Goal: Answer question/provide support: Share knowledge or assist other users

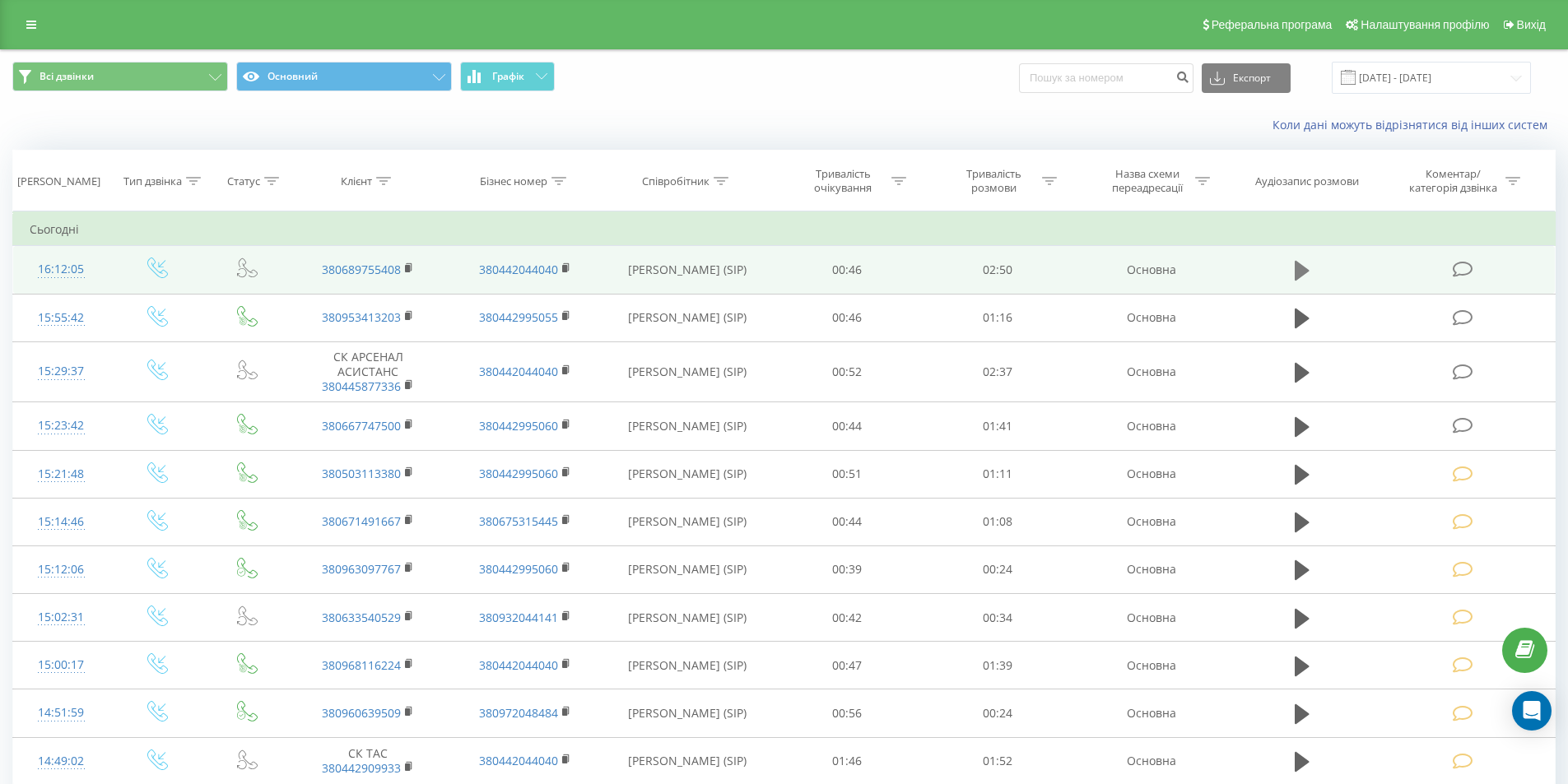
click at [1298, 266] on icon at bounding box center [1302, 271] width 15 height 20
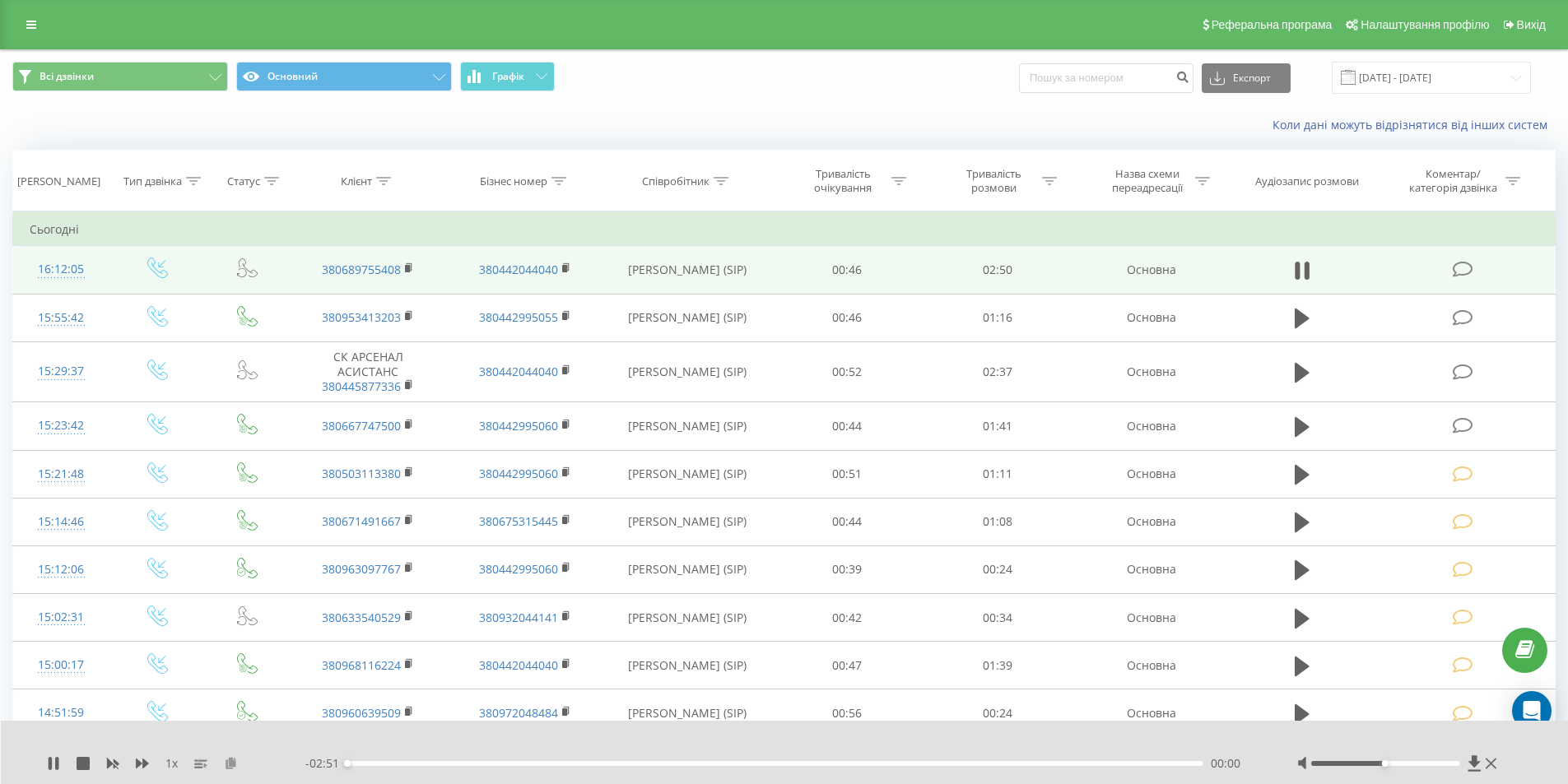
click at [229, 761] on icon at bounding box center [230, 762] width 14 height 12
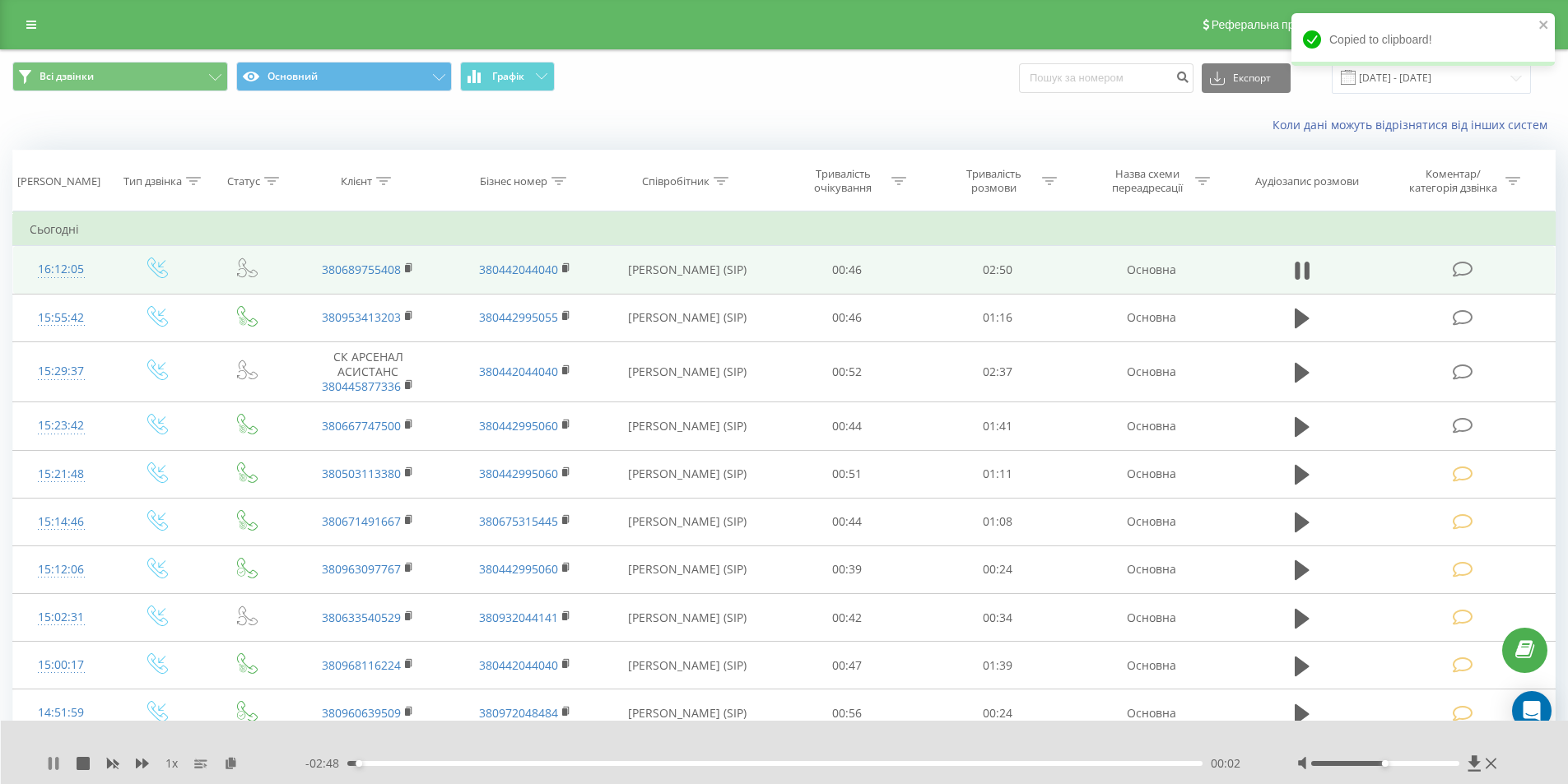
click at [52, 759] on icon at bounding box center [50, 763] width 3 height 13
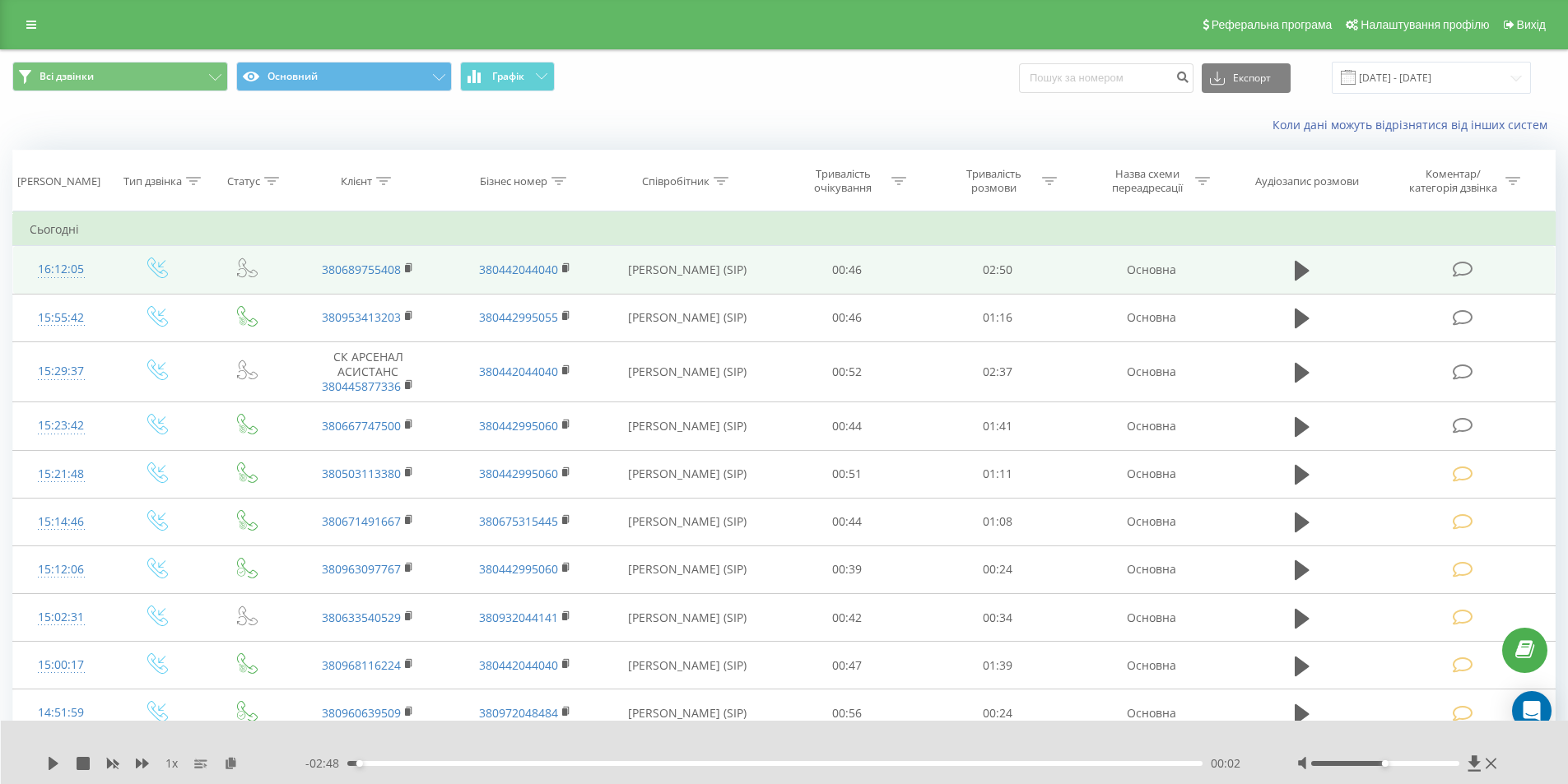
click at [1460, 269] on icon at bounding box center [1462, 269] width 21 height 18
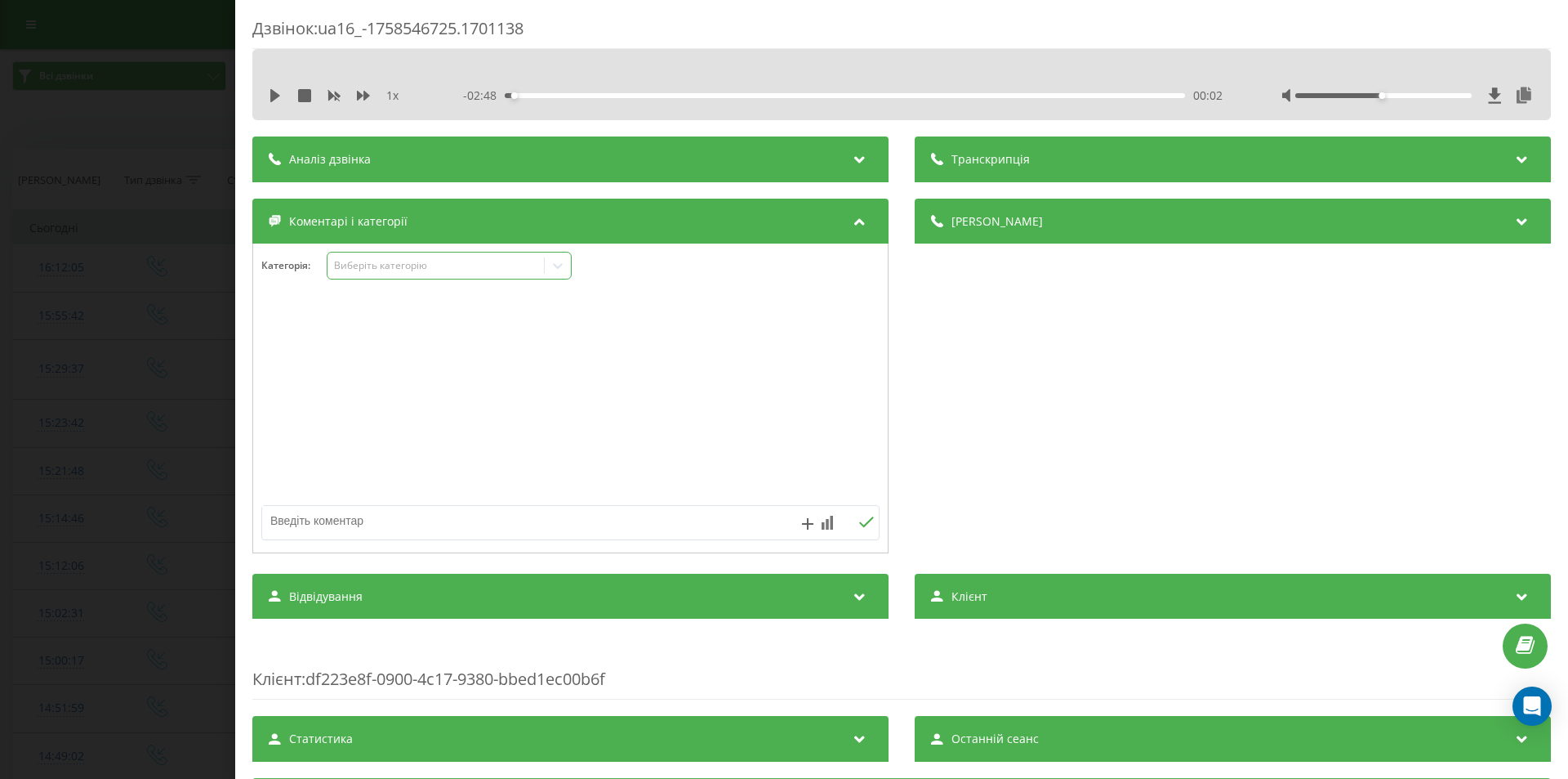
click at [562, 262] on icon at bounding box center [558, 266] width 17 height 17
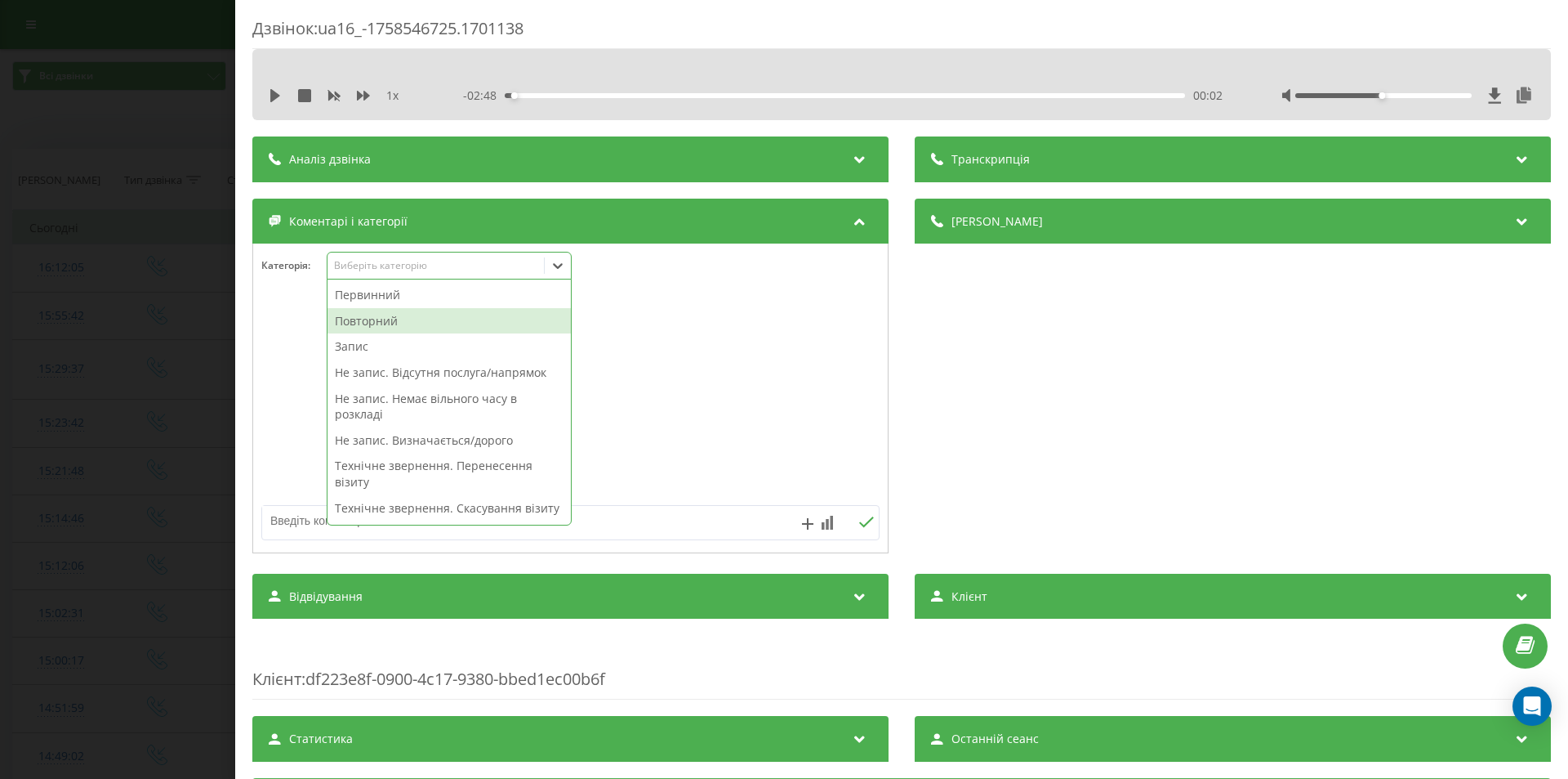
click at [382, 321] on div "Повторний" at bounding box center [449, 322] width 244 height 27
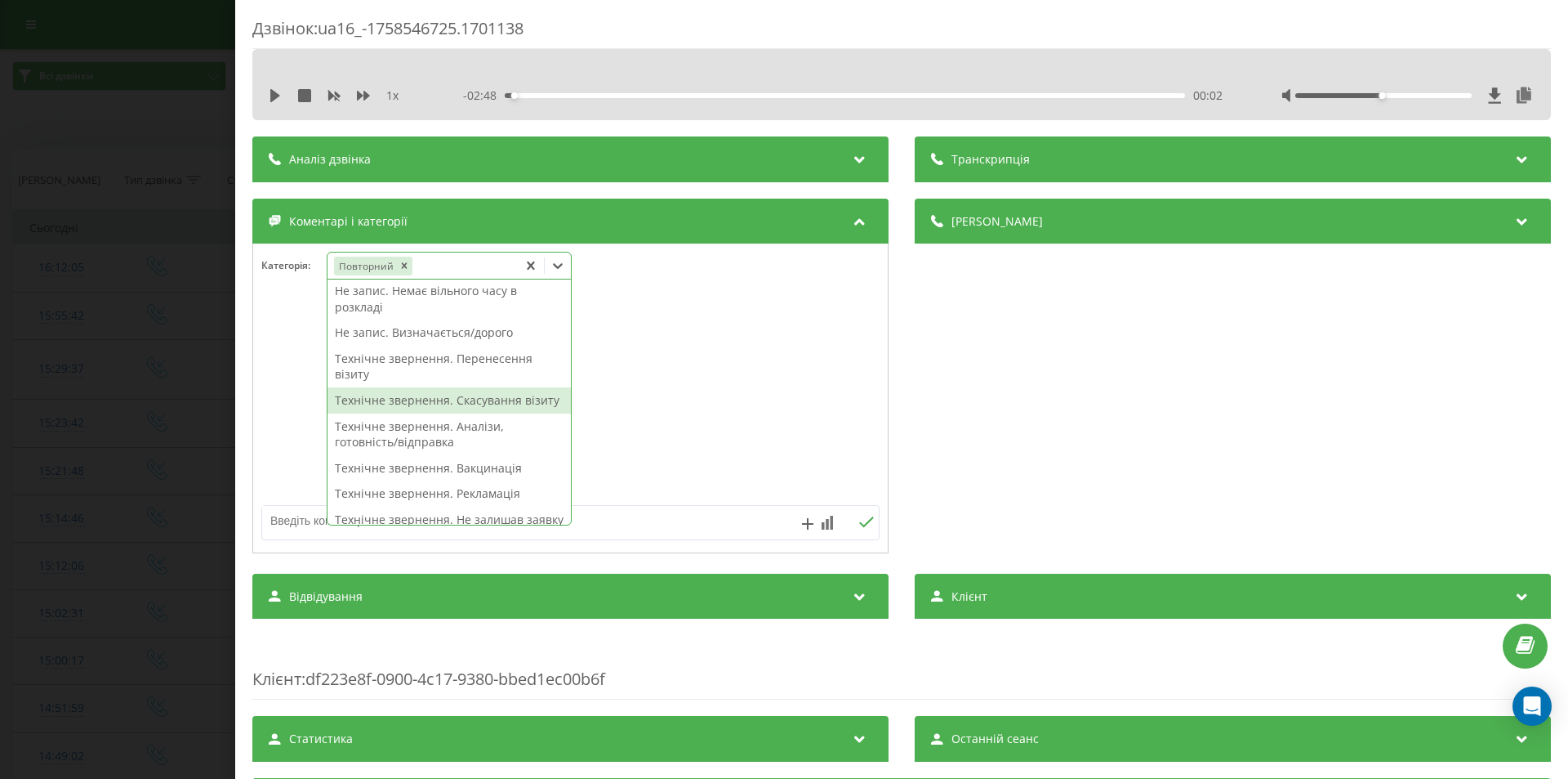
scroll to position [245, 0]
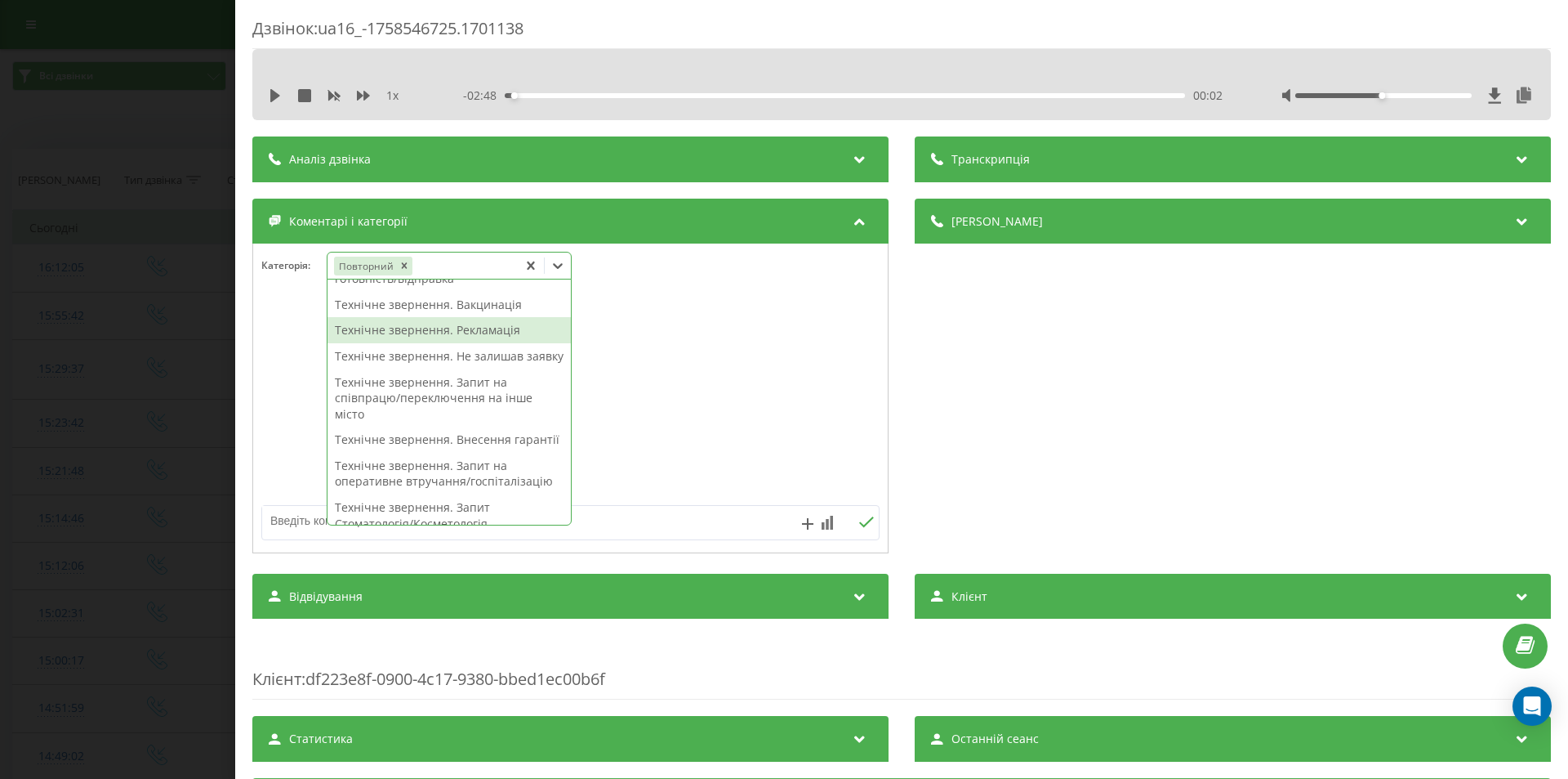
click at [457, 343] on div "Технічне звернення. Рекламація" at bounding box center [449, 331] width 244 height 27
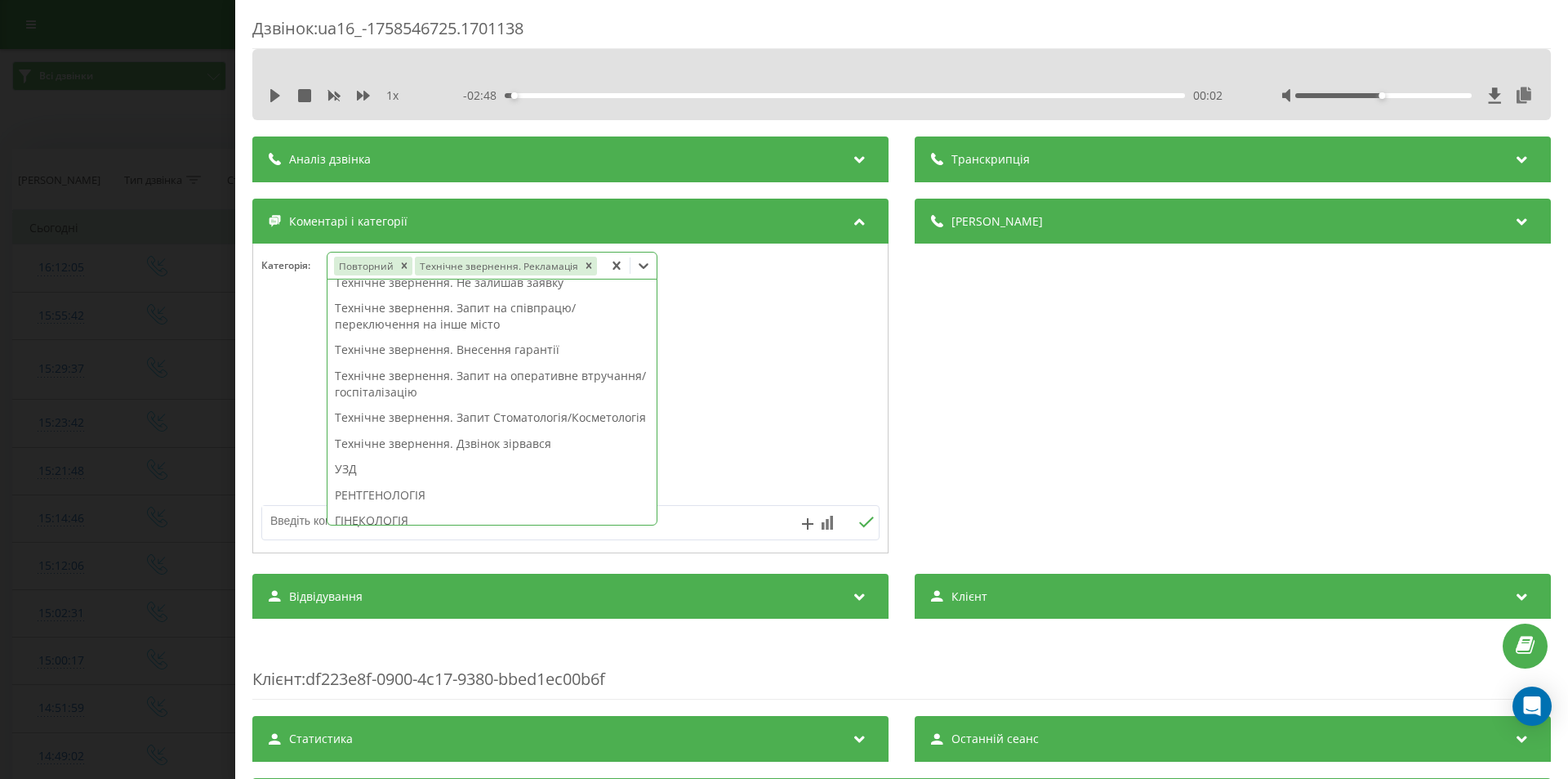
scroll to position [197, 0]
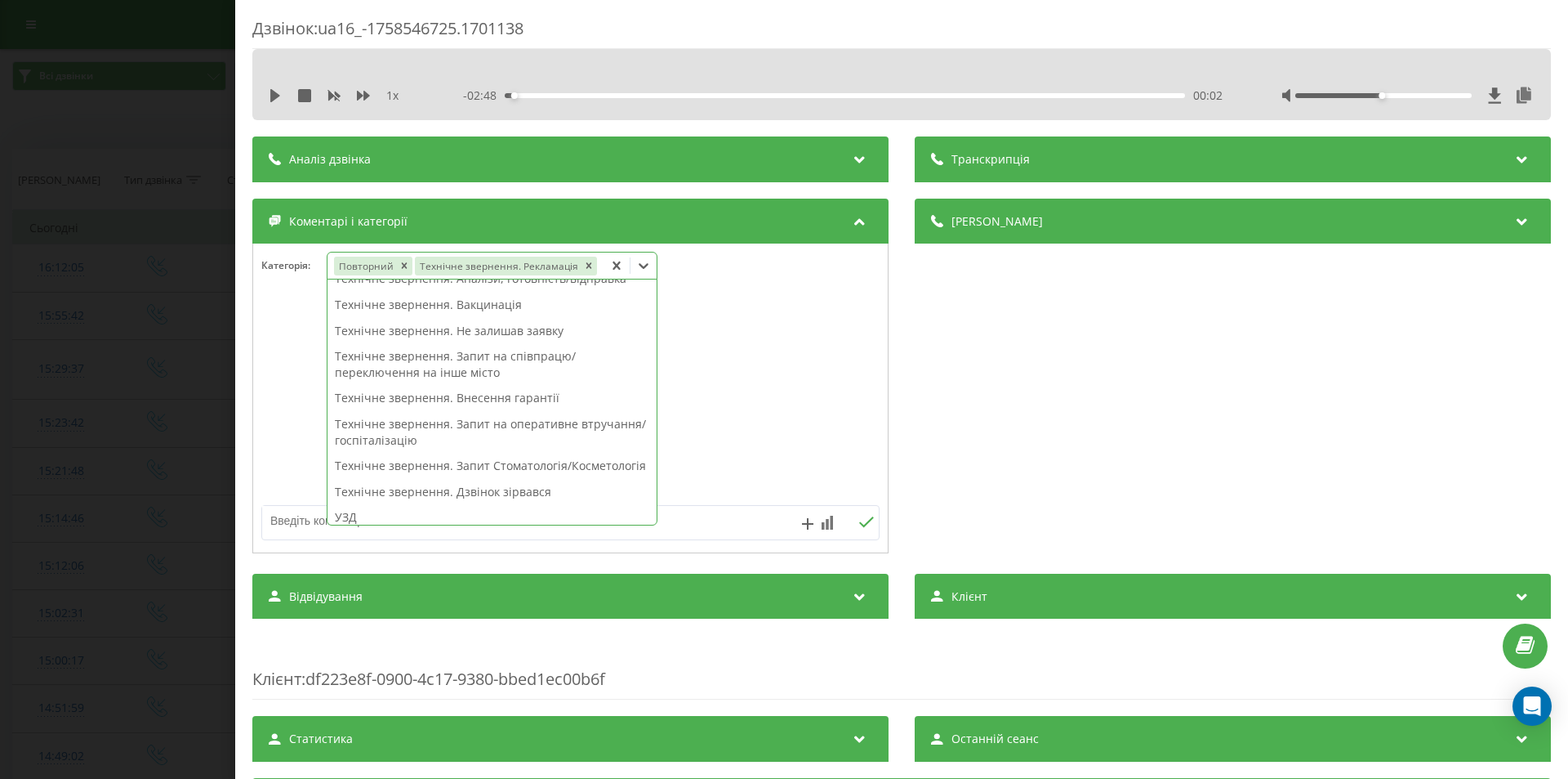
click at [75, 290] on div "Дзвінок : ua16_-1758546725.1701138 1 x - 02:48 00:02 00:02 Транскрипція Для AI-…" at bounding box center [784, 390] width 1568 height 779
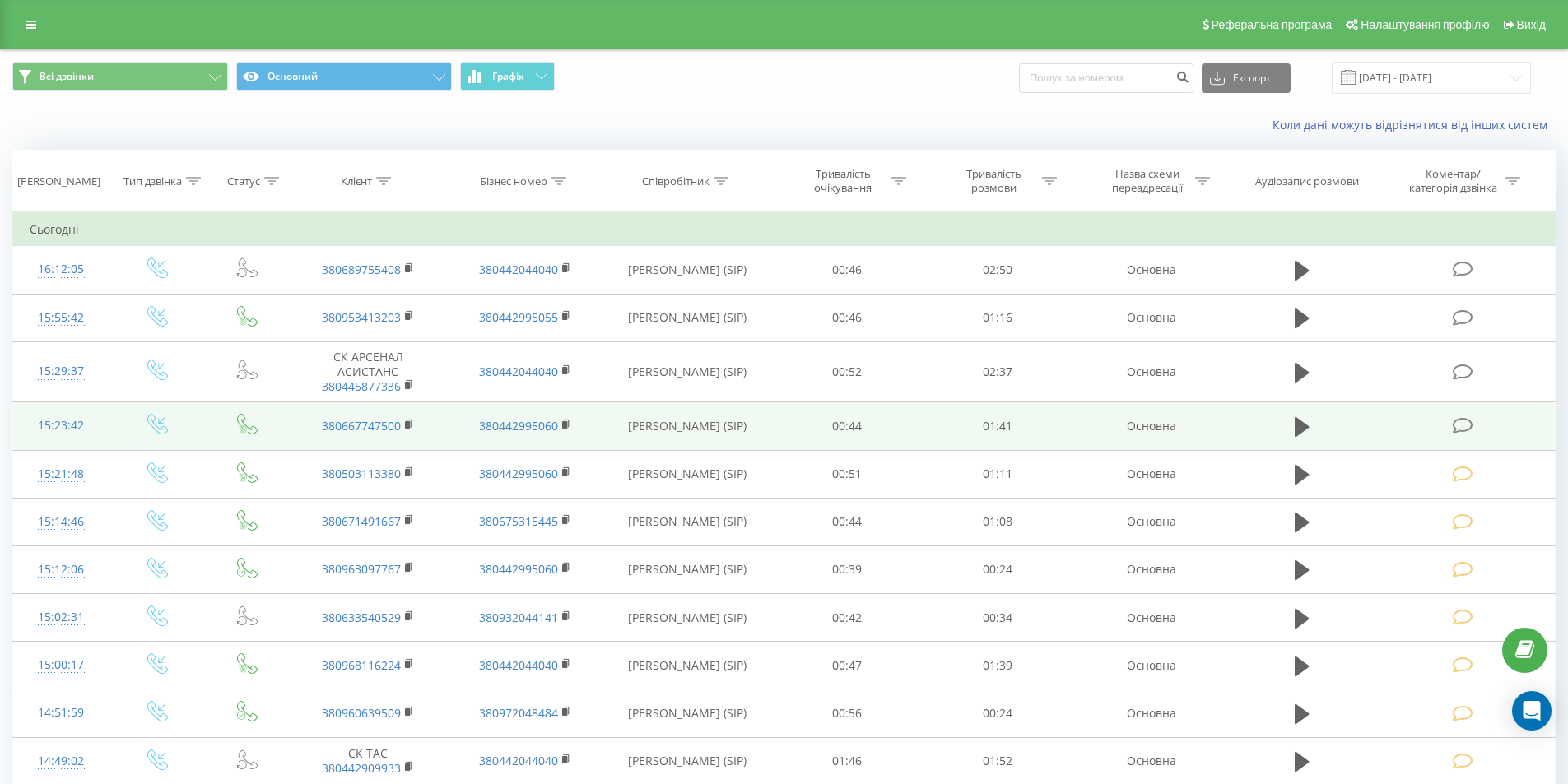
click at [1465, 426] on icon at bounding box center [1462, 425] width 21 height 18
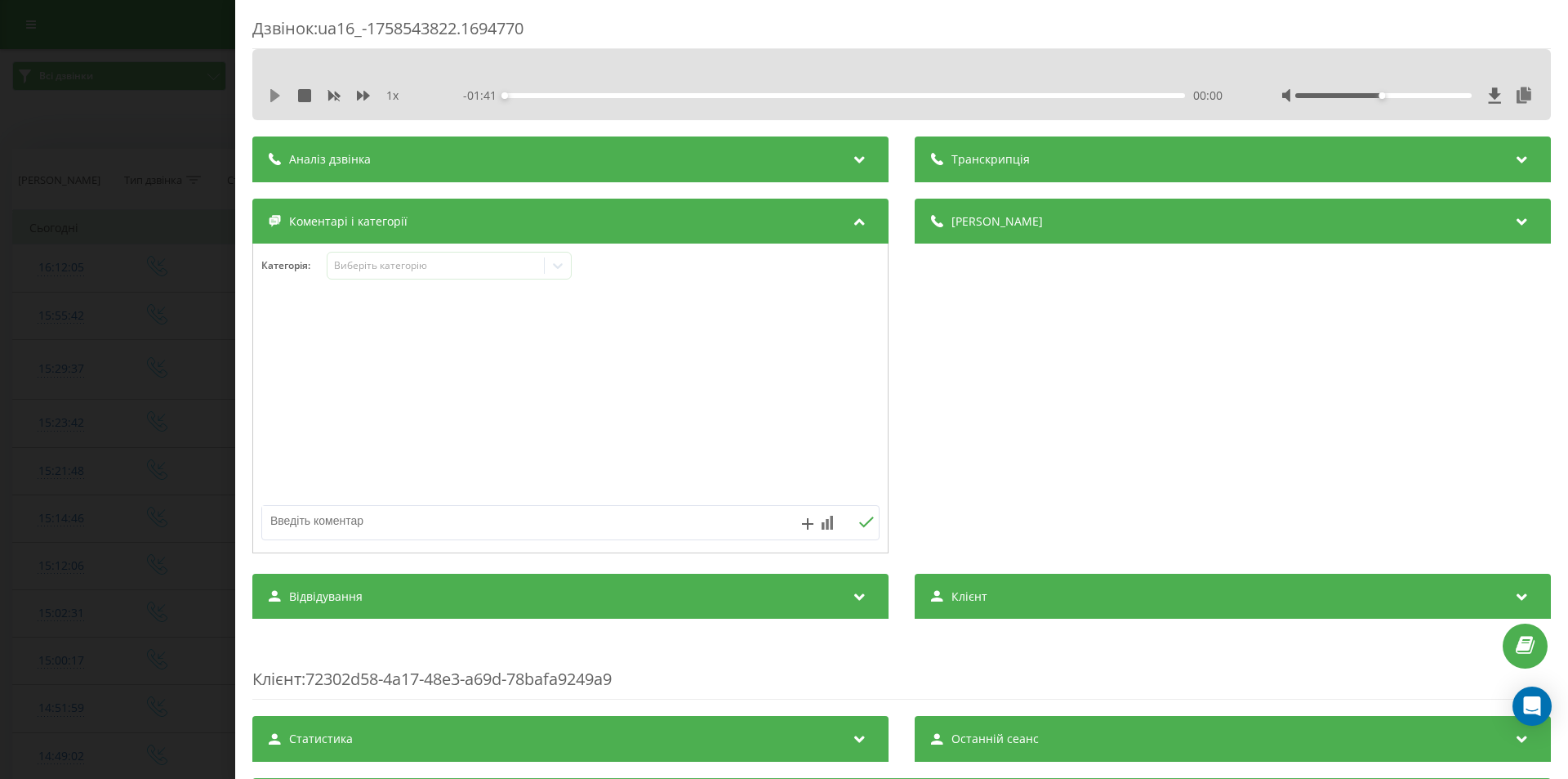
click at [275, 95] on icon at bounding box center [275, 95] width 10 height 13
click at [269, 96] on icon at bounding box center [275, 95] width 13 height 13
click at [562, 263] on icon at bounding box center [558, 266] width 17 height 17
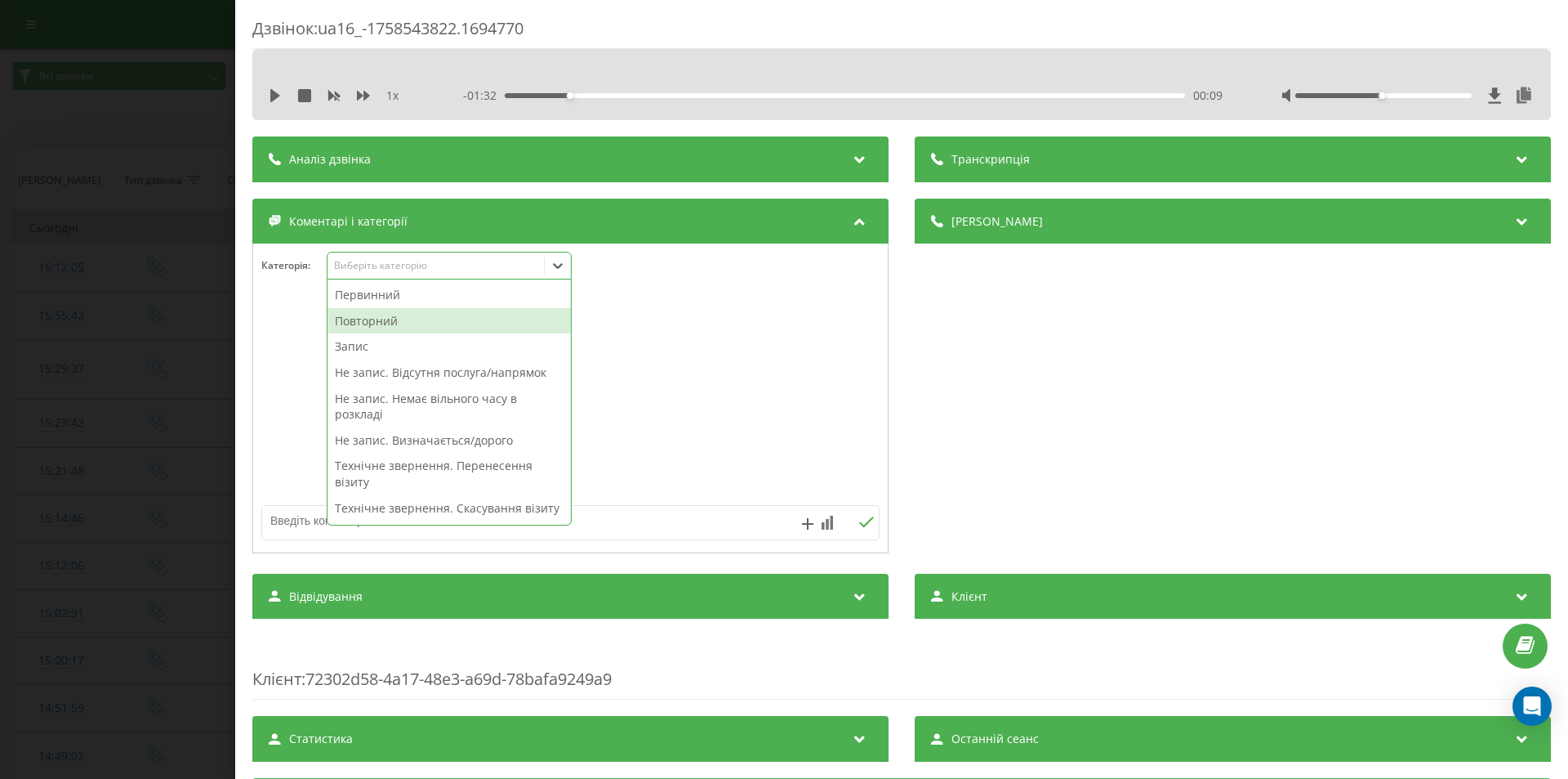
click at [386, 294] on div "Первинний" at bounding box center [449, 295] width 244 height 27
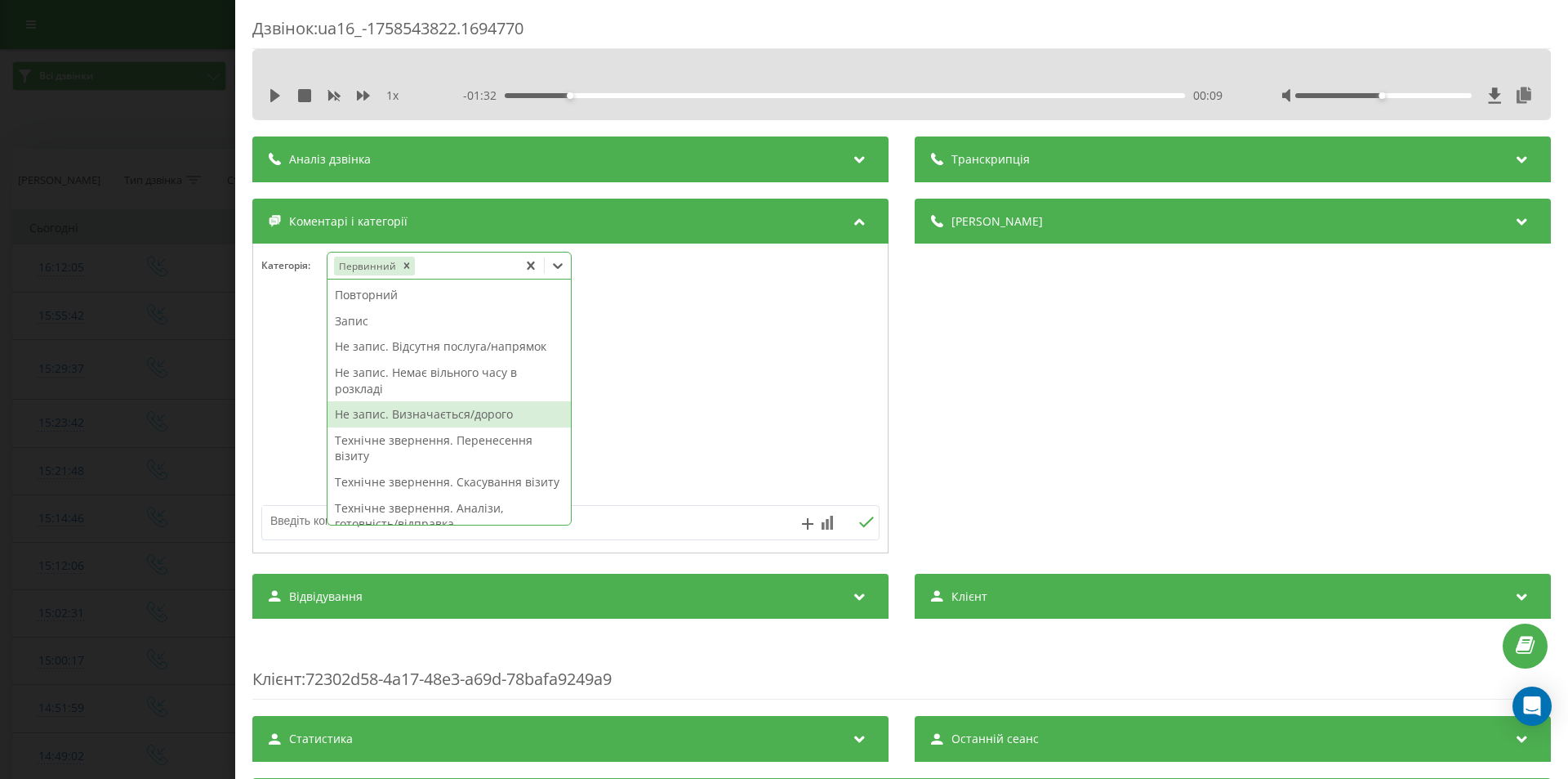
click at [446, 414] on div "Не запис. Визначається/дорого" at bounding box center [449, 414] width 244 height 27
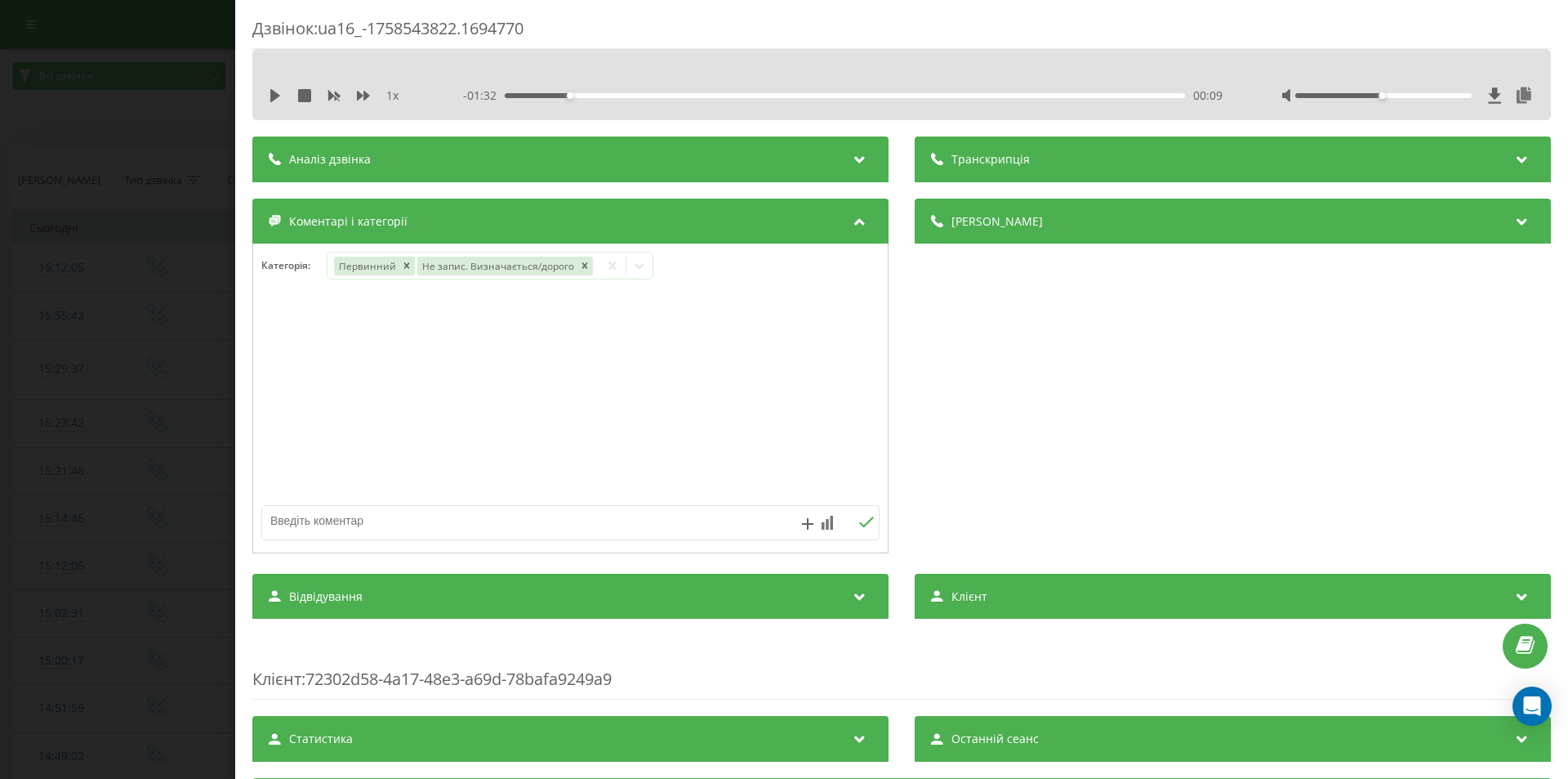
click at [140, 215] on div "Дзвінок : ua16_-1758543822.1694770 1 x - 01:32 00:09 00:09 Транскрипція Для AI-…" at bounding box center [784, 390] width 1568 height 779
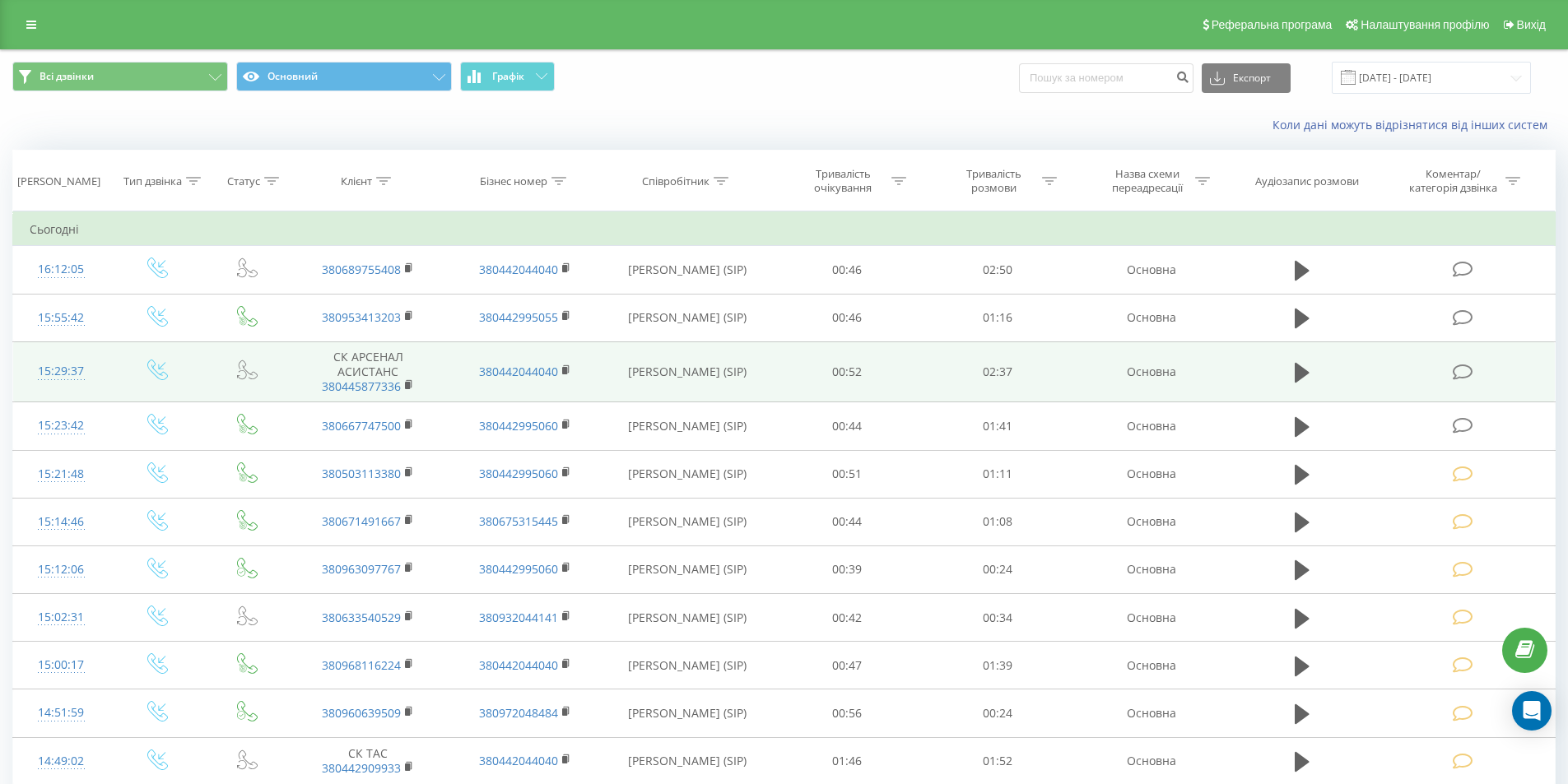
click at [1469, 371] on icon at bounding box center [1462, 372] width 21 height 18
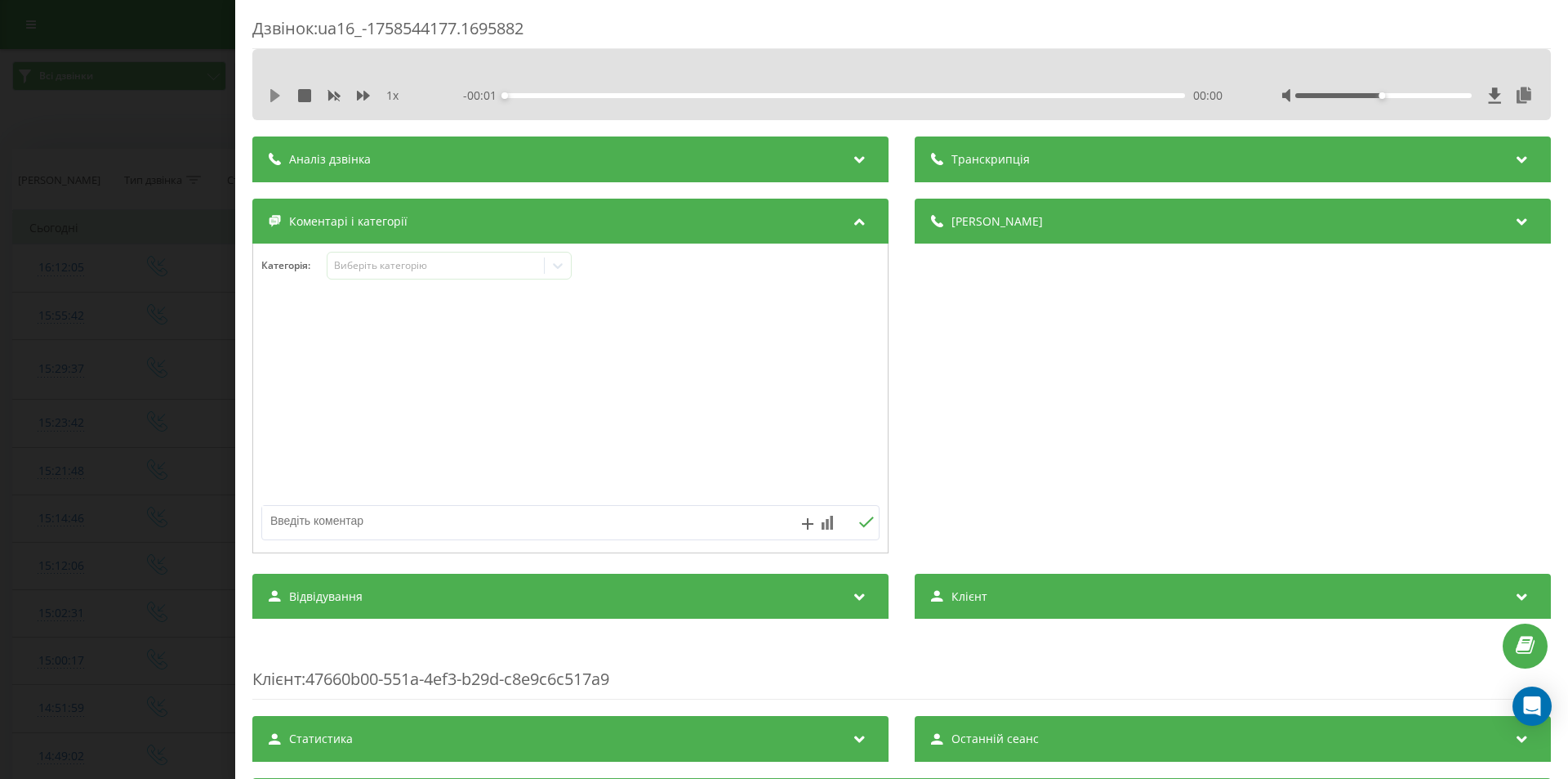
click at [276, 93] on icon at bounding box center [275, 95] width 10 height 13
click at [562, 262] on icon at bounding box center [558, 266] width 17 height 17
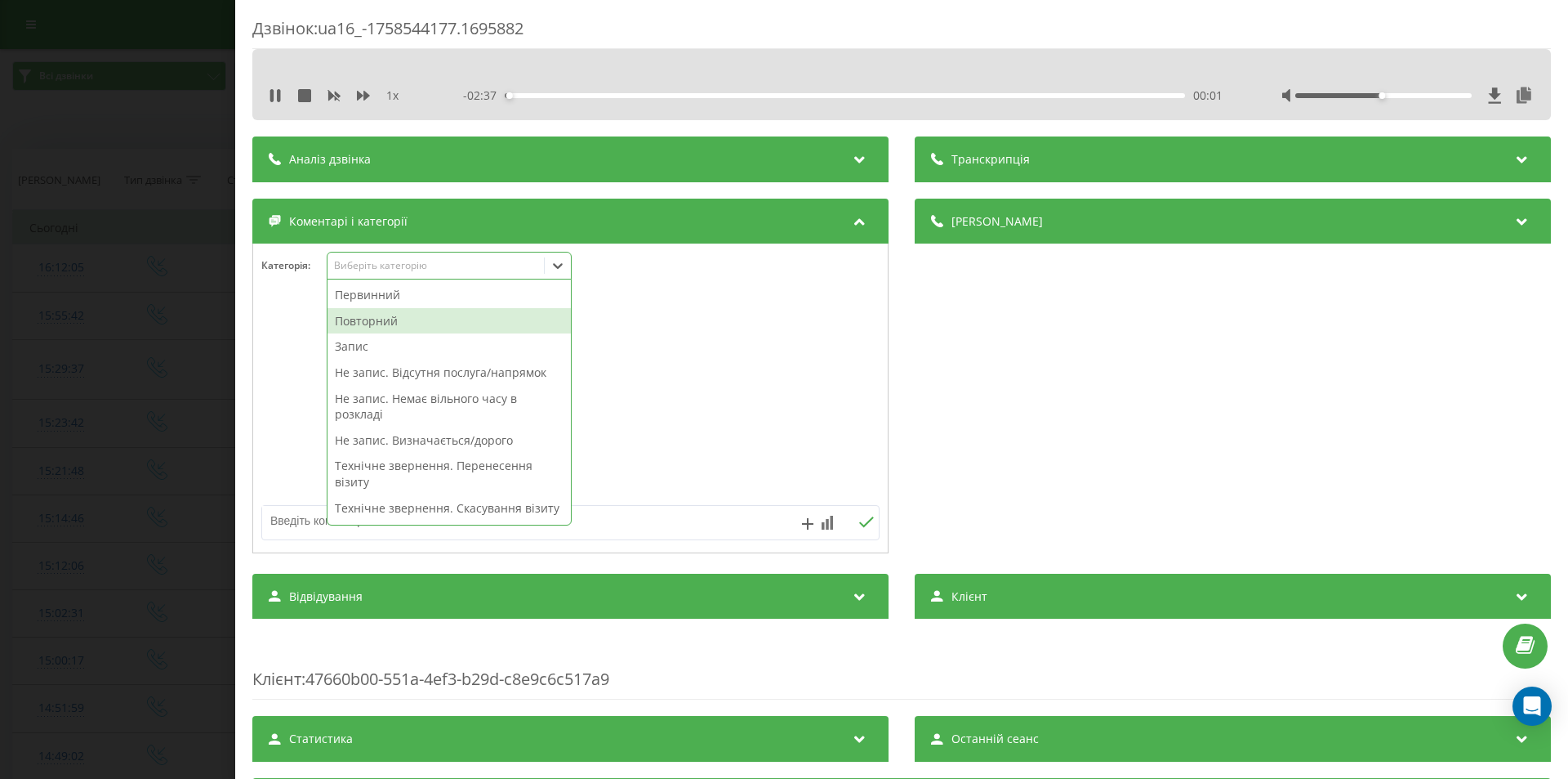
click at [411, 325] on div "Повторний" at bounding box center [449, 322] width 244 height 27
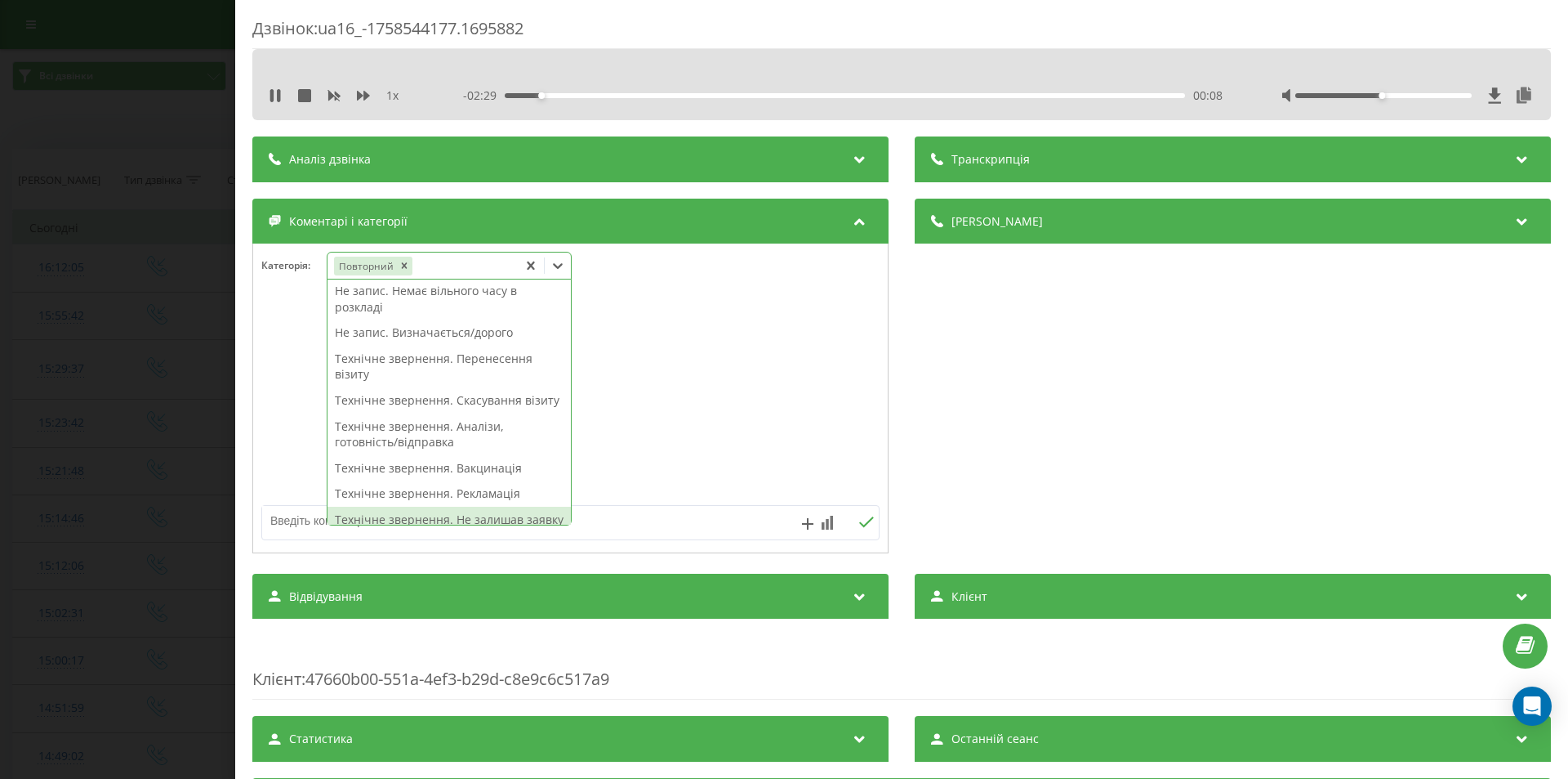
scroll to position [245, 0]
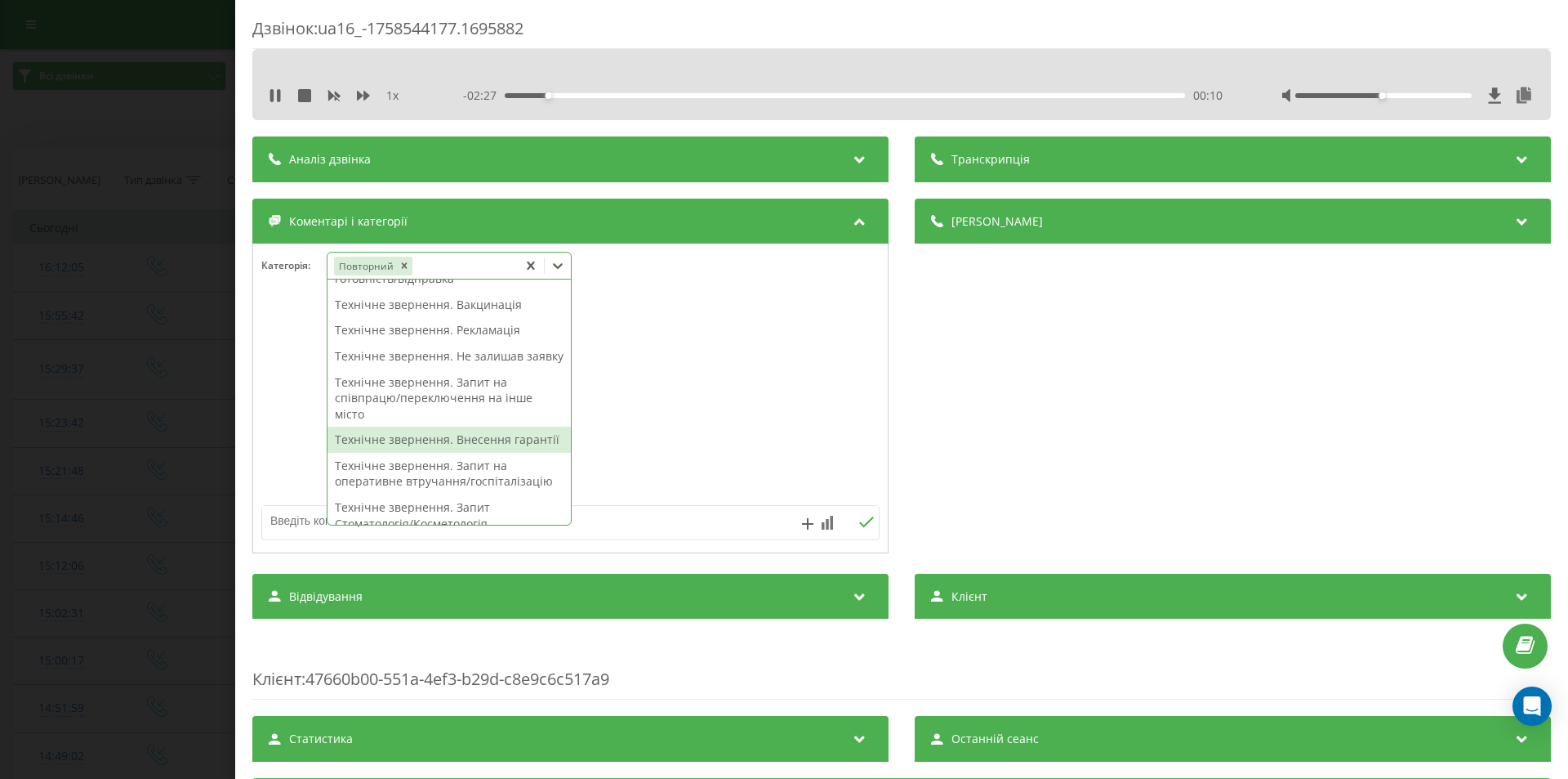
click at [413, 452] on div "Технічне звернення. Внесення гарантії" at bounding box center [449, 440] width 244 height 27
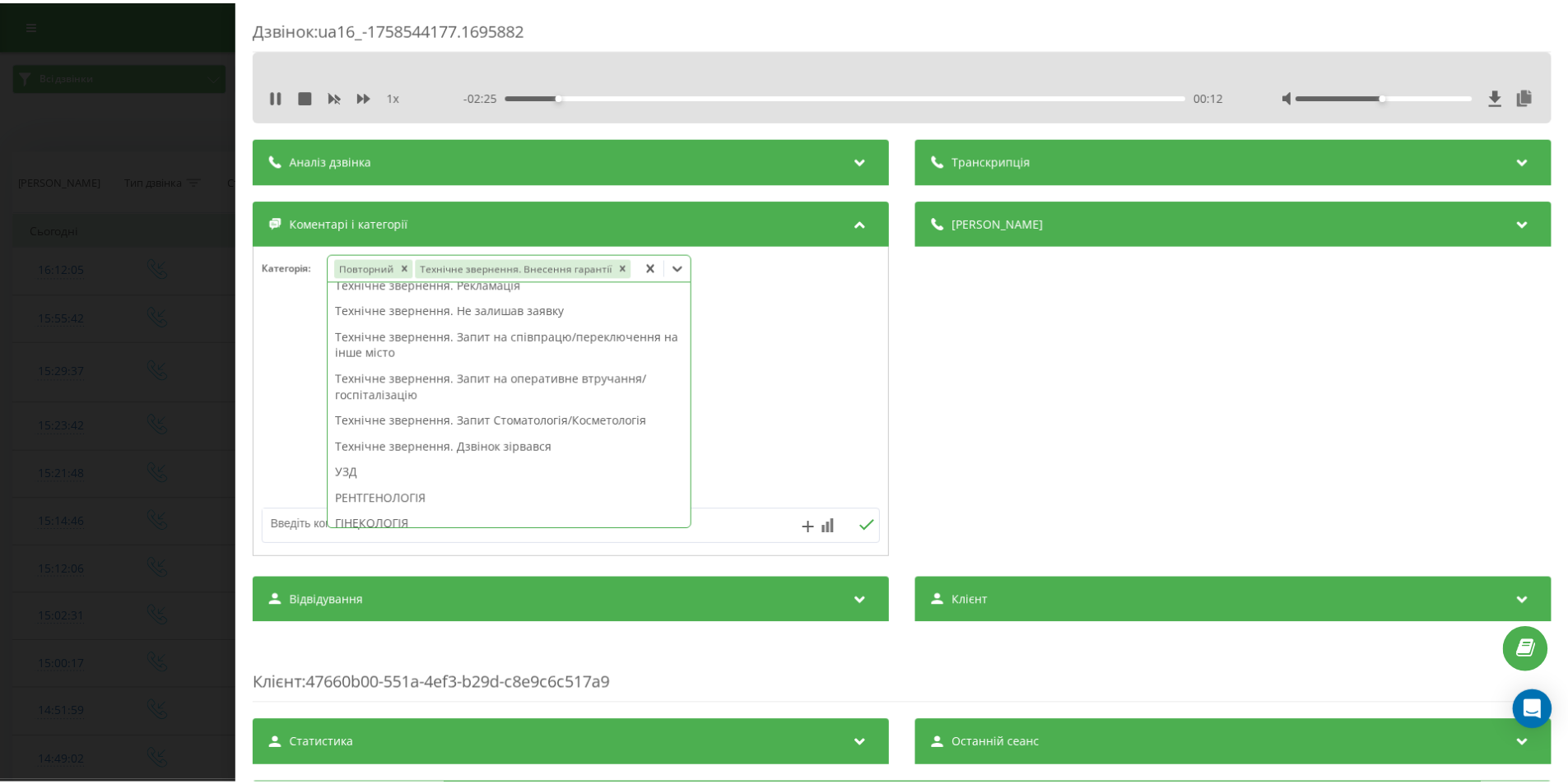
scroll to position [199, 0]
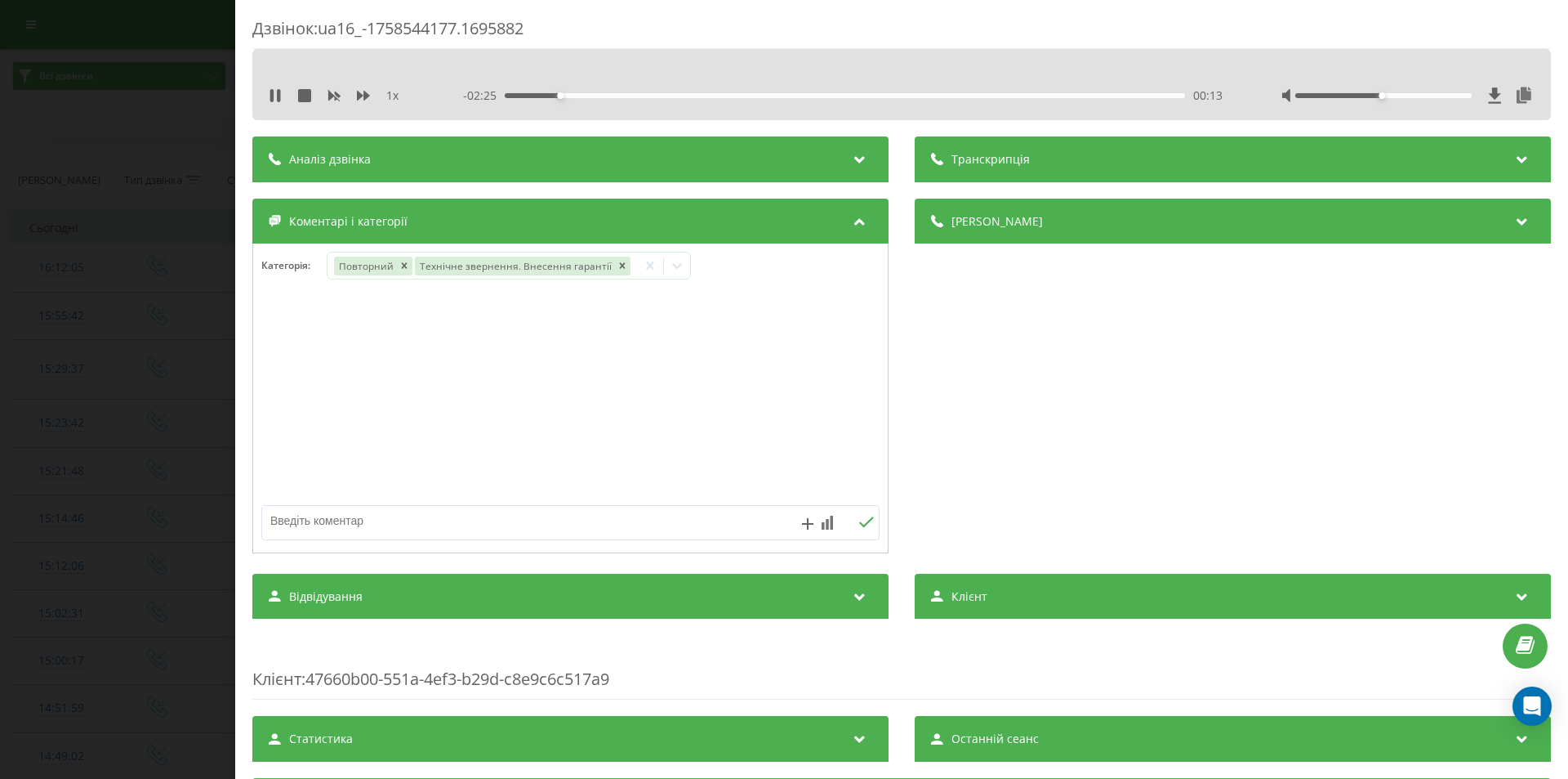
click at [150, 304] on div "Дзвінок : ua16_-1758544177.1695882 1 x - 02:25 00:13 00:13 Транскрипція Для AI-…" at bounding box center [784, 390] width 1568 height 779
click at [277, 98] on icon at bounding box center [278, 95] width 3 height 13
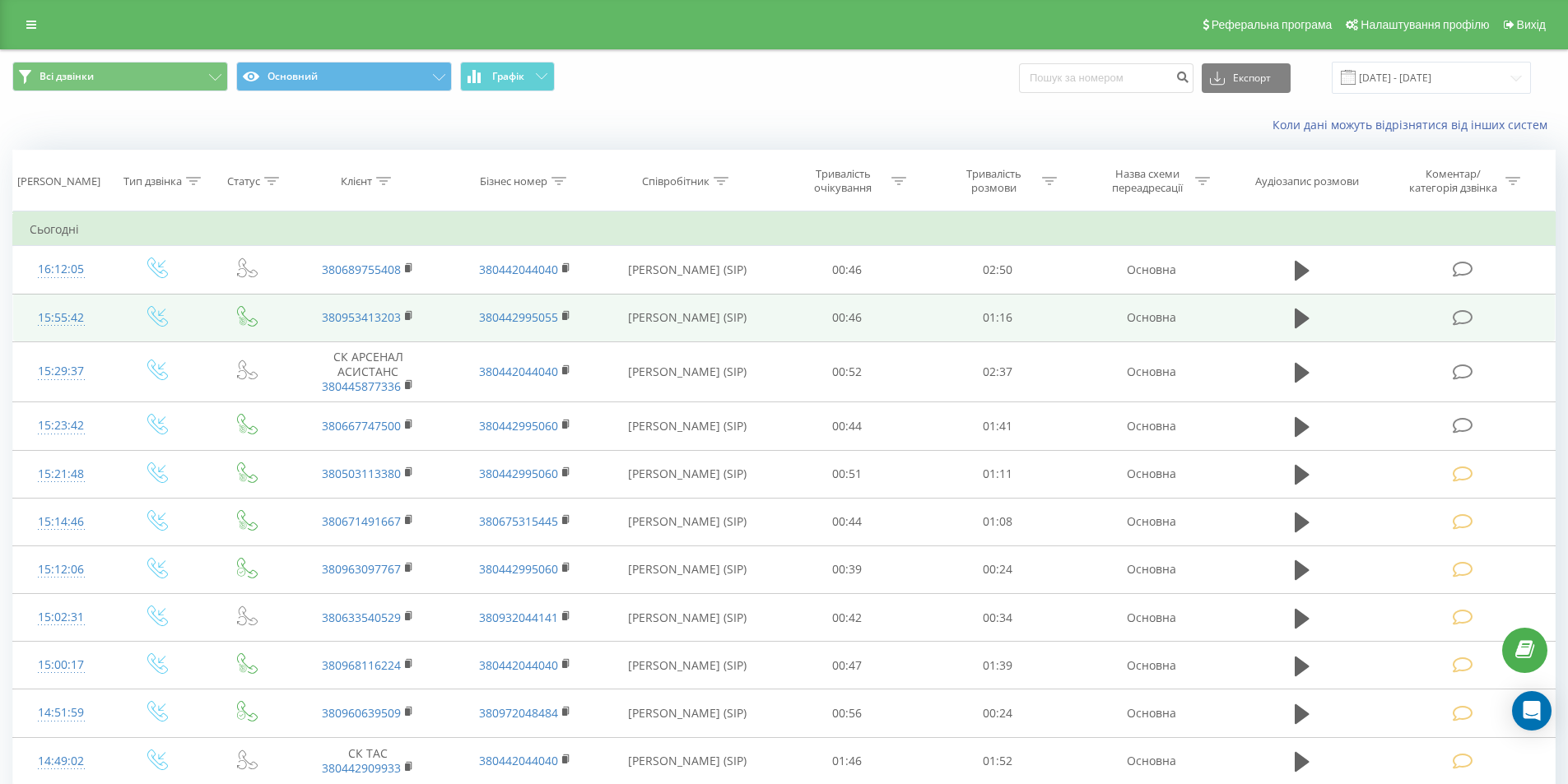
click at [1464, 315] on icon at bounding box center [1462, 318] width 21 height 18
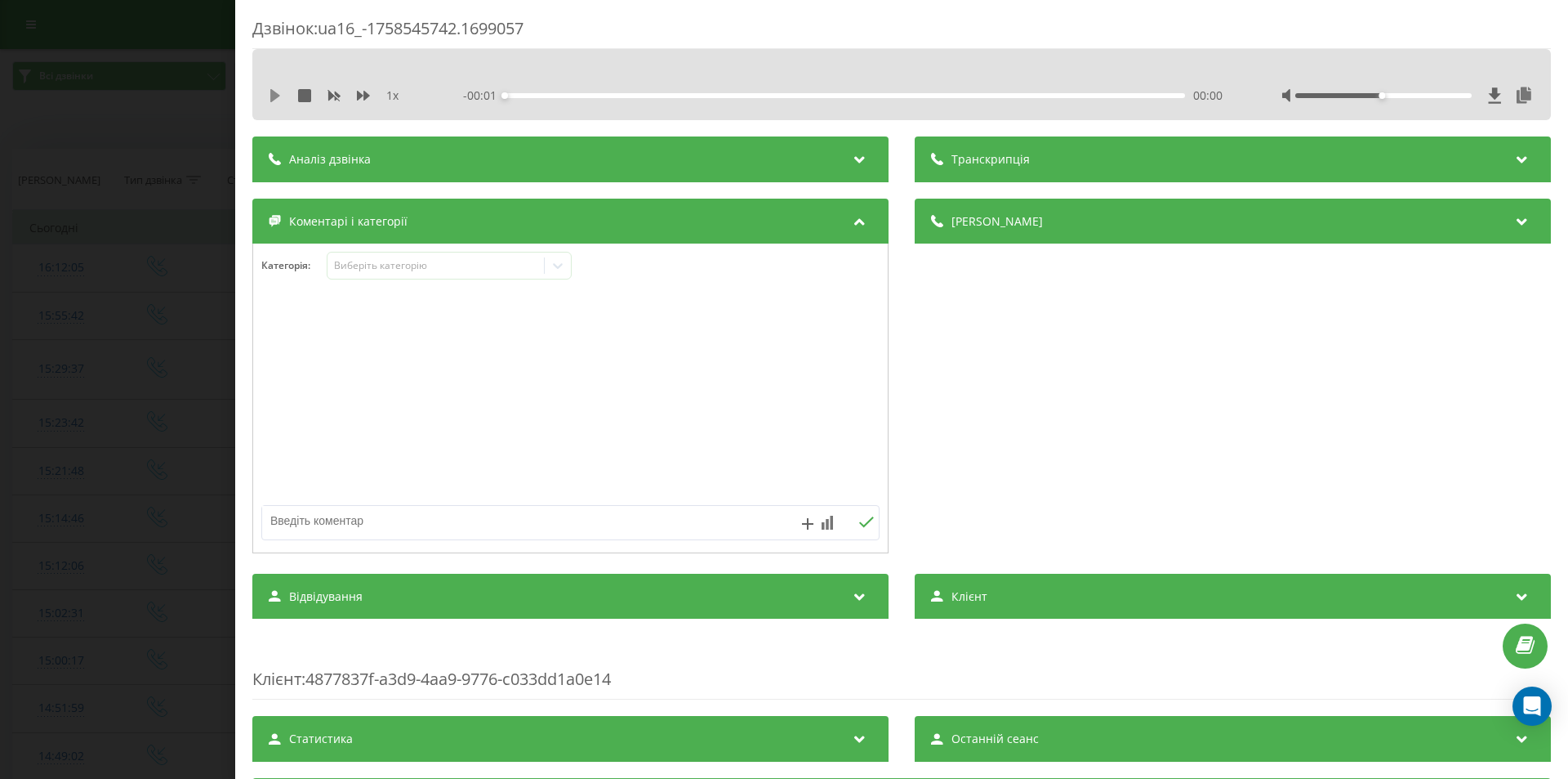
click at [272, 99] on icon at bounding box center [275, 95] width 10 height 13
click at [543, 98] on div "- 01:16 00:00 00:00" at bounding box center [842, 96] width 760 height 17
click at [543, 95] on div "00:00" at bounding box center [844, 95] width 680 height 5
click at [539, 95] on div "00:06" at bounding box center [844, 95] width 680 height 5
click at [531, 92] on div "- 01:12 00:04 00:04" at bounding box center [842, 96] width 760 height 17
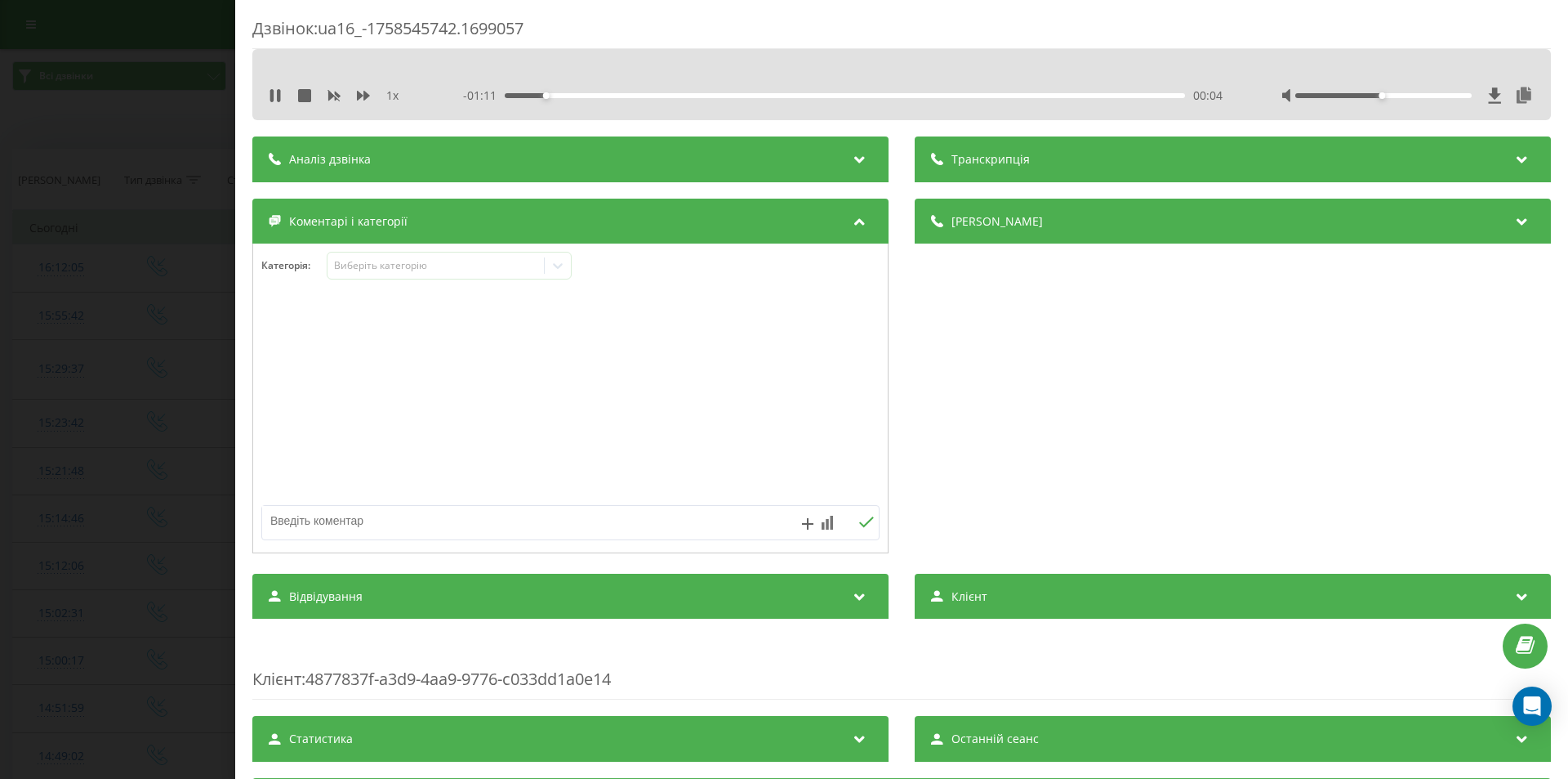
click at [522, 94] on div "00:04" at bounding box center [844, 95] width 680 height 5
click at [513, 267] on div "Виберіть категорію" at bounding box center [436, 266] width 205 height 13
click at [273, 97] on icon at bounding box center [272, 95] width 3 height 13
click at [564, 264] on icon at bounding box center [558, 266] width 17 height 17
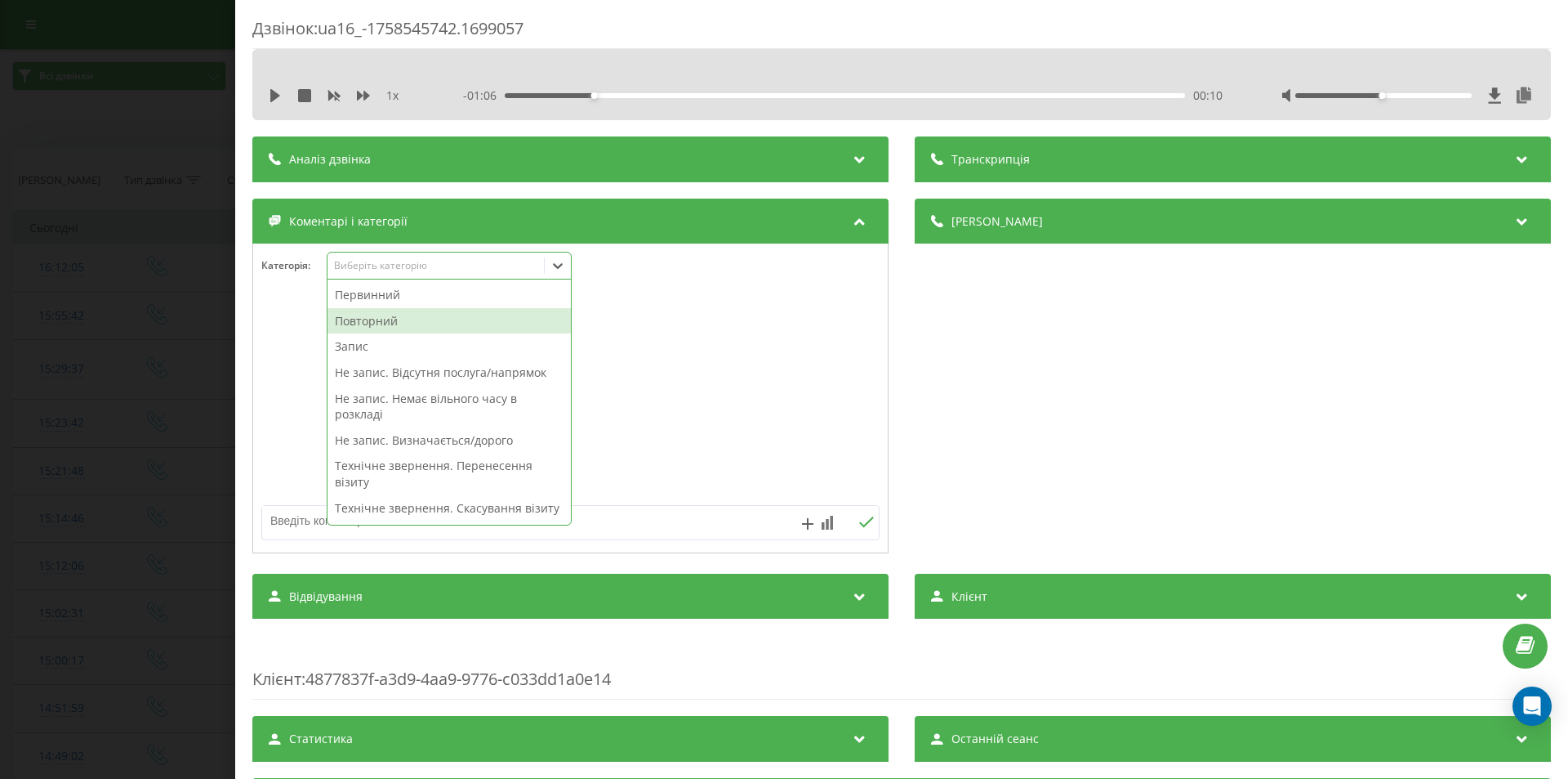
click at [394, 322] on div "Повторний" at bounding box center [449, 322] width 244 height 27
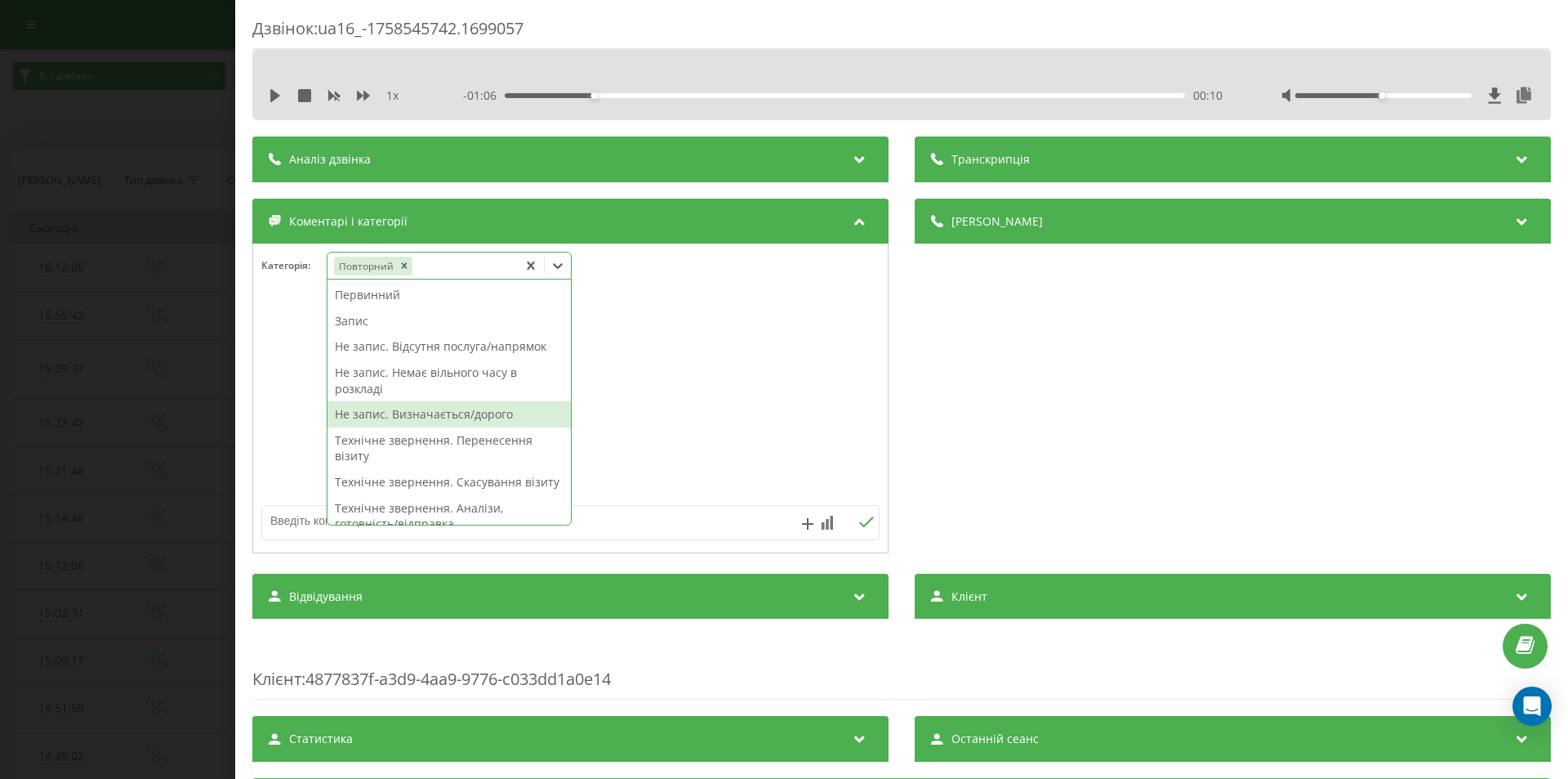
click at [406, 419] on div "Не запис. Визначається/дорого" at bounding box center [449, 414] width 244 height 27
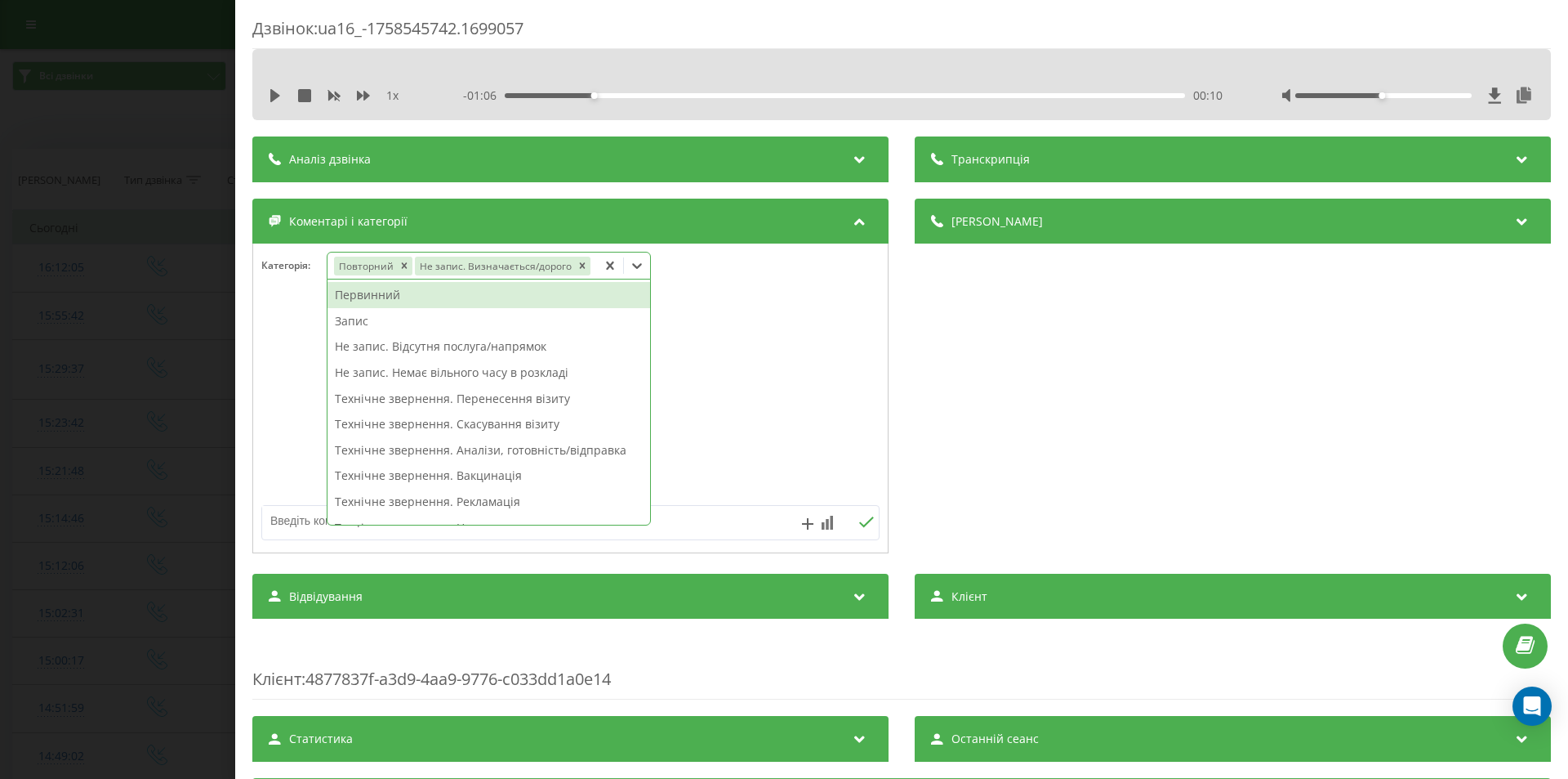
click at [138, 264] on div "Дзвінок : ua16_-1758545742.1699057 1 x - 01:06 00:10 00:10 Транскрипція Для AI-…" at bounding box center [784, 390] width 1568 height 779
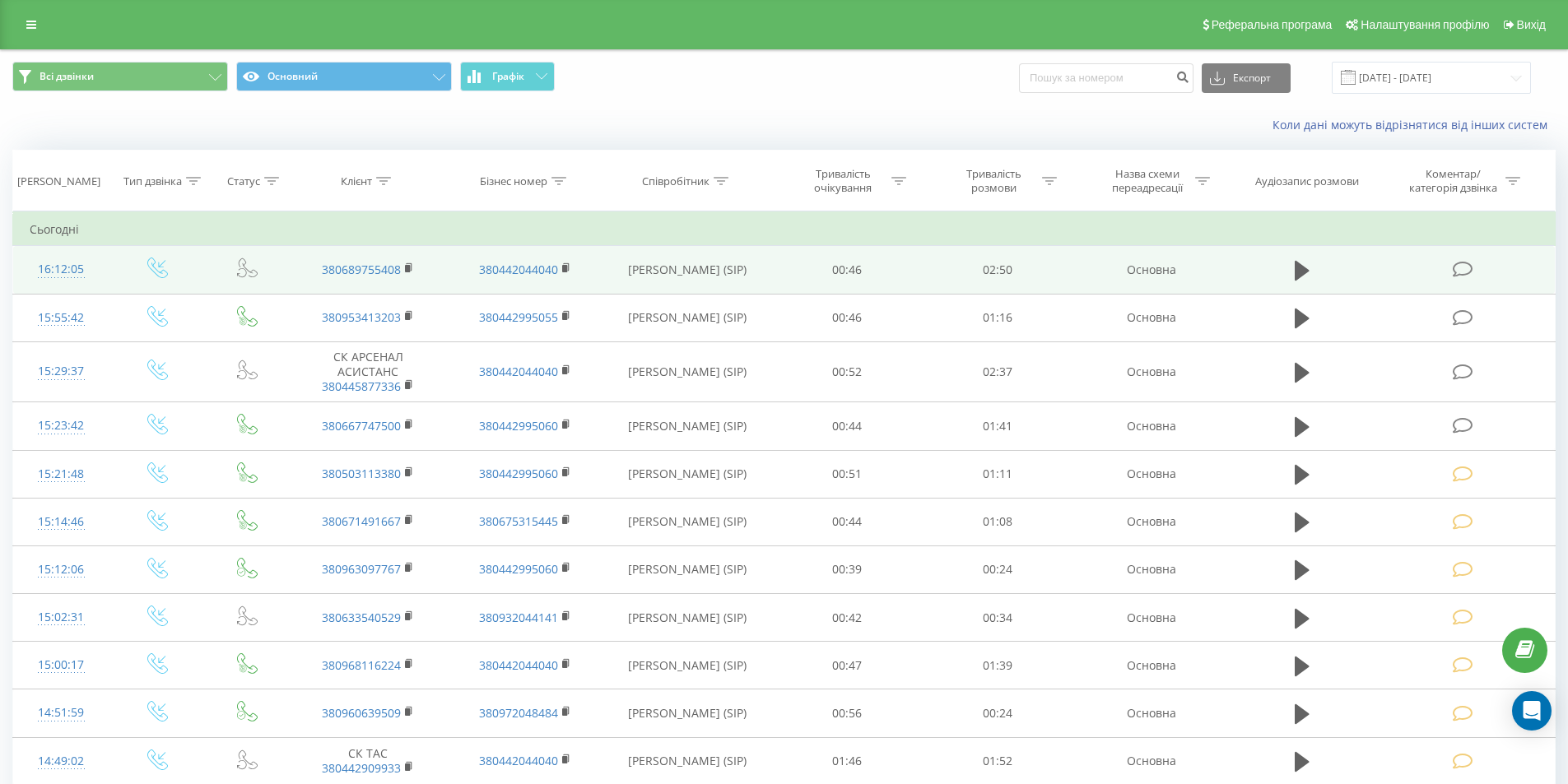
click at [1460, 266] on icon at bounding box center [1462, 269] width 21 height 18
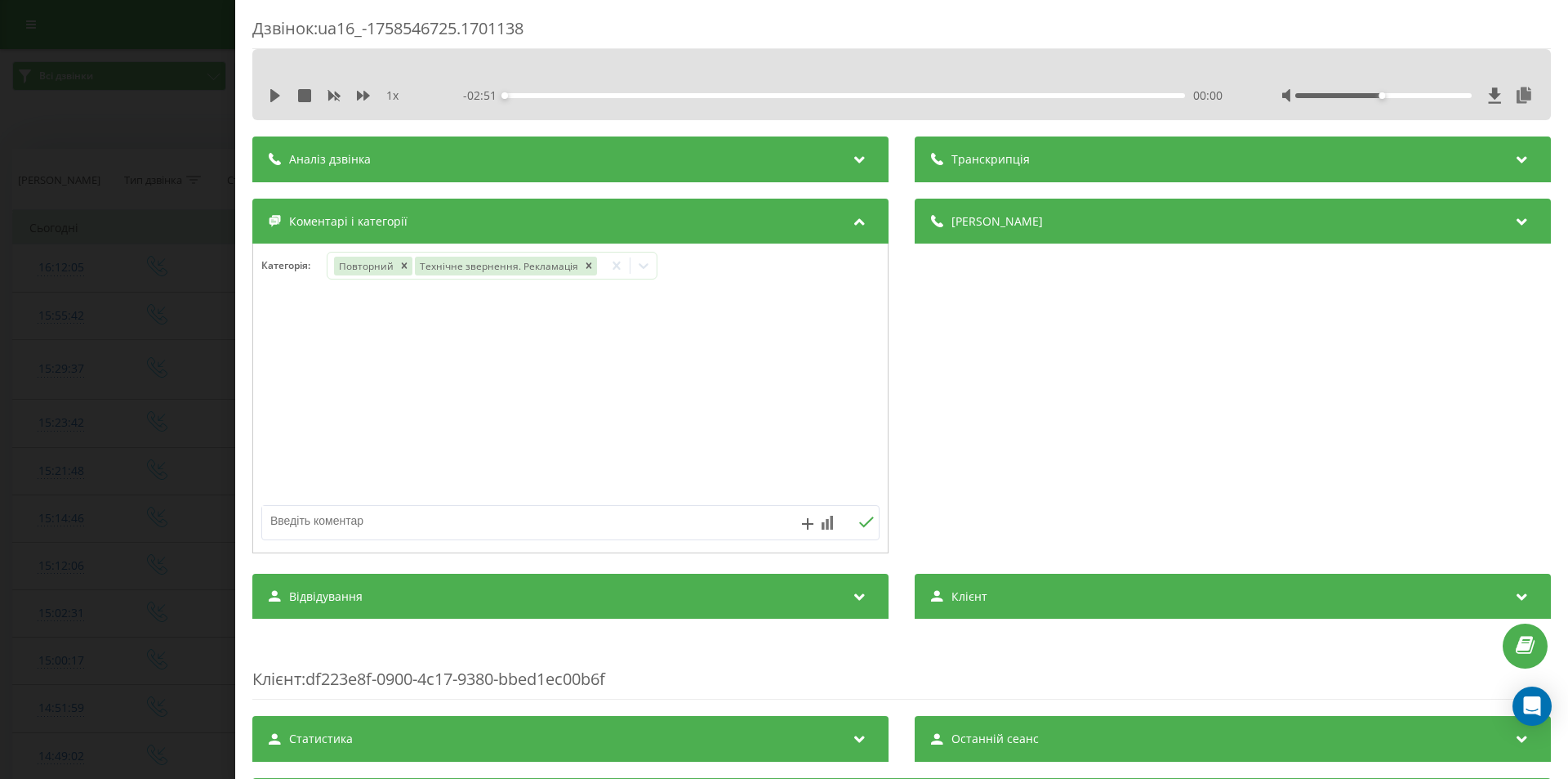
click at [159, 252] on div "Дзвінок : ua16_-1758546725.1701138 1 x - 02:51 00:00 00:00 Транскрипція Для AI-…" at bounding box center [784, 390] width 1568 height 779
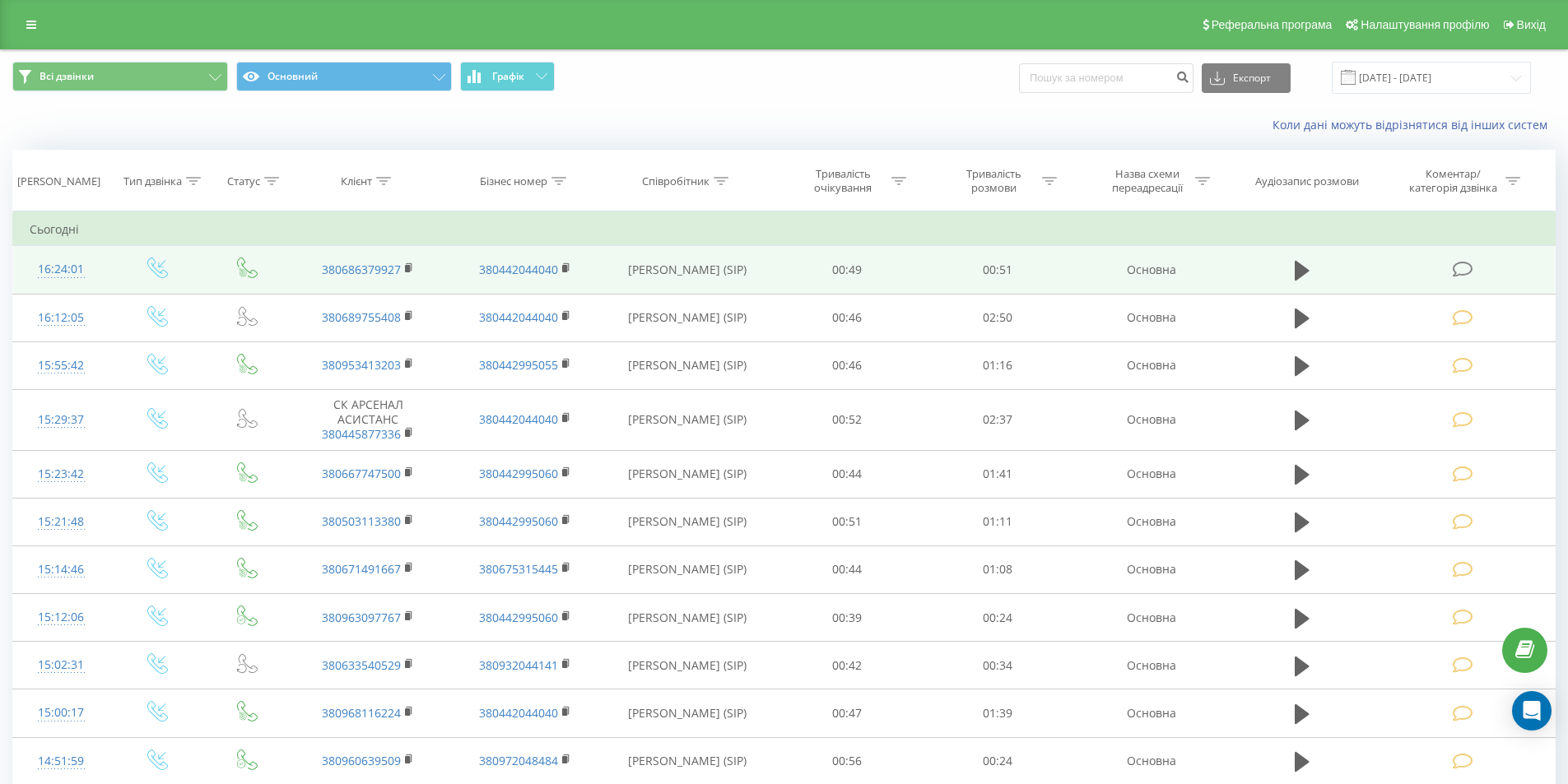
click at [1460, 269] on icon at bounding box center [1462, 269] width 21 height 18
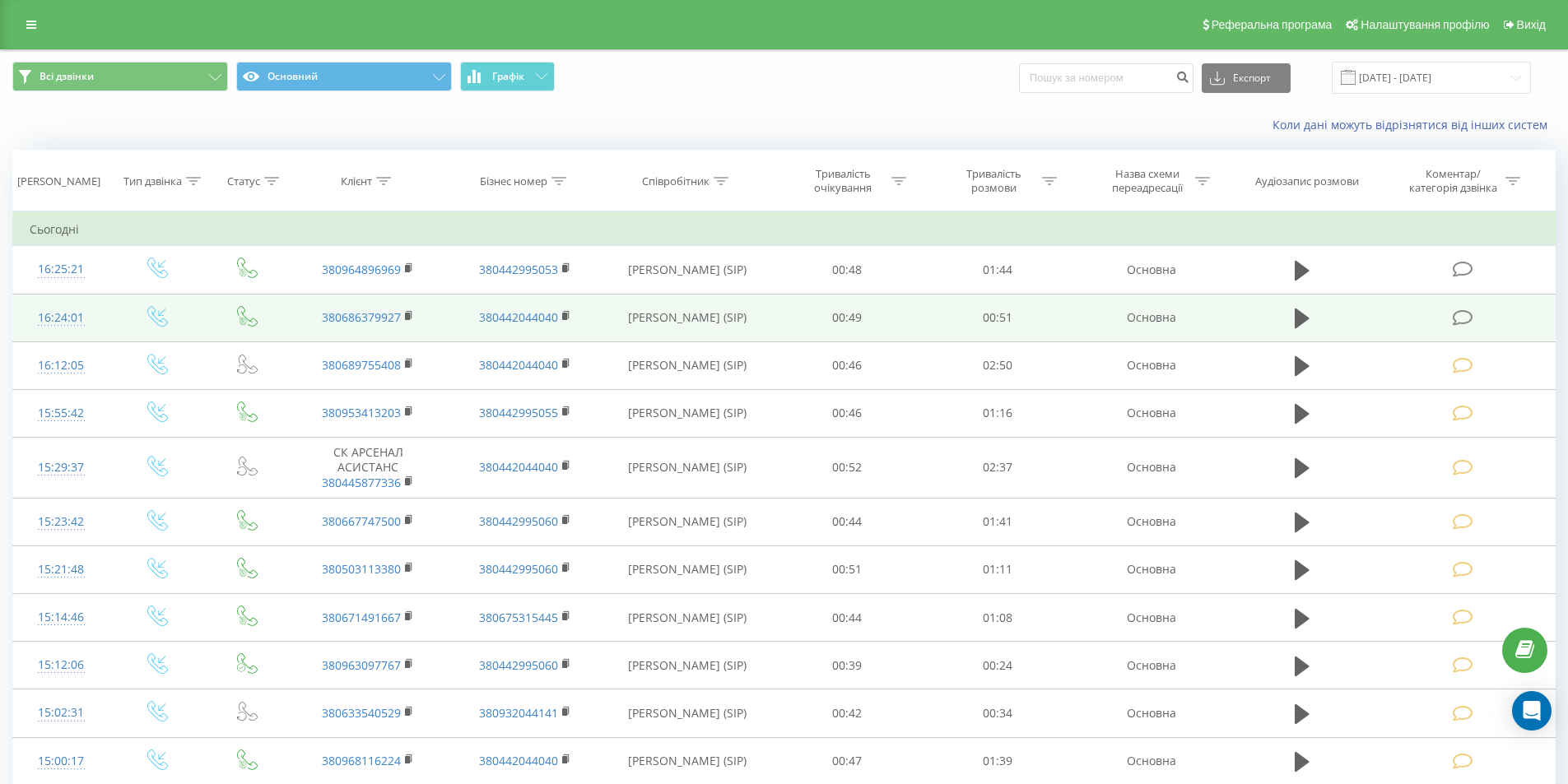
click at [1461, 315] on icon at bounding box center [1462, 318] width 21 height 18
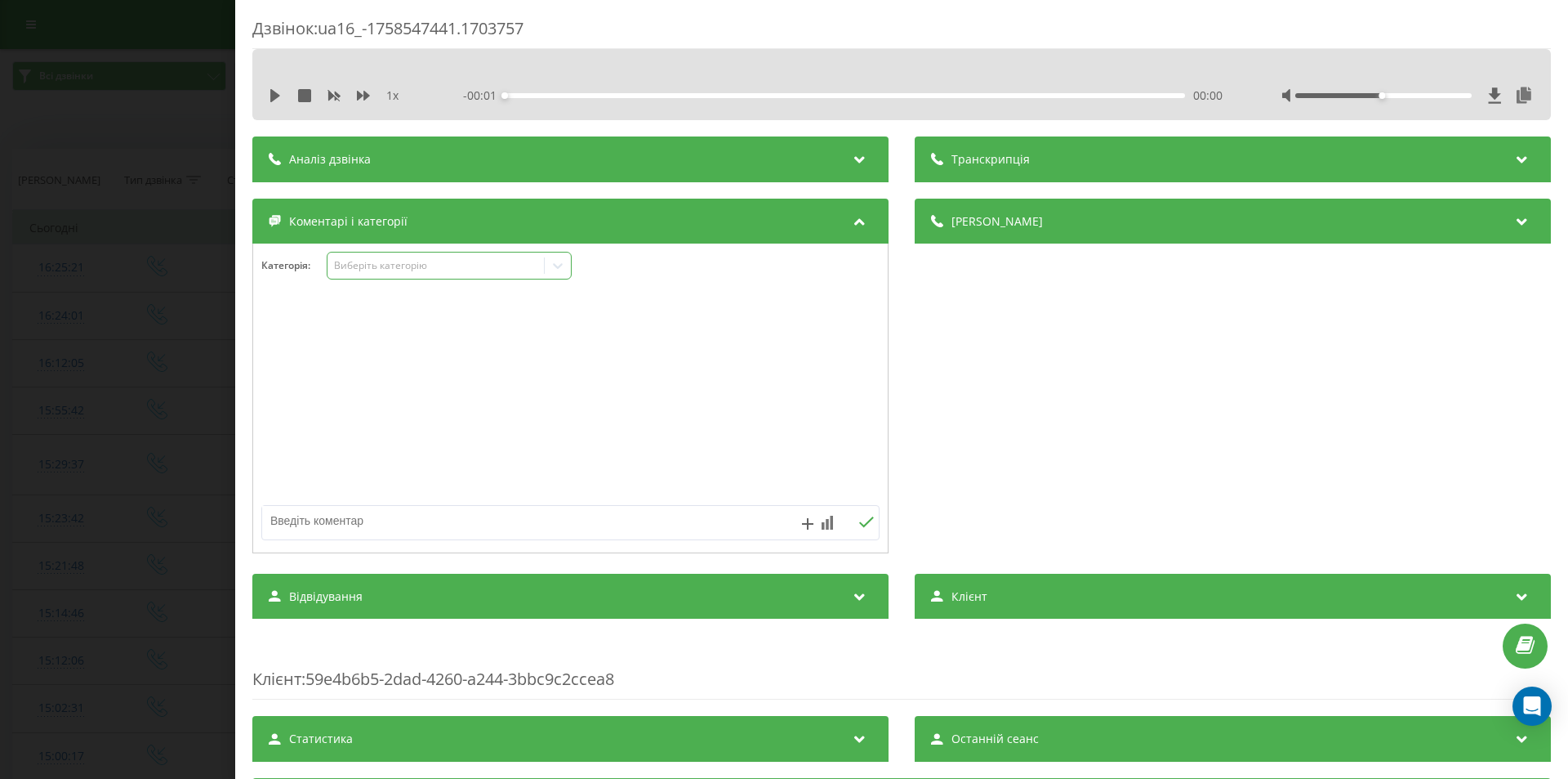
click at [540, 259] on div "Виберіть категорію" at bounding box center [435, 266] width 216 height 16
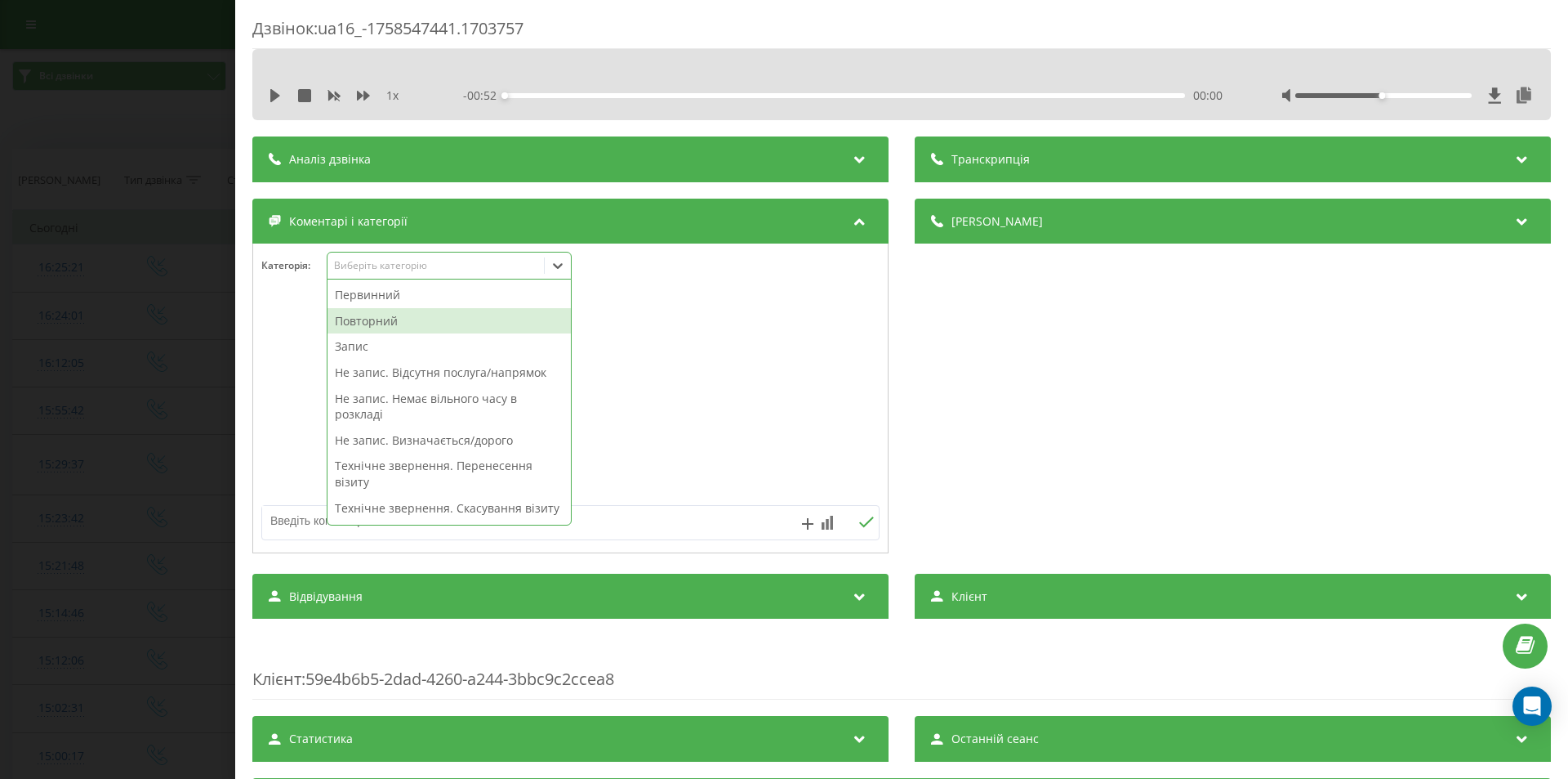
click at [369, 317] on div "Повторний" at bounding box center [449, 322] width 244 height 27
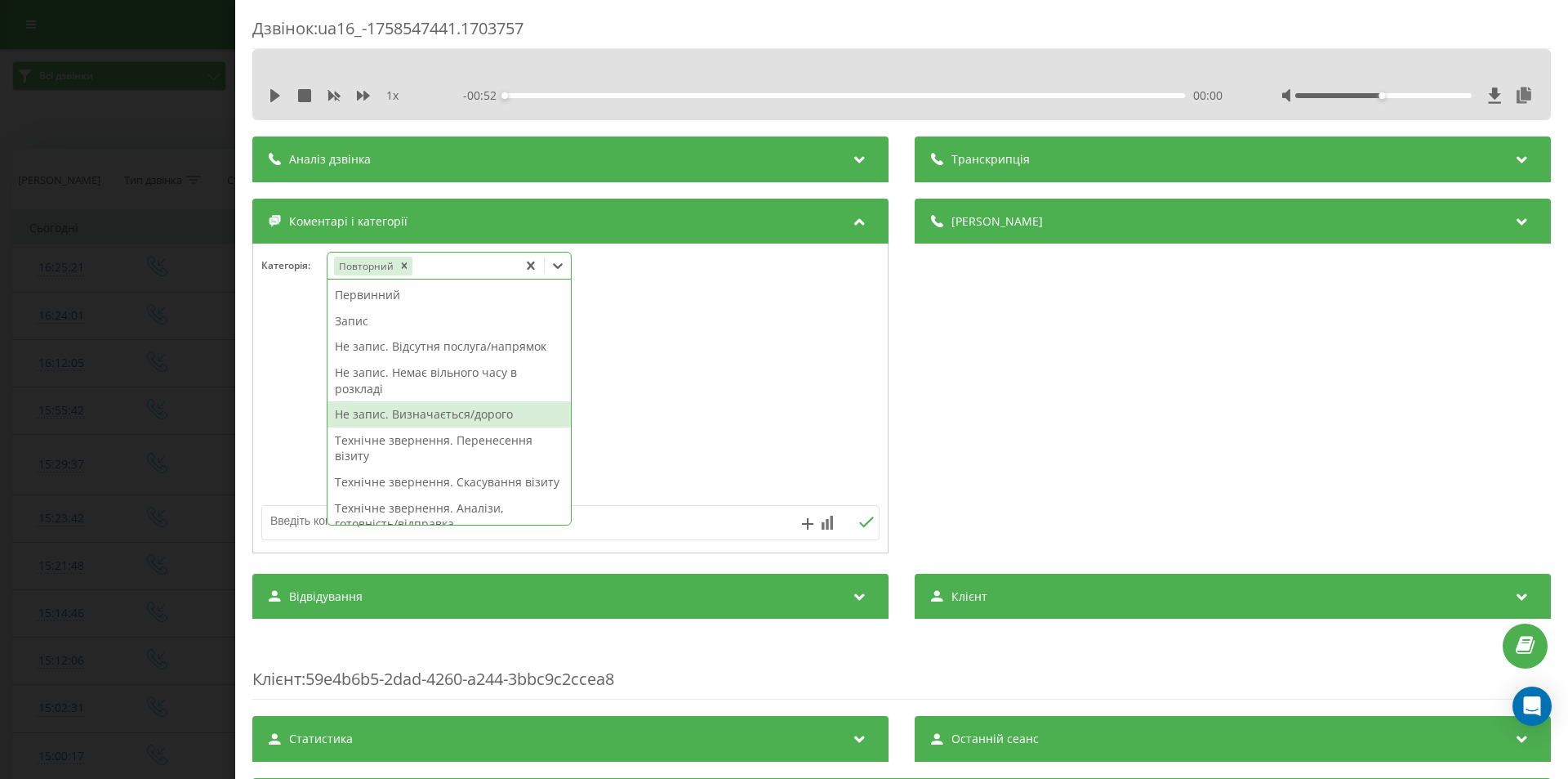
click at [403, 412] on div "Не запис. Визначається/дорого" at bounding box center [449, 414] width 244 height 27
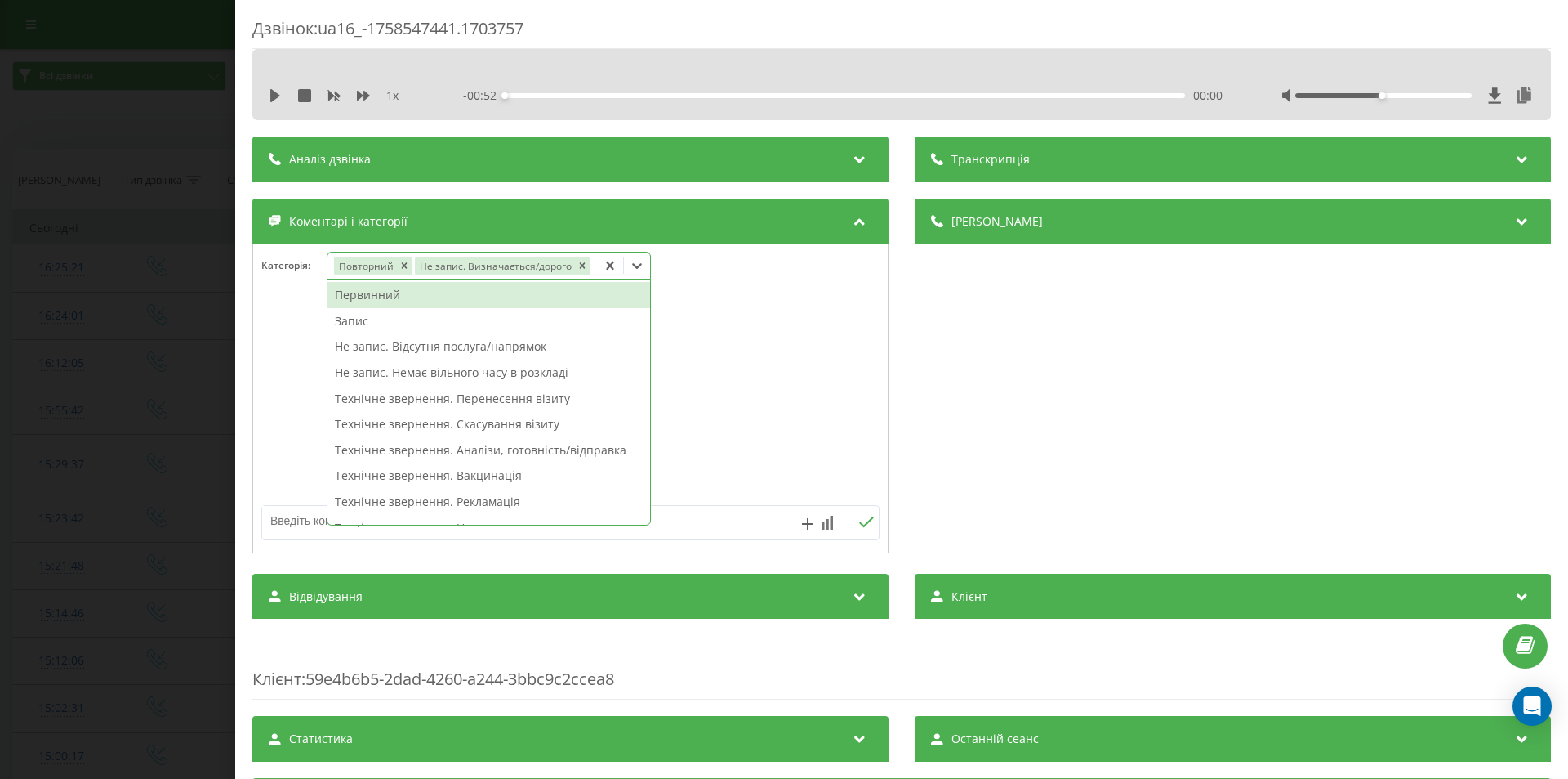
click at [181, 310] on div "Дзвінок : ua16_-1758547441.1703757 1 x - 00:52 00:00 00:00 Транскрипція Для AI-…" at bounding box center [784, 390] width 1568 height 779
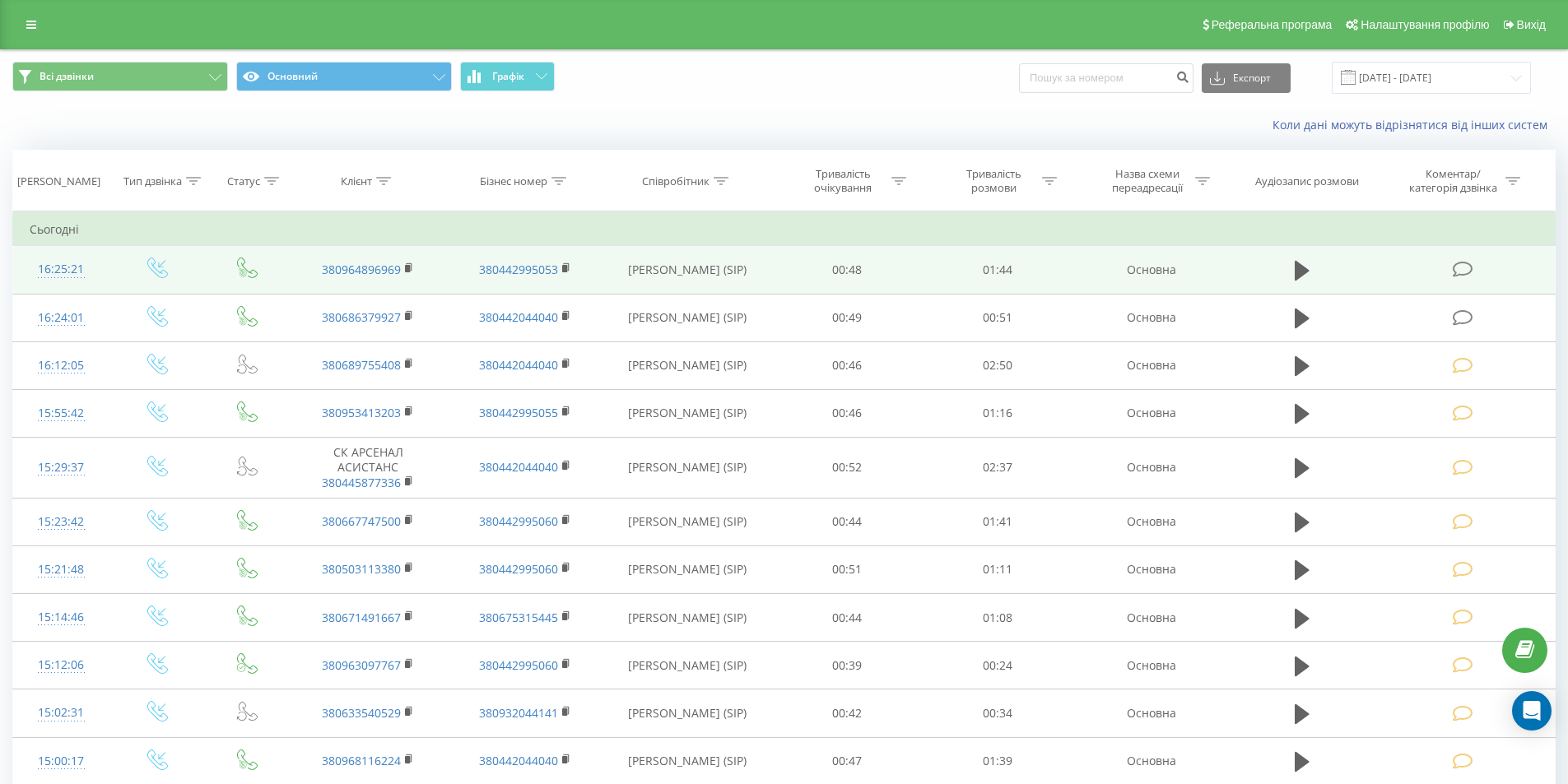
click at [1462, 268] on icon at bounding box center [1462, 269] width 21 height 18
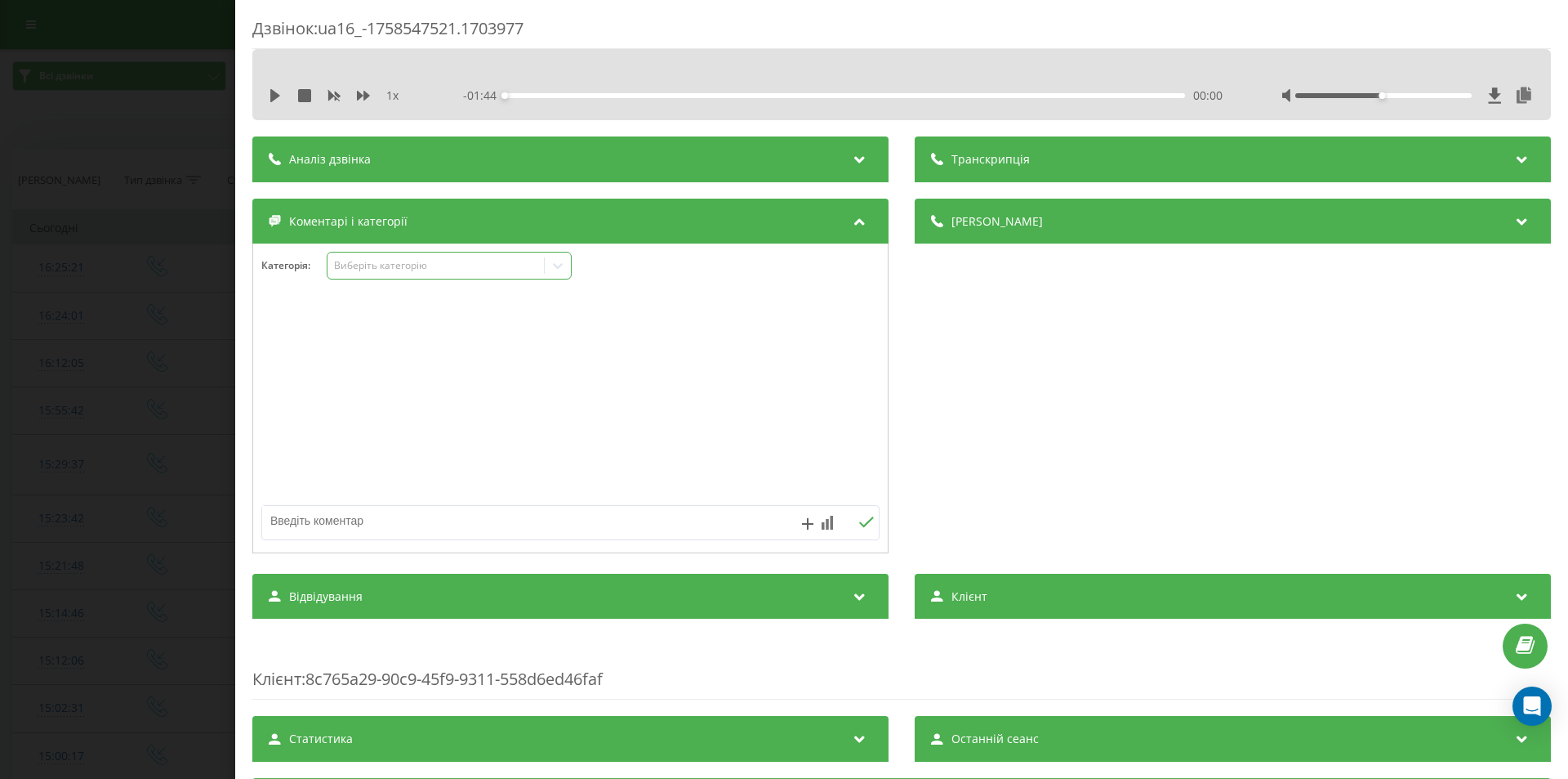
click at [467, 264] on div "Виберіть категорію" at bounding box center [436, 266] width 205 height 13
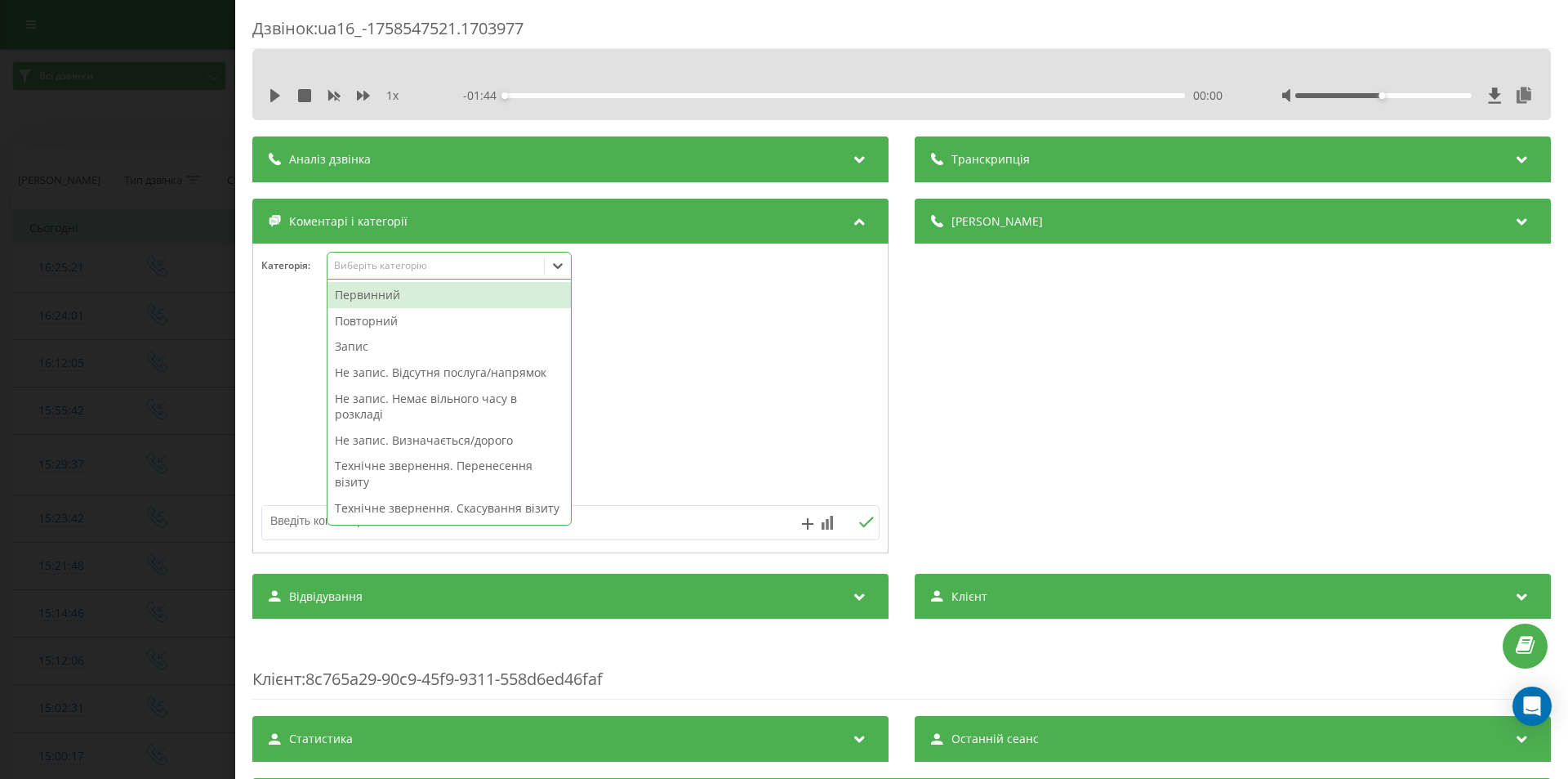
click at [402, 294] on div "Первинний" at bounding box center [449, 295] width 244 height 27
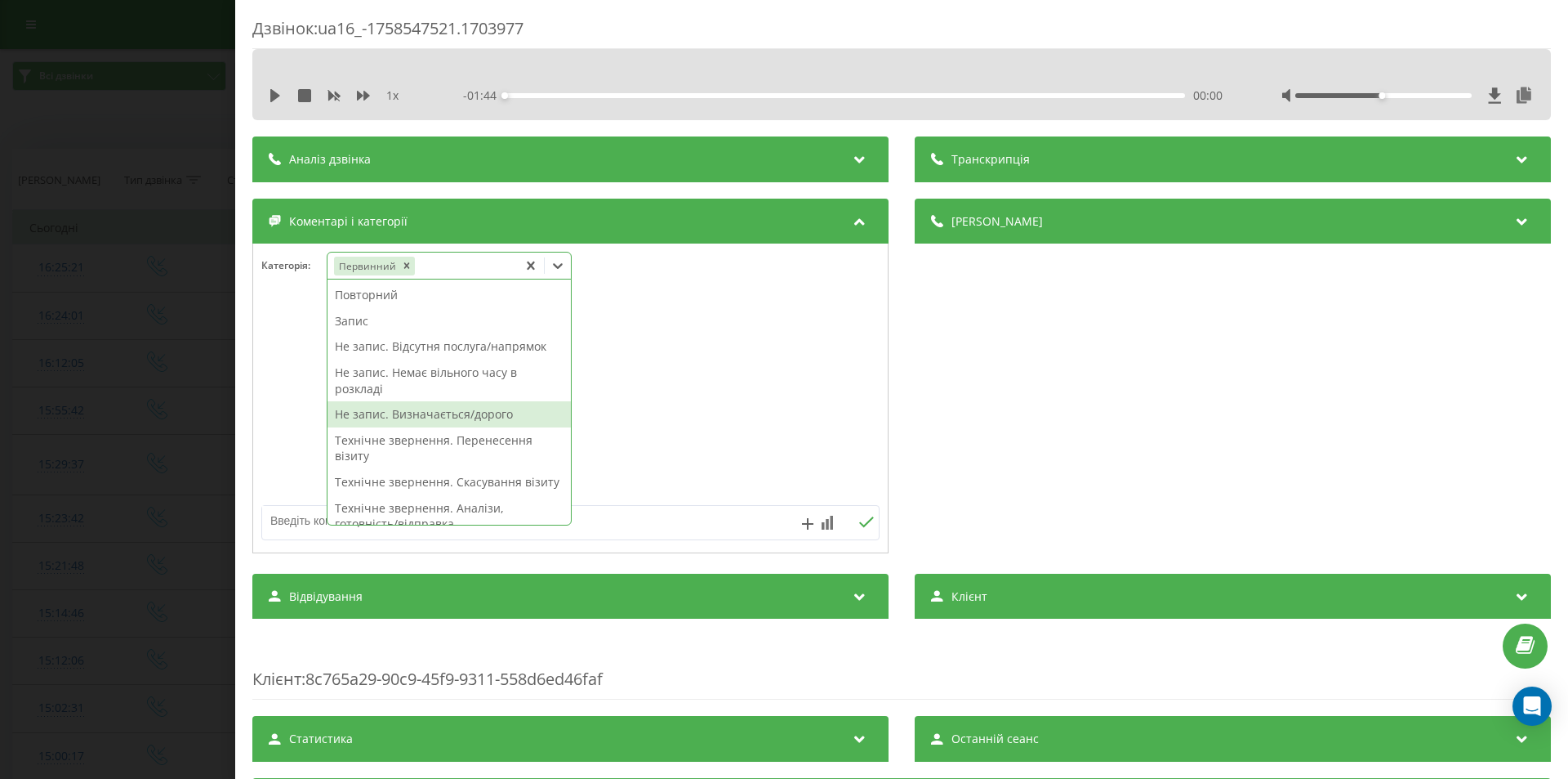
click at [367, 416] on div "Не запис. Визначається/дорого" at bounding box center [449, 414] width 244 height 27
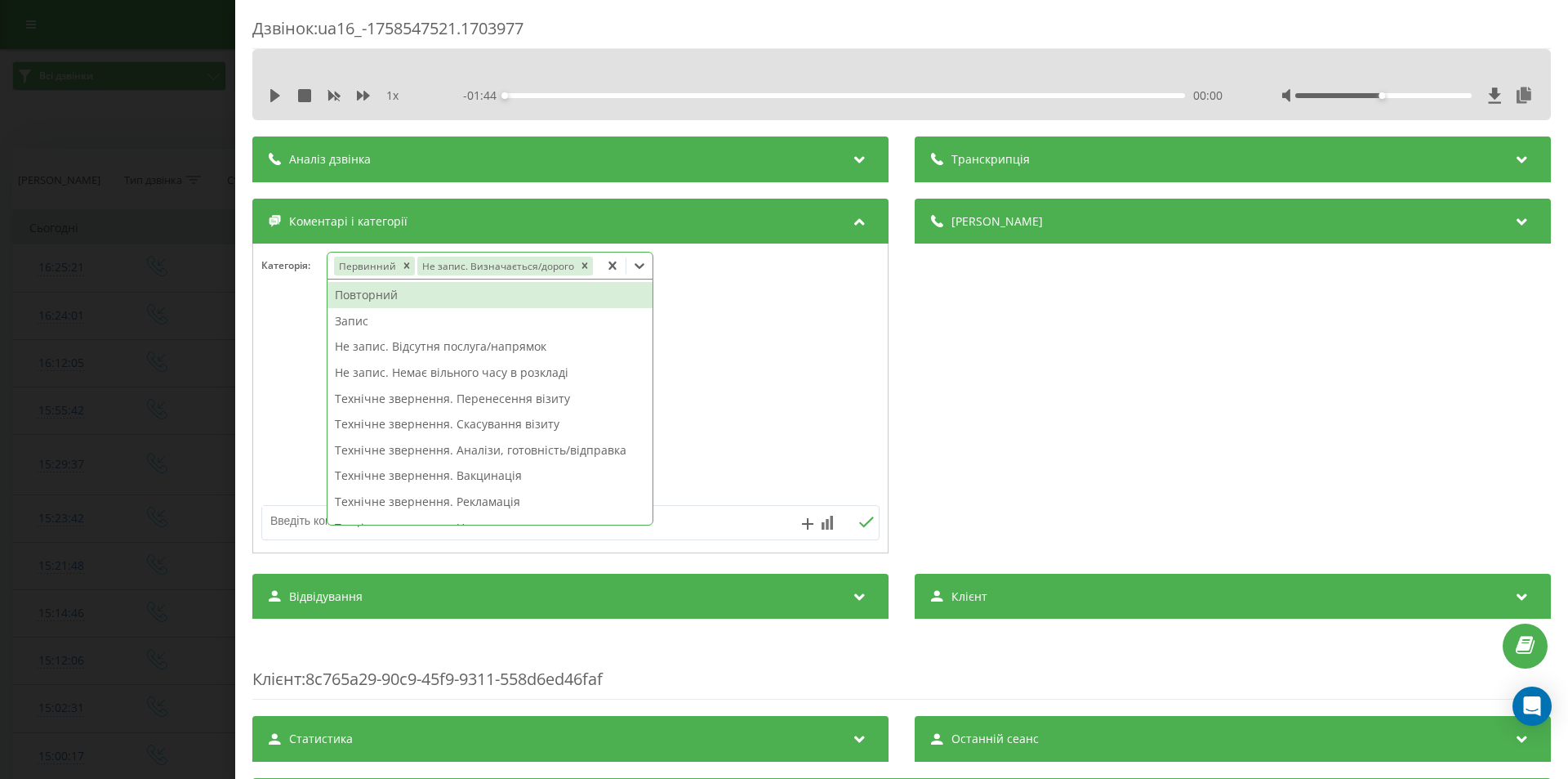
click at [96, 404] on div "Дзвінок : ua16_-1758547521.1703977 1 x - 01:44 00:00 00:00 Транскрипція Для AI-…" at bounding box center [784, 390] width 1568 height 779
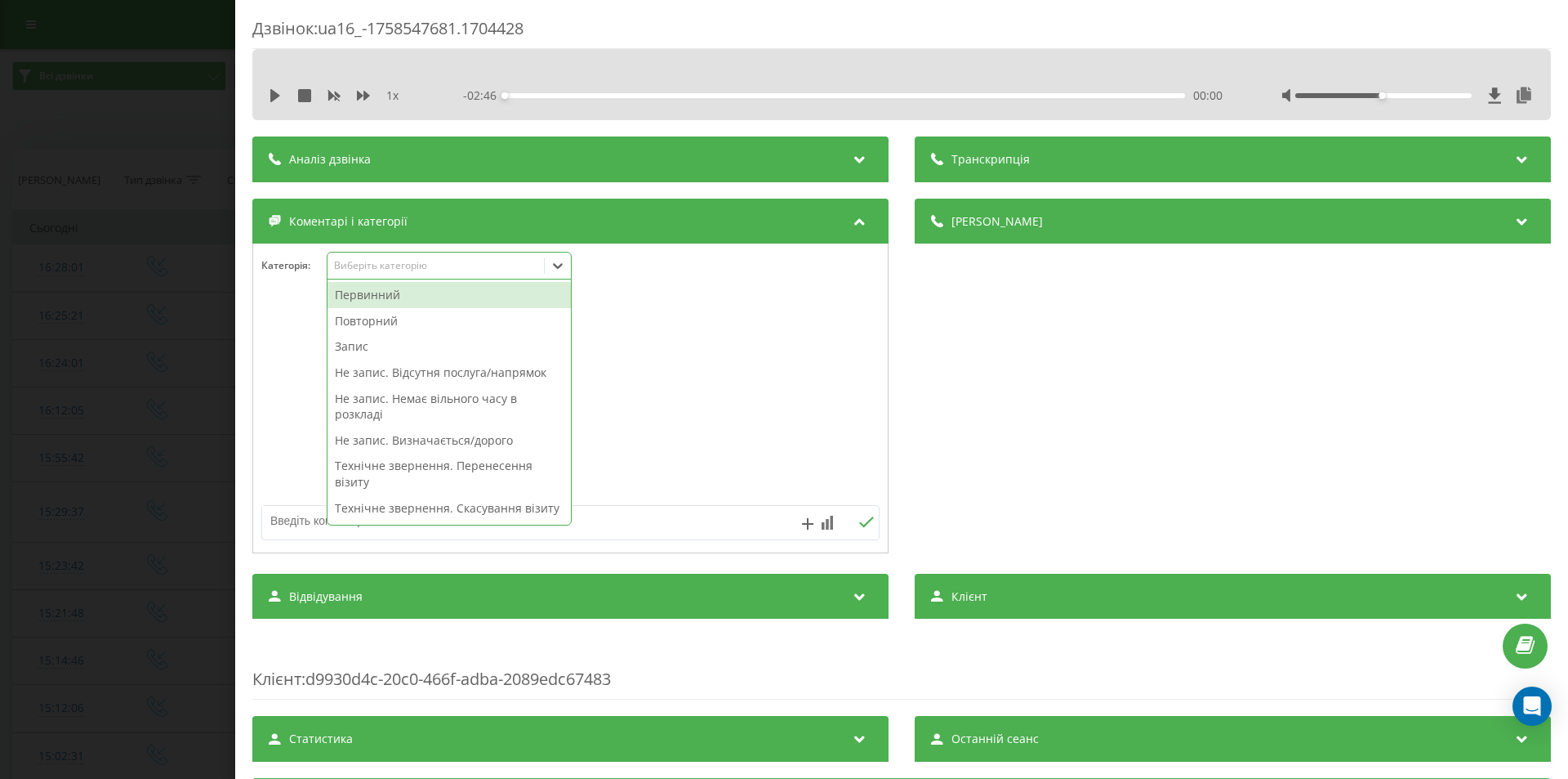
click at [382, 298] on div "Первинний" at bounding box center [449, 295] width 244 height 27
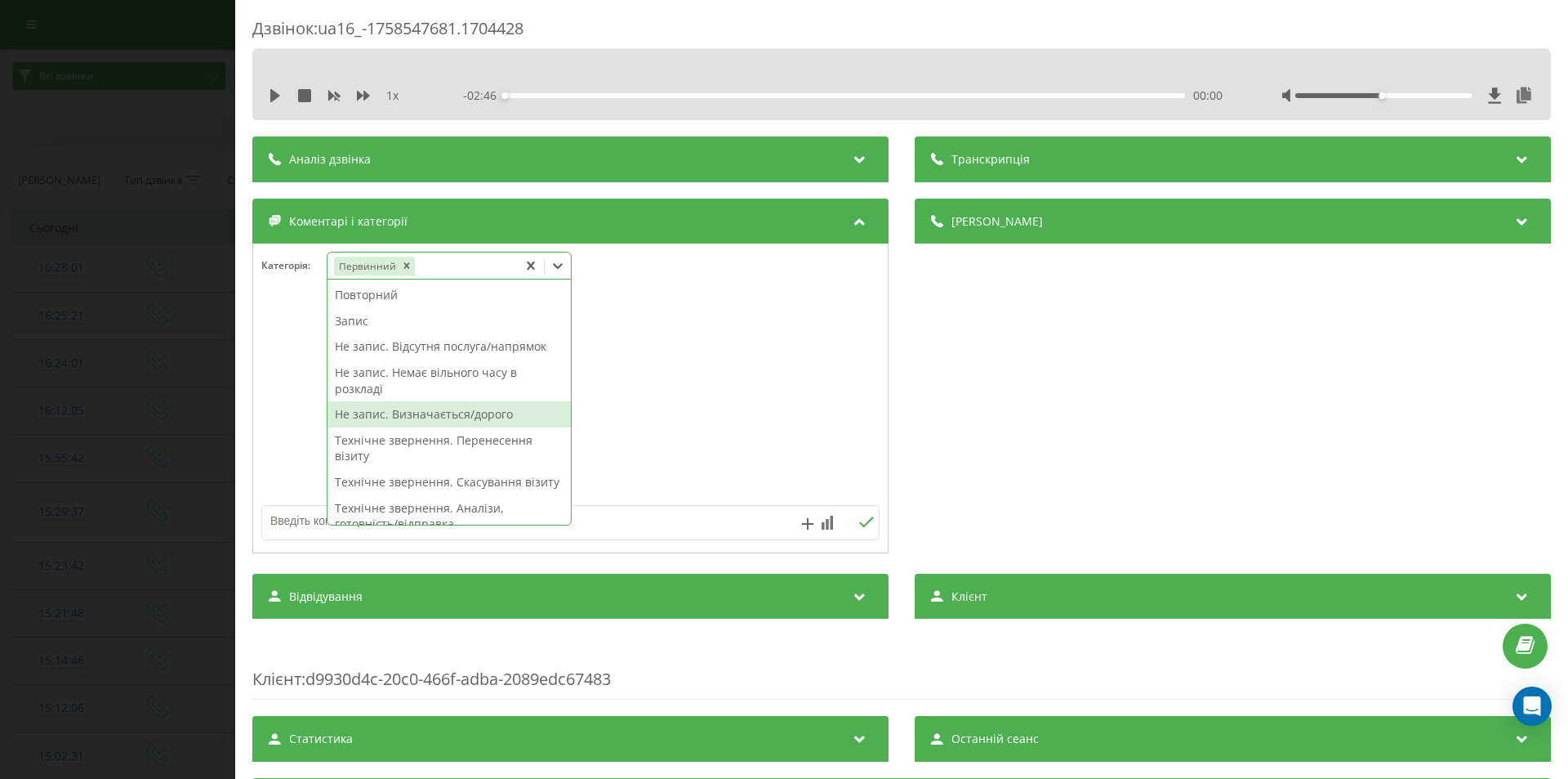
click at [358, 419] on div "Не запис. Визначається/дорого" at bounding box center [449, 414] width 244 height 27
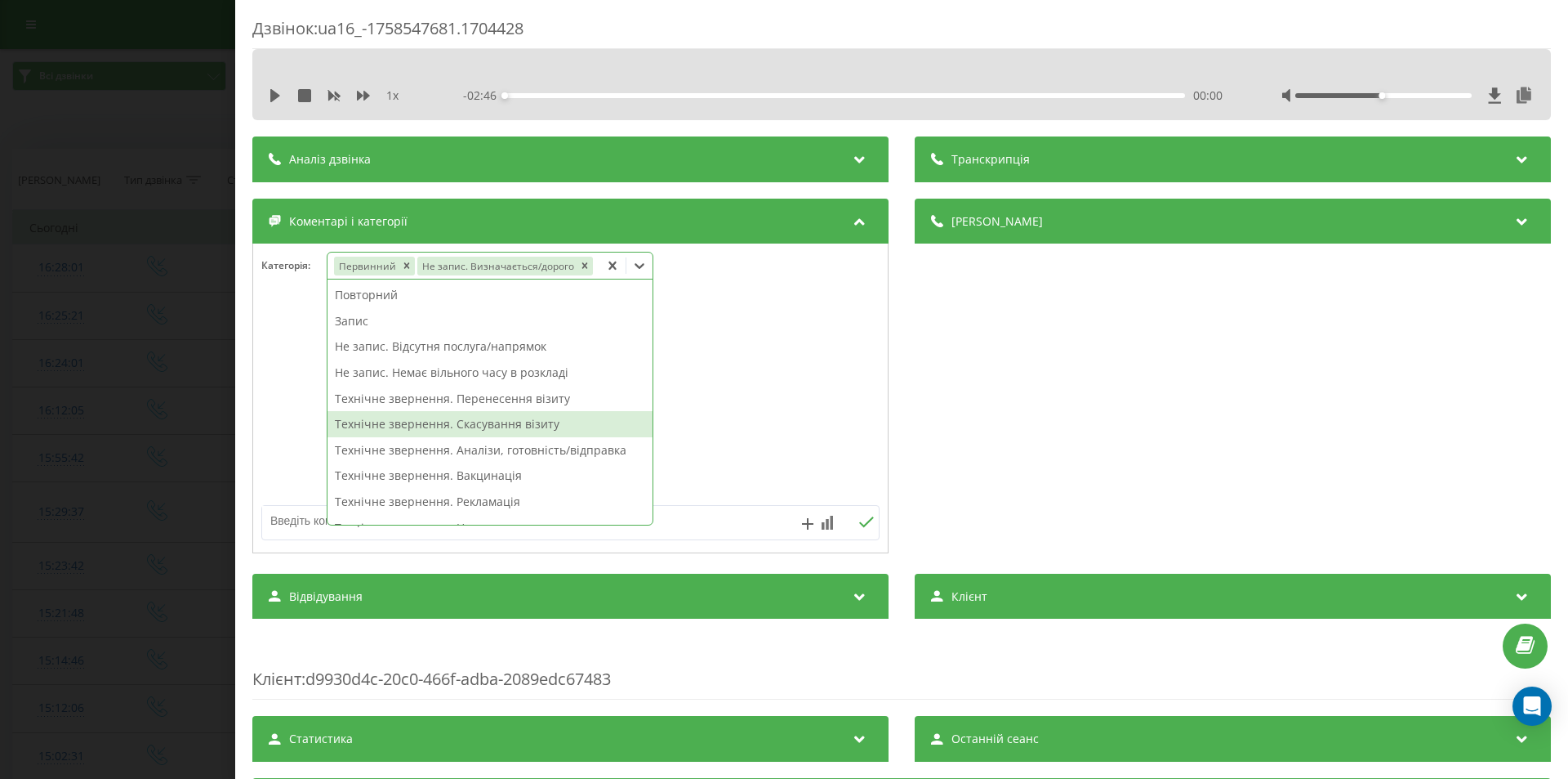
click at [130, 318] on div "Дзвінок : ua16_-1758547681.1704428 1 x - 02:46 00:00 00:00 Транскрипція Для AI-…" at bounding box center [784, 390] width 1568 height 779
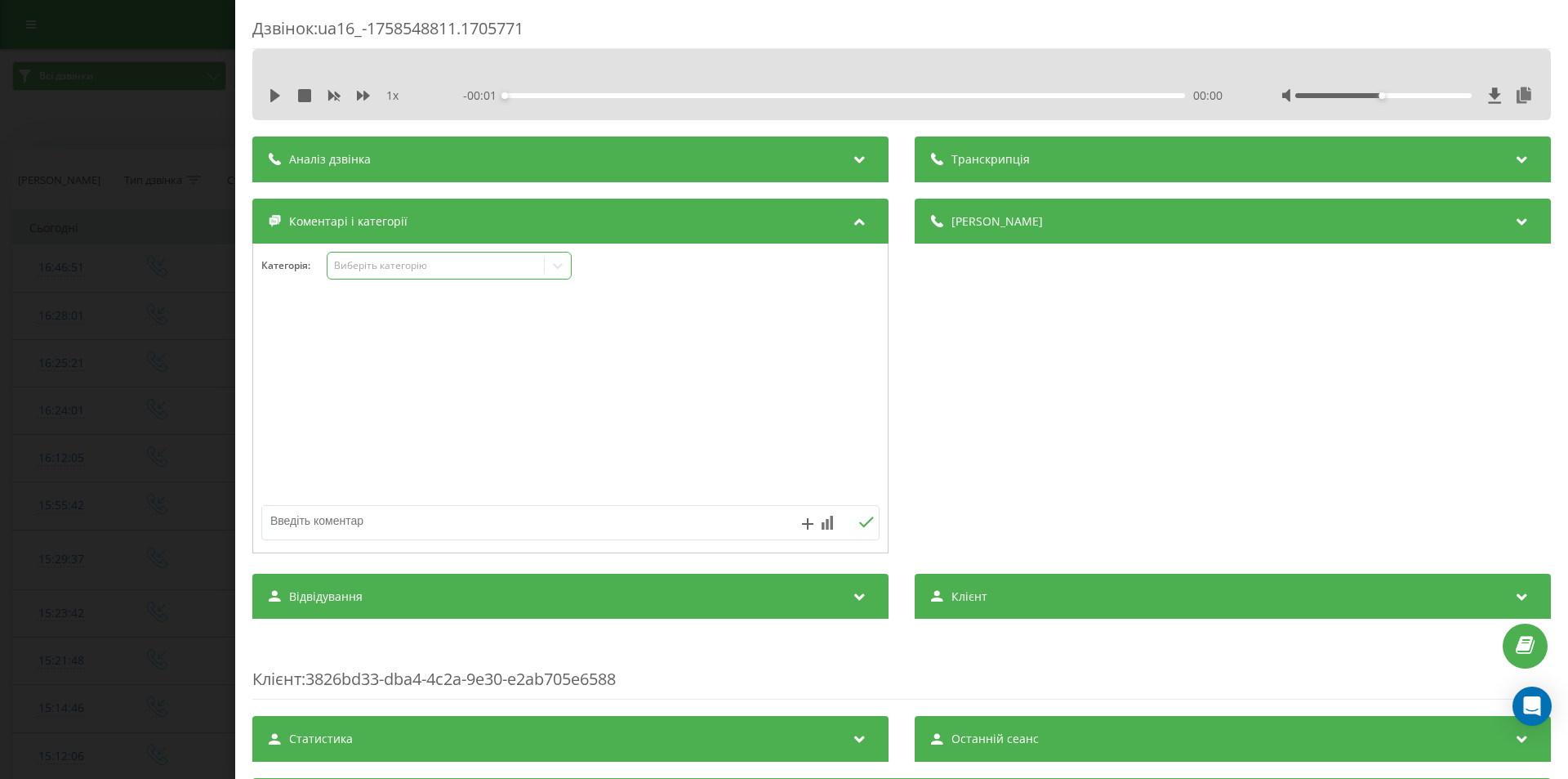
click at [388, 264] on div "Виберіть категорію" at bounding box center [436, 266] width 205 height 13
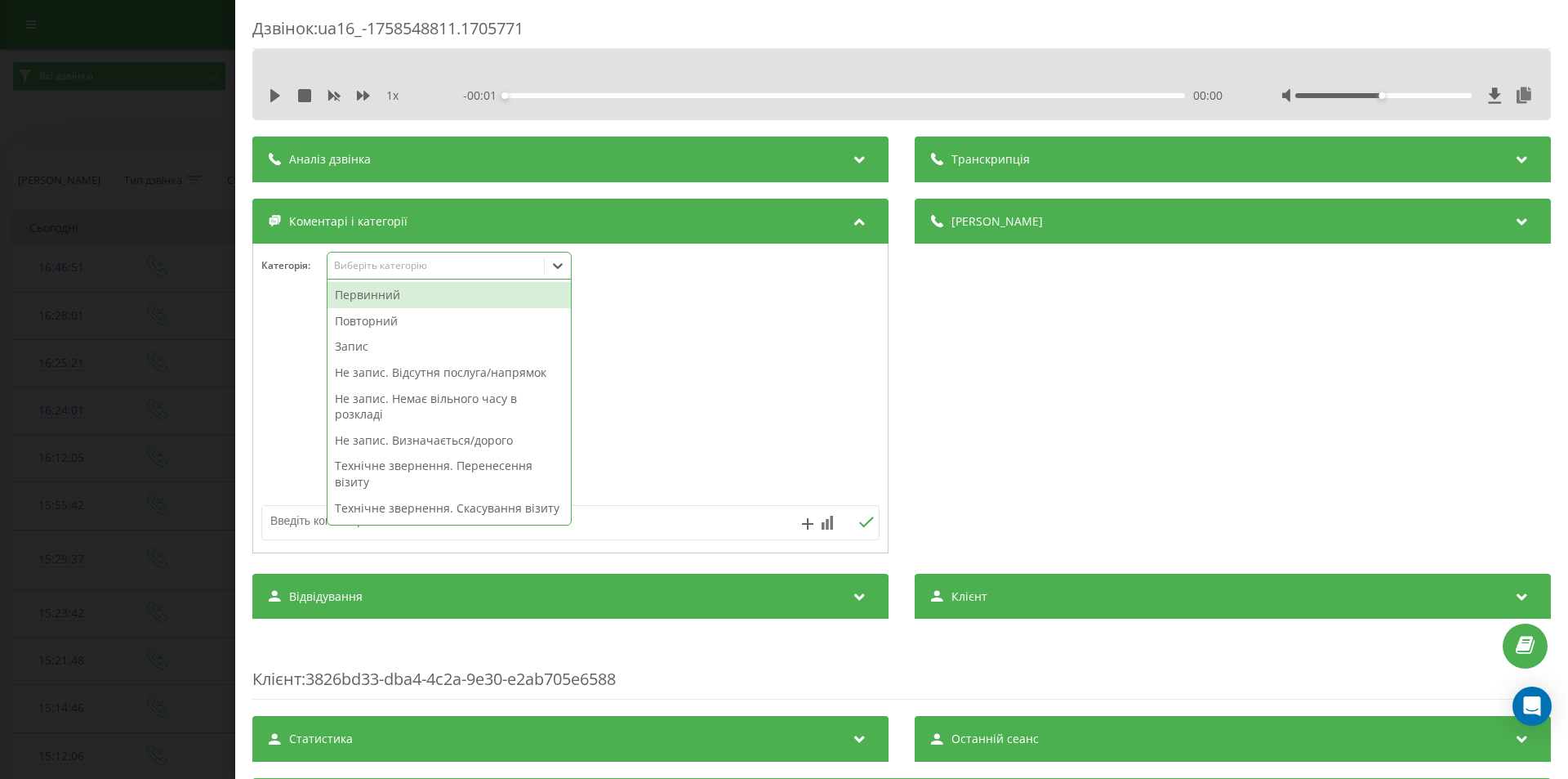
click at [367, 295] on div "Первинний" at bounding box center [449, 295] width 244 height 27
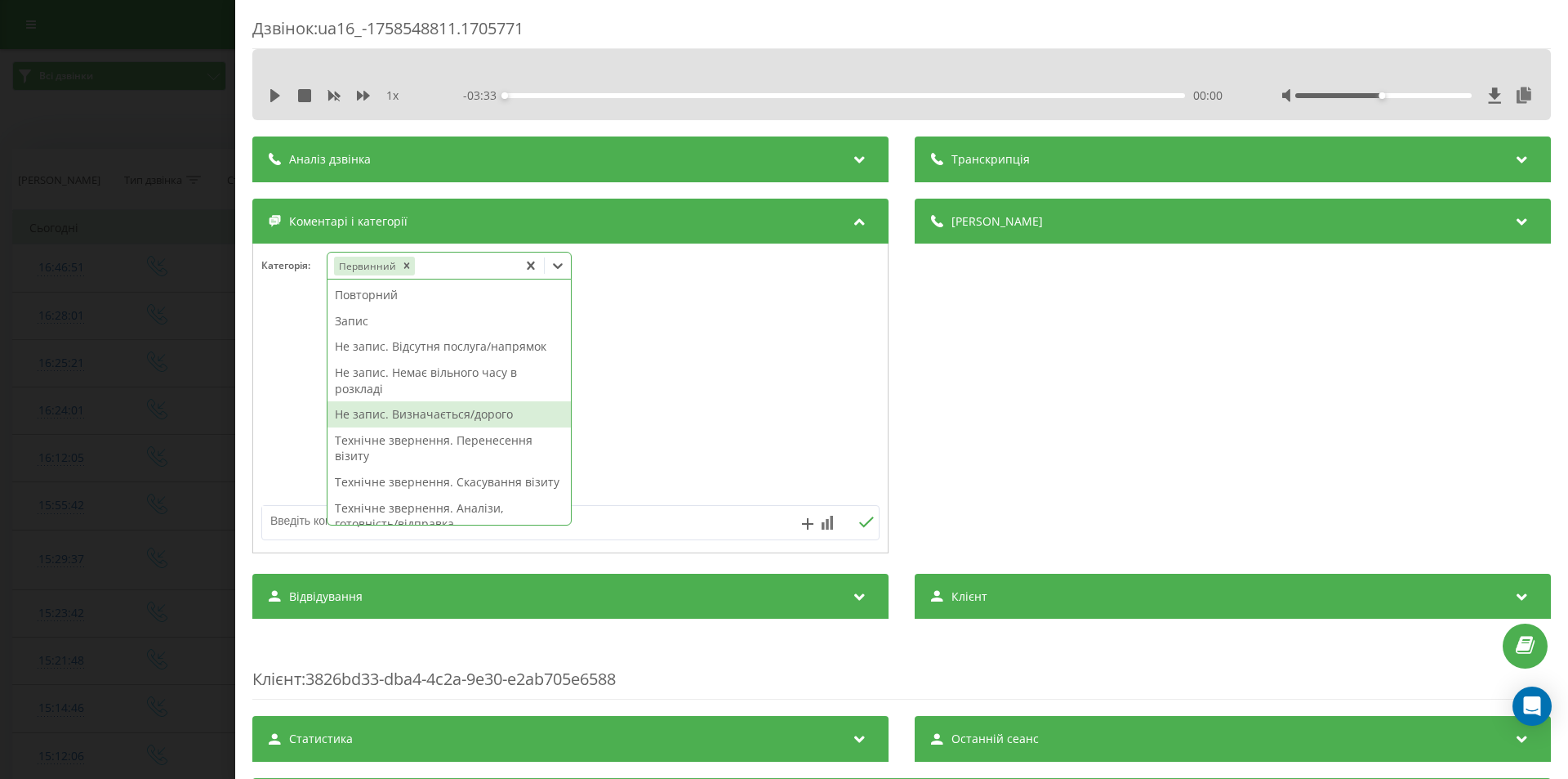
click at [356, 411] on div "Не запис. Визначається/дорого" at bounding box center [449, 414] width 244 height 27
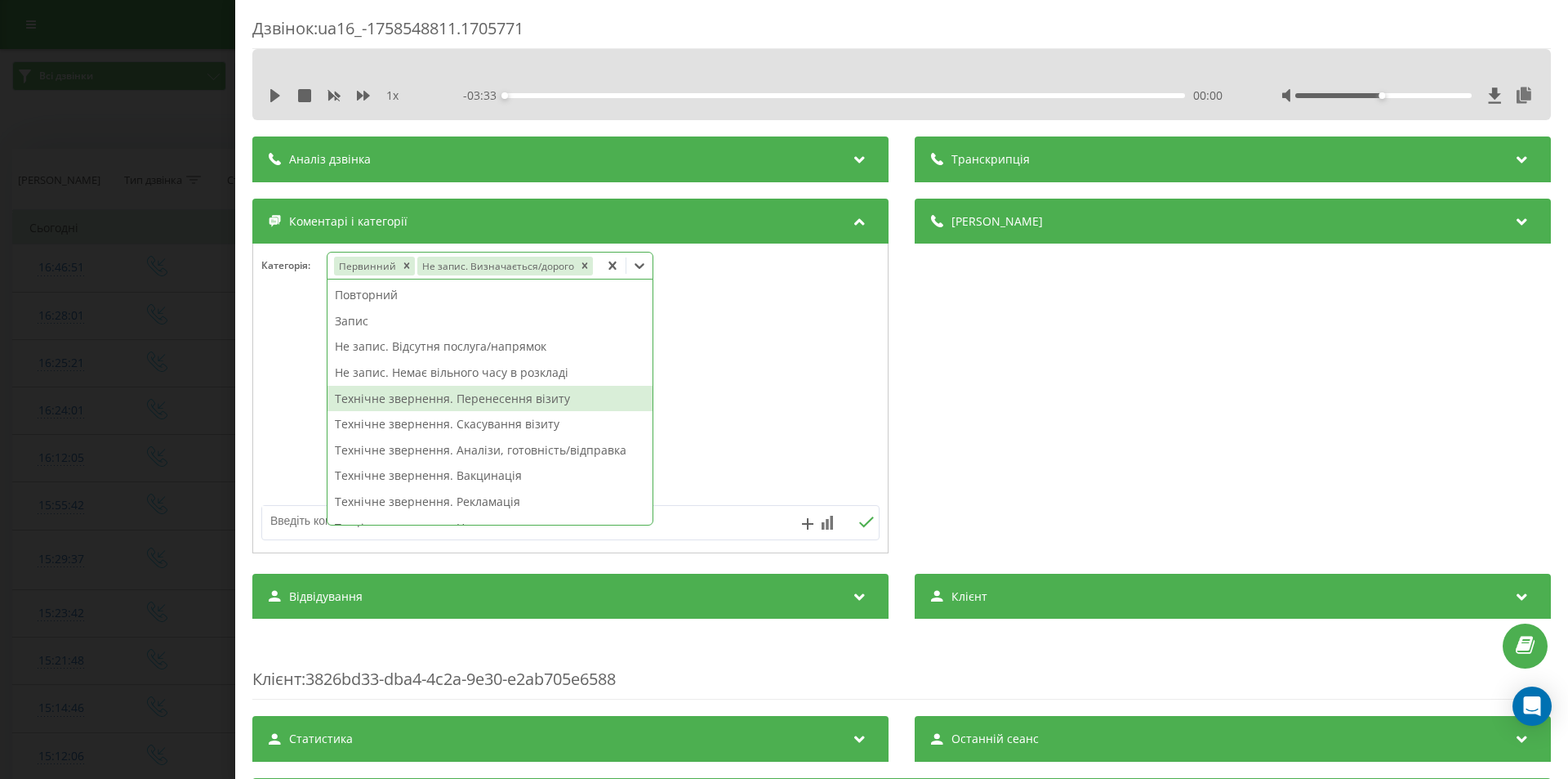
click at [145, 275] on div "Дзвінок : ua16_-1758548811.1705771 1 x - 03:33 00:00 00:00 Транскрипція Для AI-…" at bounding box center [784, 390] width 1568 height 779
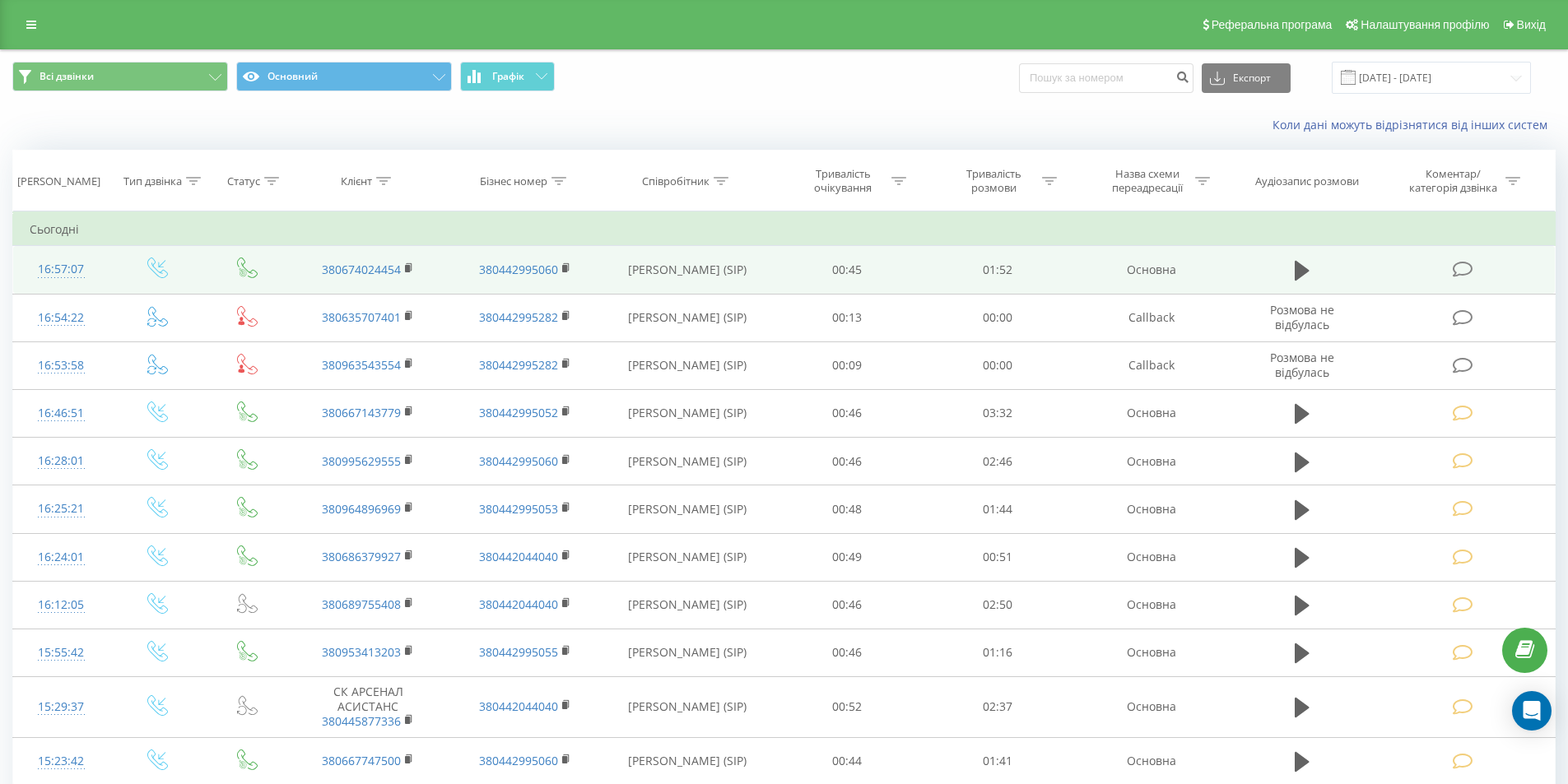
click at [1467, 272] on icon at bounding box center [1462, 269] width 21 height 18
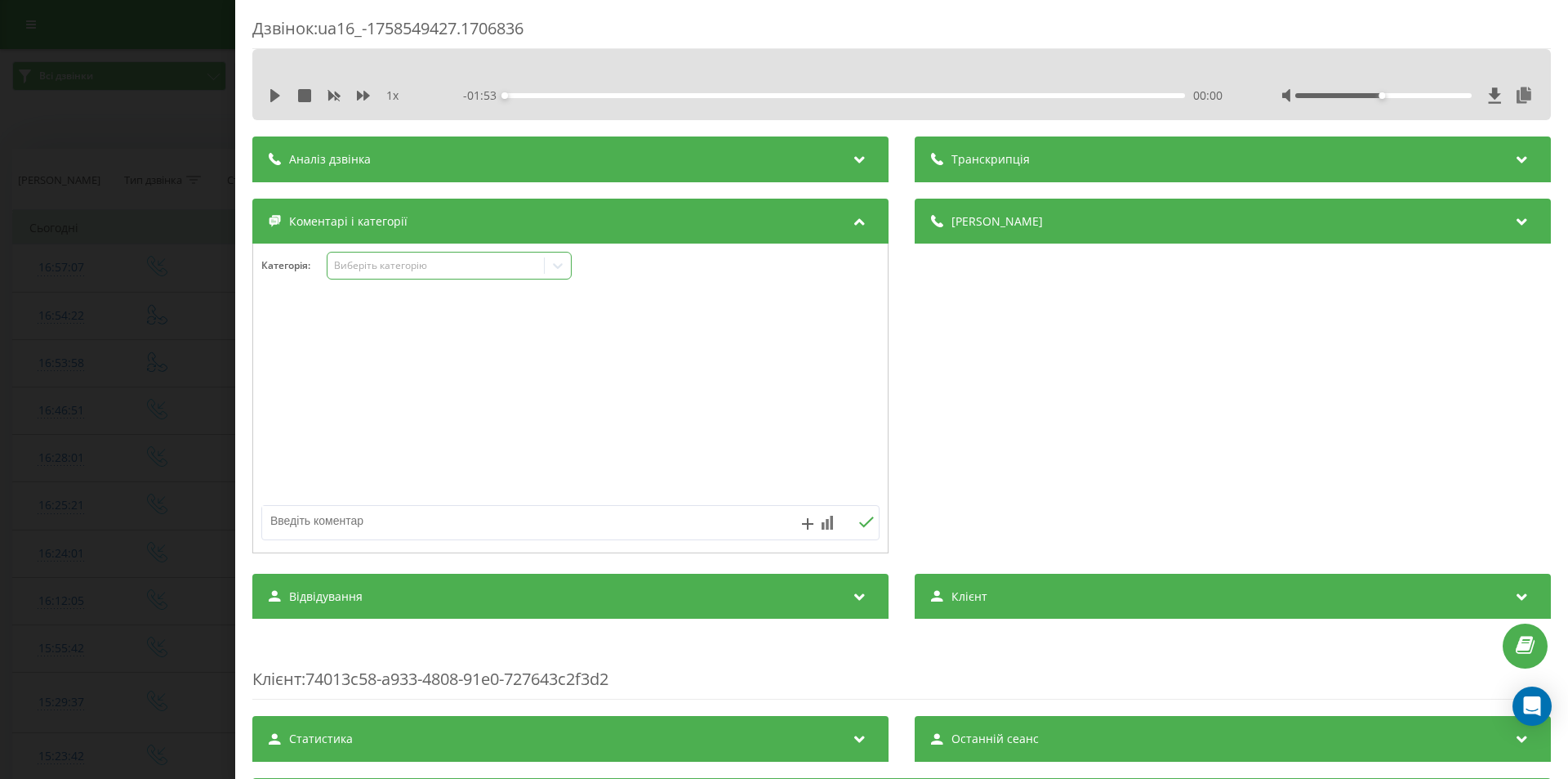
click at [462, 264] on div "Виберіть категорію" at bounding box center [436, 266] width 205 height 13
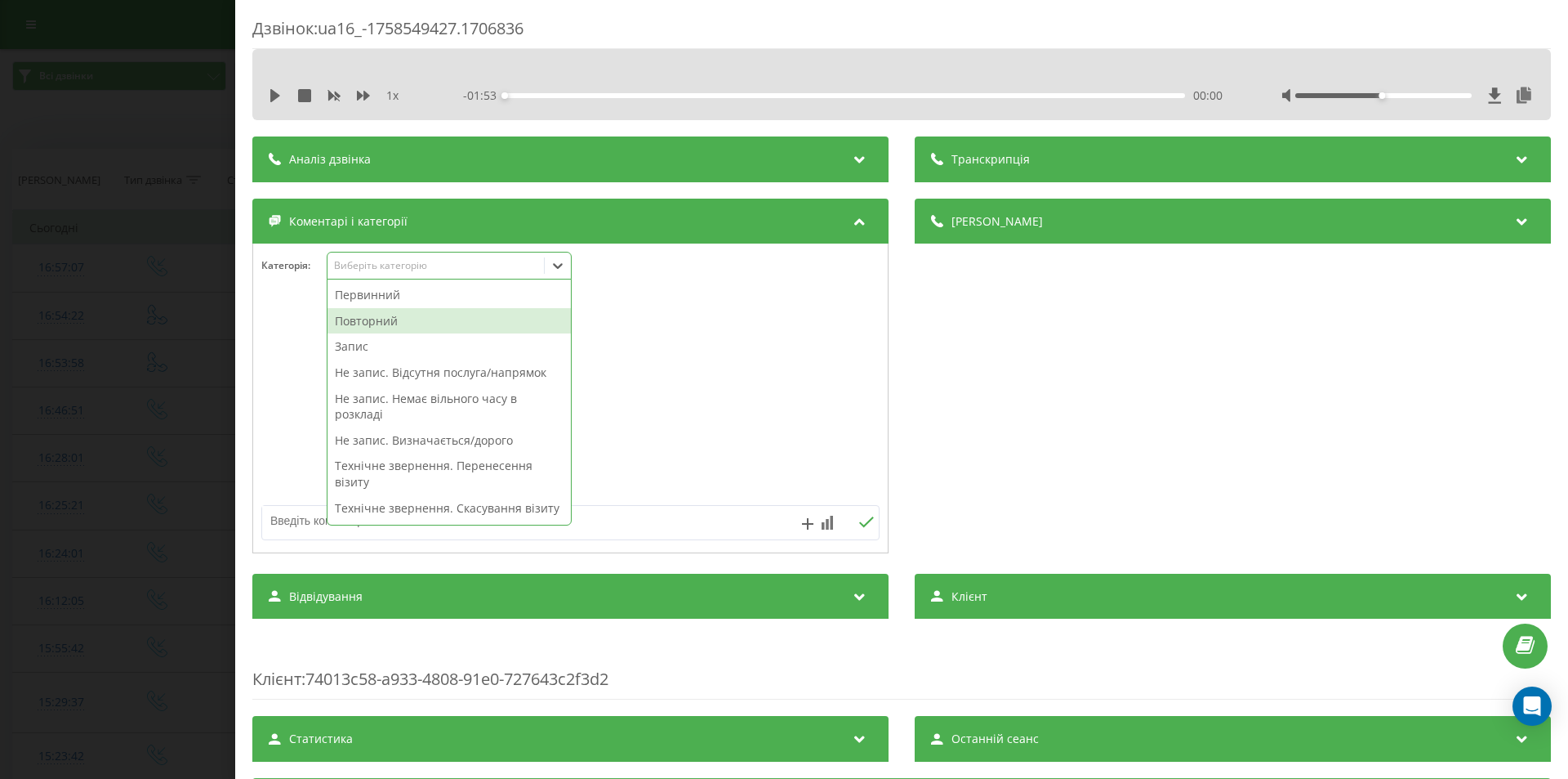
click at [396, 317] on div "Повторний" at bounding box center [449, 322] width 244 height 27
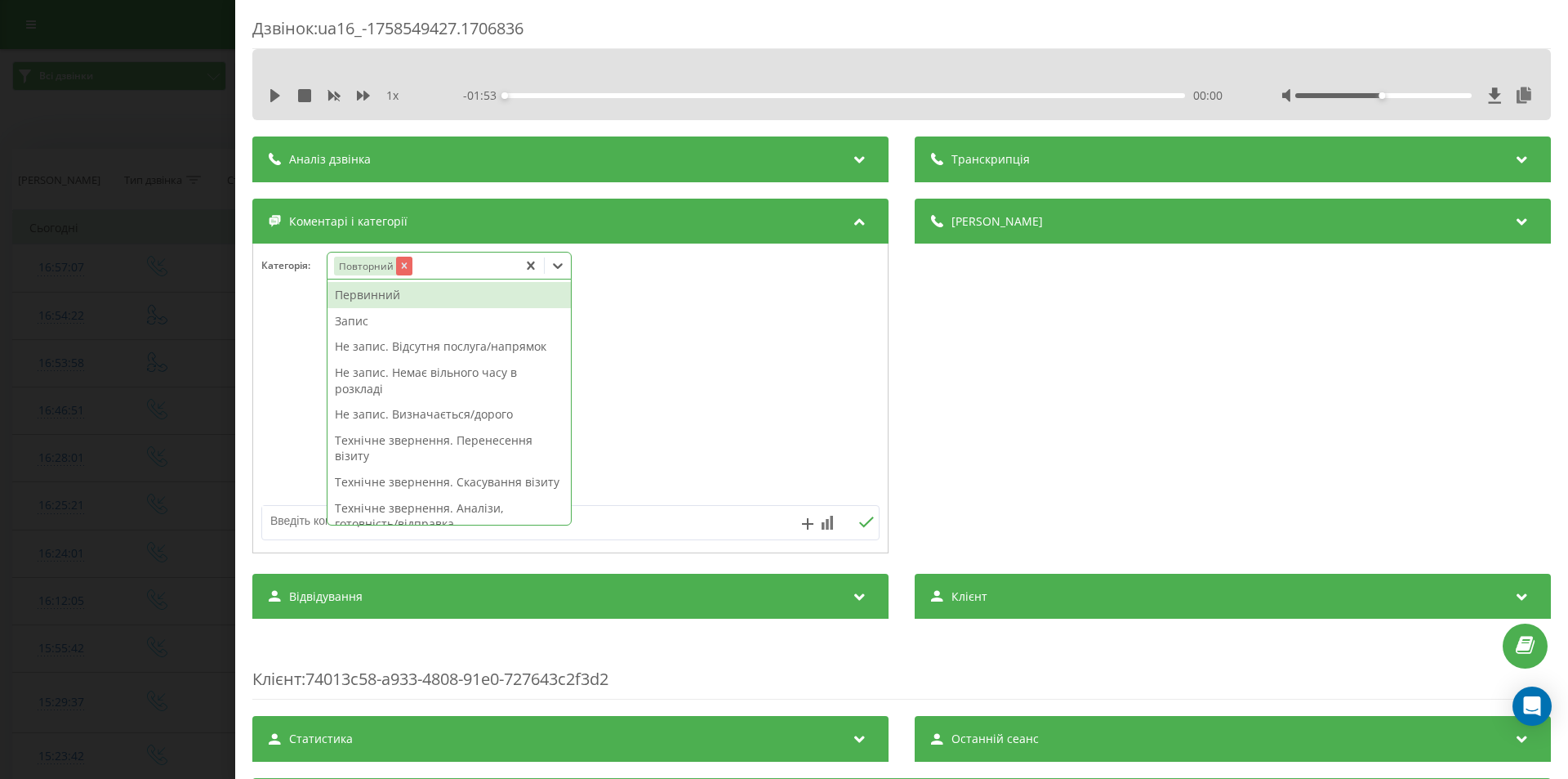
click at [406, 259] on div "Remove Повторний" at bounding box center [404, 266] width 17 height 19
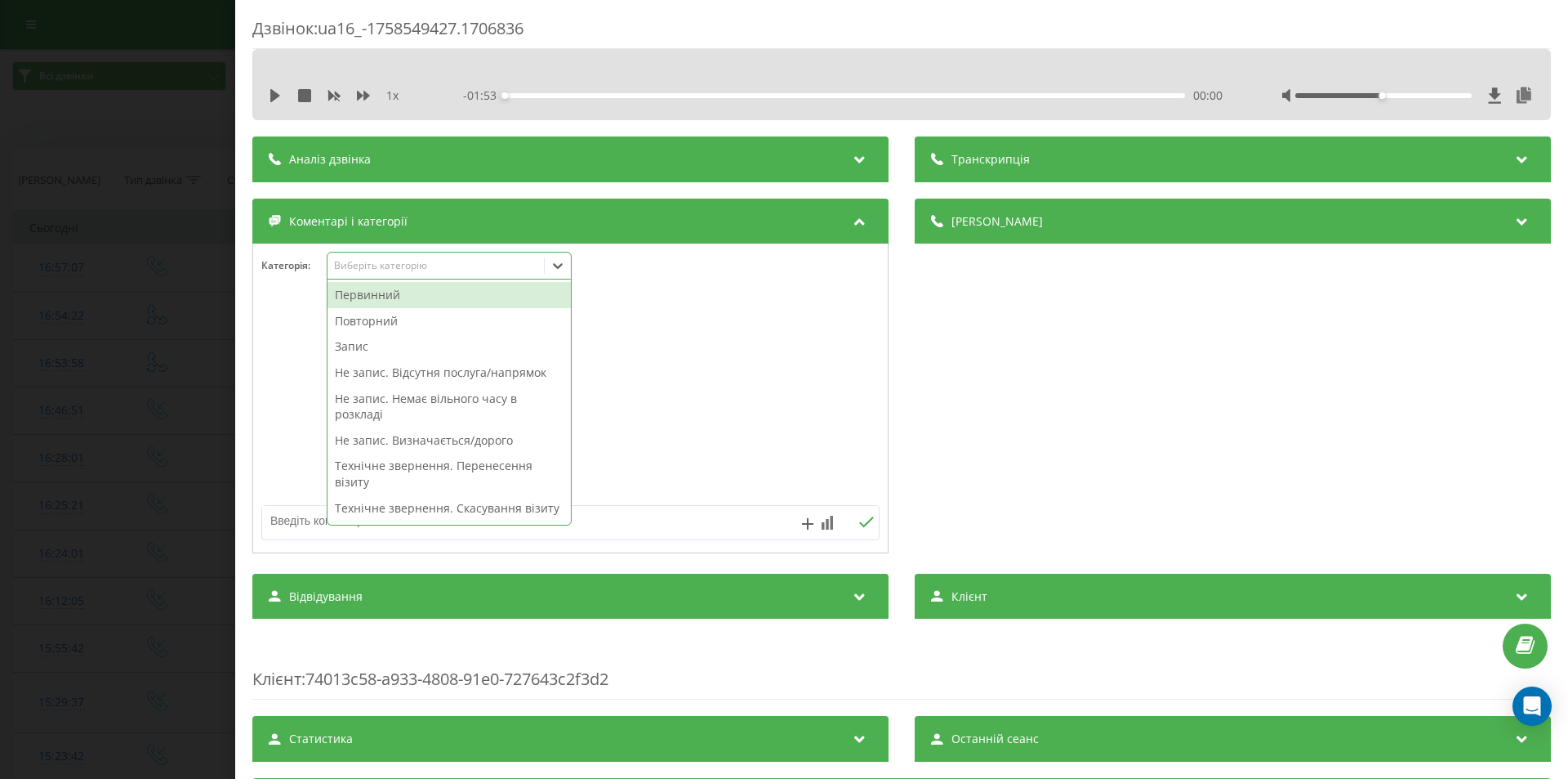
click at [364, 300] on div "Первинний" at bounding box center [449, 295] width 244 height 27
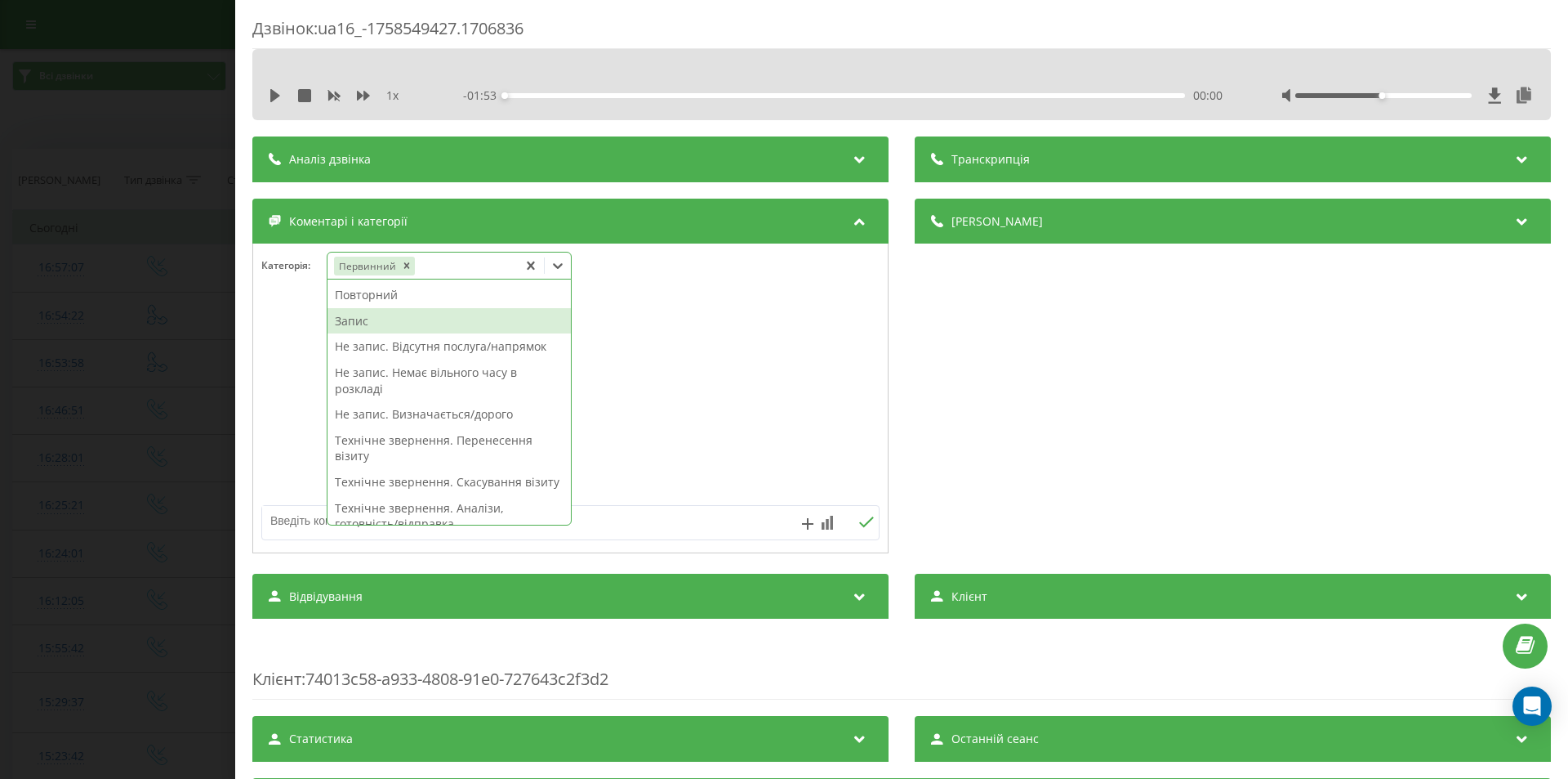
click at [351, 318] on div "Запис" at bounding box center [449, 322] width 244 height 27
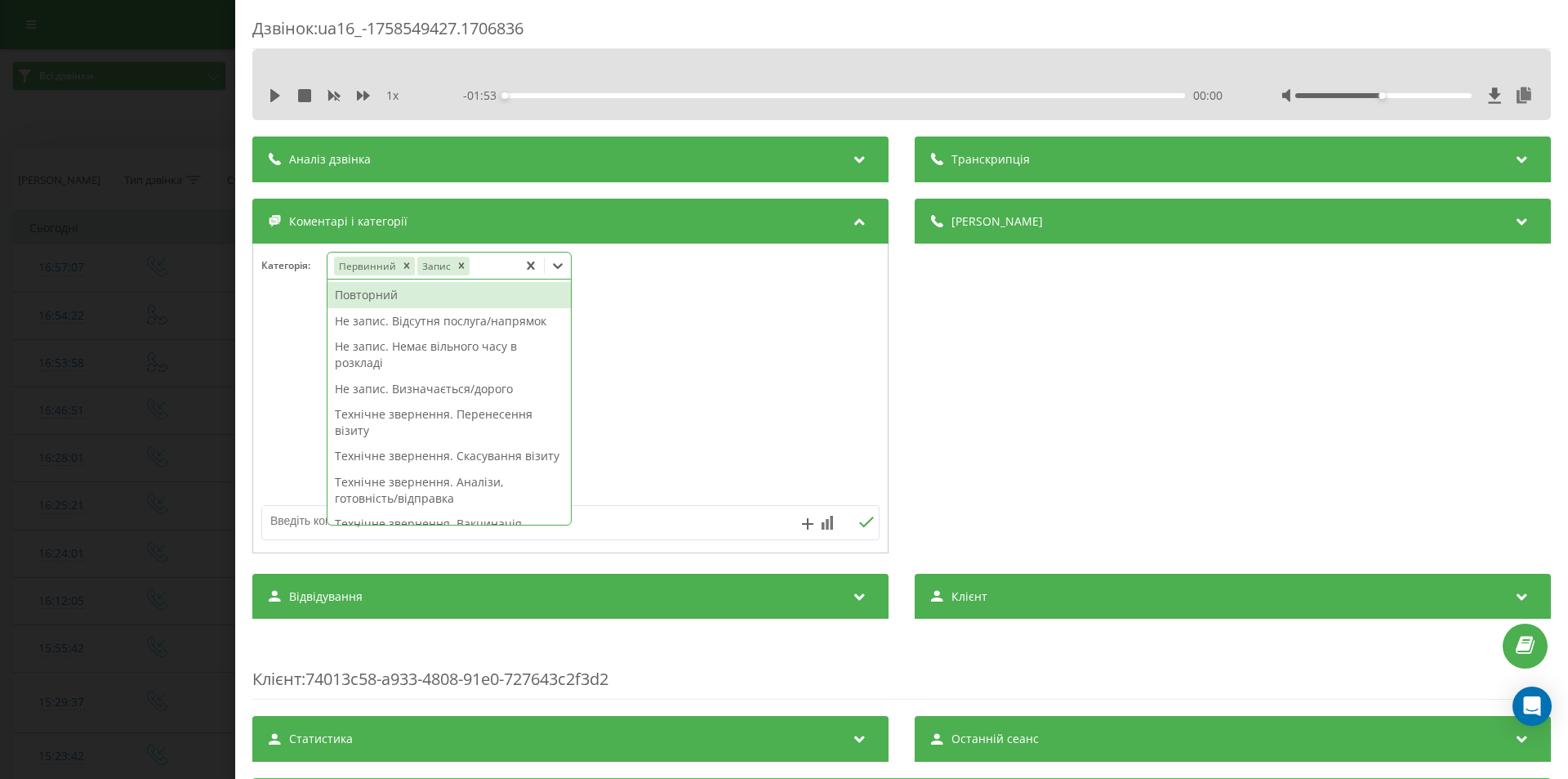
click at [184, 247] on div "Дзвінок : ua16_-1758549427.1706836 1 x - 01:53 00:00 00:00 Транскрипція Для AI-…" at bounding box center [784, 390] width 1568 height 779
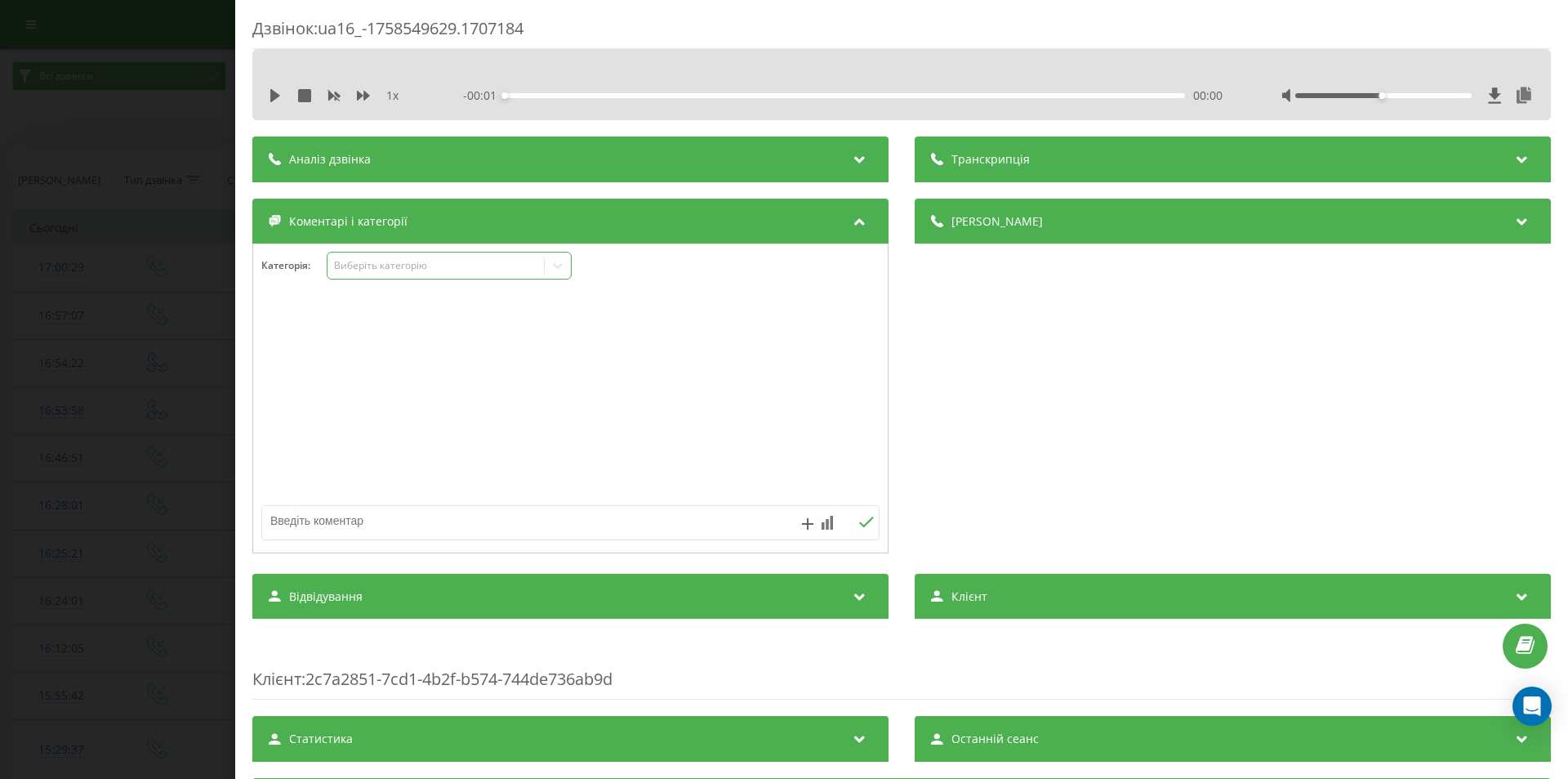
click at [492, 268] on div "Виберіть категорію" at bounding box center [436, 266] width 205 height 13
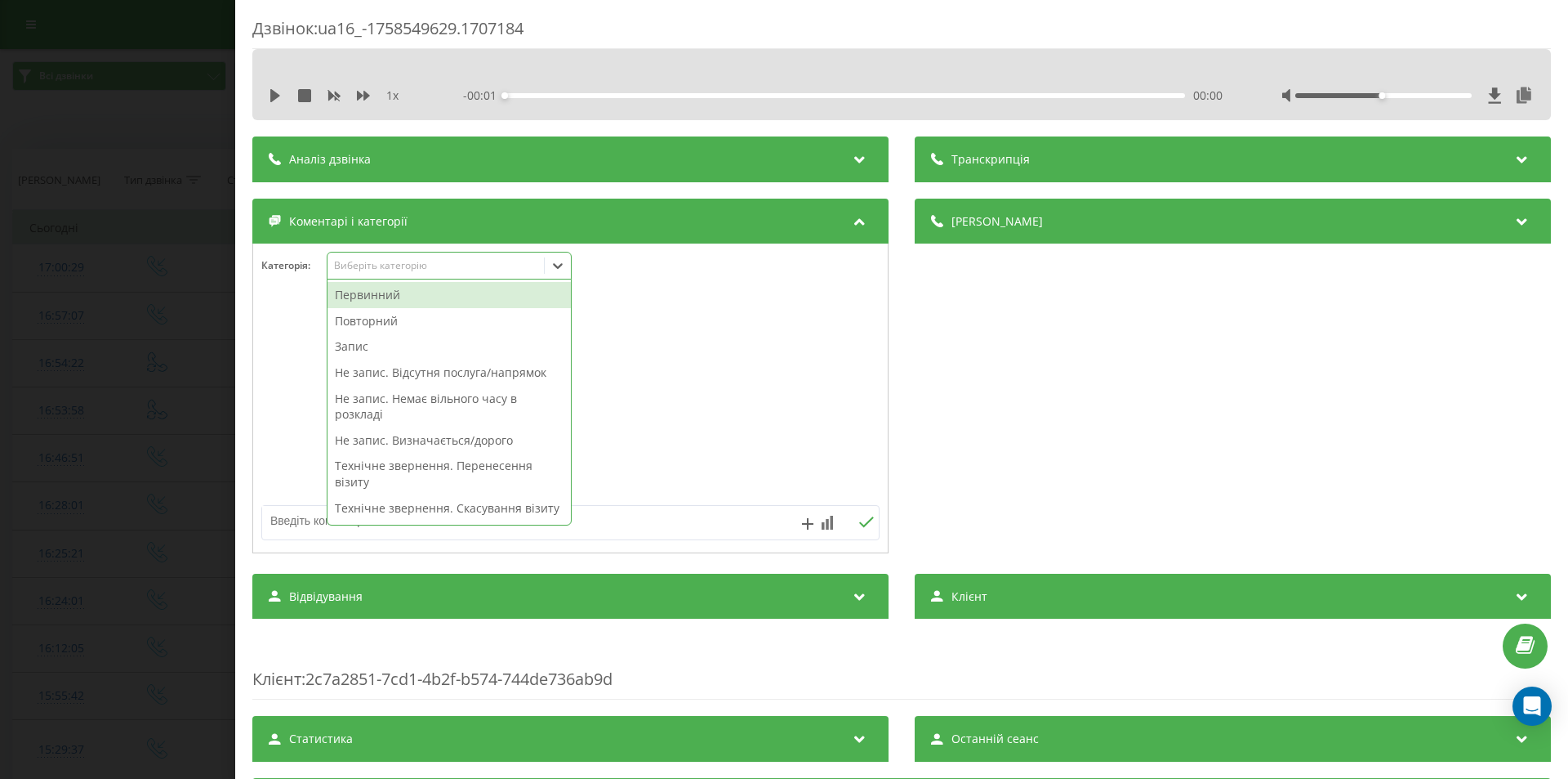
click at [400, 298] on div "Первинний" at bounding box center [449, 295] width 244 height 27
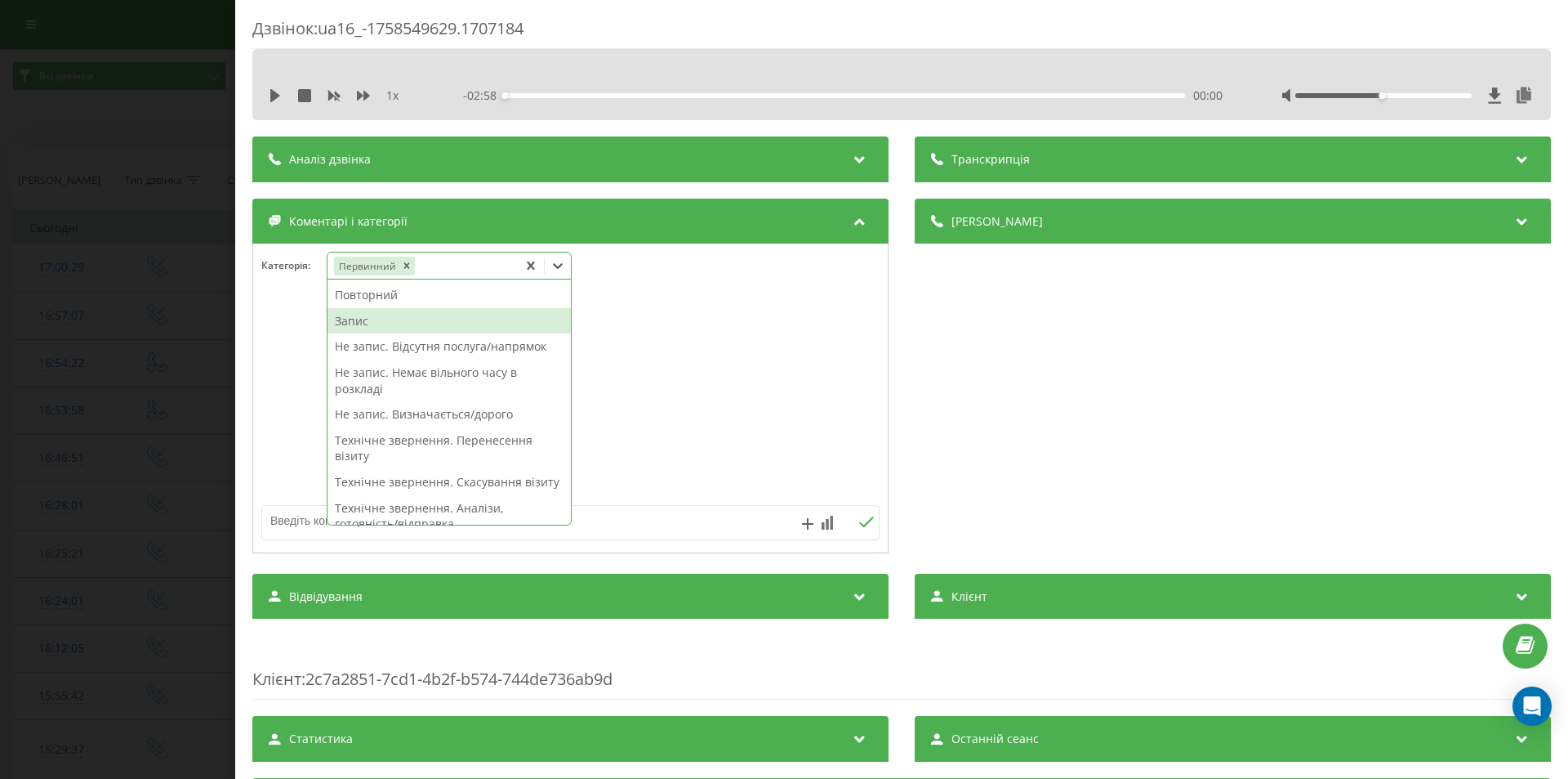
click at [371, 324] on div "Запис" at bounding box center [449, 322] width 244 height 27
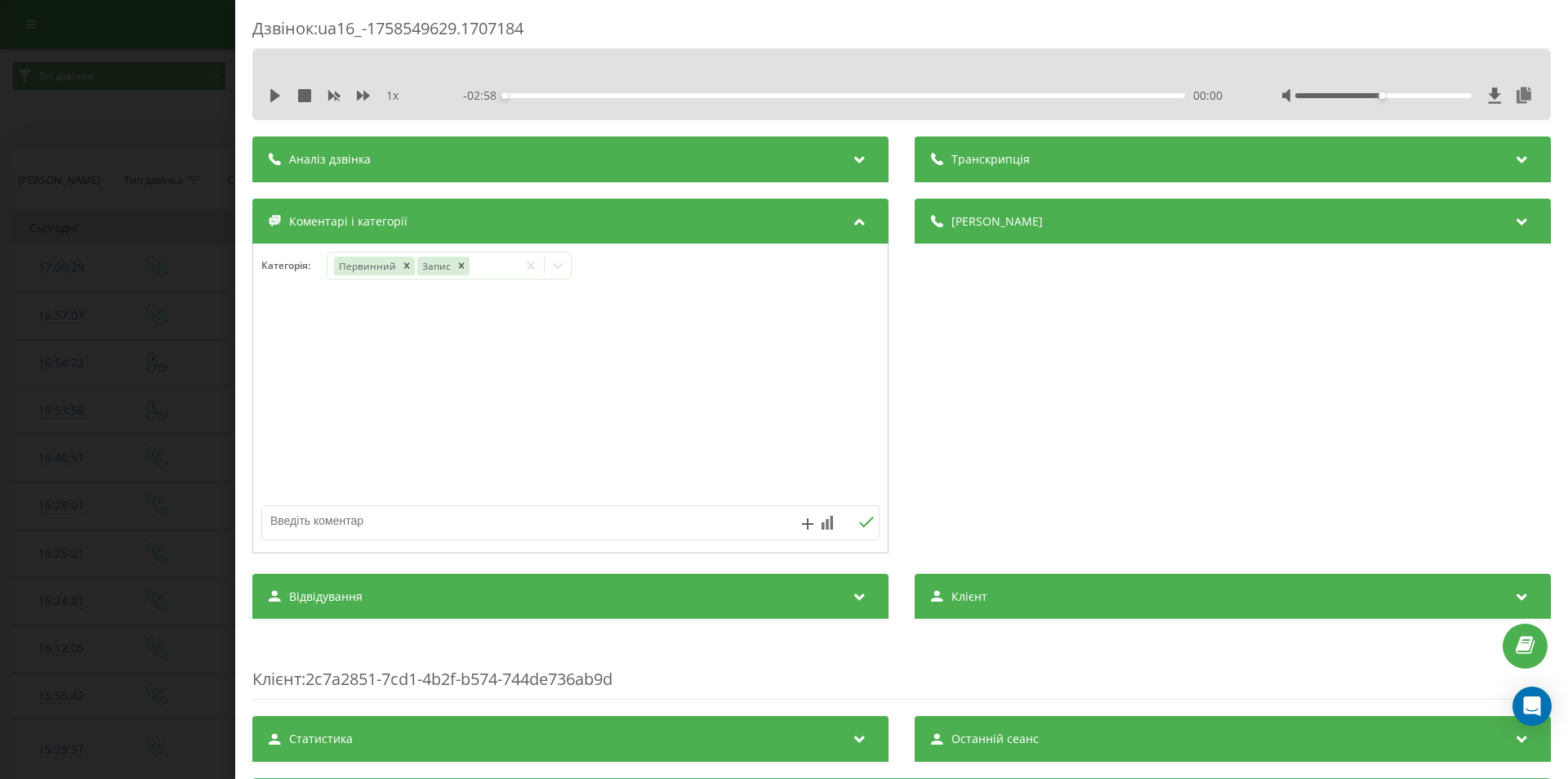
click at [119, 244] on div "Дзвінок : ua16_-1758549629.1707184 1 x - 02:58 00:00 00:00 Транскрипція Для AI-…" at bounding box center [784, 390] width 1568 height 779
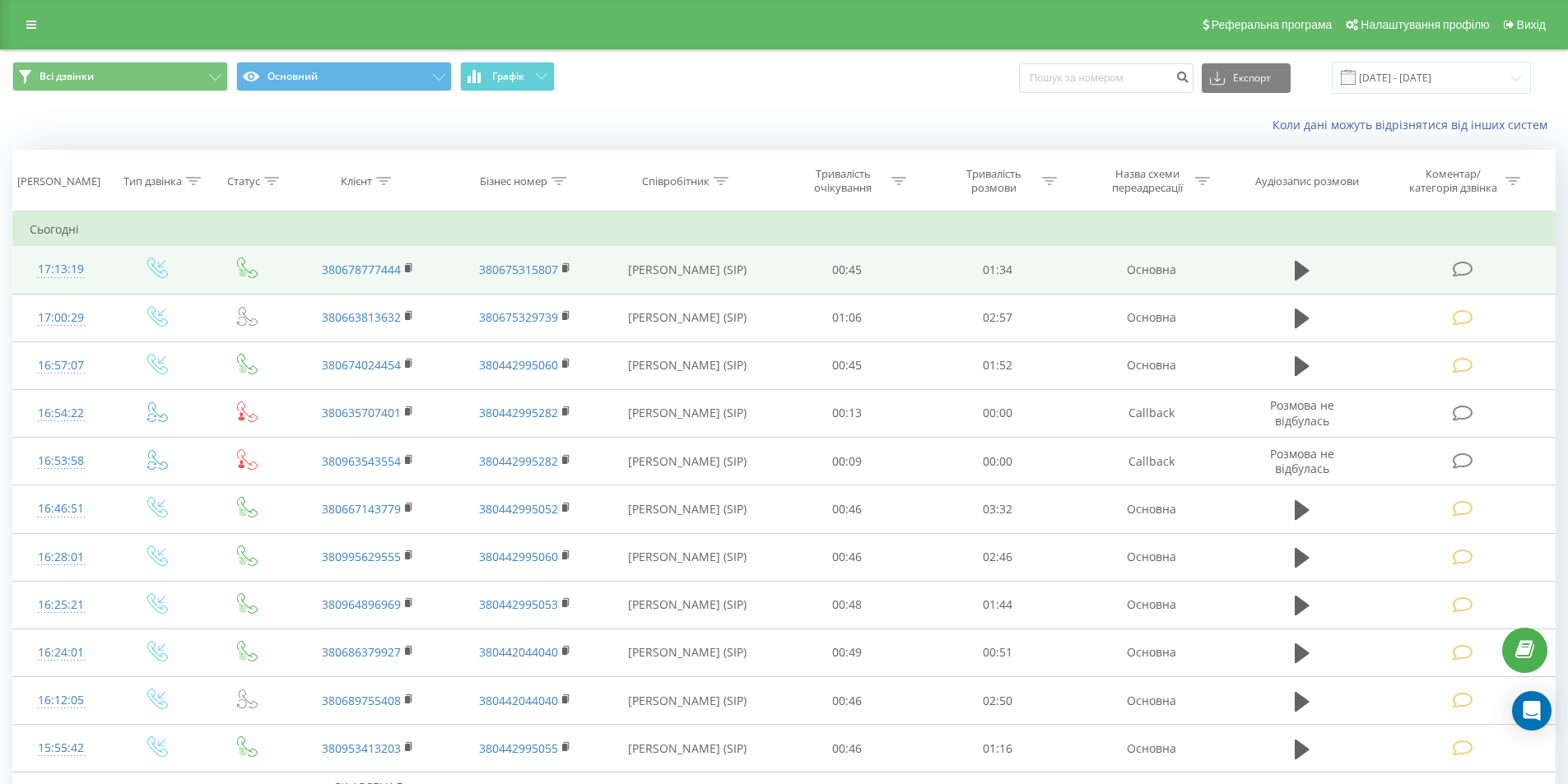
click at [1462, 269] on icon at bounding box center [1462, 269] width 21 height 18
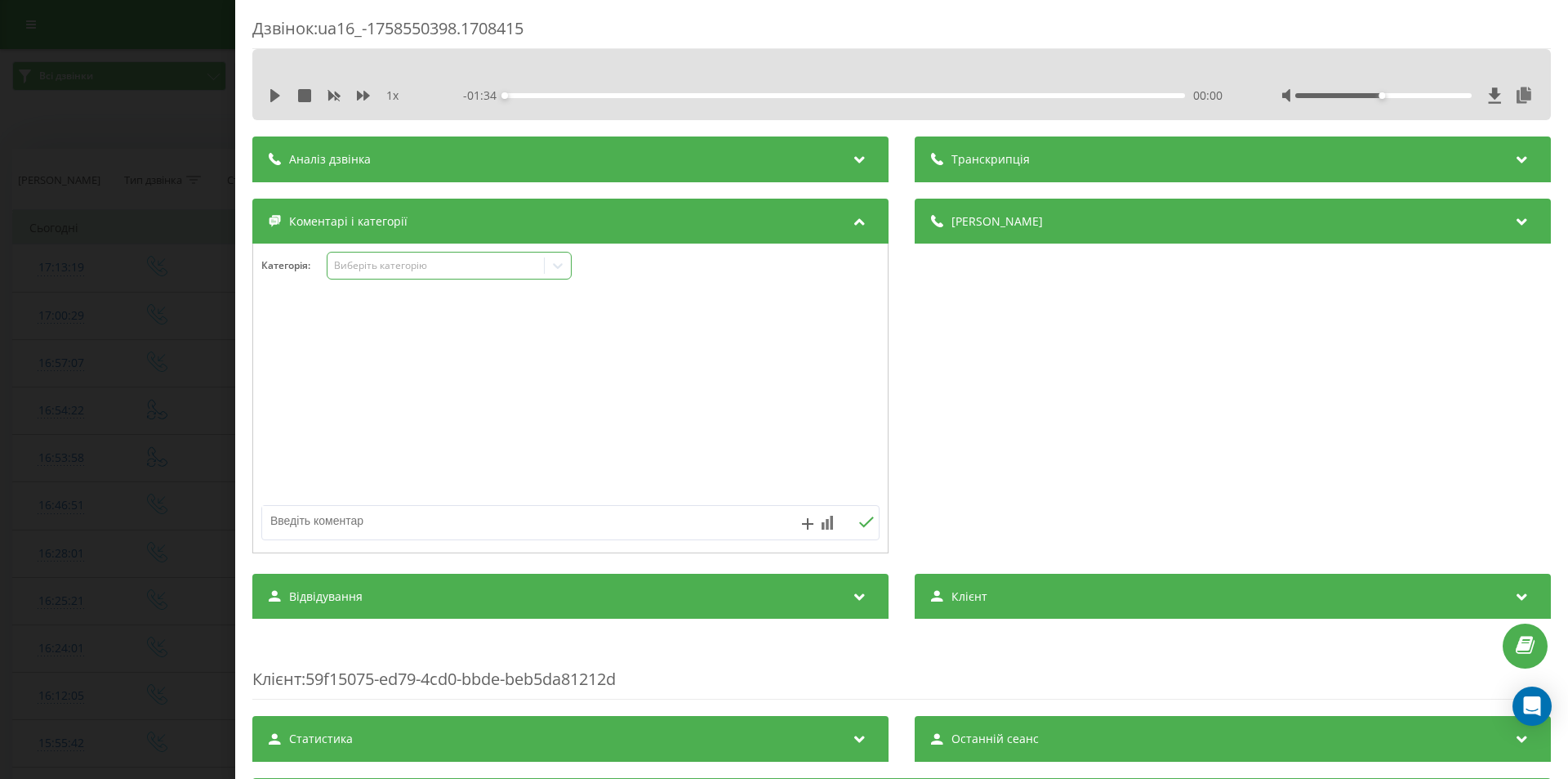
click at [549, 264] on div at bounding box center [558, 266] width 27 height 27
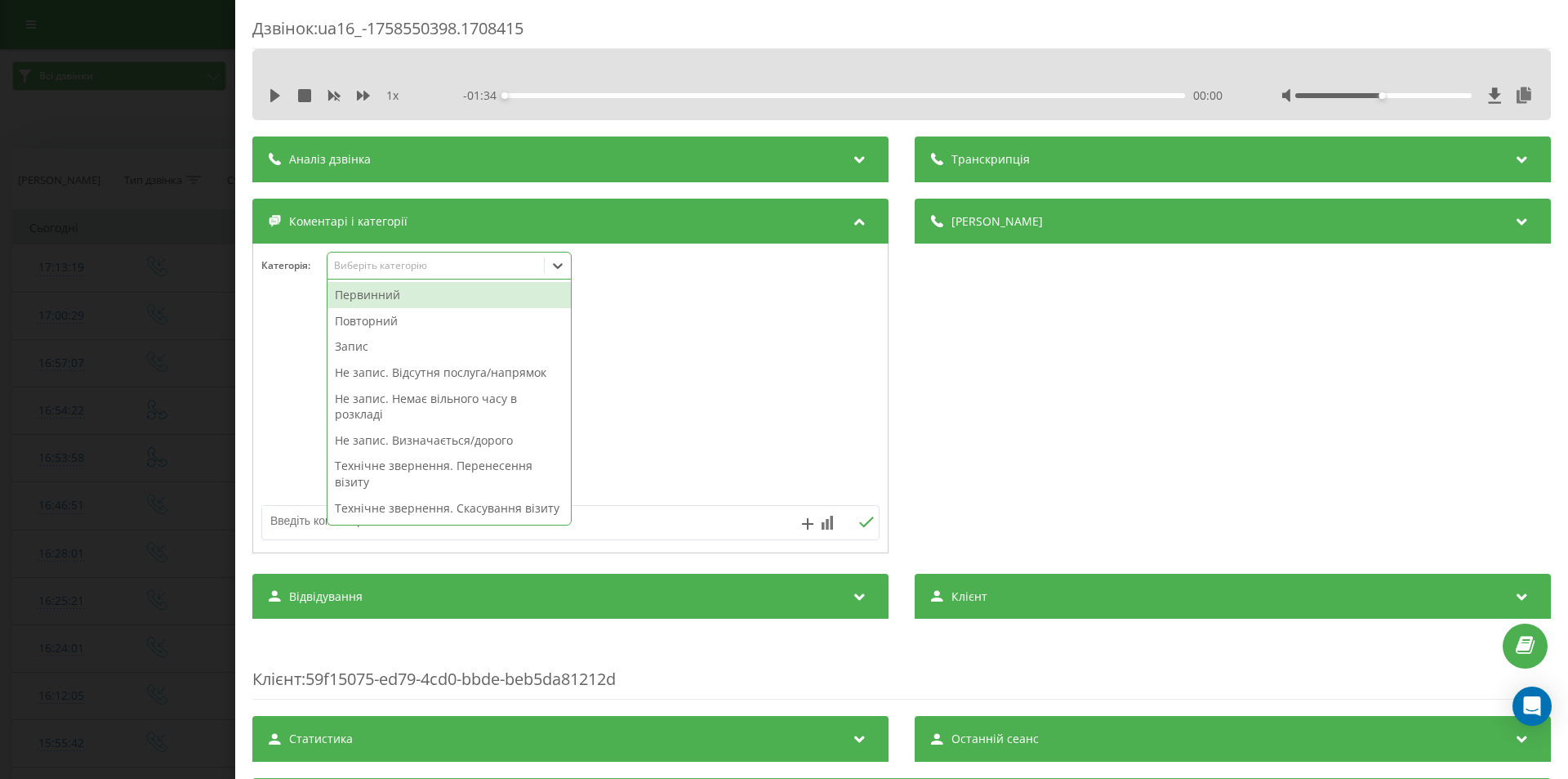
click at [379, 297] on div "Первинний" at bounding box center [449, 295] width 244 height 27
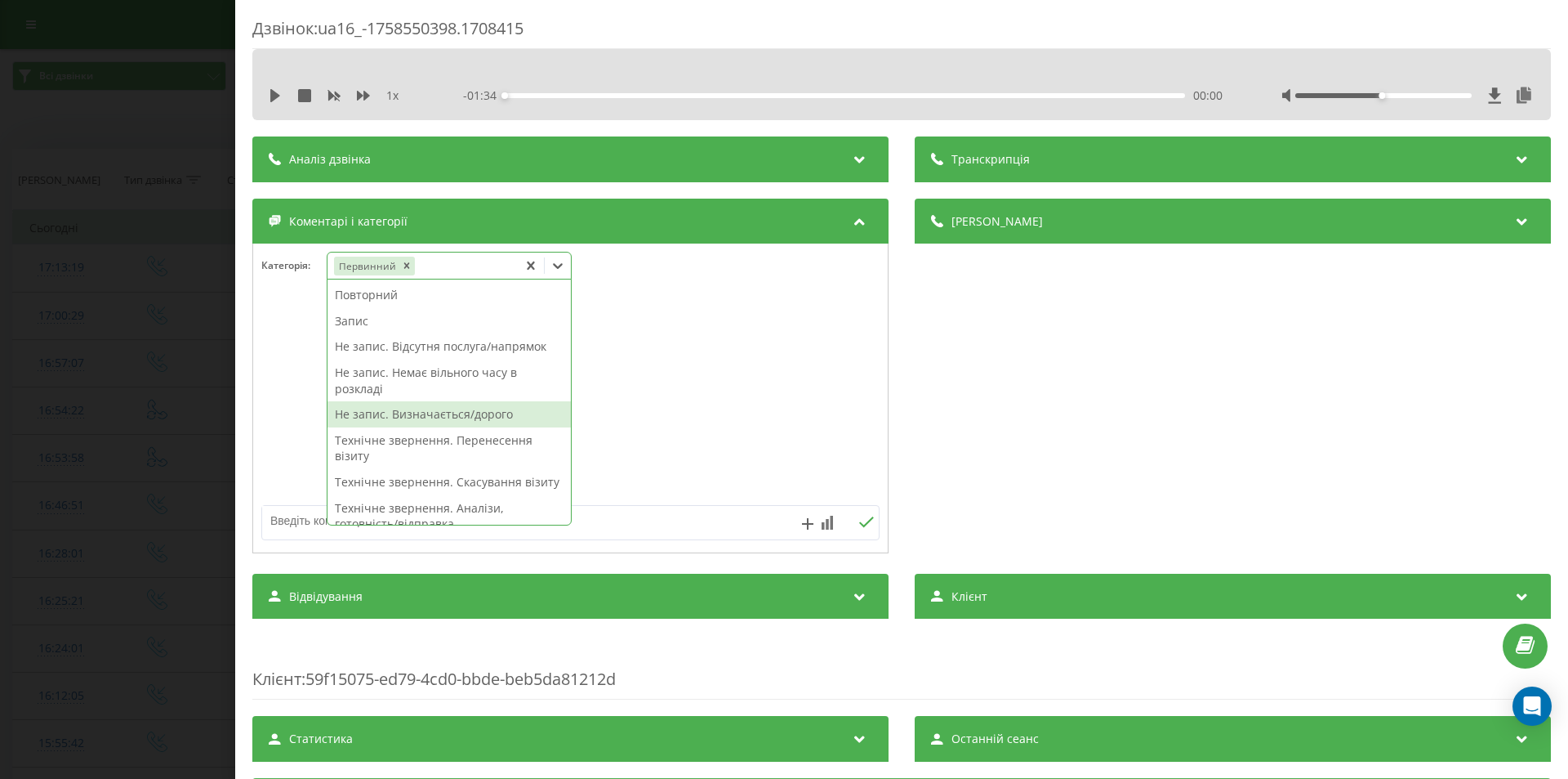
click at [397, 414] on div "Не запис. Визначається/дорого" at bounding box center [449, 414] width 244 height 27
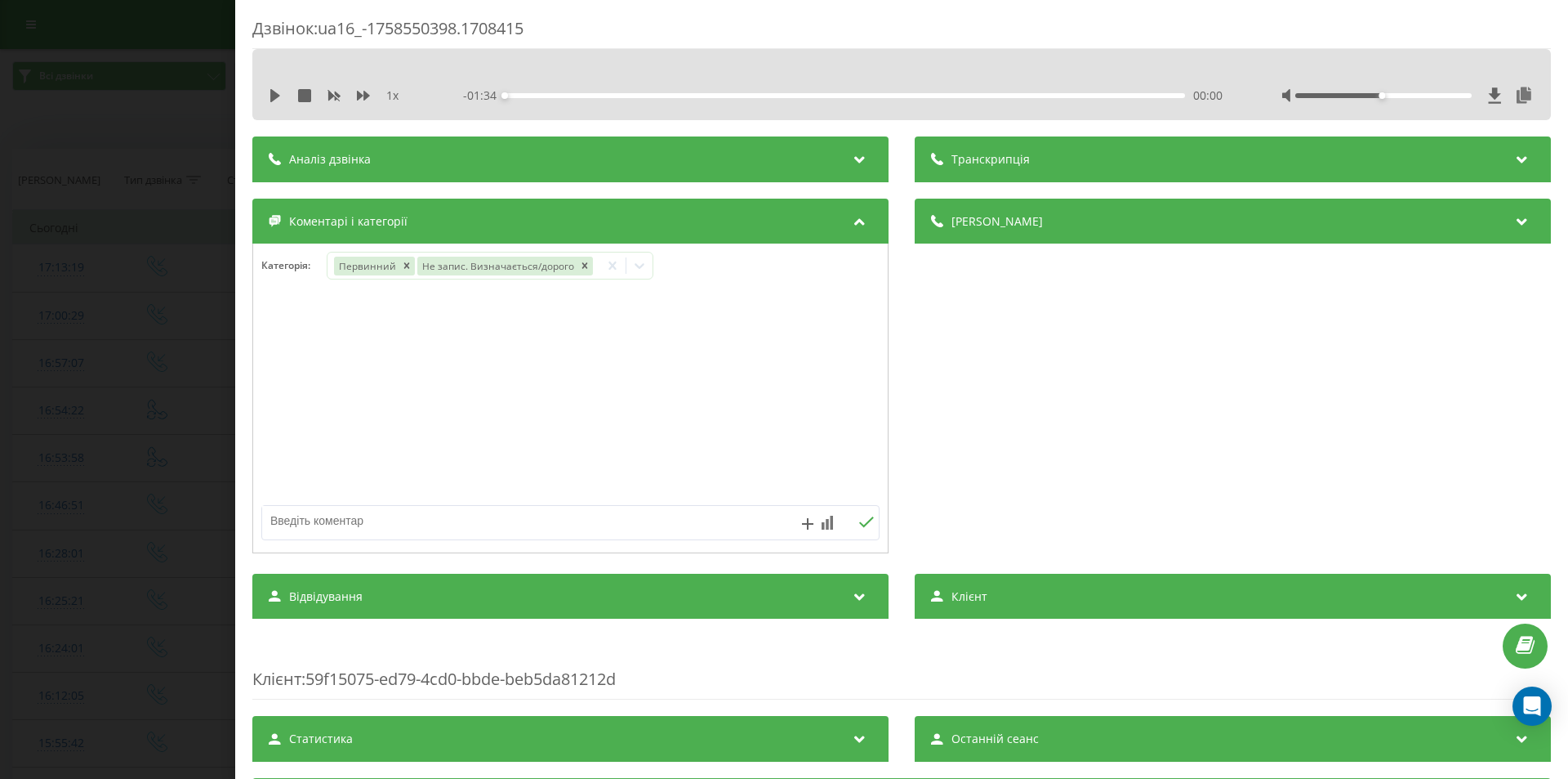
click at [168, 348] on div "Дзвінок : ua16_-1758550398.1708415 1 x - 01:34 00:00 00:00 Транскрипція Для AI-…" at bounding box center [784, 390] width 1568 height 779
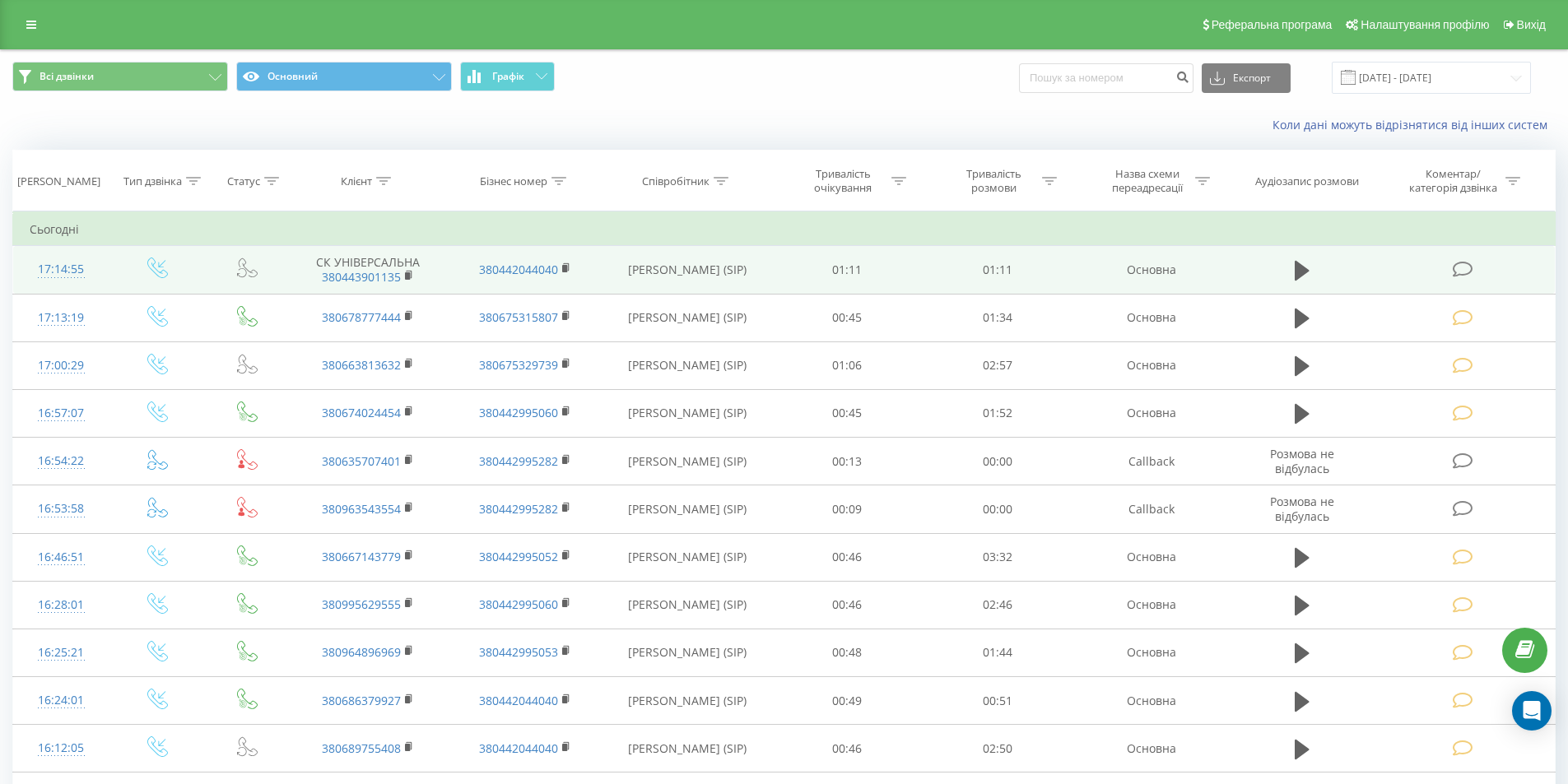
click at [1461, 266] on icon at bounding box center [1462, 269] width 21 height 18
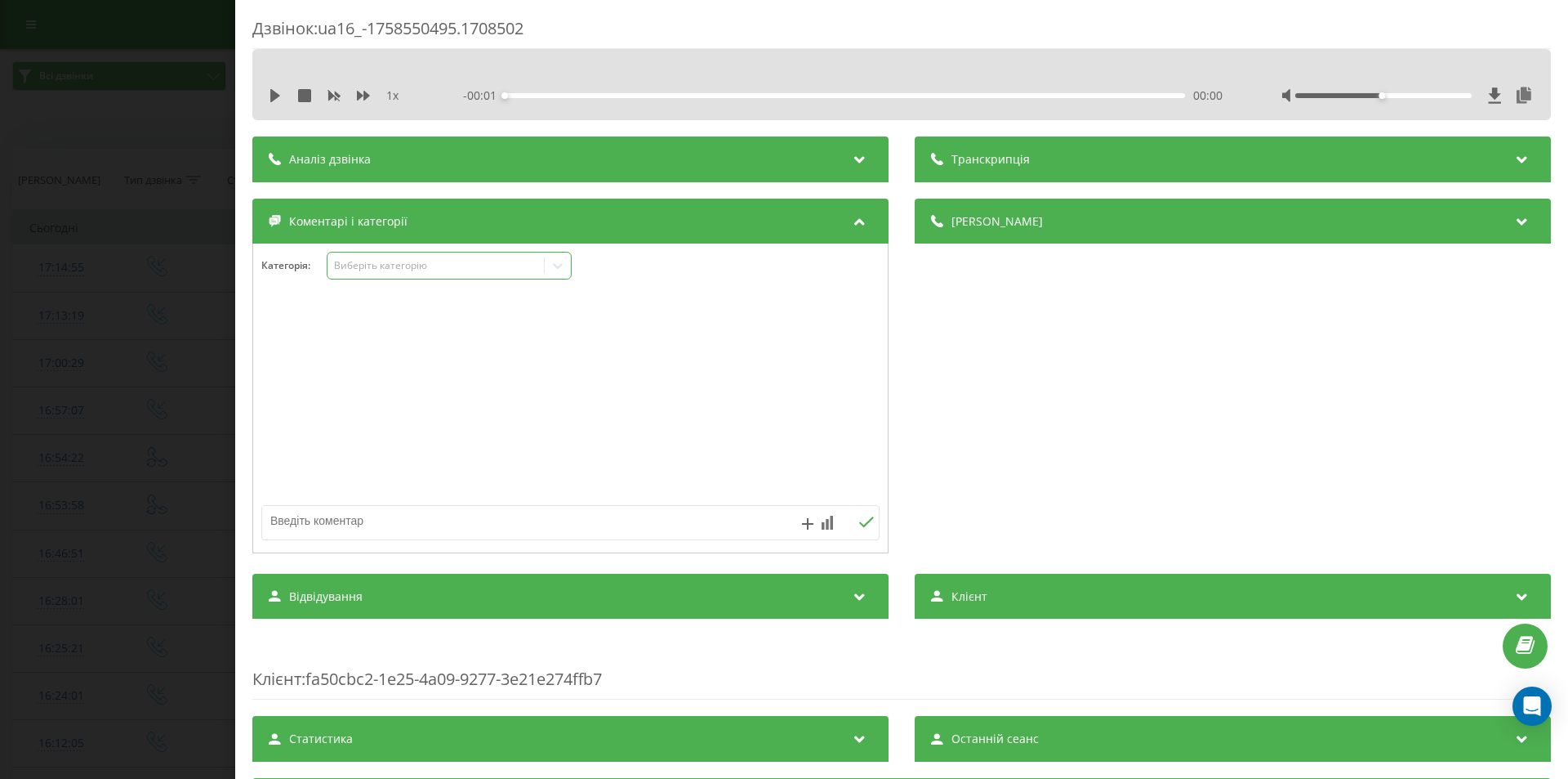
click at [495, 262] on div "Виберіть категорію" at bounding box center [436, 266] width 205 height 13
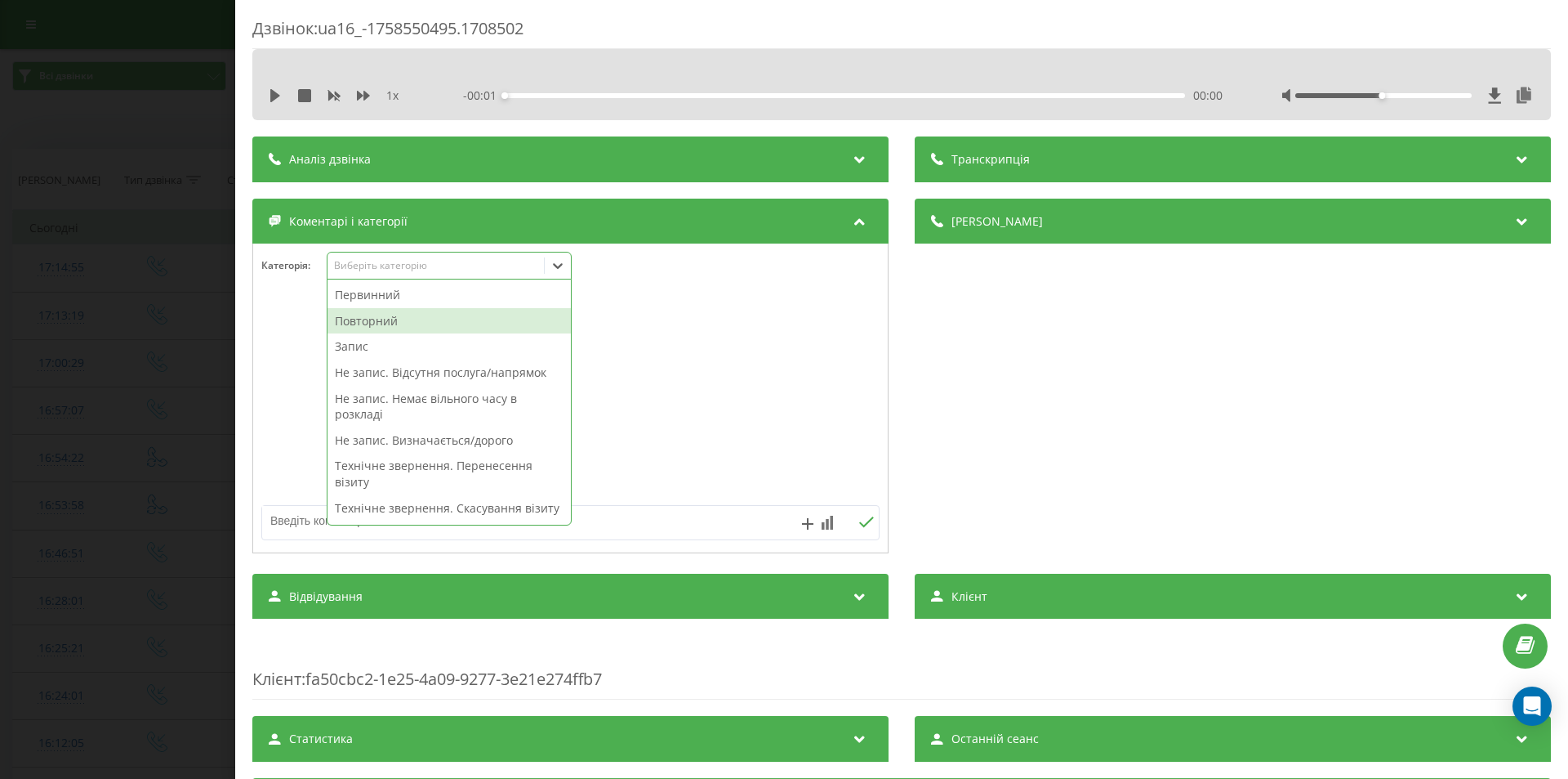
click at [385, 322] on div "Повторний" at bounding box center [449, 322] width 244 height 27
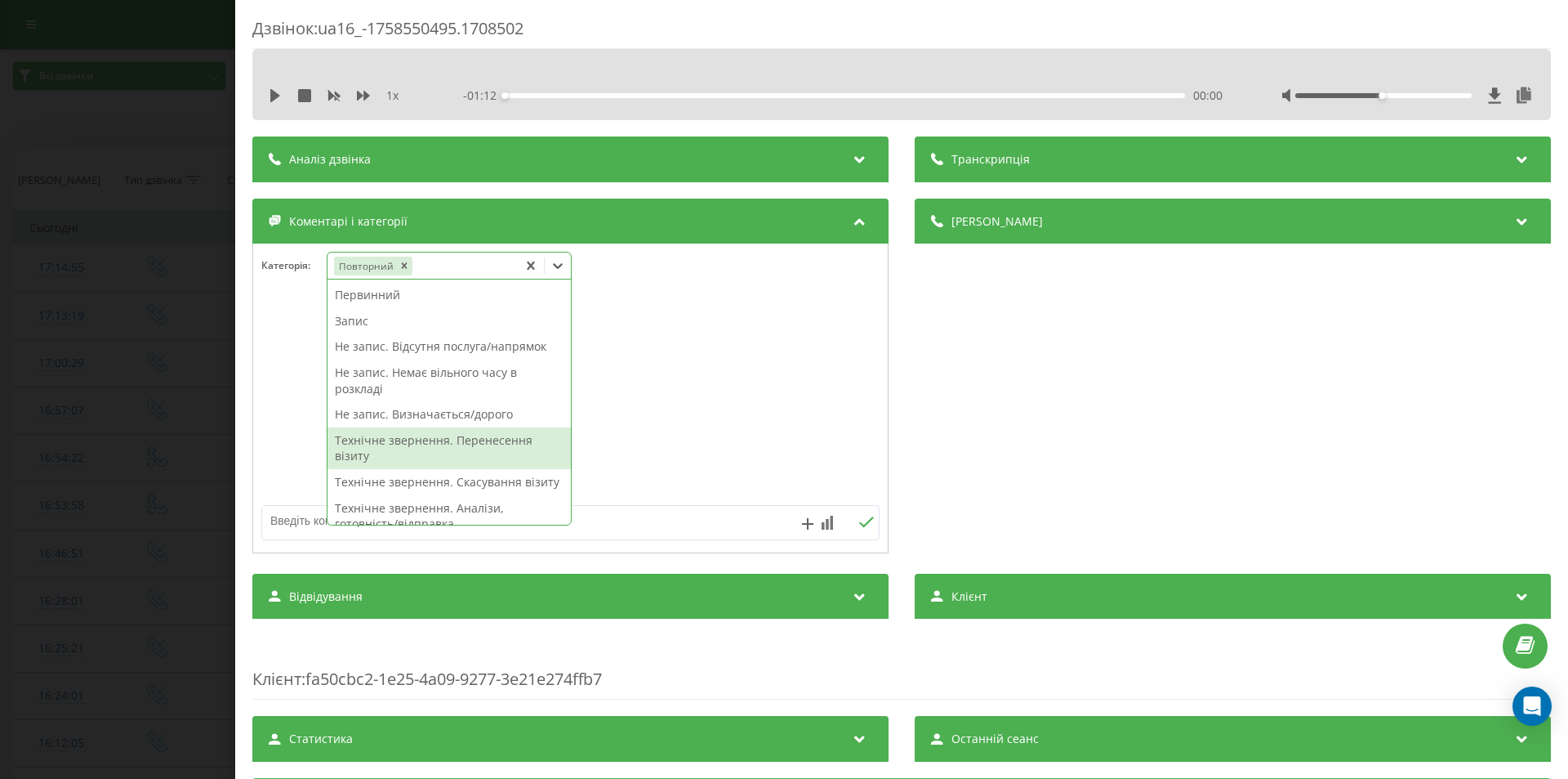
click at [399, 440] on div "Технічне звернення. Перенесення візиту" at bounding box center [449, 448] width 244 height 41
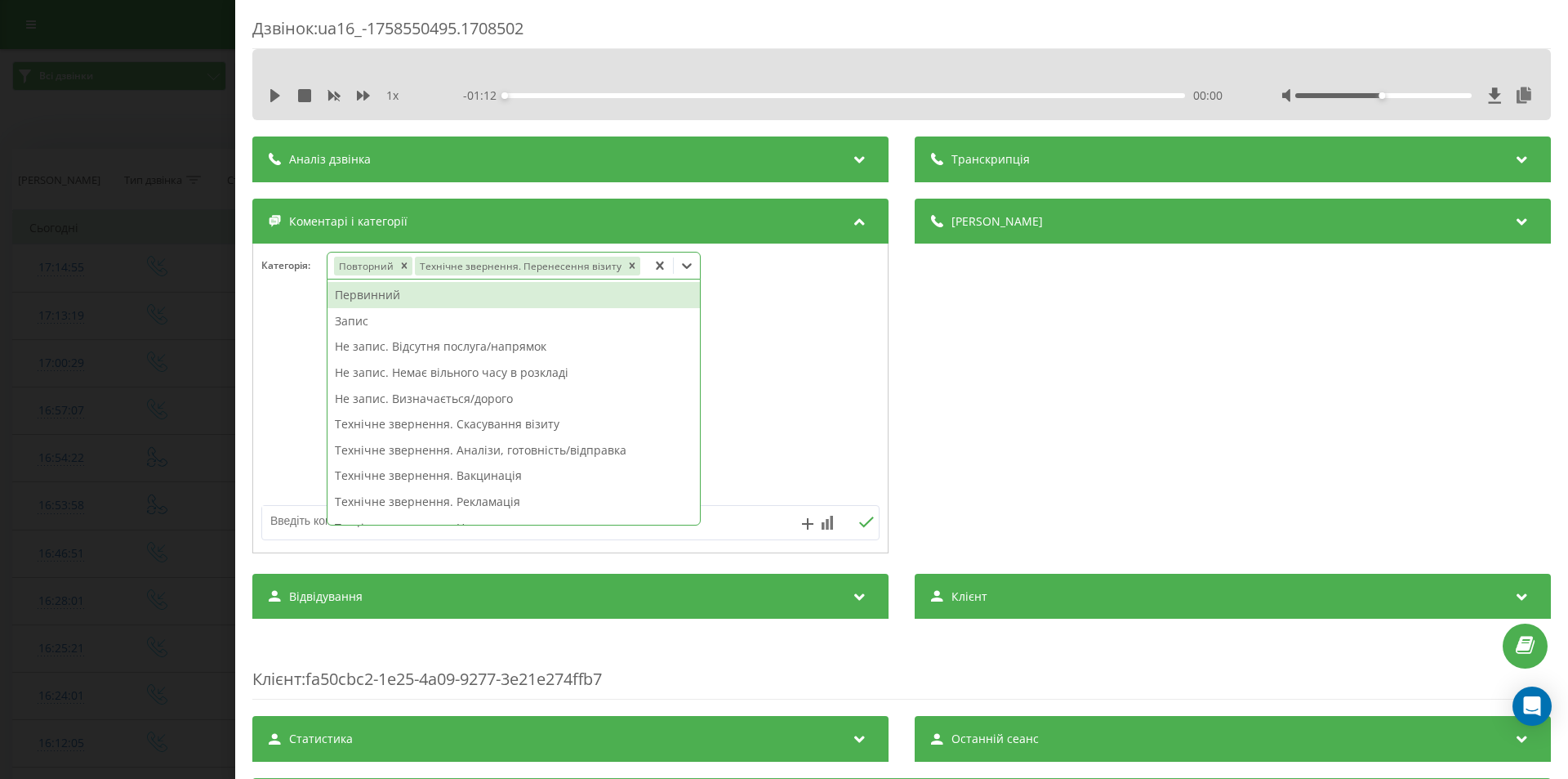
click at [186, 323] on div "Дзвінок : ua16_-1758550495.1708502 1 x - 01:12 00:00 00:00 Транскрипція Для AI-…" at bounding box center [784, 390] width 1568 height 779
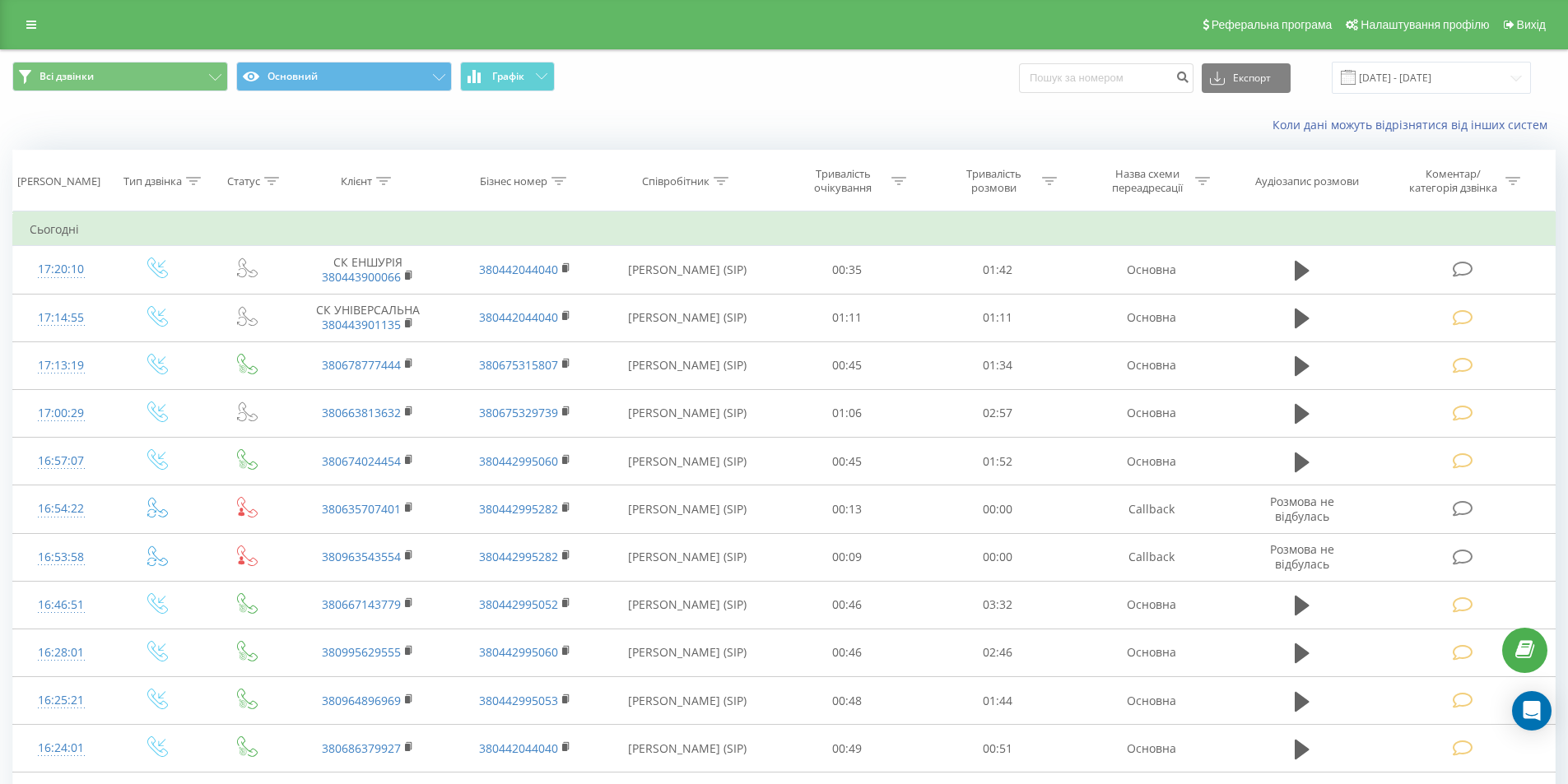
click at [1466, 267] on icon at bounding box center [1462, 269] width 21 height 18
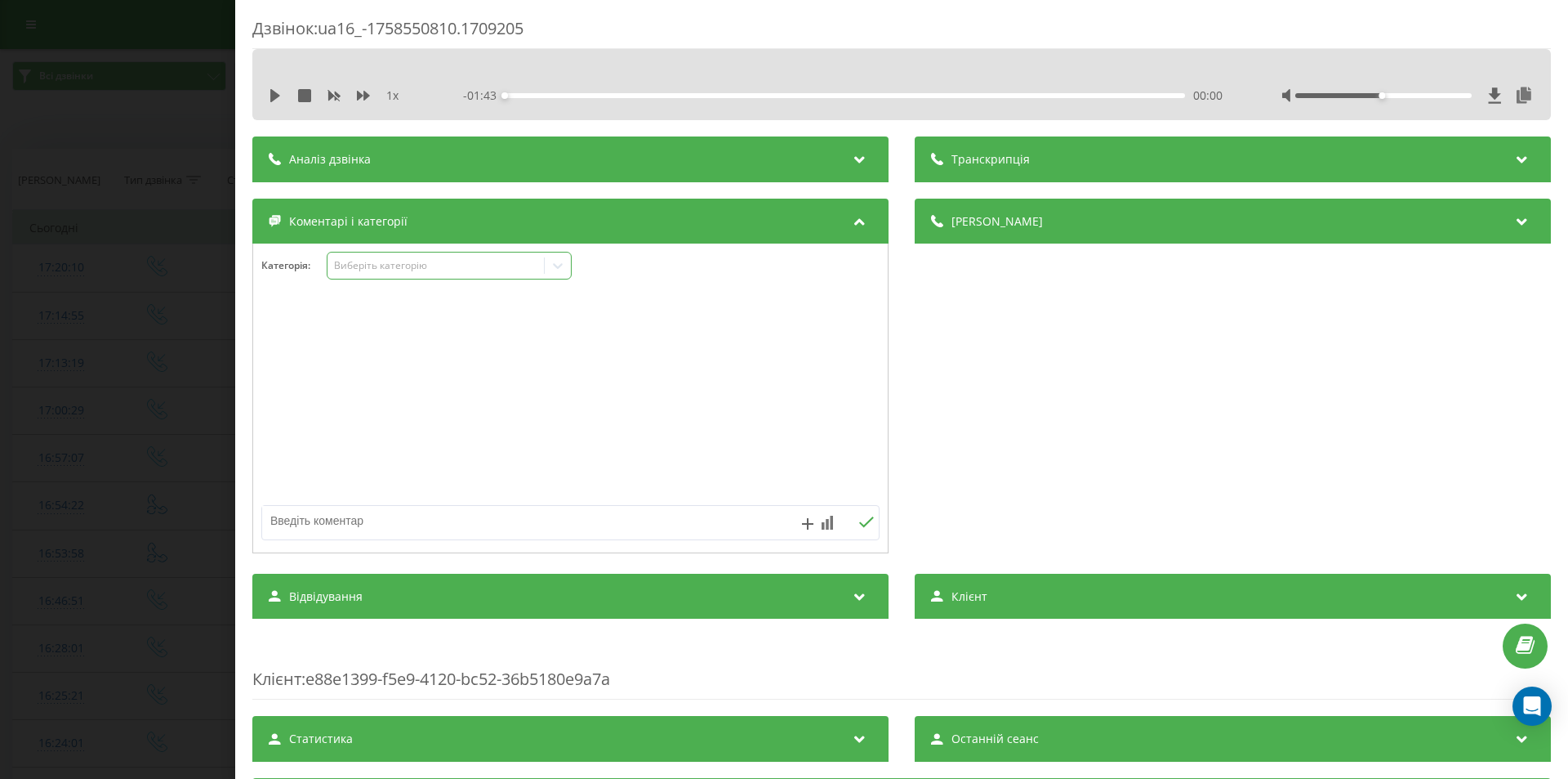
click at [542, 264] on div "Виберіть категорію" at bounding box center [435, 266] width 216 height 16
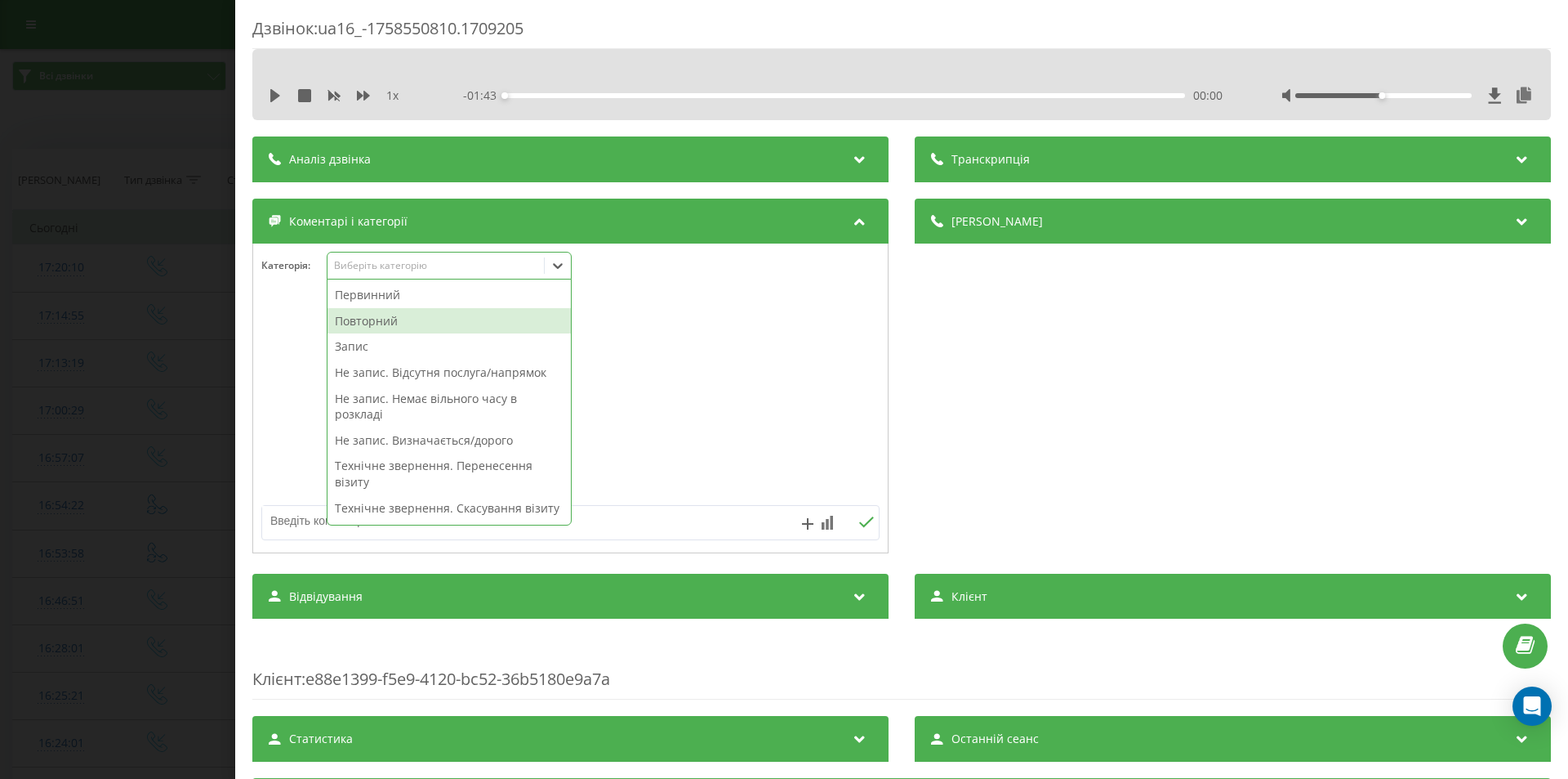
click at [369, 321] on div "Повторний" at bounding box center [449, 322] width 244 height 27
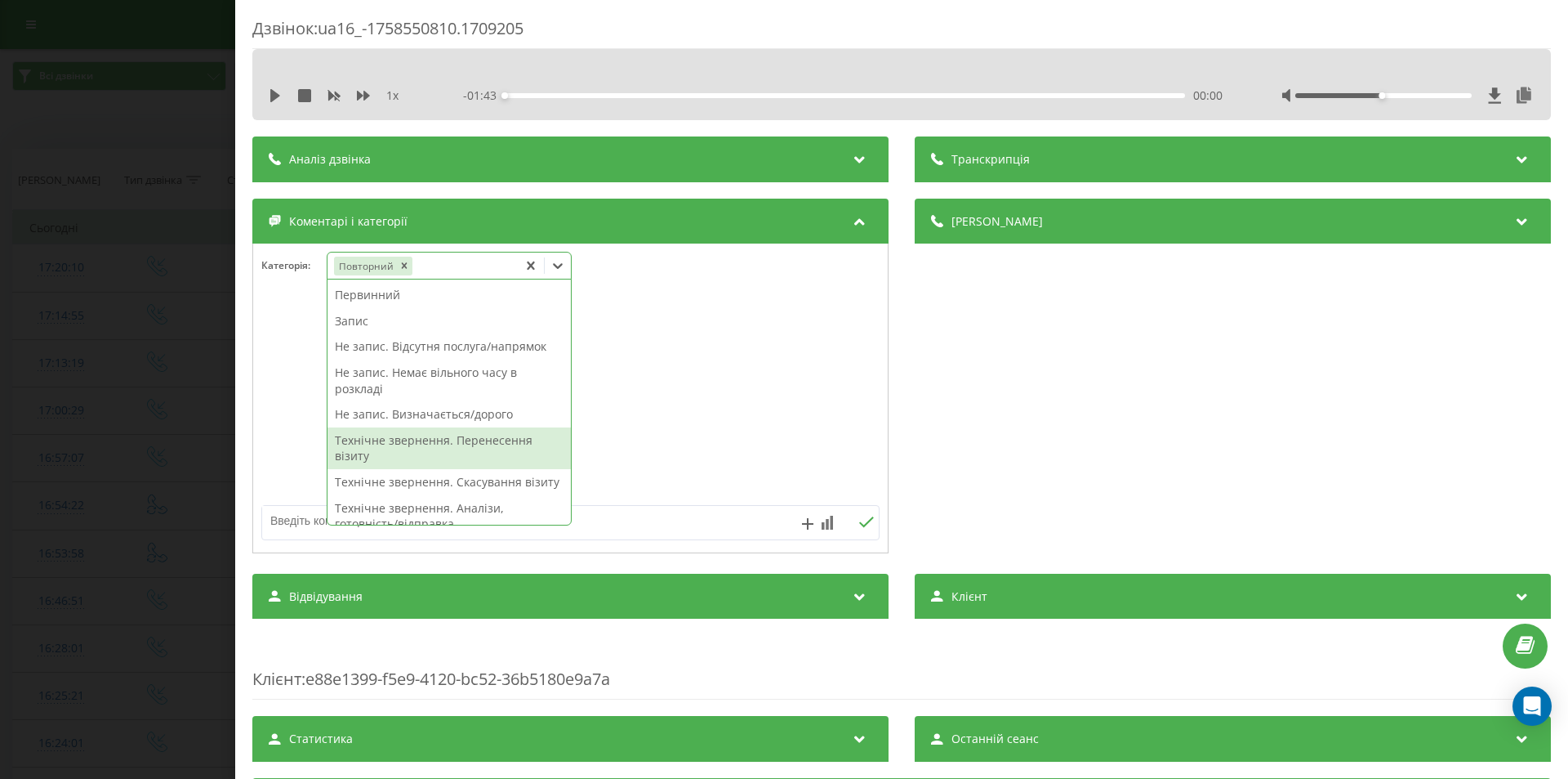
scroll to position [245, 0]
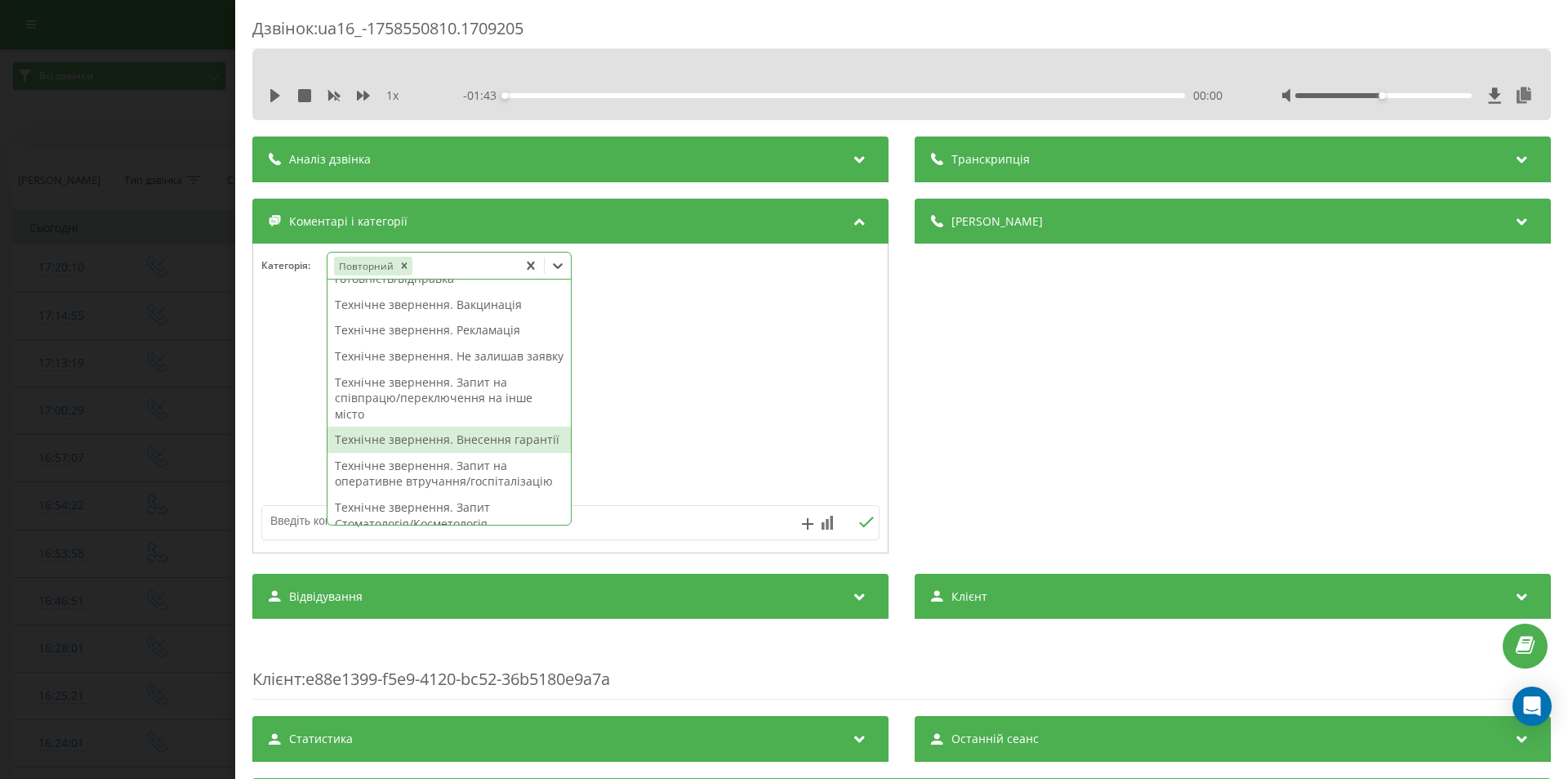
click at [374, 452] on div "Технічне звернення. Внесення гарантії" at bounding box center [449, 440] width 244 height 27
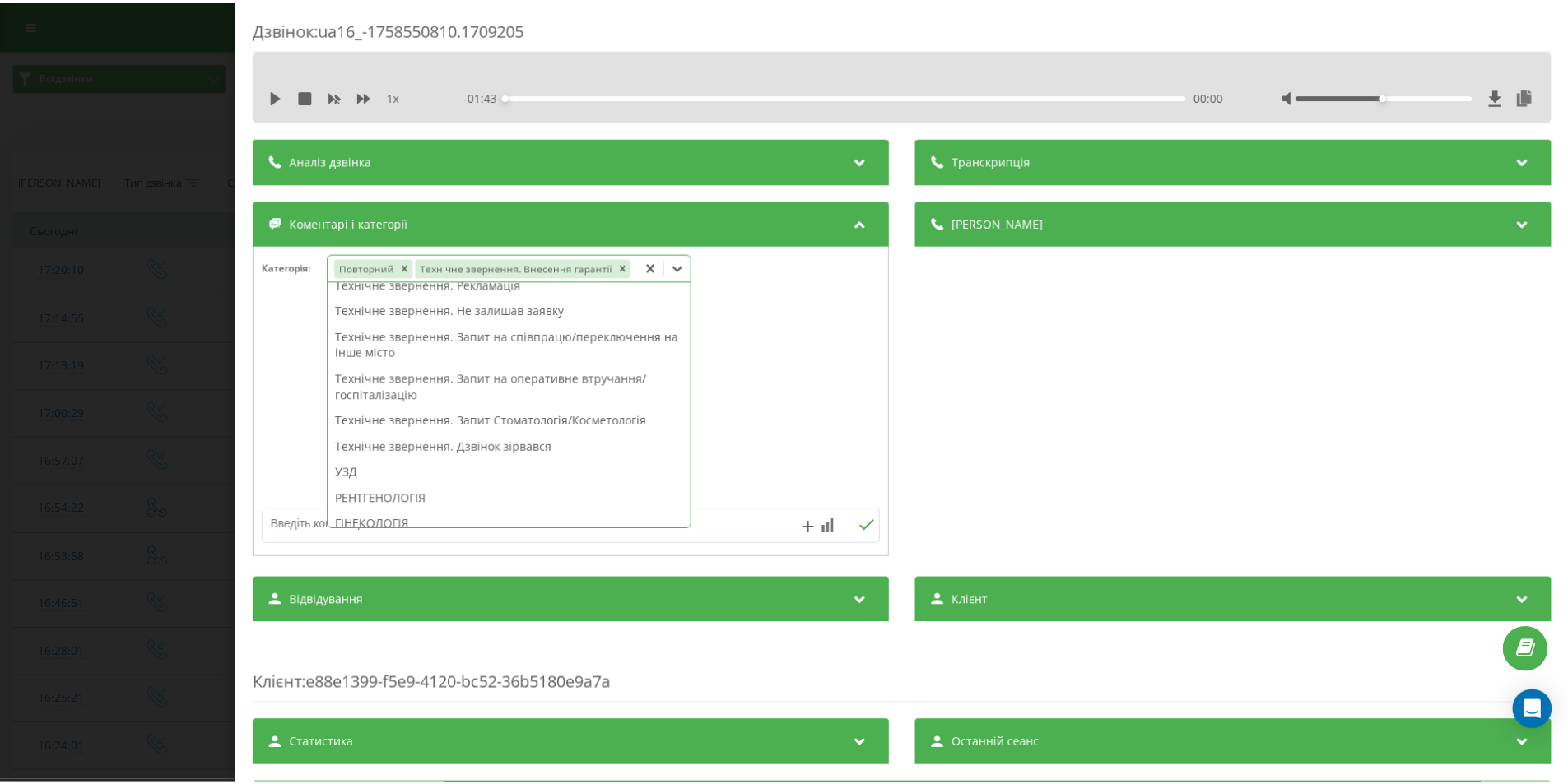
scroll to position [199, 0]
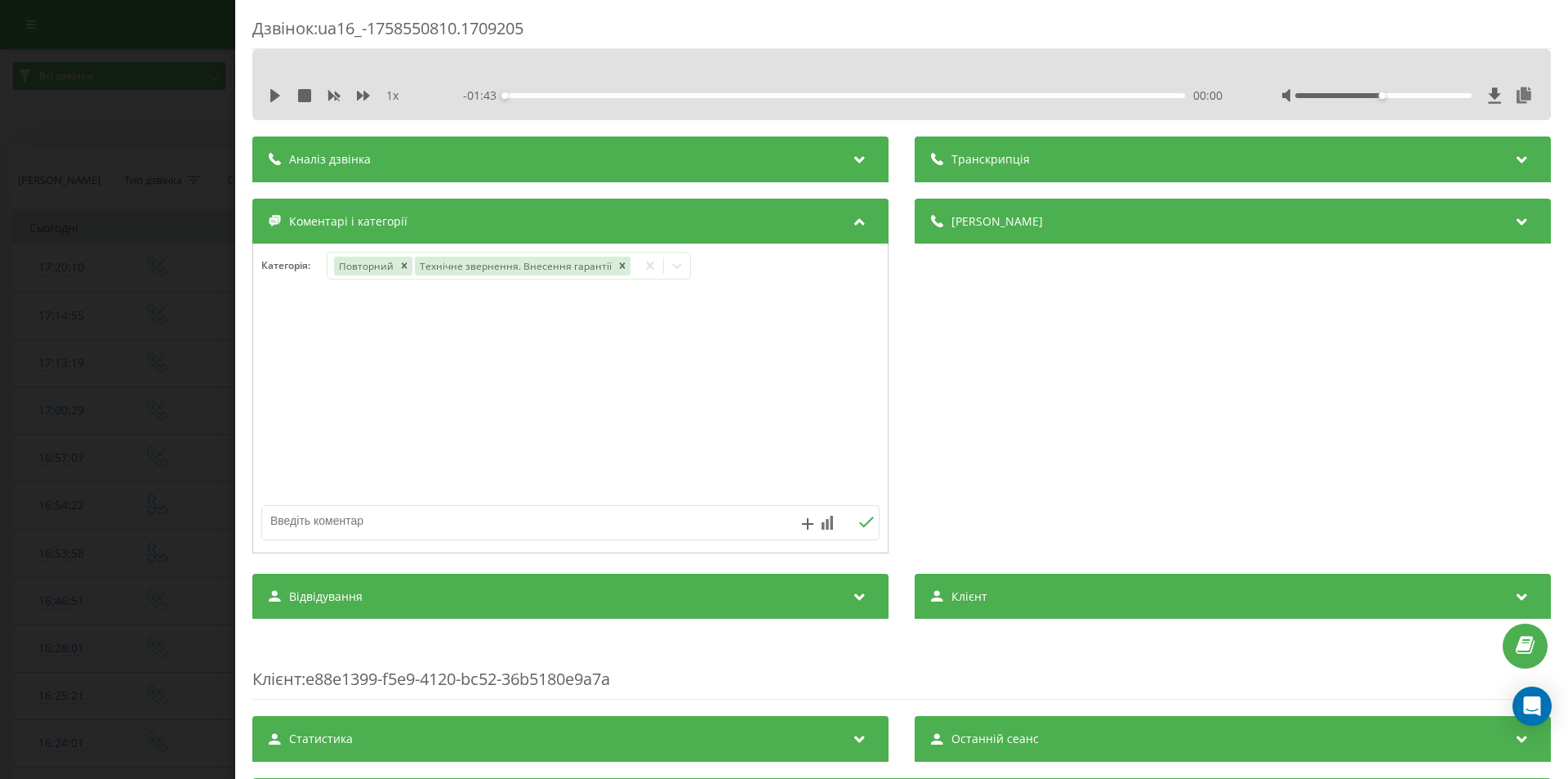
click at [157, 327] on div "Дзвінок : ua16_-1758550810.1709205 1 x - 01:43 00:00 00:00 Транскрипція Для AI-…" at bounding box center [784, 390] width 1568 height 779
click at [555, 263] on icon at bounding box center [558, 266] width 17 height 17
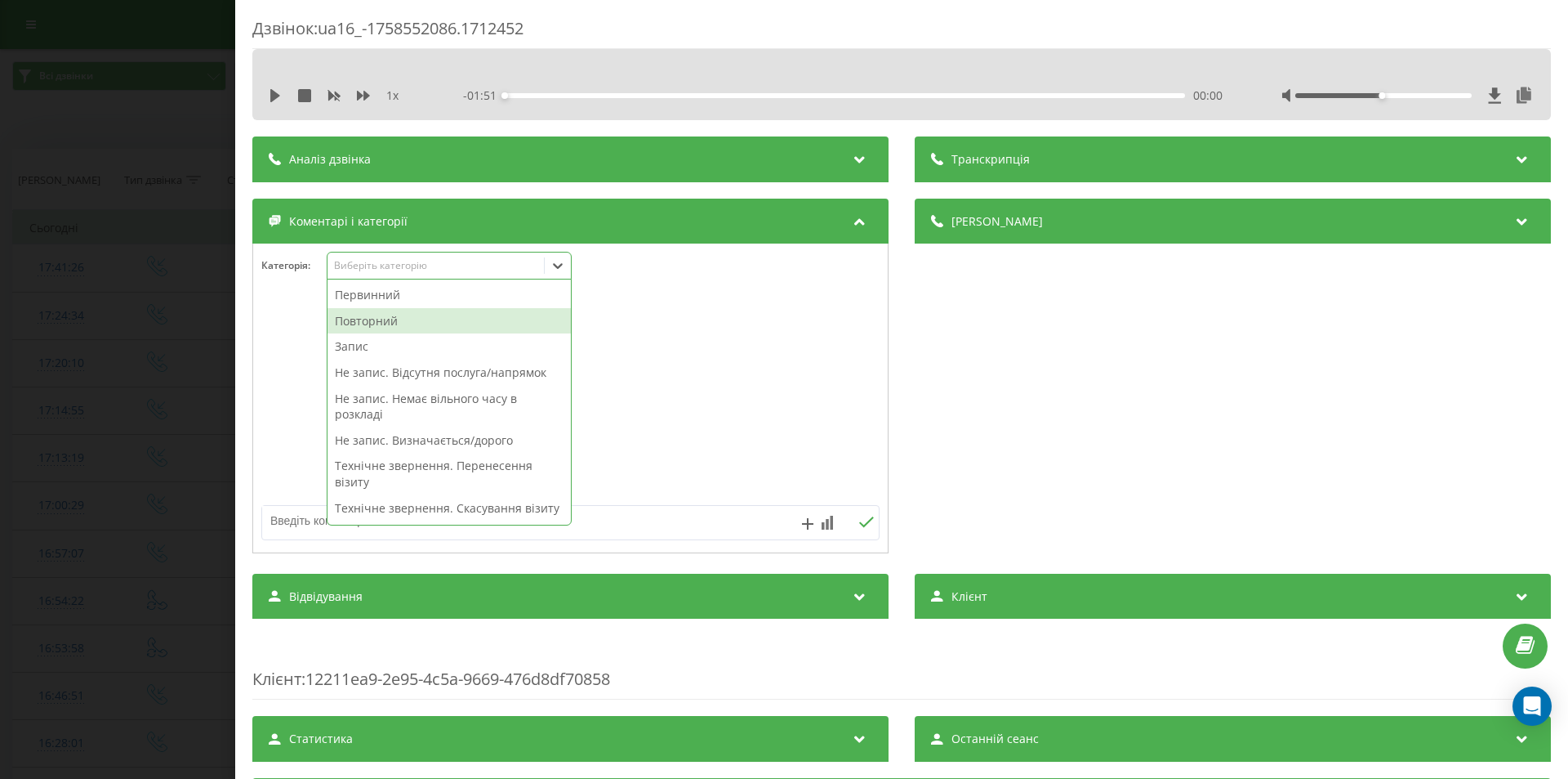
click at [399, 317] on div "Повторний" at bounding box center [449, 322] width 244 height 27
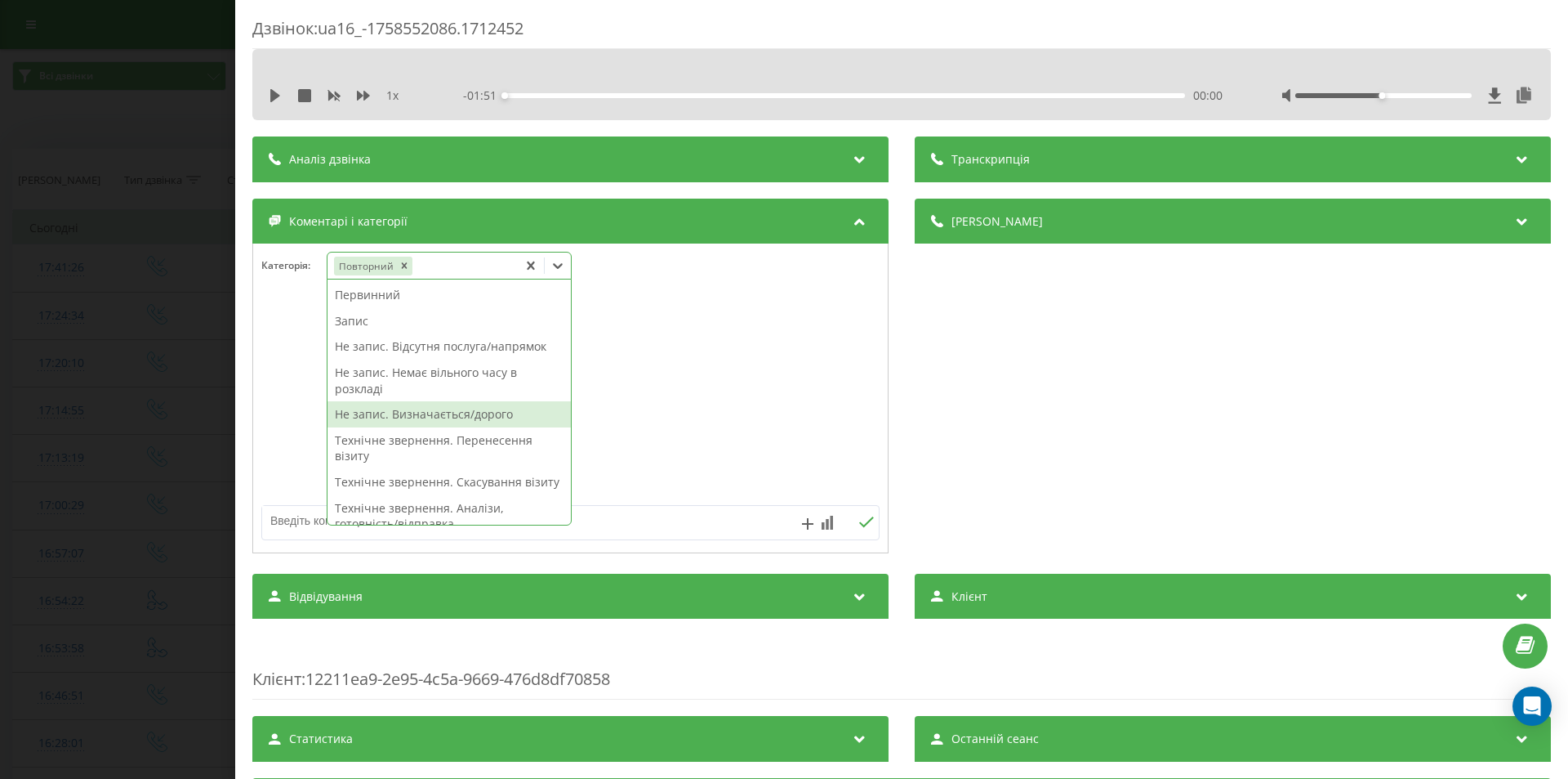
click at [434, 410] on div "Не запис. Визначається/дорого" at bounding box center [449, 414] width 244 height 27
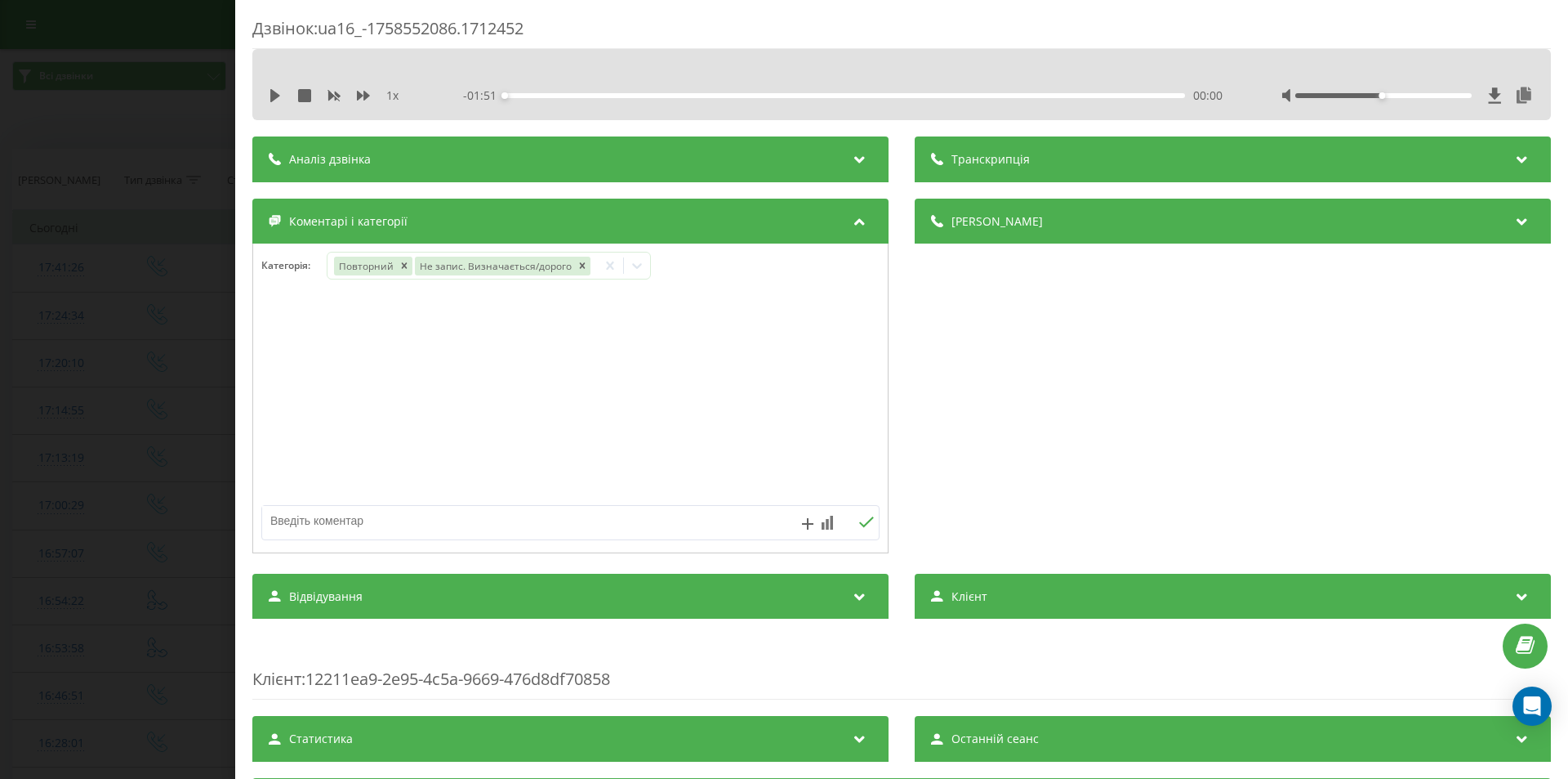
click at [135, 261] on div "Дзвінок : ua16_-1758552086.1712452 1 x - 01:51 00:00 00:00 Транскрипція Для AI-…" at bounding box center [784, 390] width 1568 height 779
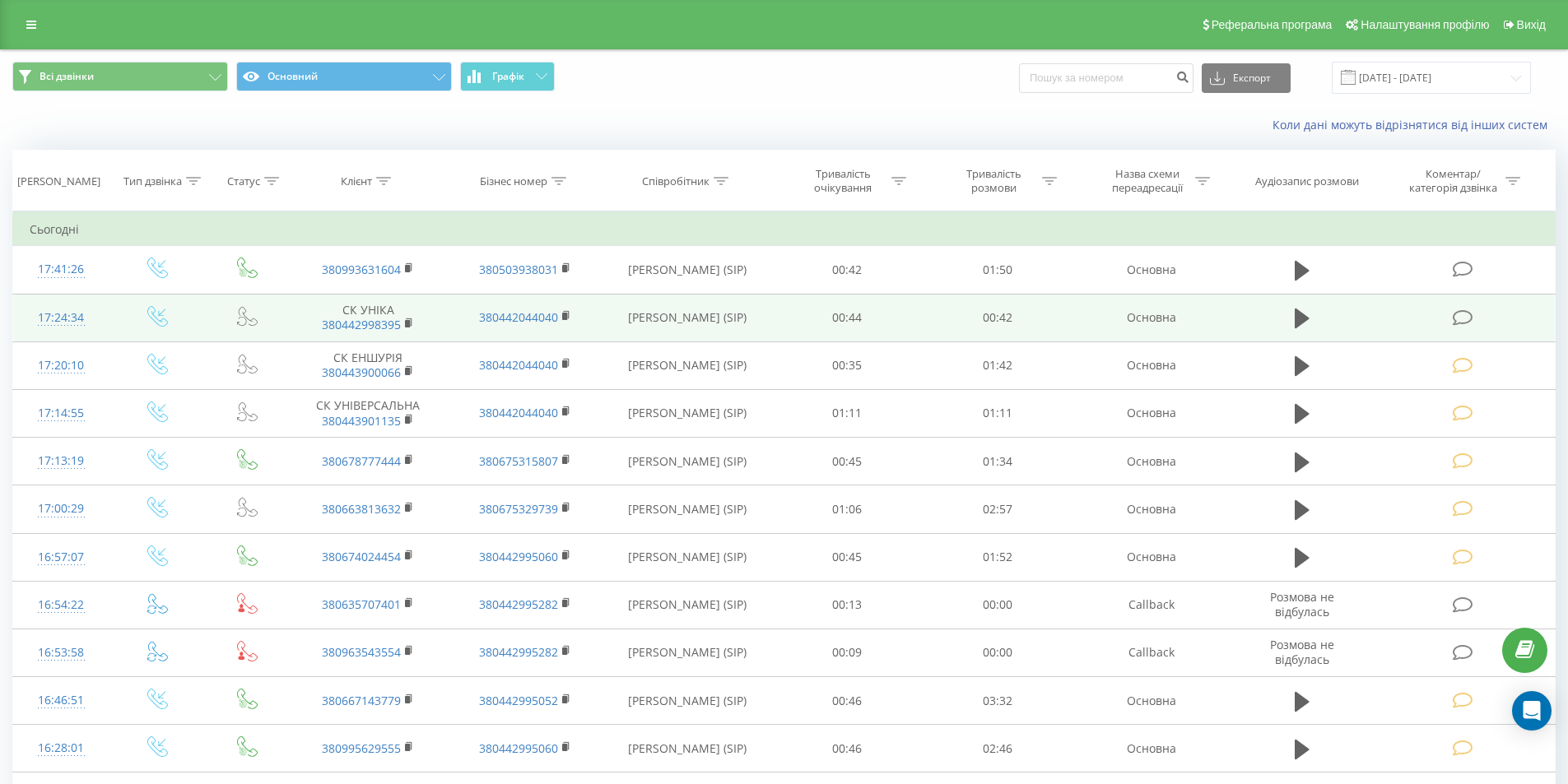
click at [1460, 314] on icon at bounding box center [1462, 318] width 21 height 18
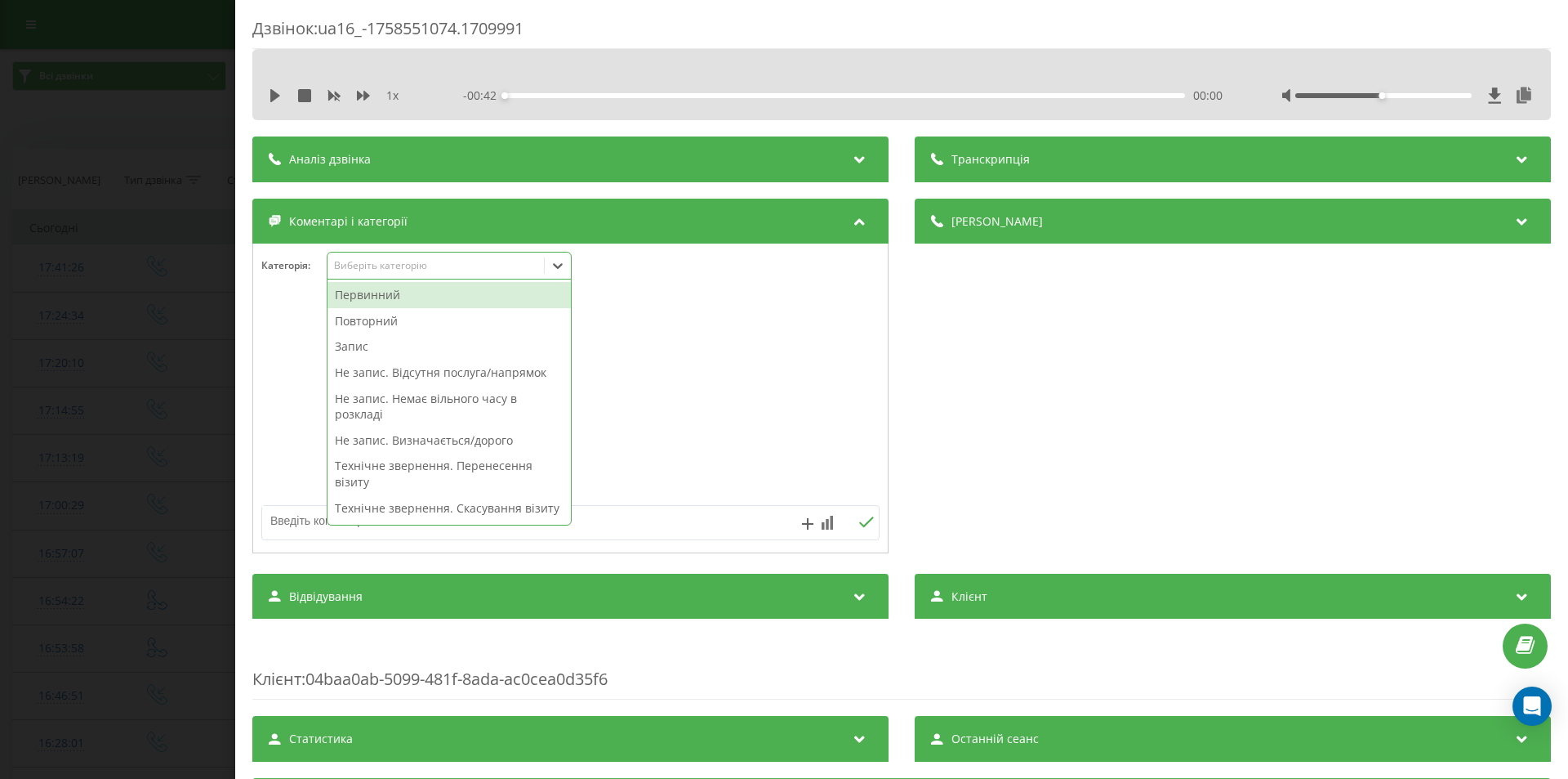
click at [450, 265] on div "Виберіть категорію" at bounding box center [436, 266] width 205 height 13
click at [379, 324] on div "Повторний" at bounding box center [449, 322] width 244 height 27
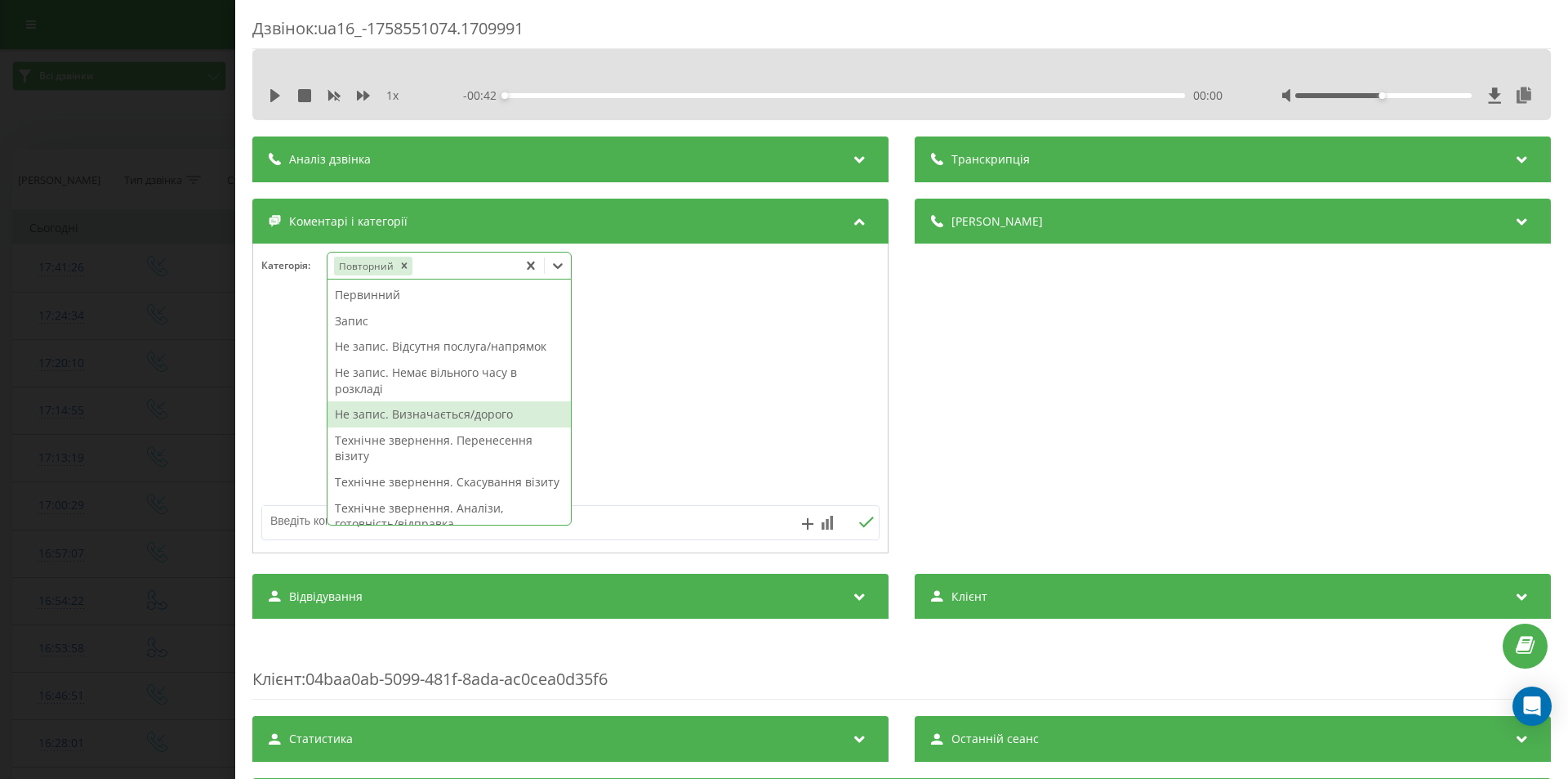
click at [411, 415] on div "Не запис. Визначається/дорого" at bounding box center [449, 414] width 244 height 27
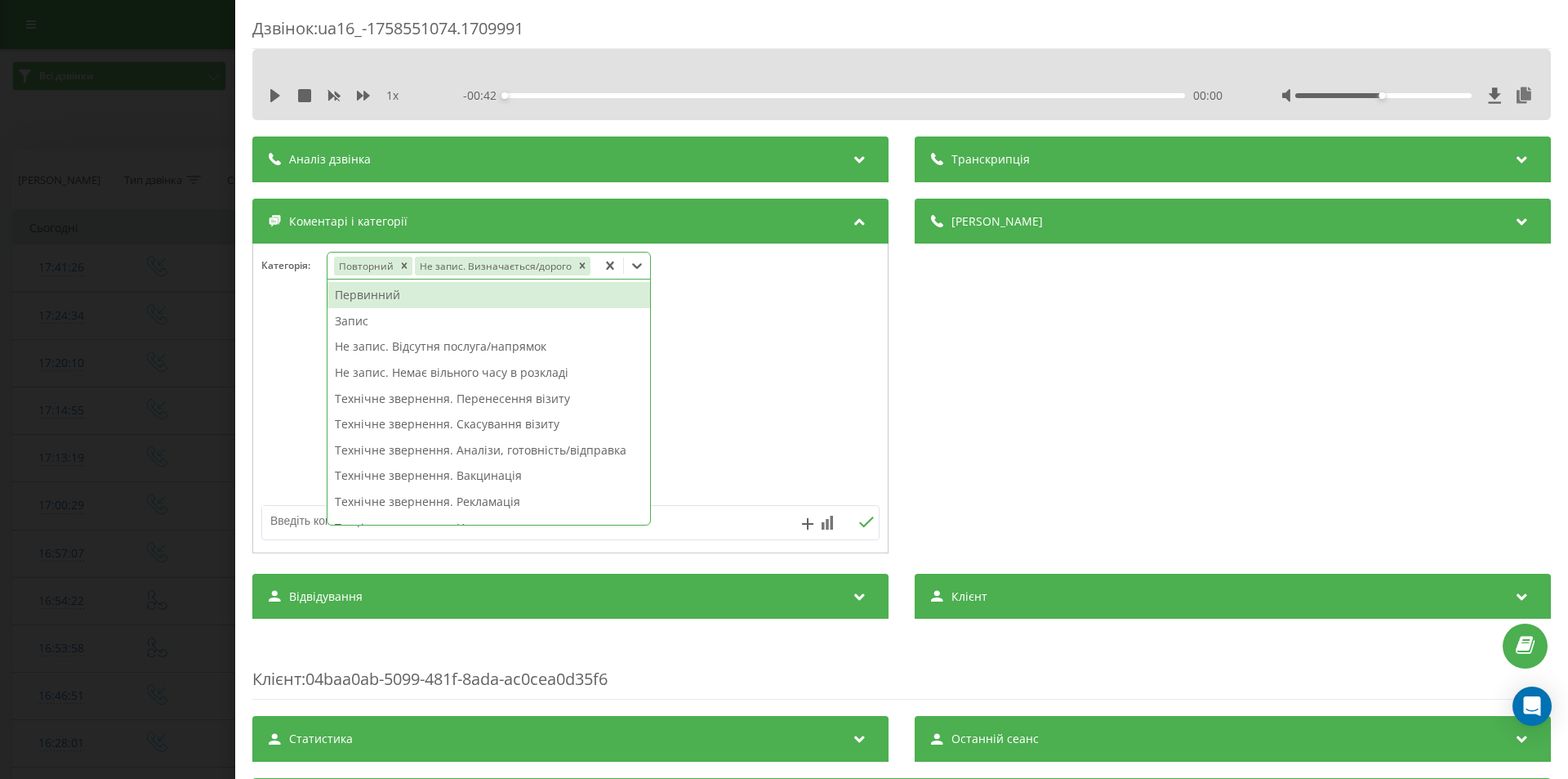
click at [90, 268] on div "Дзвінок : ua16_-1758551074.1709991 1 x - 00:42 00:00 00:00 Транскрипція Для AI-…" at bounding box center [784, 390] width 1568 height 779
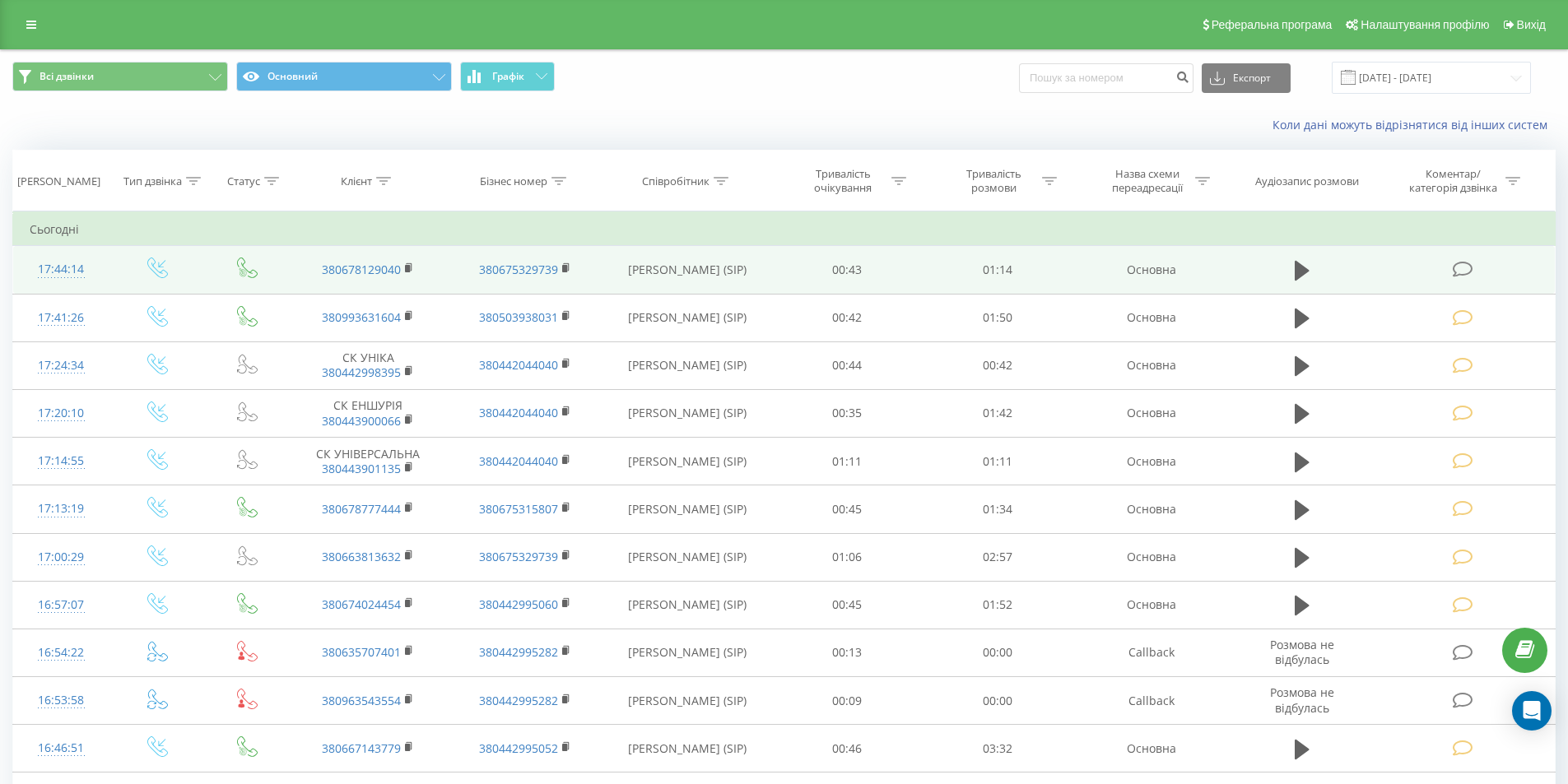
click at [1463, 270] on icon at bounding box center [1462, 269] width 21 height 18
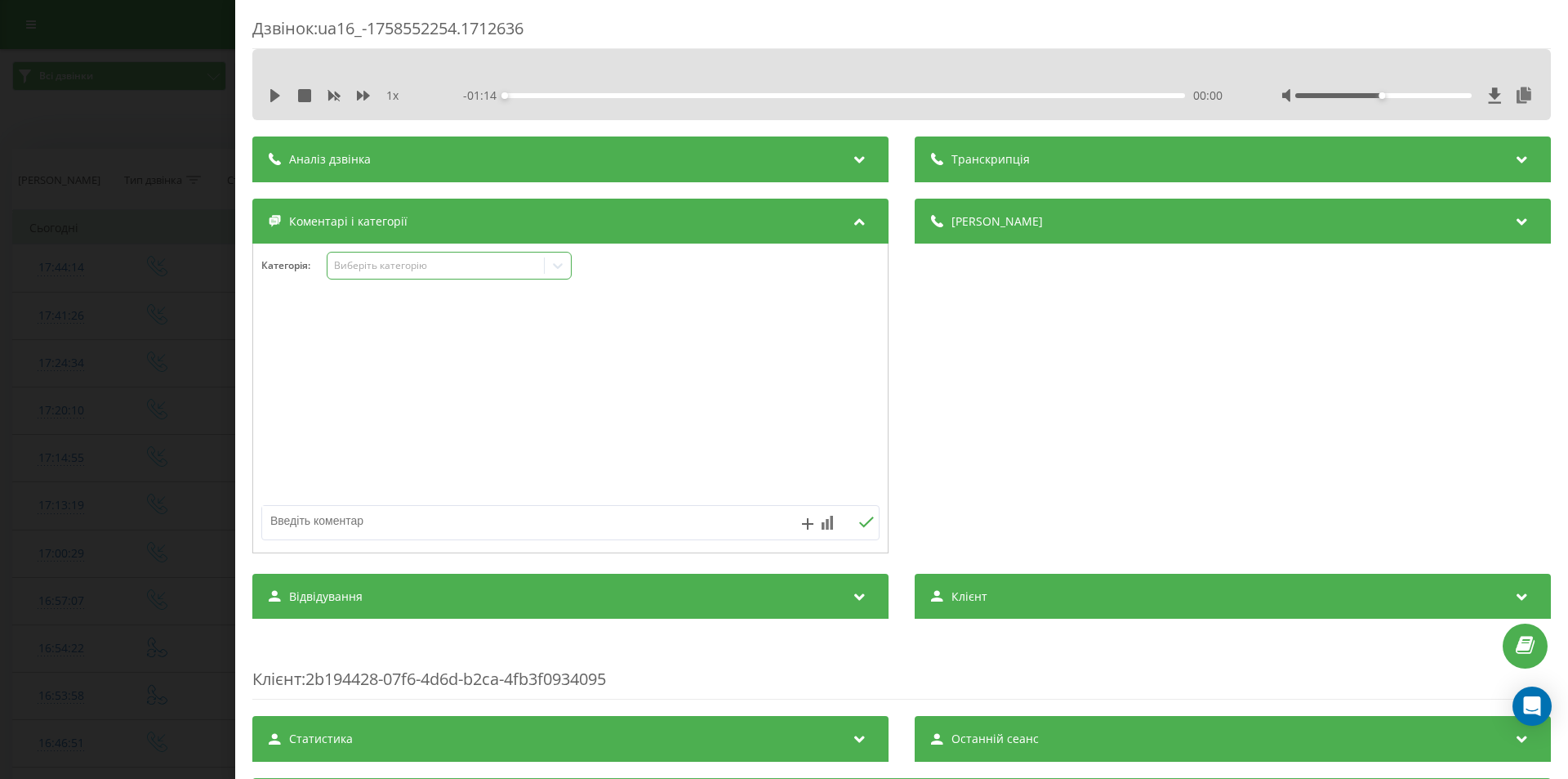
click at [553, 264] on icon at bounding box center [558, 266] width 17 height 17
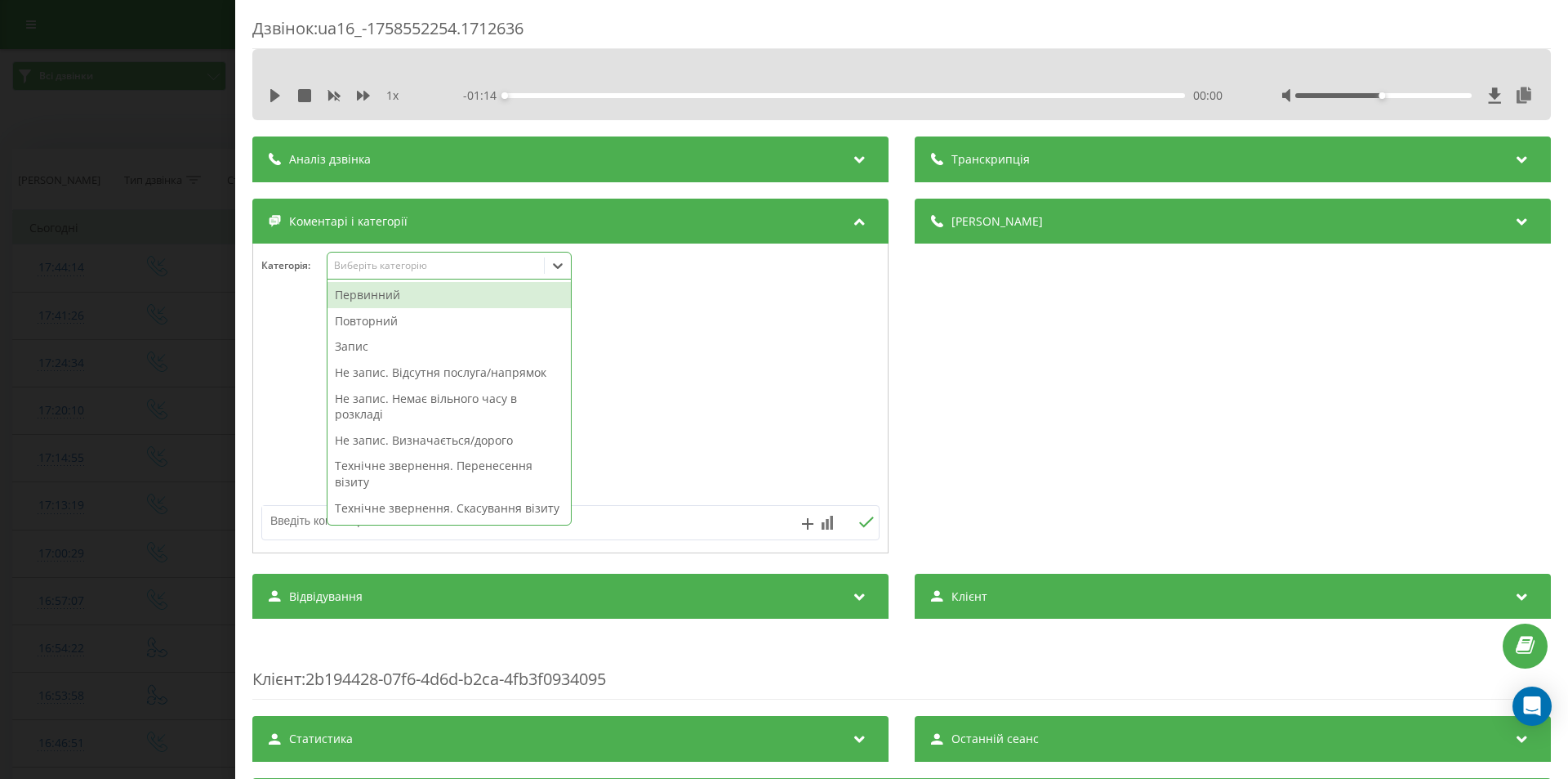
click at [368, 298] on div "Первинний" at bounding box center [449, 295] width 244 height 27
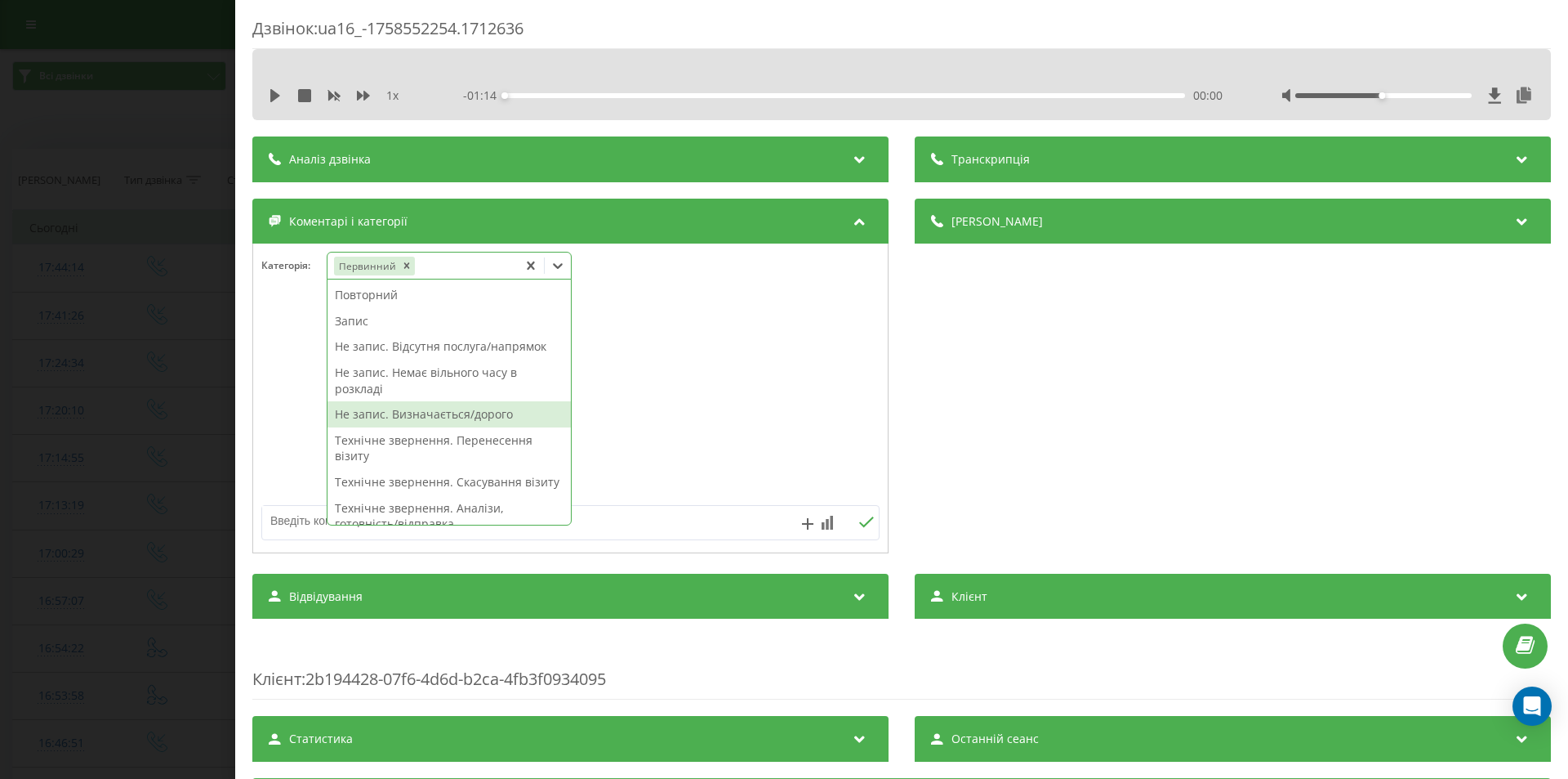
click at [367, 413] on div "Не запис. Визначається/дорого" at bounding box center [449, 414] width 244 height 27
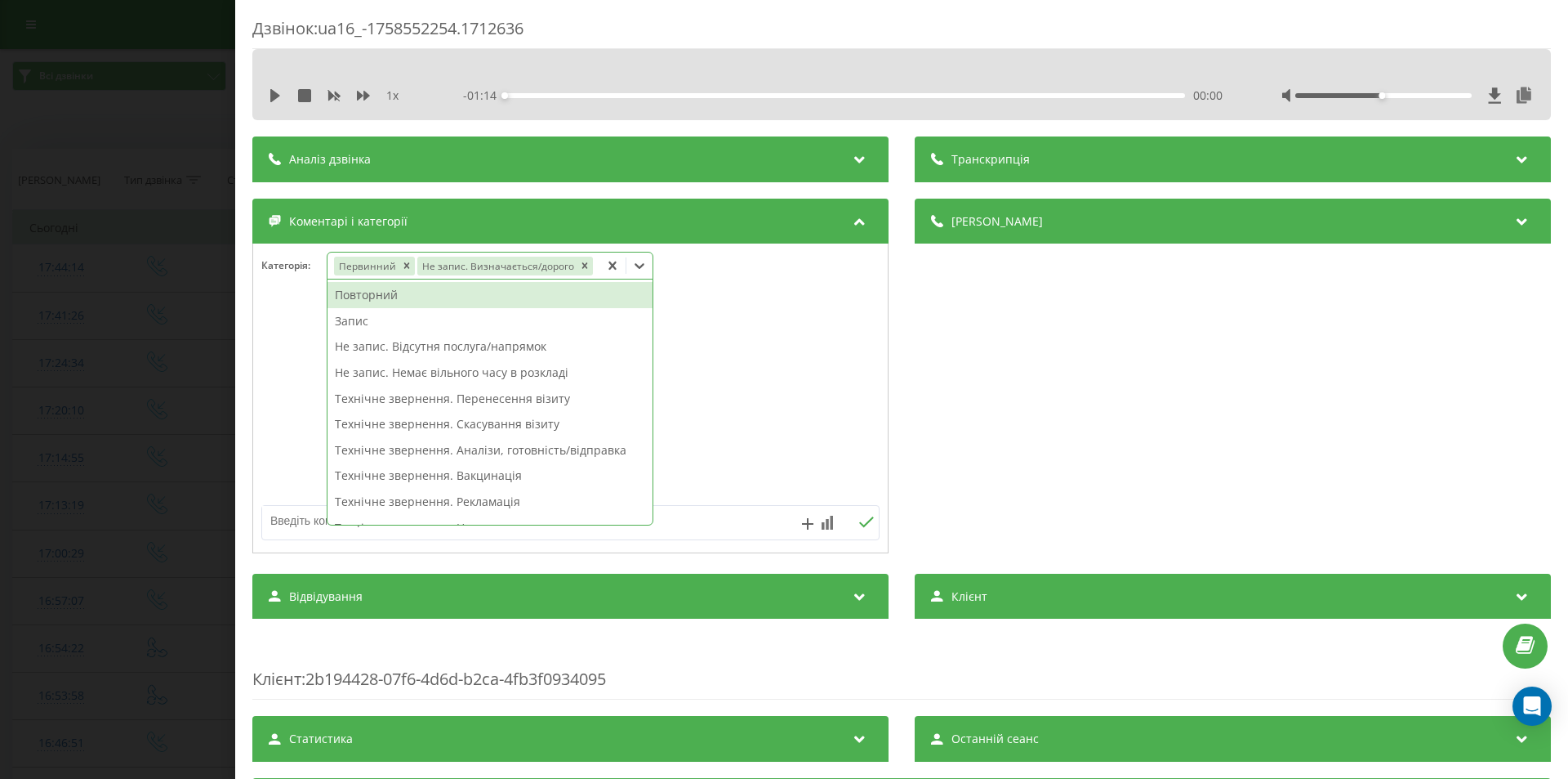
click at [94, 343] on div "Дзвінок : ua16_-1758552254.1712636 1 x - 01:14 00:00 00:00 Транскрипція Для AI-…" at bounding box center [784, 390] width 1568 height 779
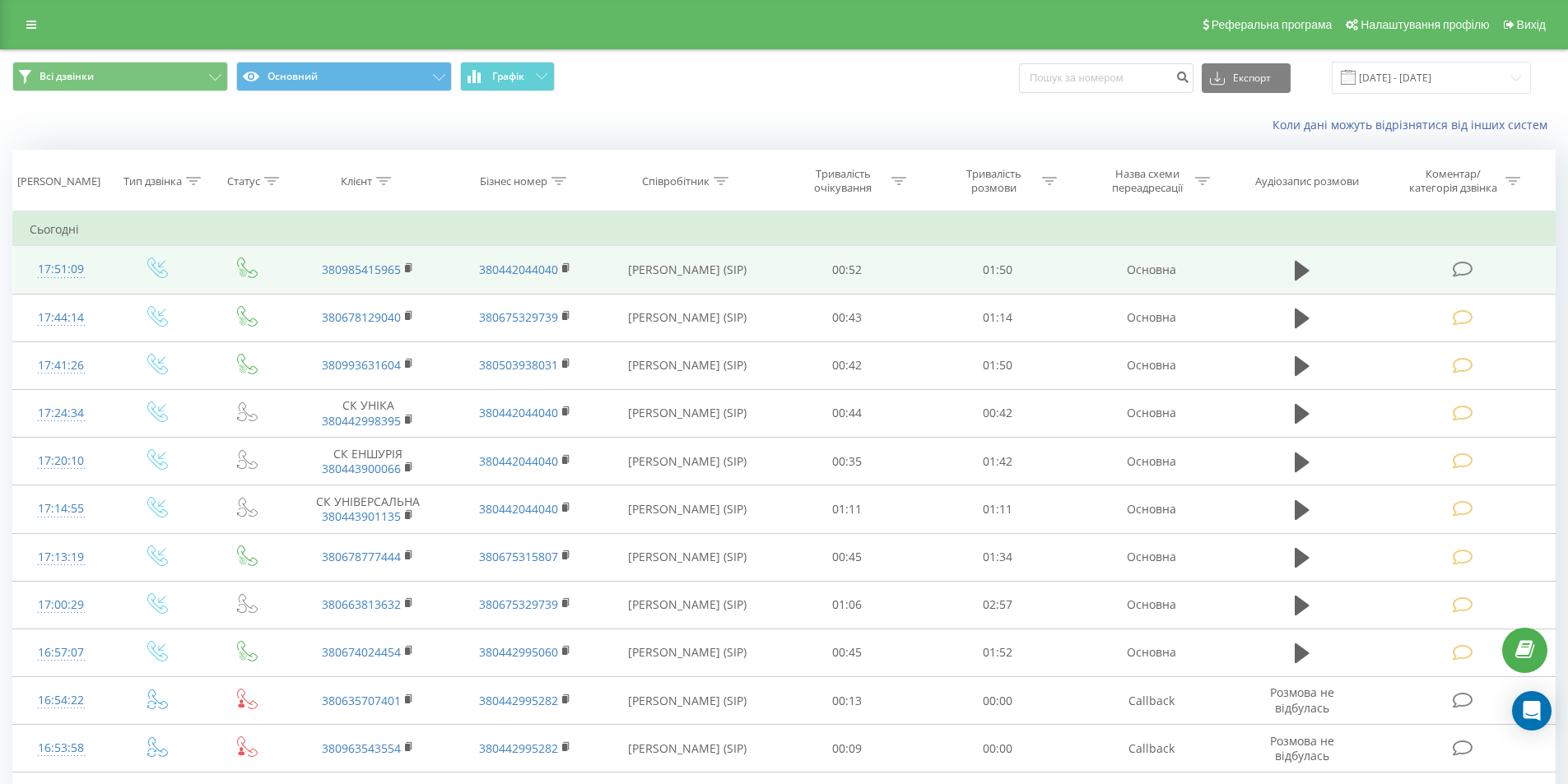
click at [1461, 269] on icon at bounding box center [1462, 269] width 21 height 18
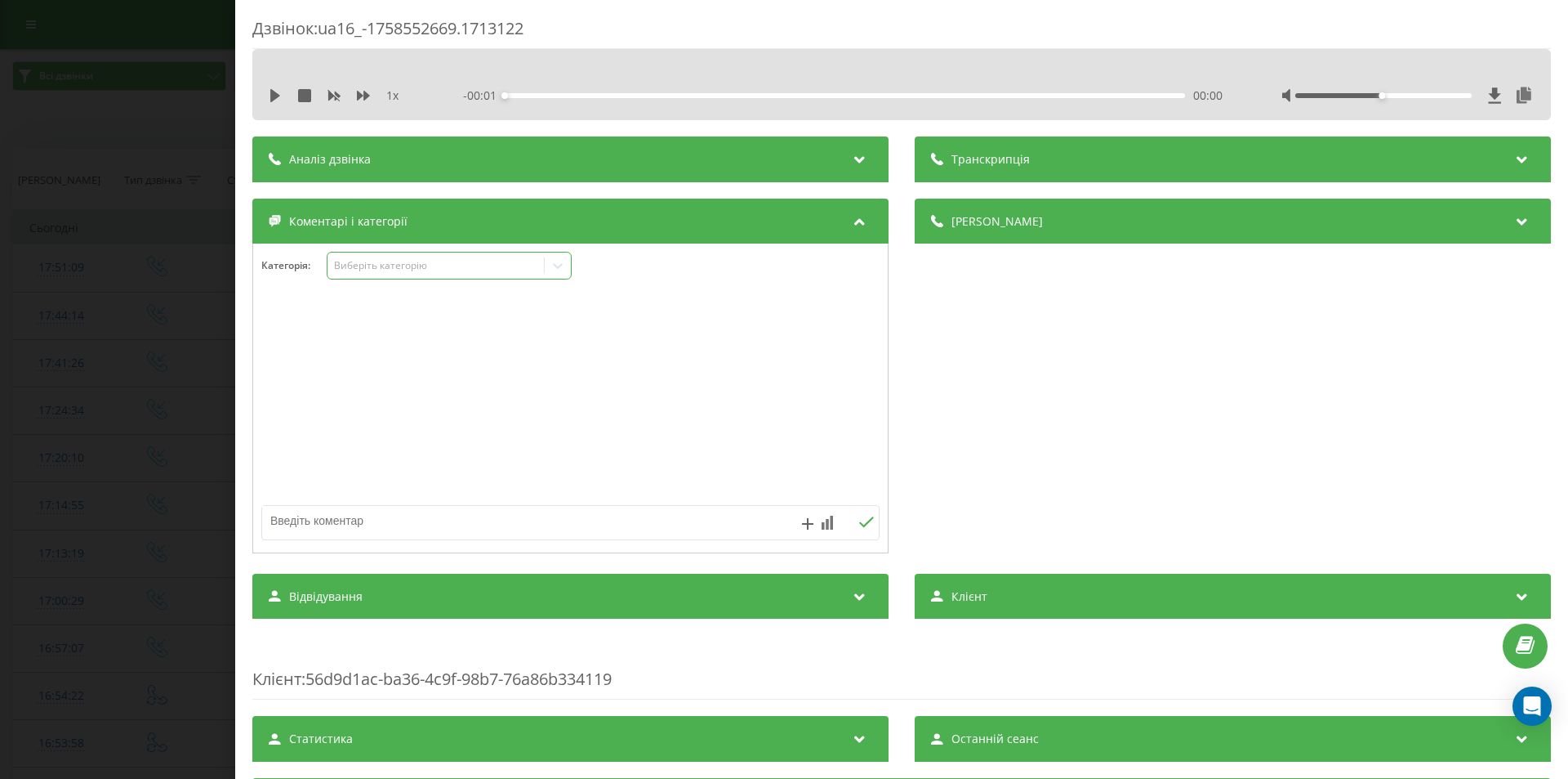
click at [451, 267] on div "Виберіть категорію" at bounding box center [436, 266] width 205 height 13
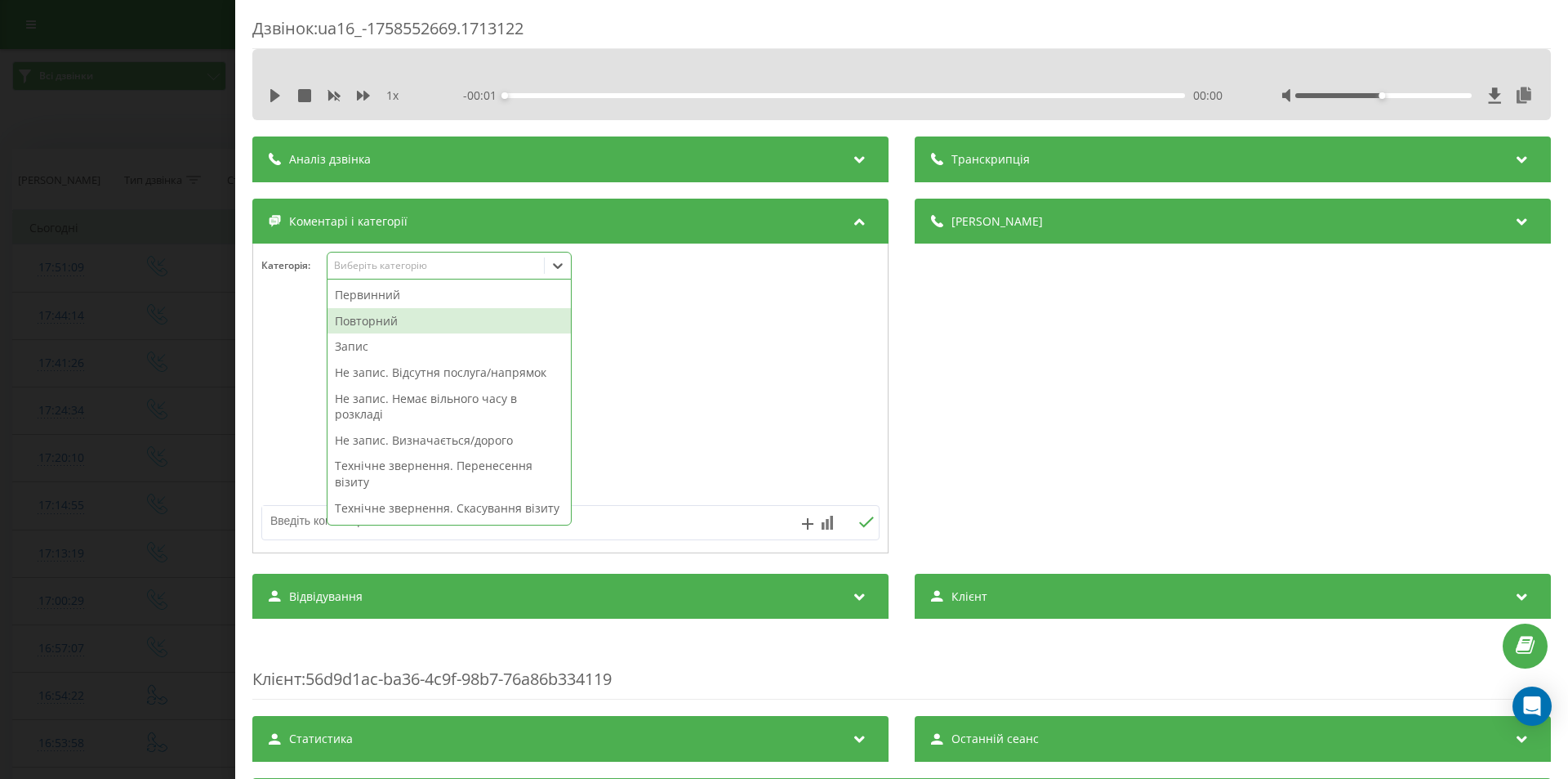
click at [391, 318] on div "Повторний" at bounding box center [449, 322] width 244 height 27
click at [364, 320] on div "Запис" at bounding box center [449, 322] width 244 height 27
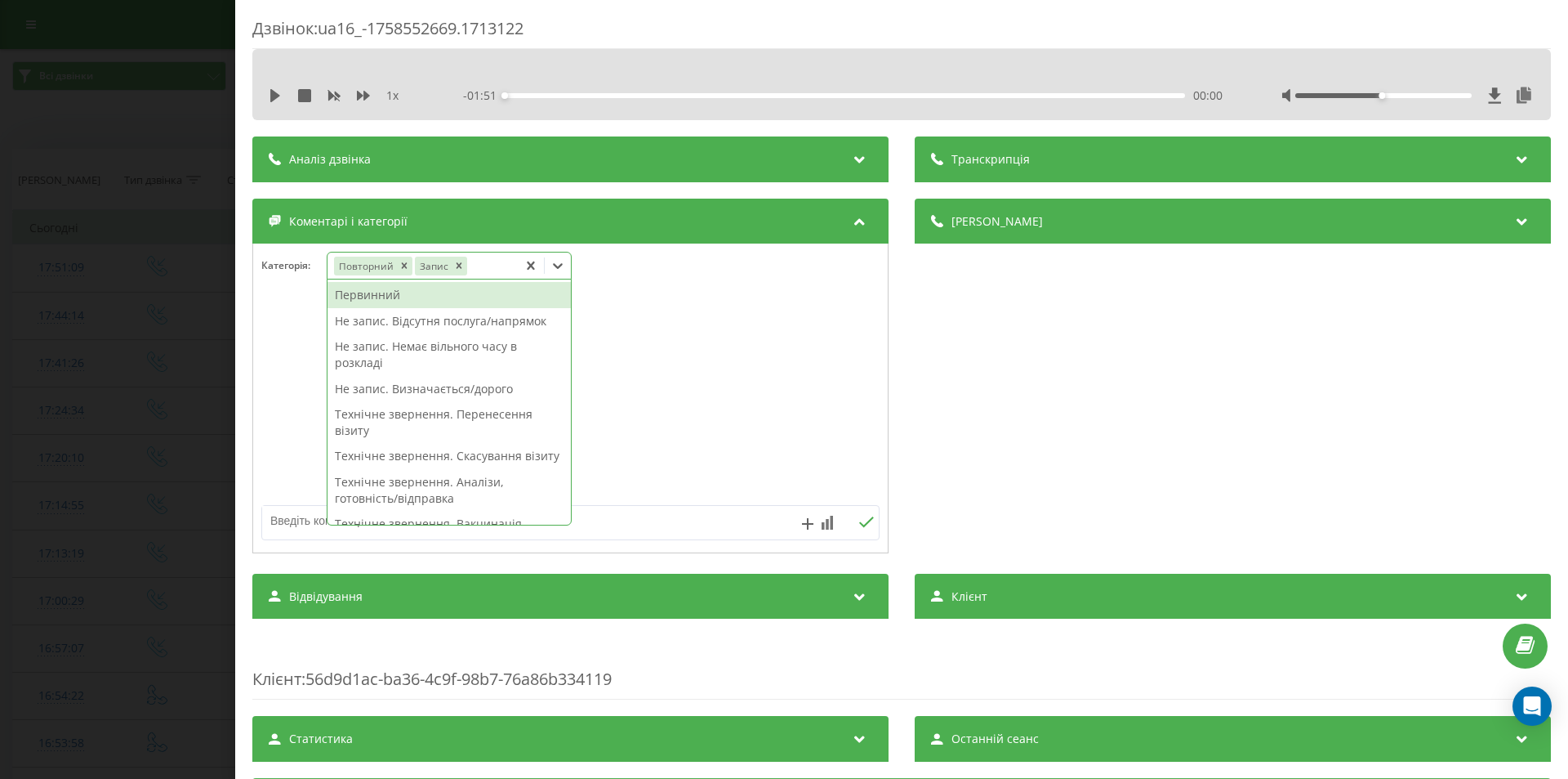
click at [143, 270] on div "Дзвінок : ua16_-1758552669.1713122 1 x - 01:51 00:00 00:00 Транскрипція Для AI-…" at bounding box center [784, 390] width 1568 height 779
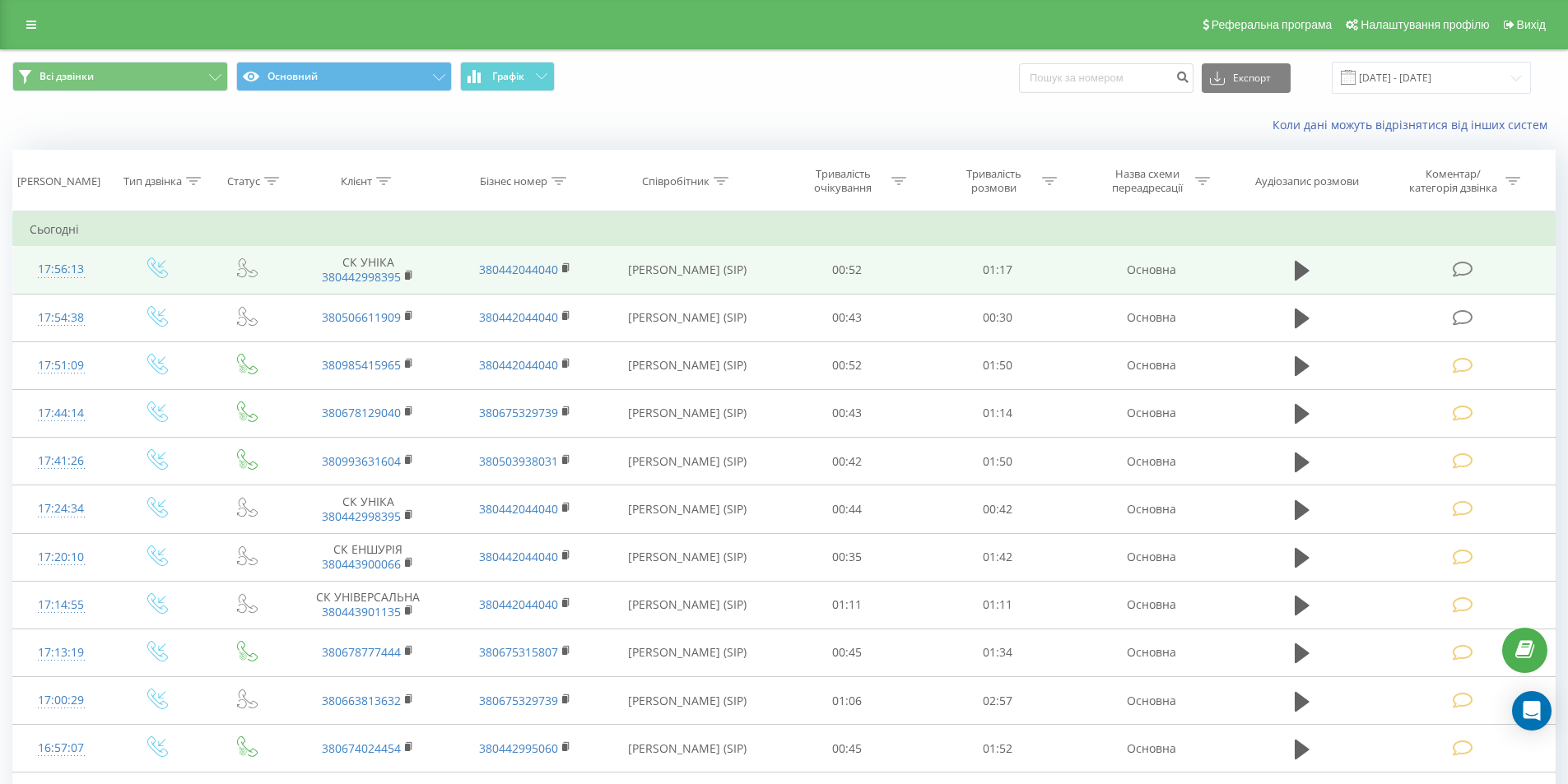
click at [1462, 266] on icon at bounding box center [1462, 269] width 21 height 18
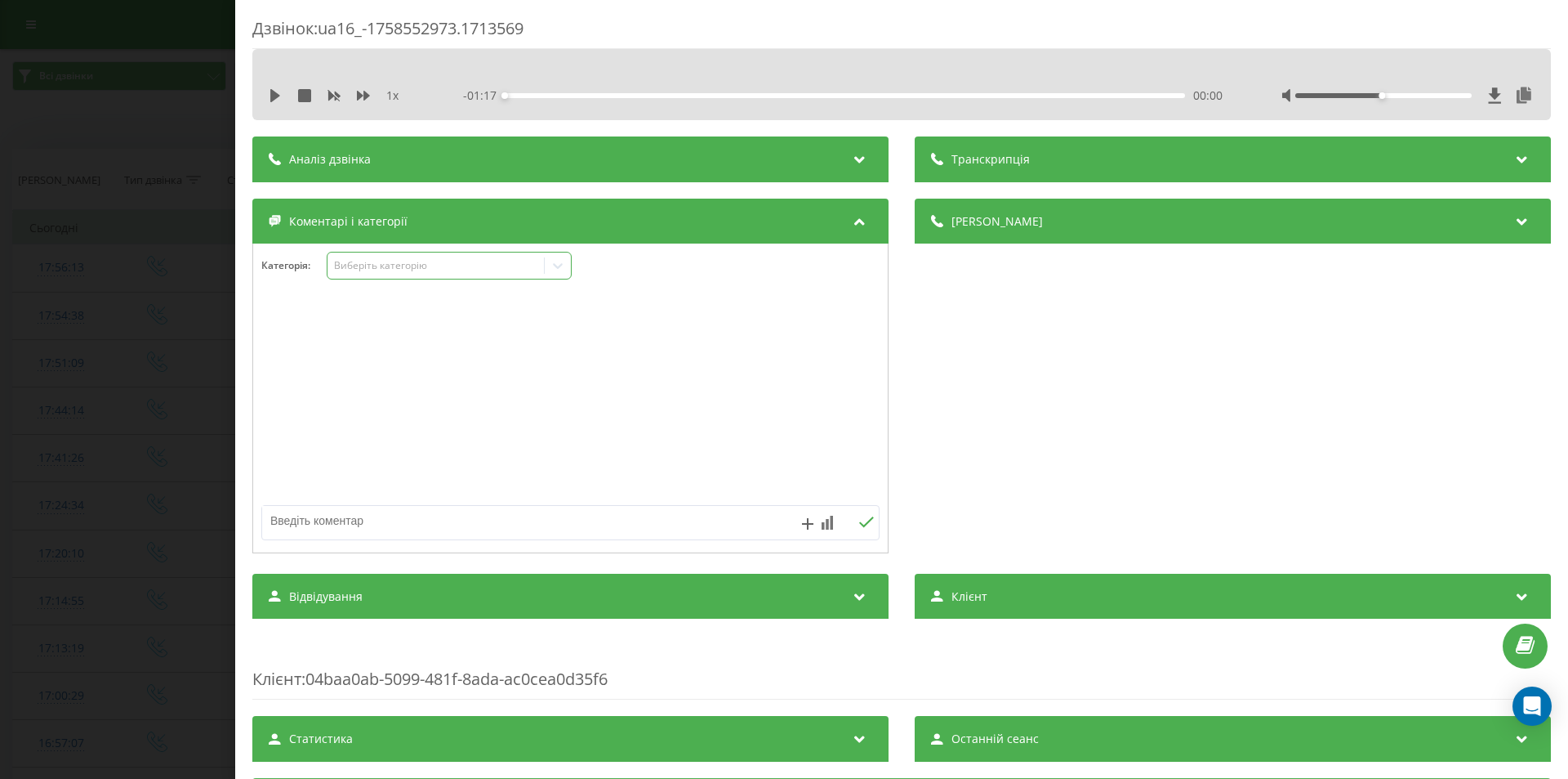
click at [444, 259] on div "Виберіть категорію" at bounding box center [436, 266] width 205 height 13
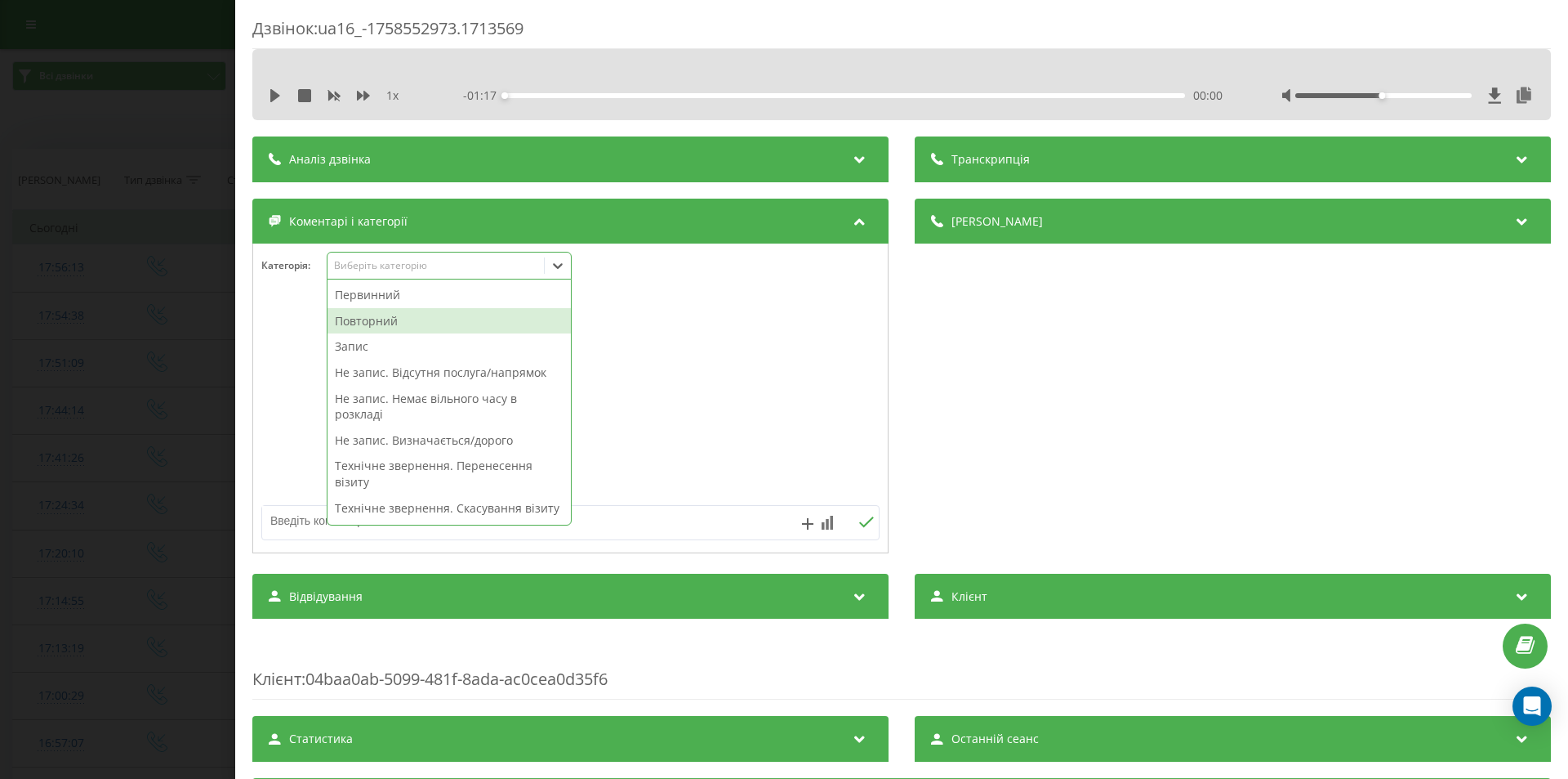
click at [374, 322] on div "Повторний" at bounding box center [449, 322] width 244 height 27
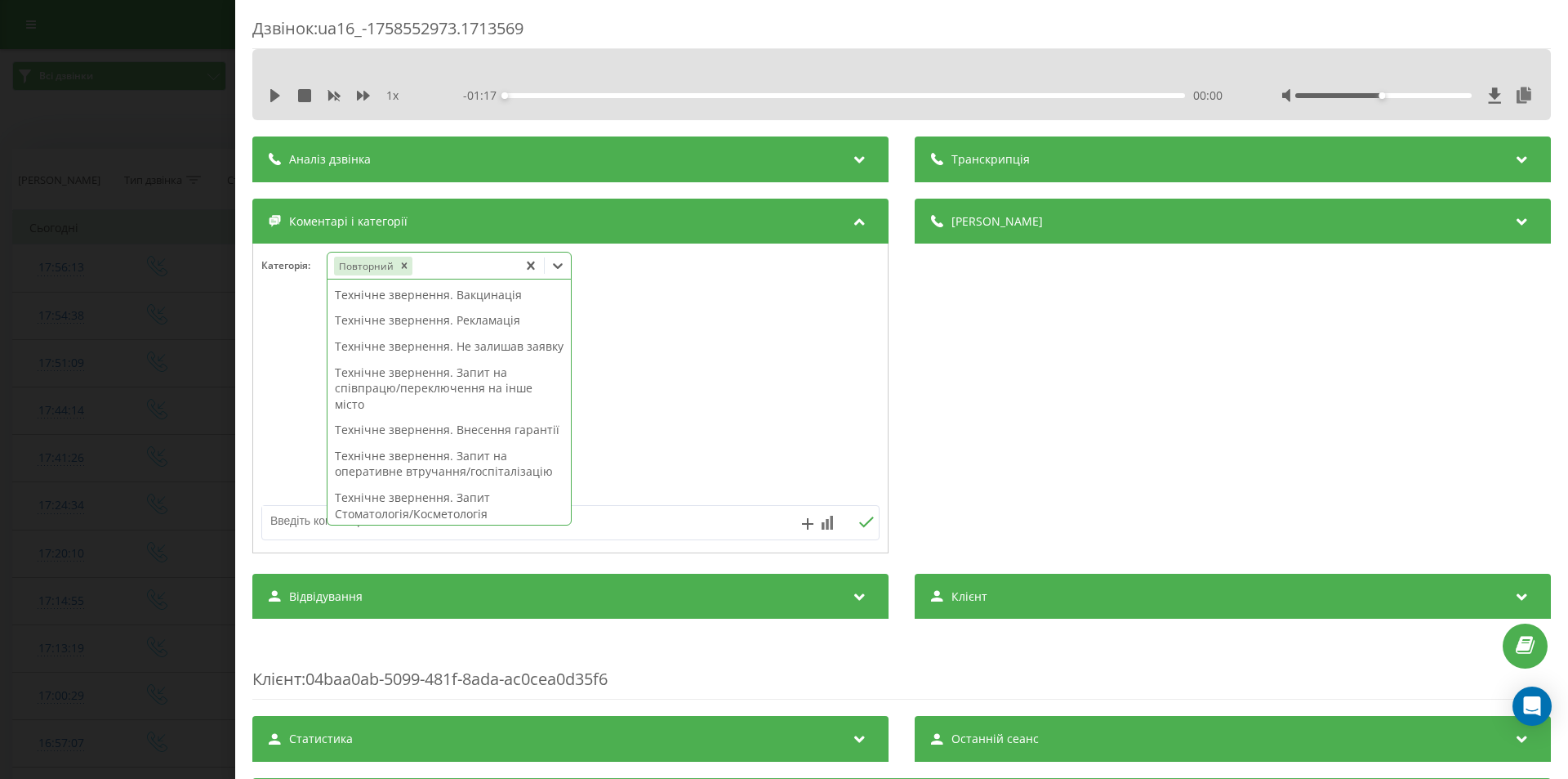
scroll to position [276, 0]
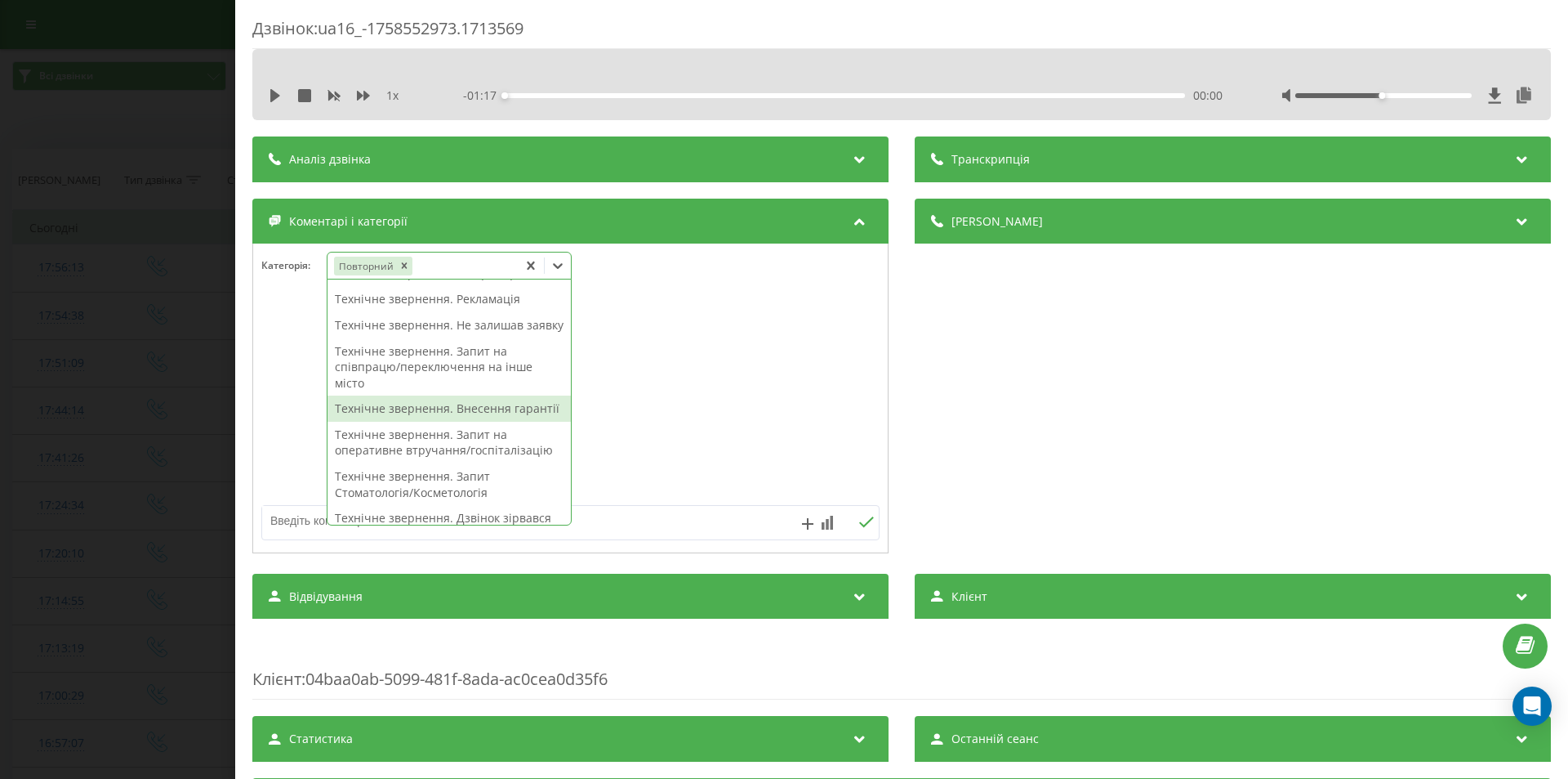
click at [451, 422] on div "Технічне звернення. Внесення гарантії" at bounding box center [449, 409] width 244 height 27
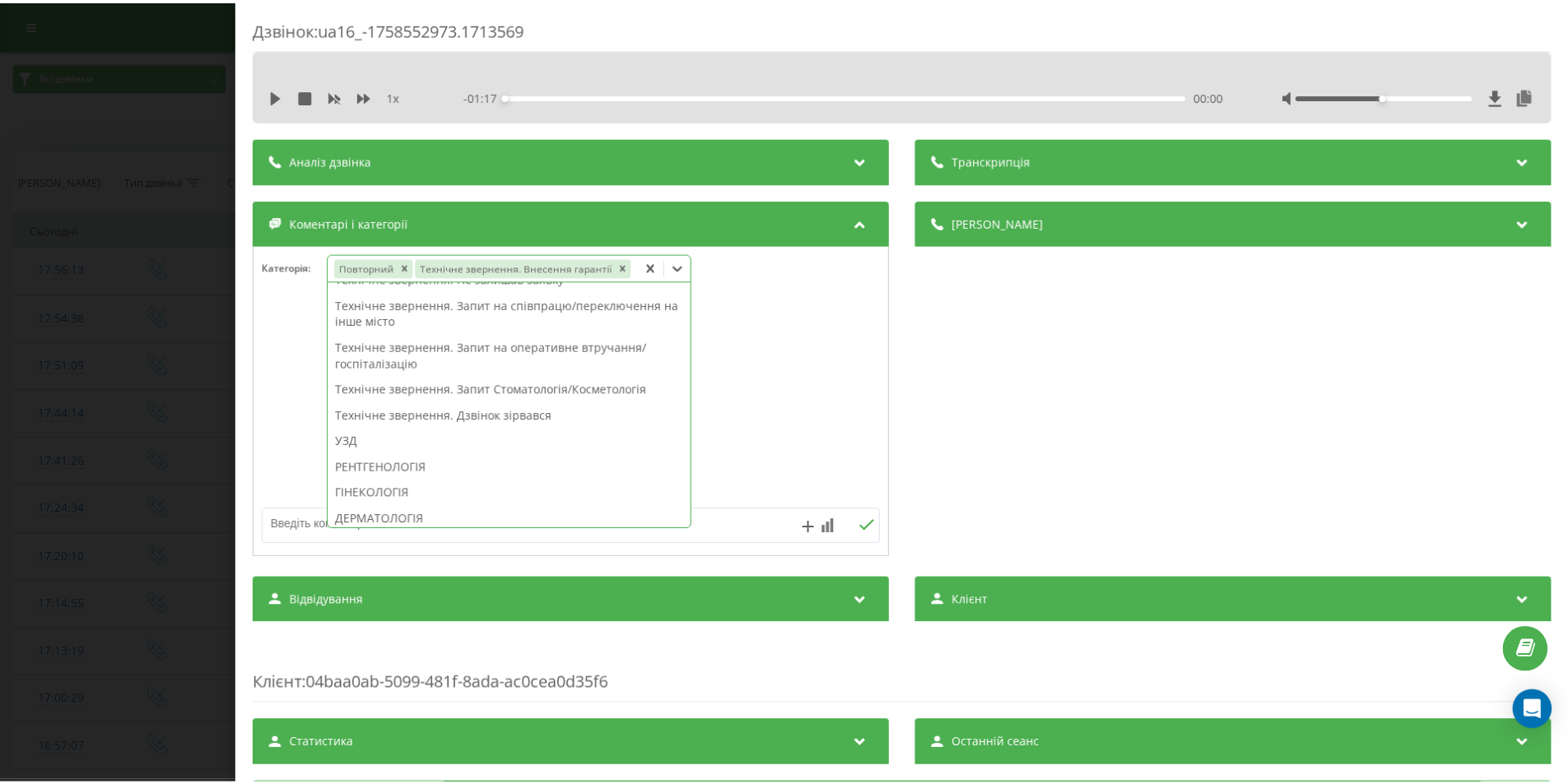
scroll to position [214, 0]
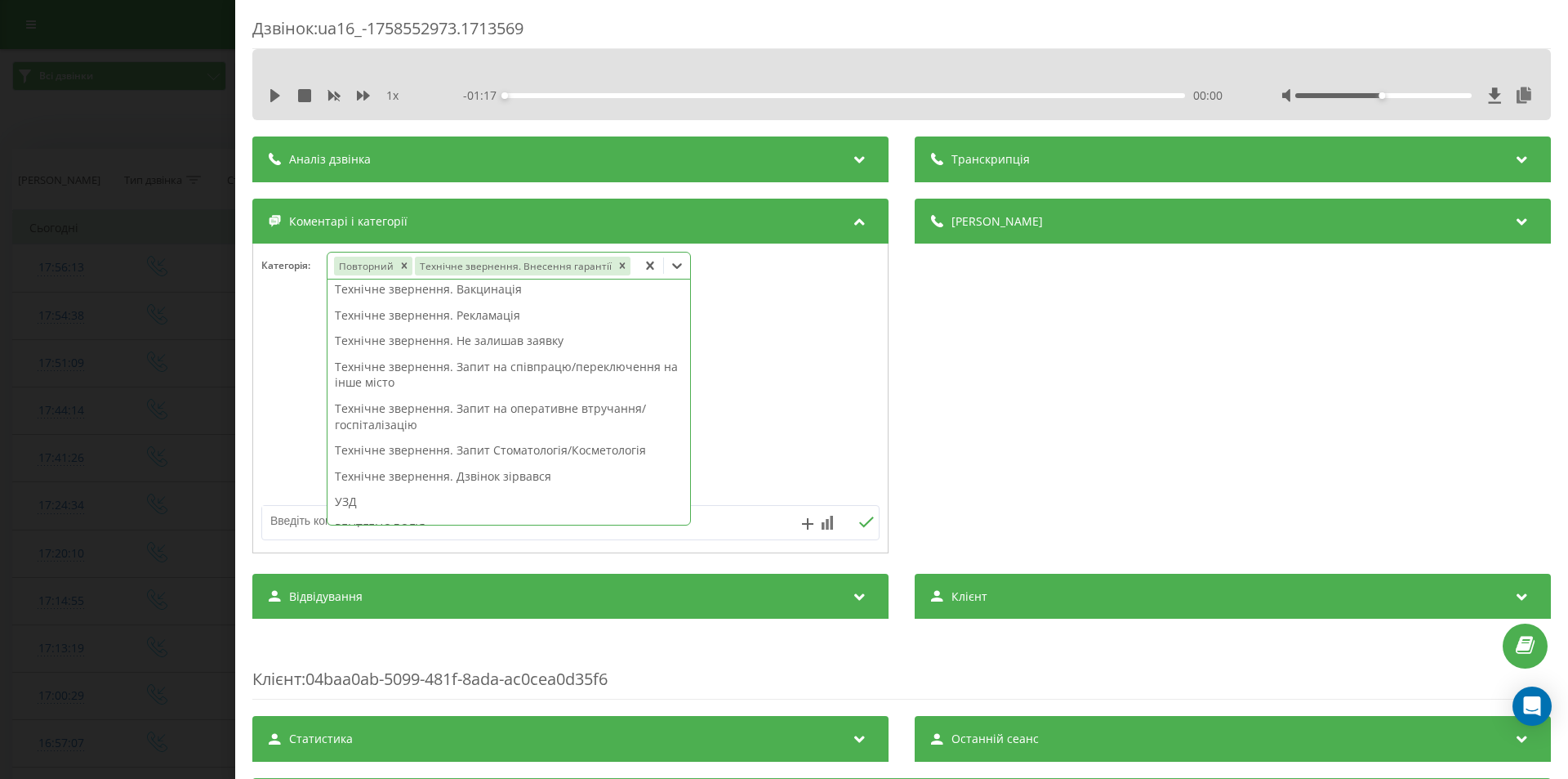
click at [190, 407] on div "Дзвінок : ua16_-1758552973.1713569 1 x - 01:17 00:00 00:00 Транскрипція Для AI-…" at bounding box center [784, 390] width 1568 height 779
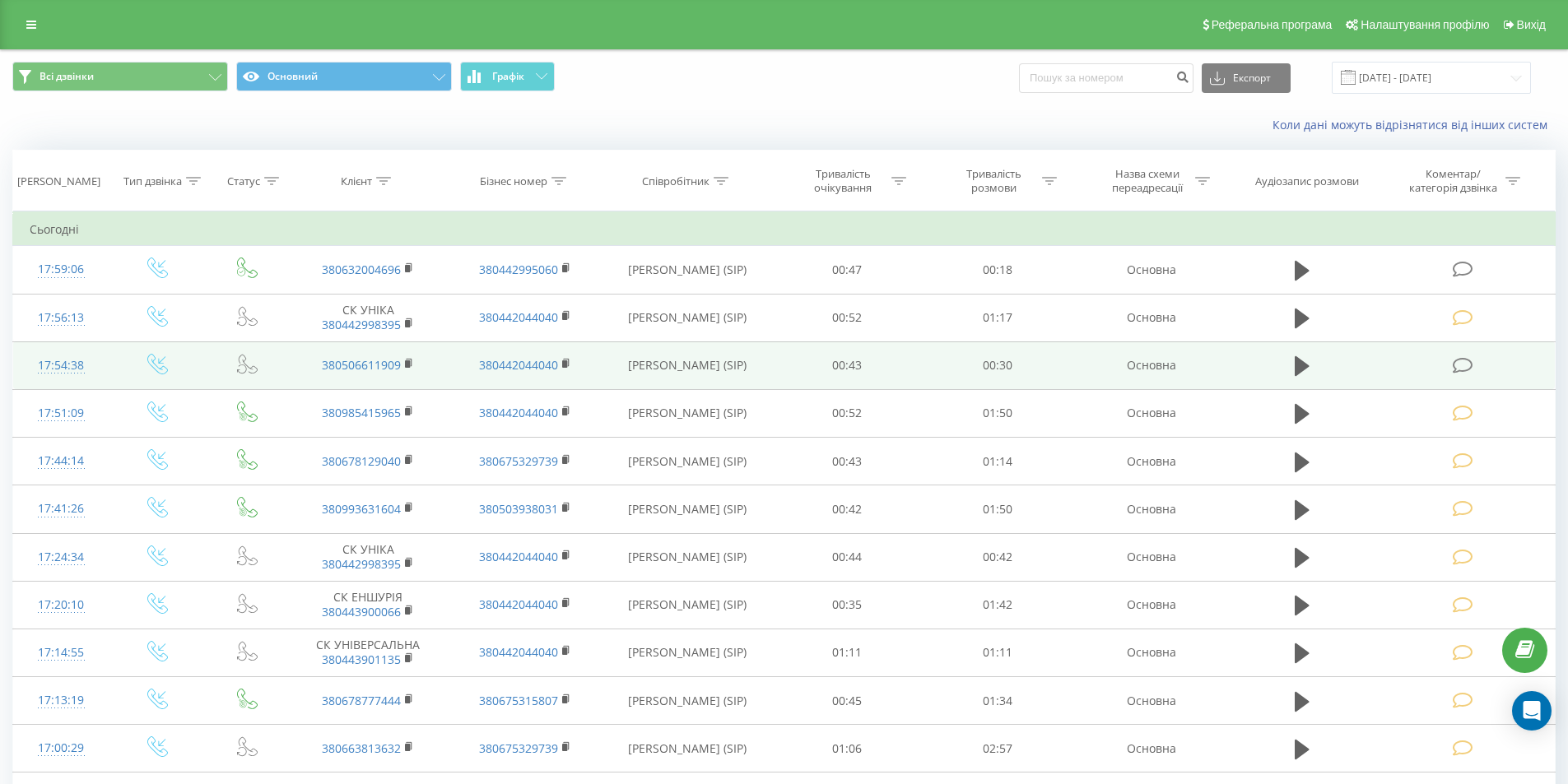
click at [1457, 365] on icon at bounding box center [1462, 365] width 21 height 18
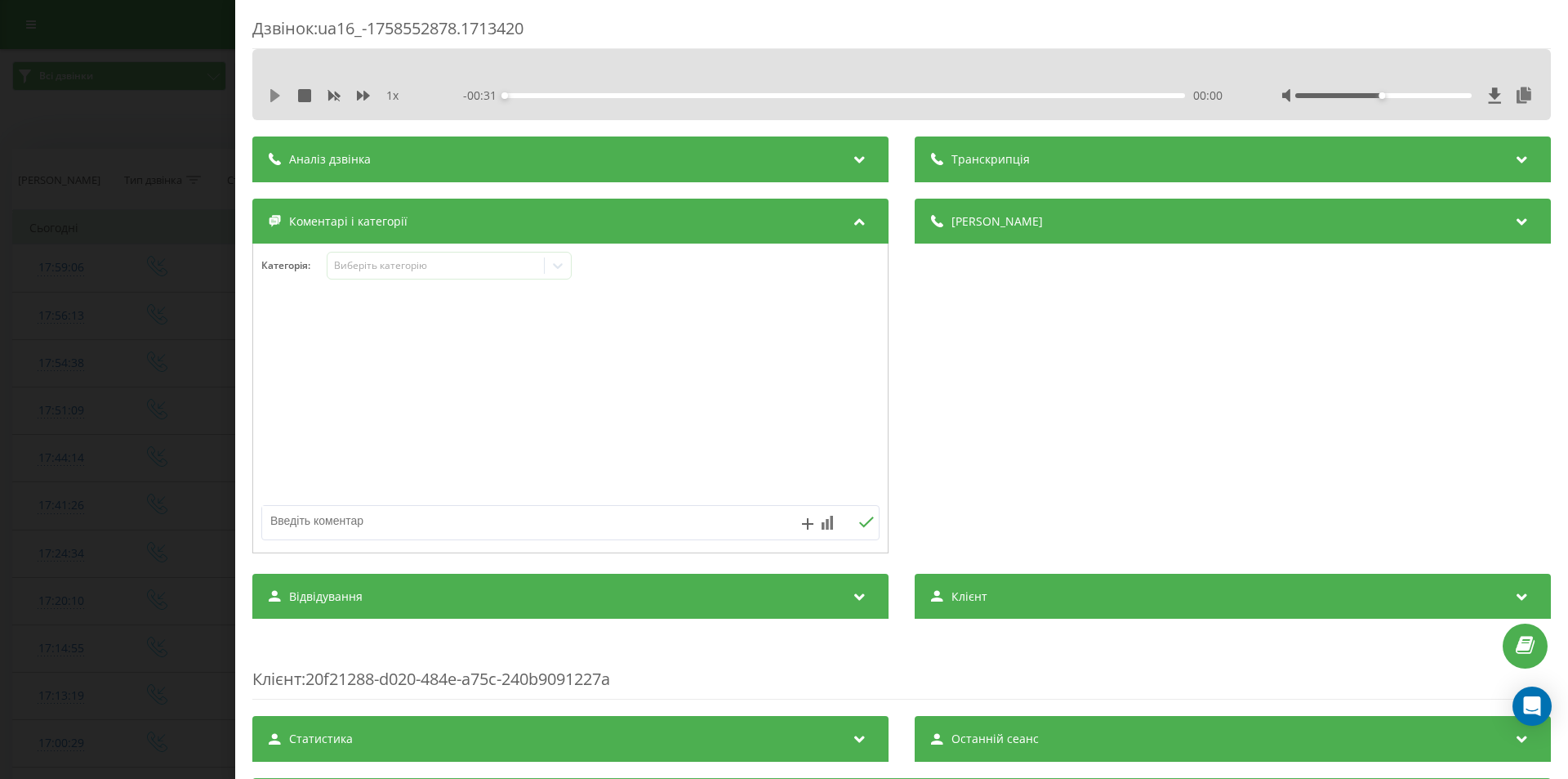
click at [275, 95] on icon at bounding box center [275, 95] width 10 height 13
click at [594, 94] on div "00:00" at bounding box center [844, 95] width 680 height 5
click at [275, 92] on icon at bounding box center [275, 95] width 13 height 13
click at [555, 260] on icon at bounding box center [558, 266] width 17 height 17
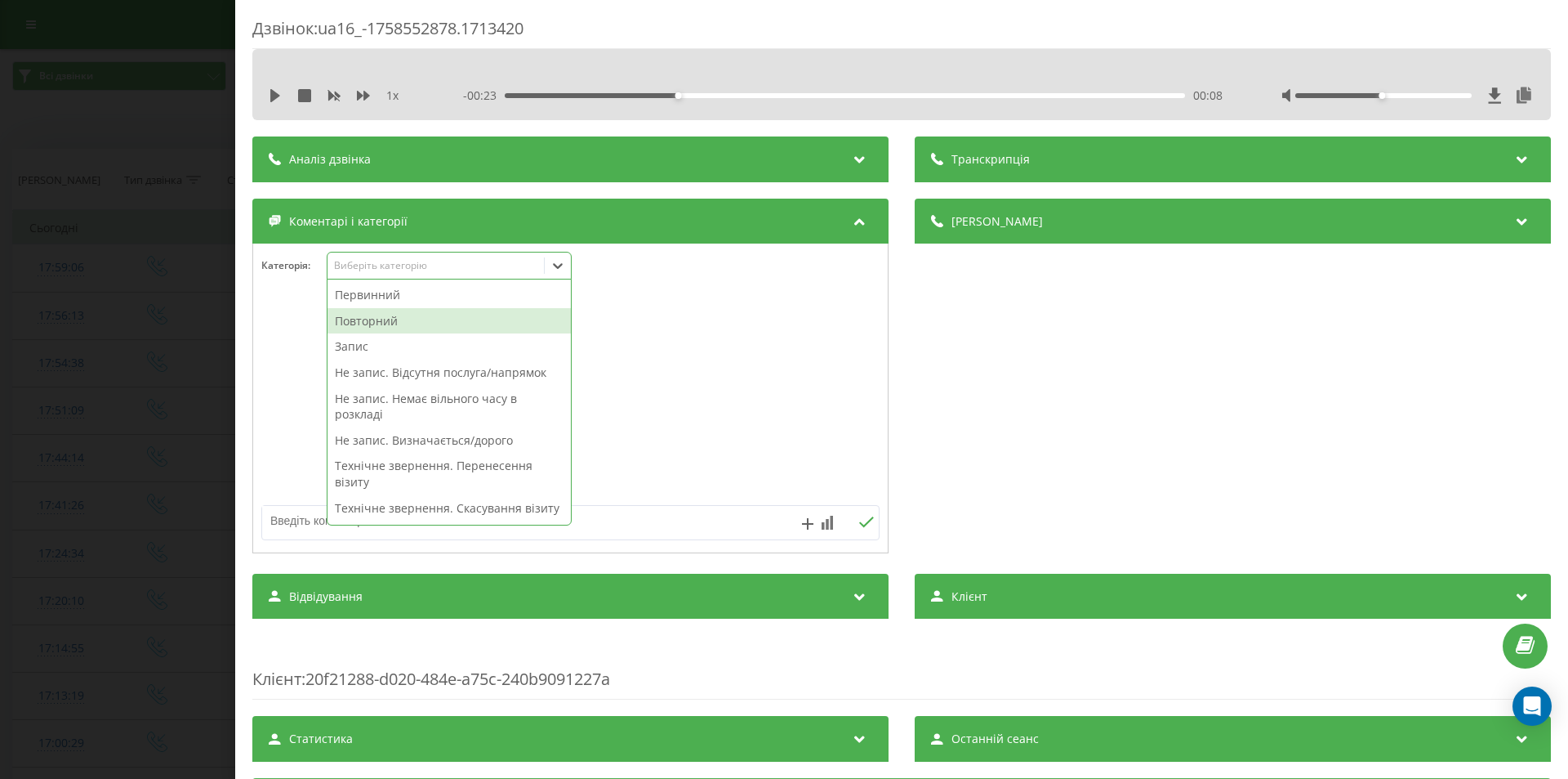
click at [393, 323] on div "Повторний" at bounding box center [449, 322] width 244 height 27
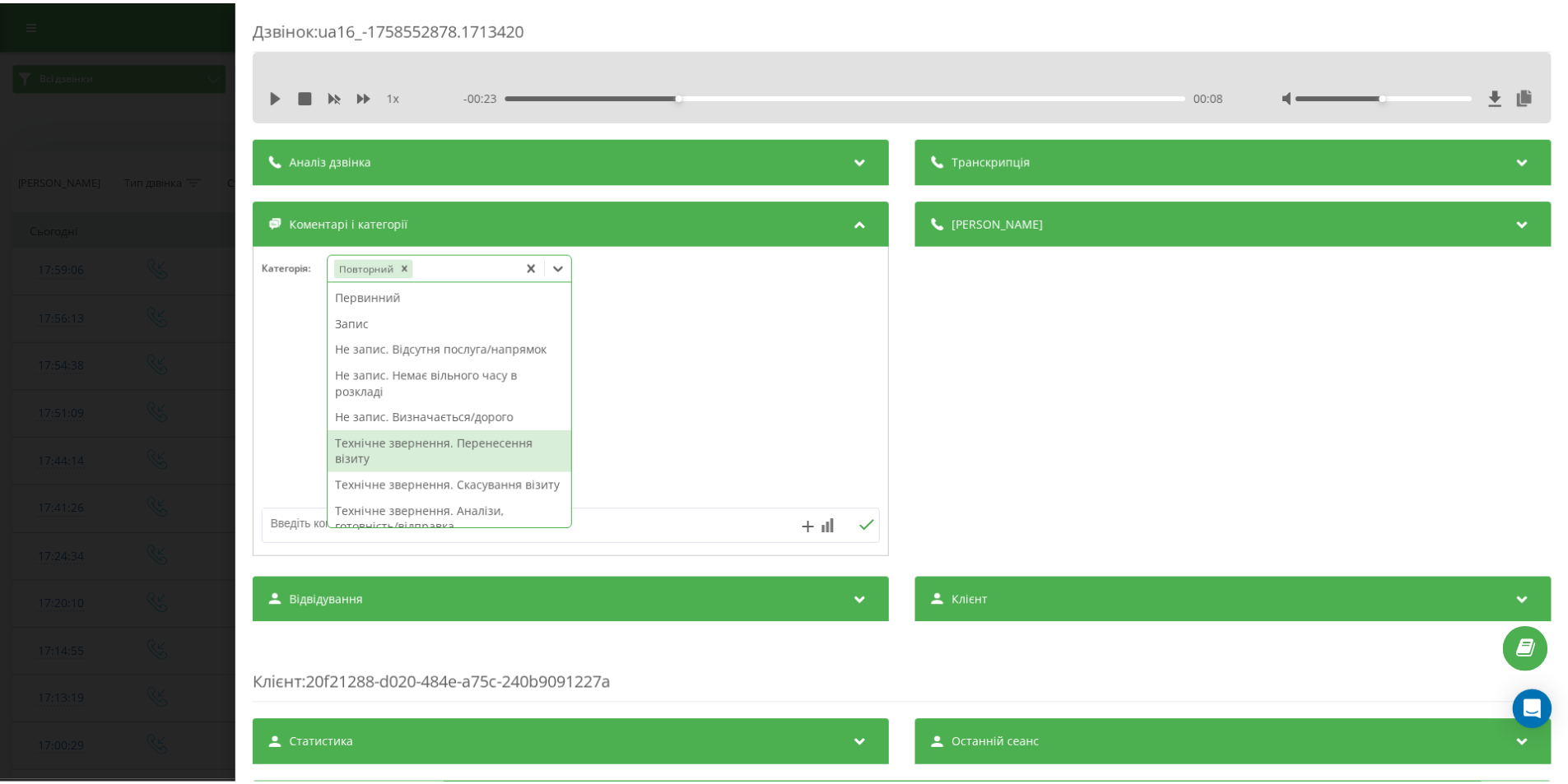
scroll to position [83, 0]
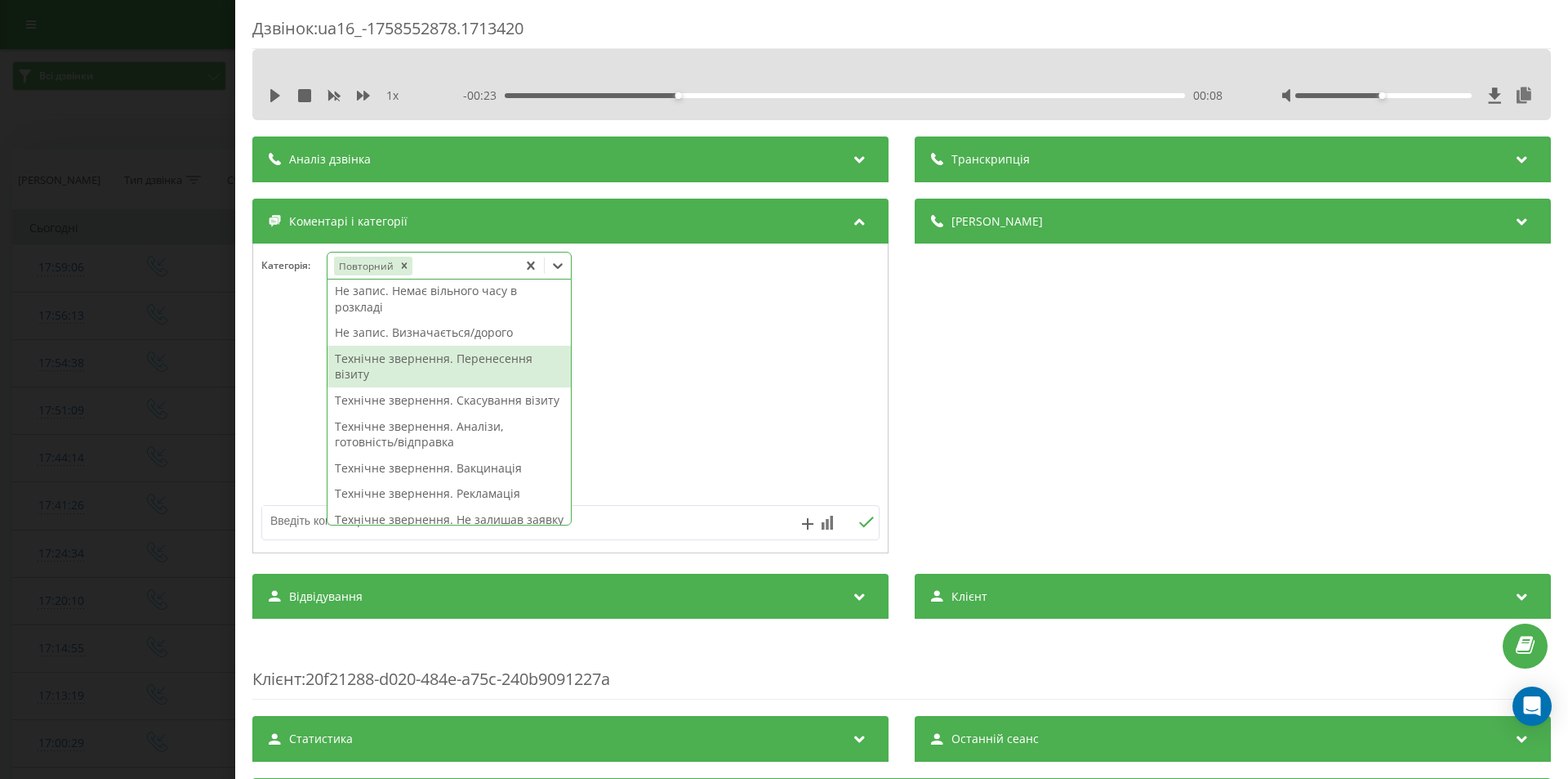
click at [414, 362] on div "Технічне звернення. Перенесення візиту" at bounding box center [449, 366] width 244 height 41
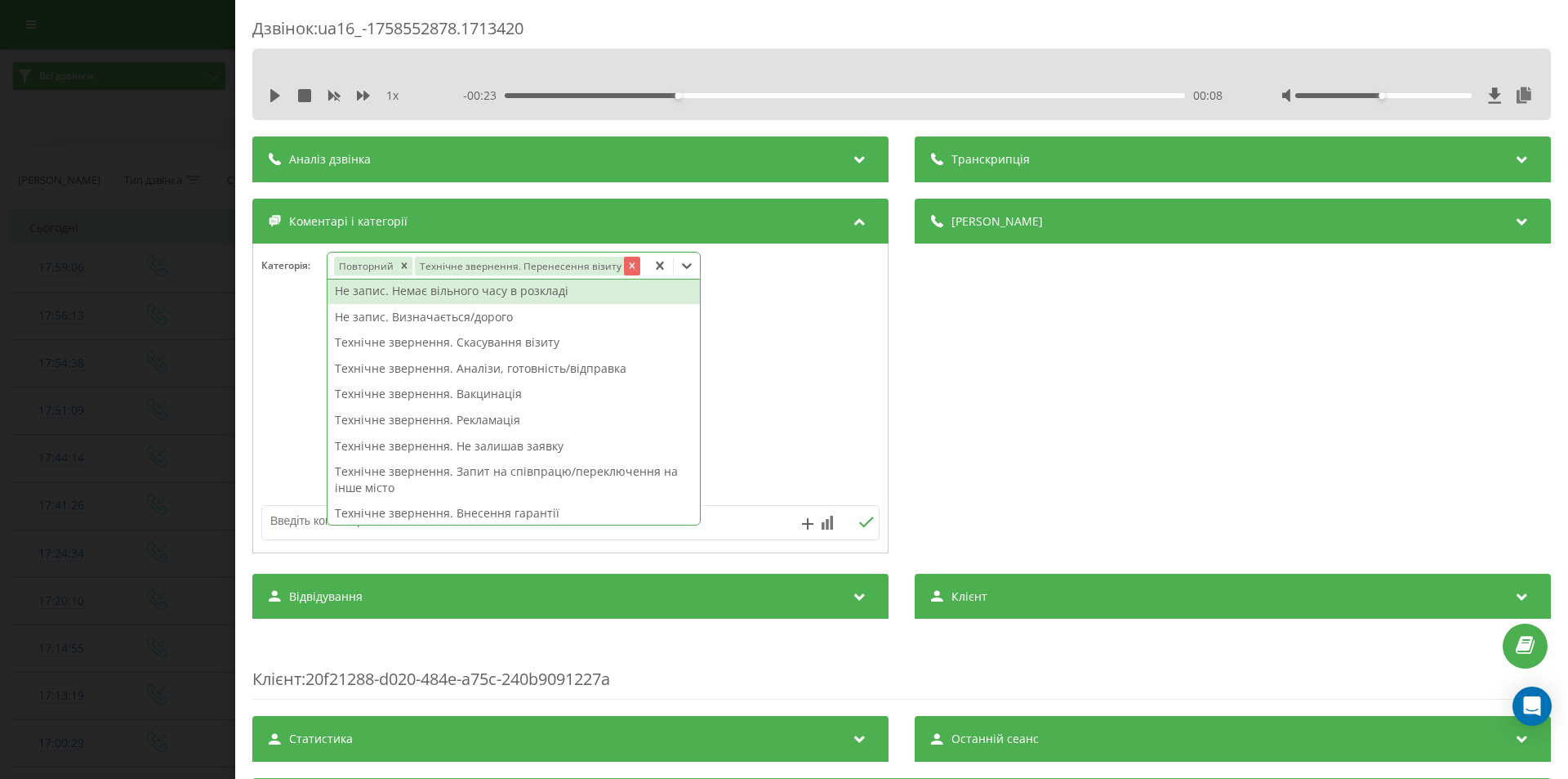
click at [629, 264] on icon "Remove Технічне звернення. Перенесення візиту" at bounding box center [631, 266] width 6 height 6
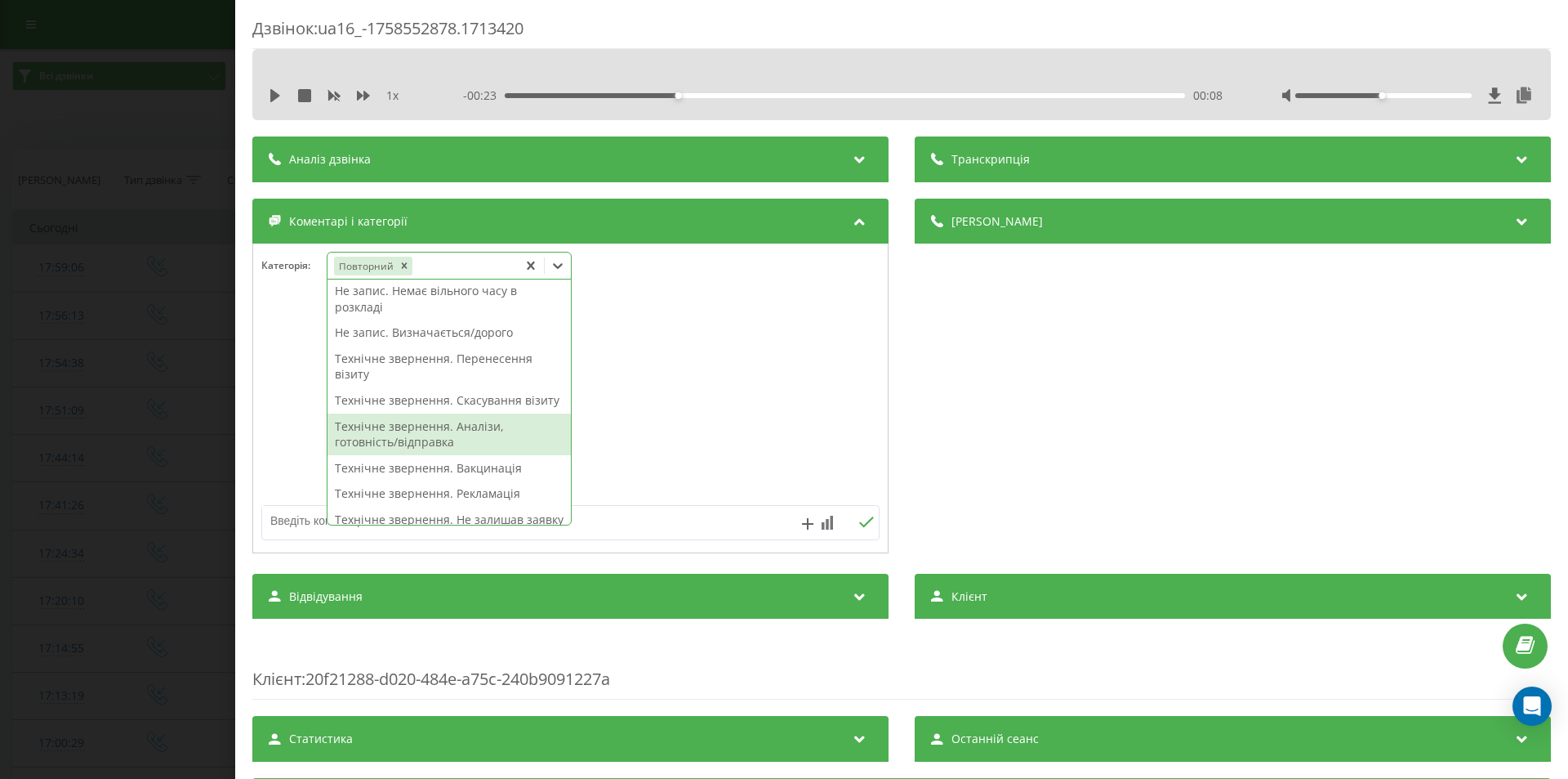
click at [425, 444] on div "Технічне звернення. Аналізи, готовність/відправка" at bounding box center [449, 434] width 244 height 41
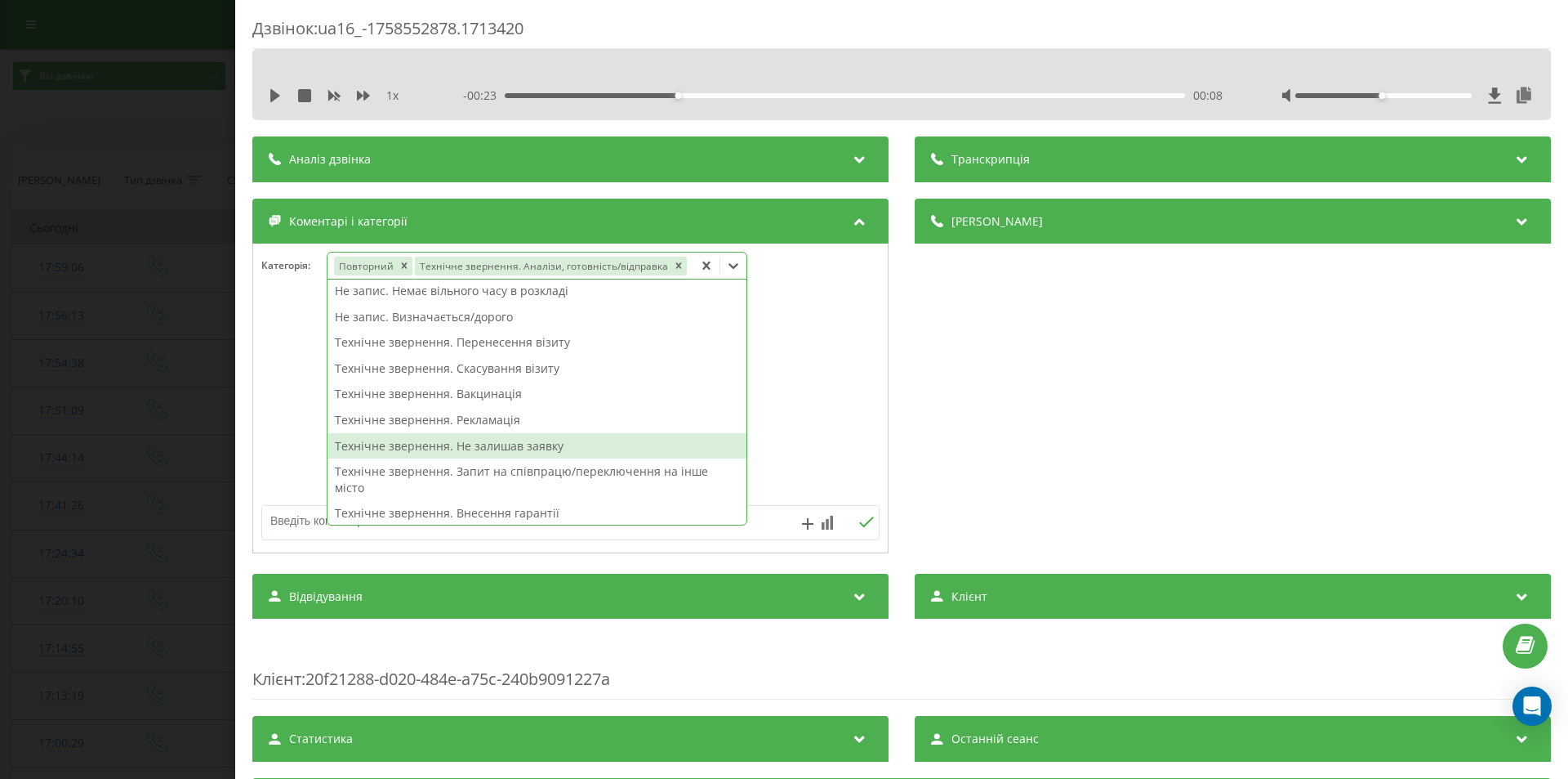
click at [146, 346] on div "Дзвінок : ua16_-1758552878.1713420 1 x - 00:23 00:08 00:08 Транскрипція Для AI-…" at bounding box center [784, 390] width 1568 height 779
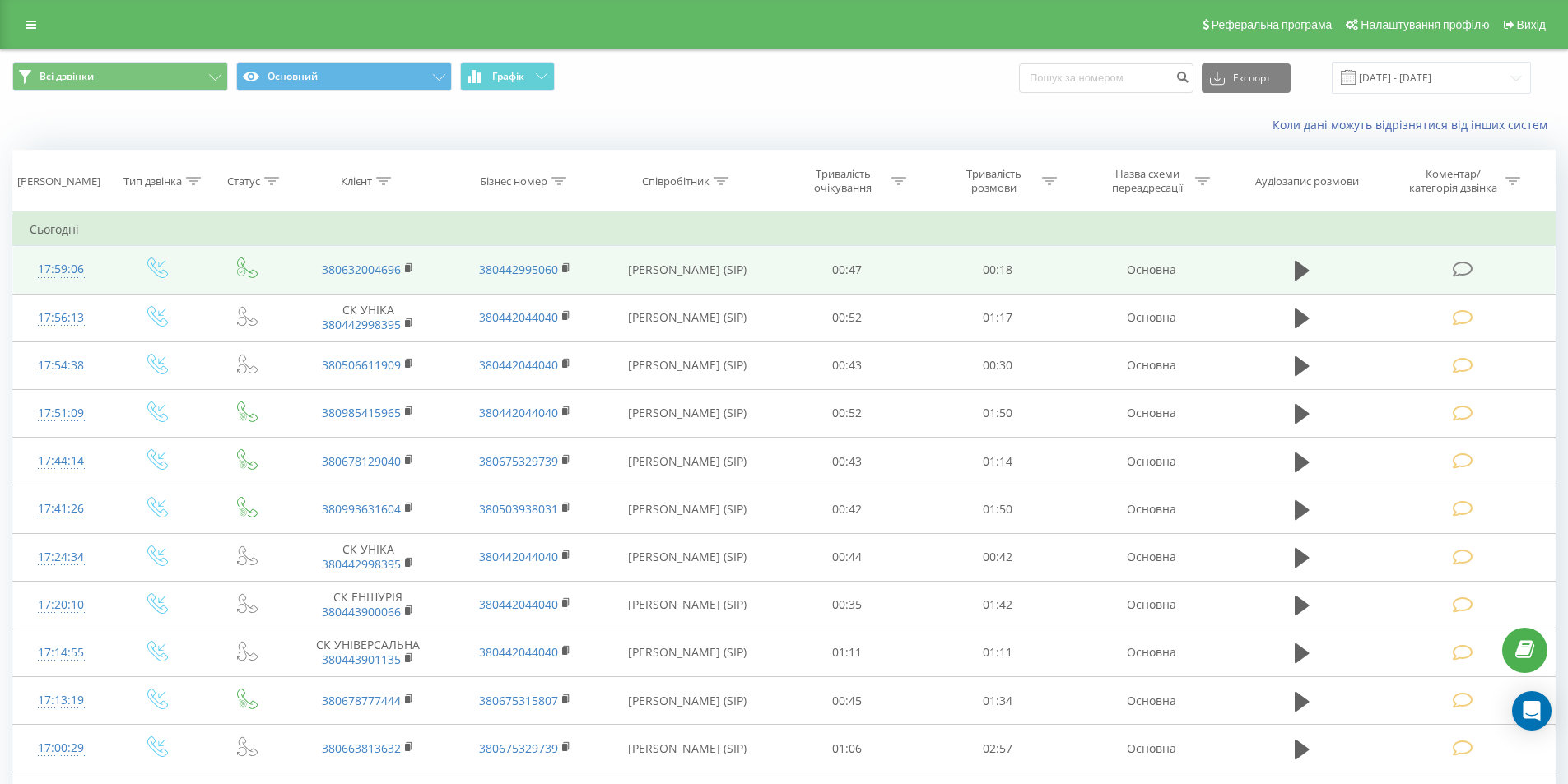
click at [1474, 268] on span at bounding box center [1464, 269] width 23 height 16
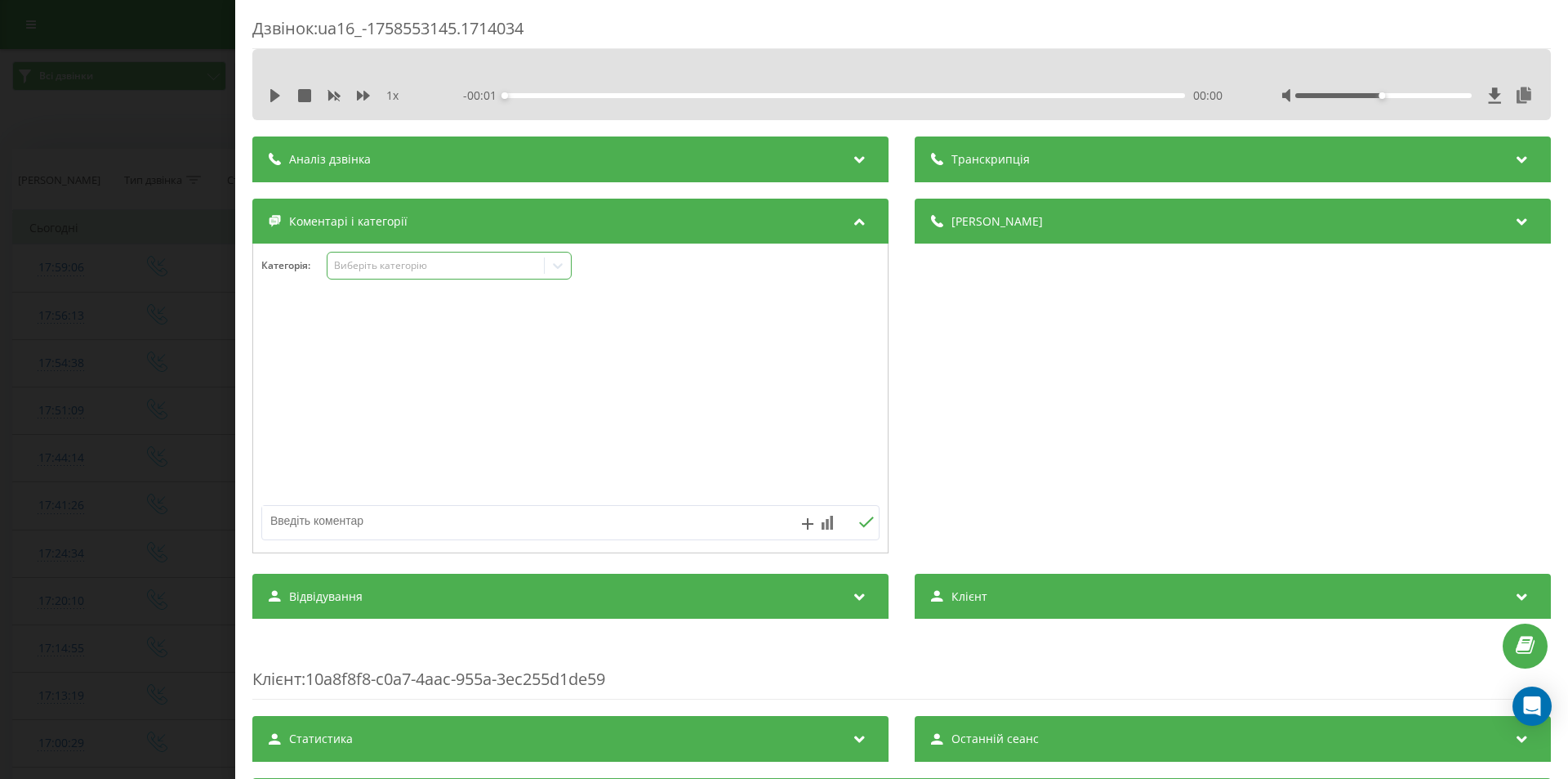
click at [546, 276] on div at bounding box center [558, 266] width 27 height 27
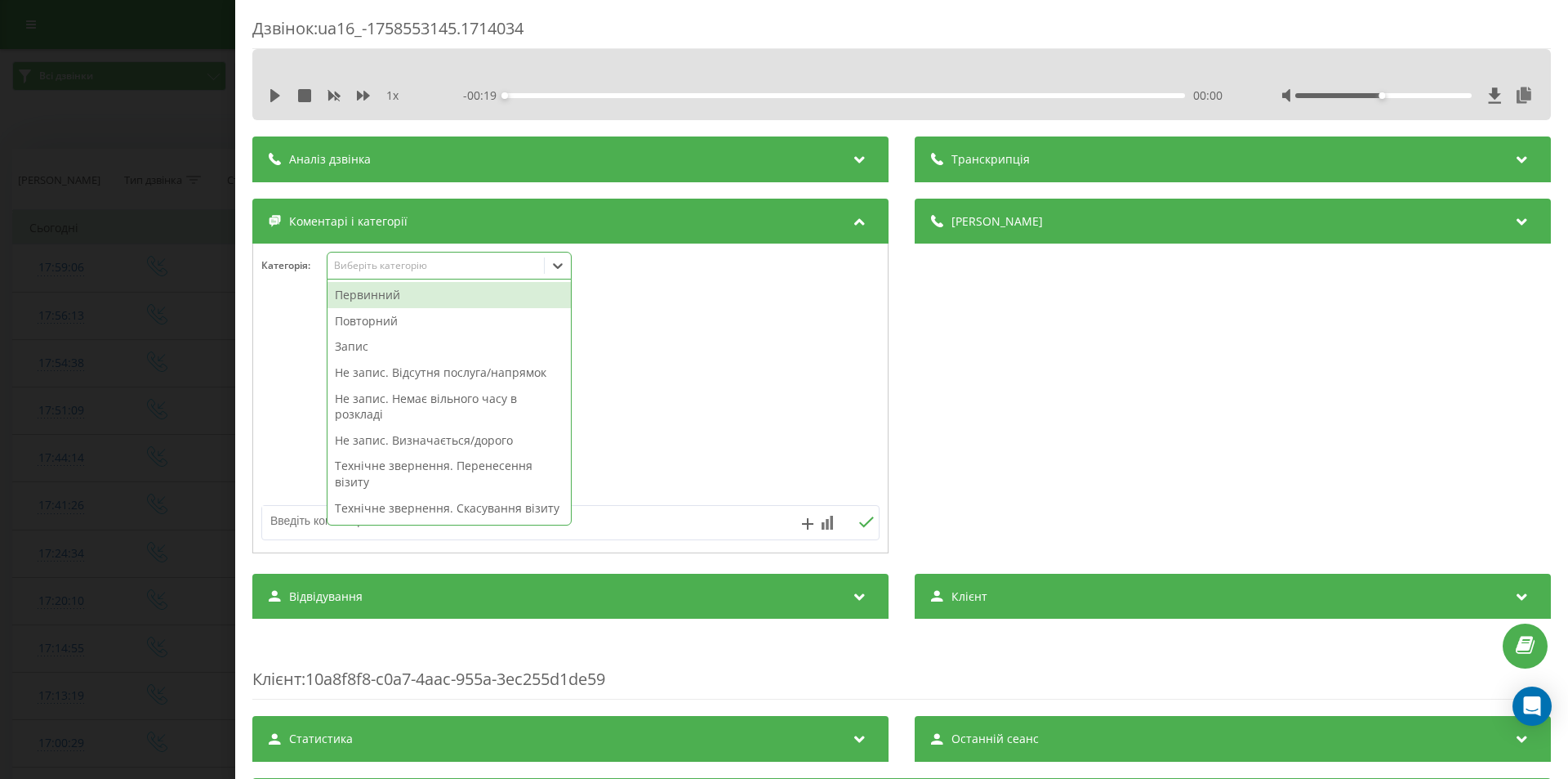
click at [381, 303] on div "Первинний" at bounding box center [449, 295] width 244 height 27
click at [448, 342] on div "Не запис. Відсутня послуга/напрямок" at bounding box center [449, 346] width 244 height 27
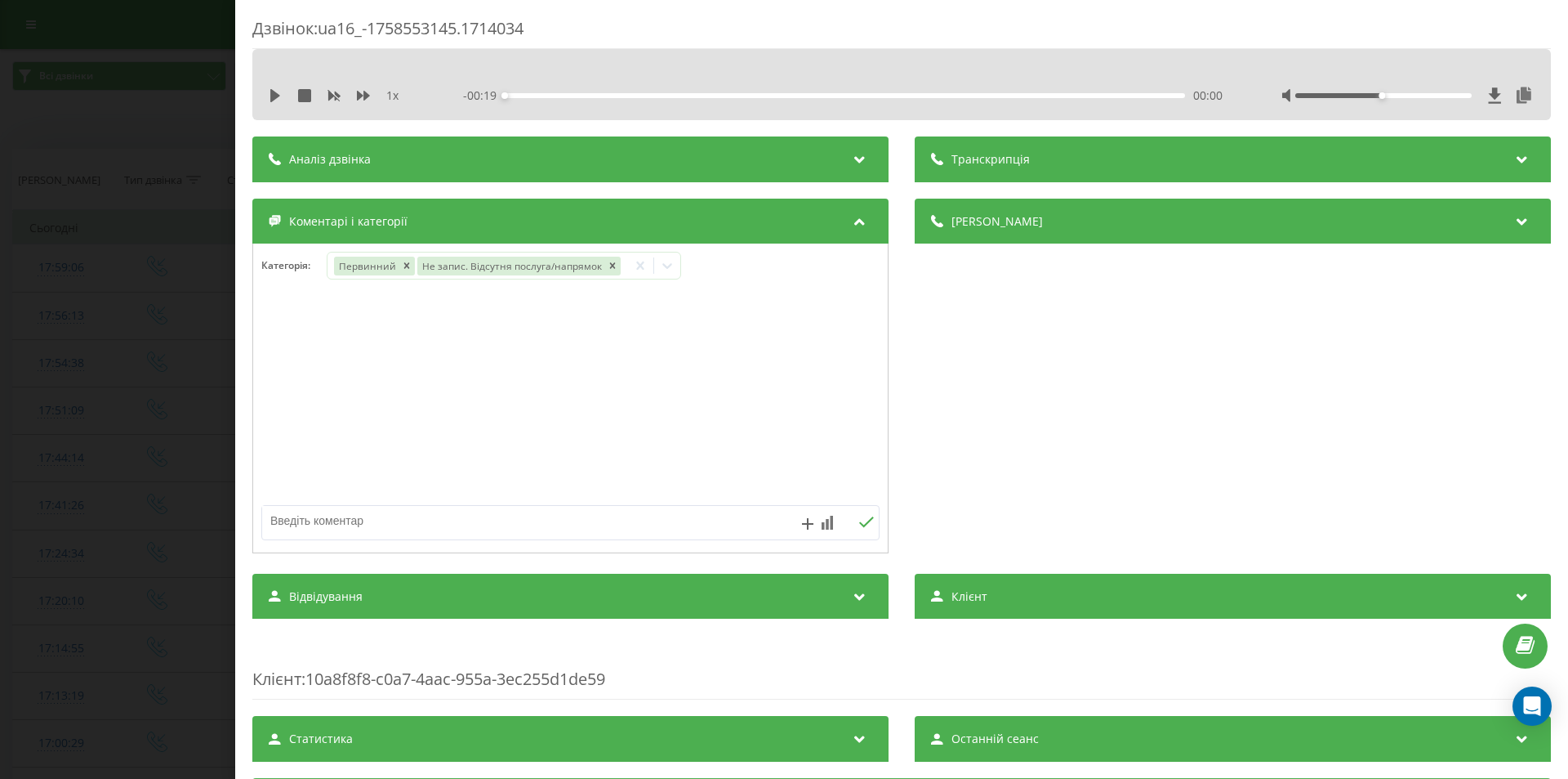
click at [297, 522] on textarea at bounding box center [509, 520] width 494 height 29
type textarea "дитячий ендокринолог"
click at [858, 523] on icon at bounding box center [866, 522] width 16 height 12
click at [171, 216] on div "Дзвінок : ua16_-1758553145.1714034 1 x - 00:19 00:00 00:00 Транскрипція Для AI-…" at bounding box center [784, 390] width 1568 height 779
click at [451, 265] on div "Виберіть категорію" at bounding box center [436, 266] width 205 height 13
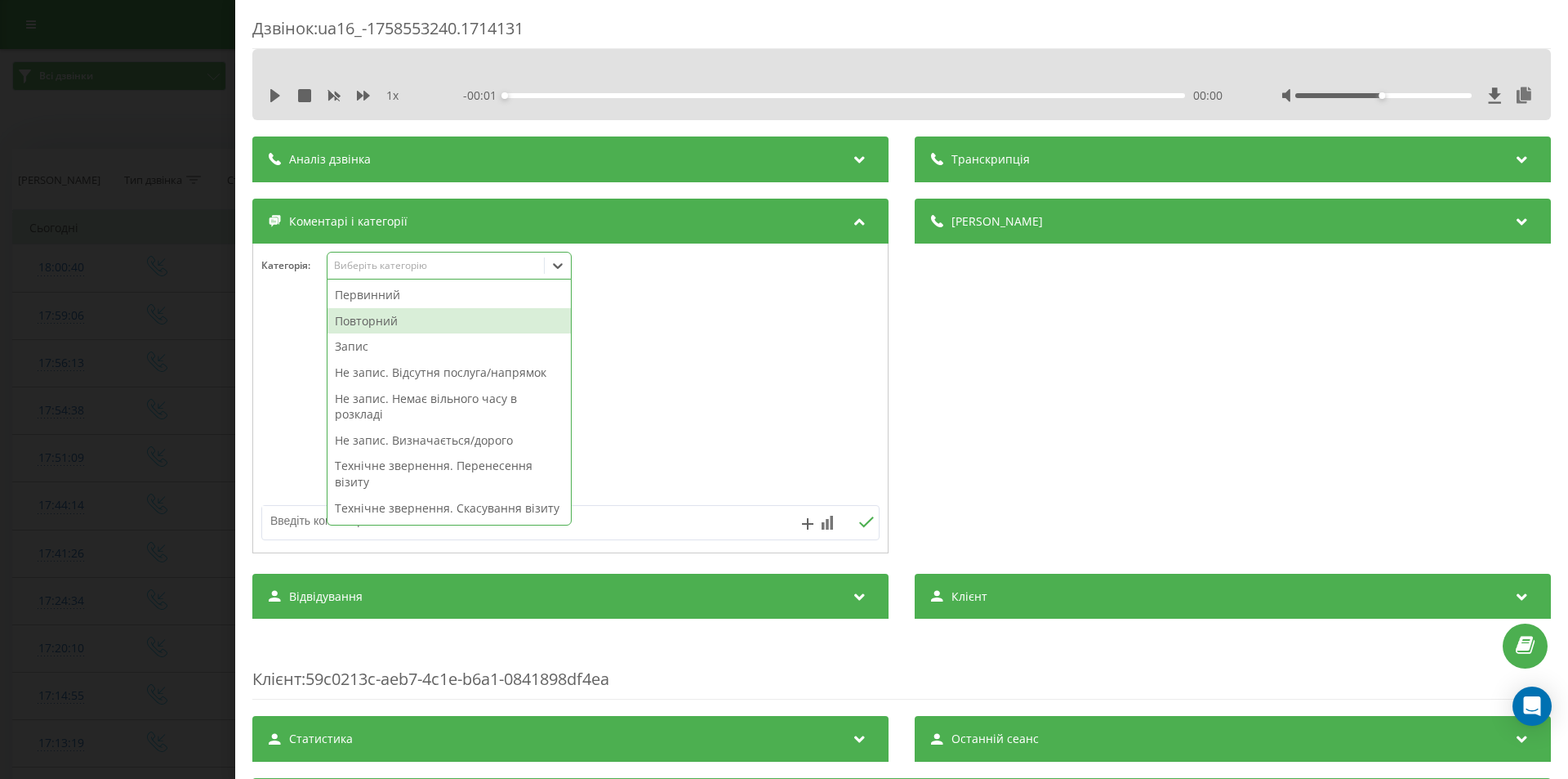
click at [356, 322] on div "Повторний" at bounding box center [449, 322] width 244 height 27
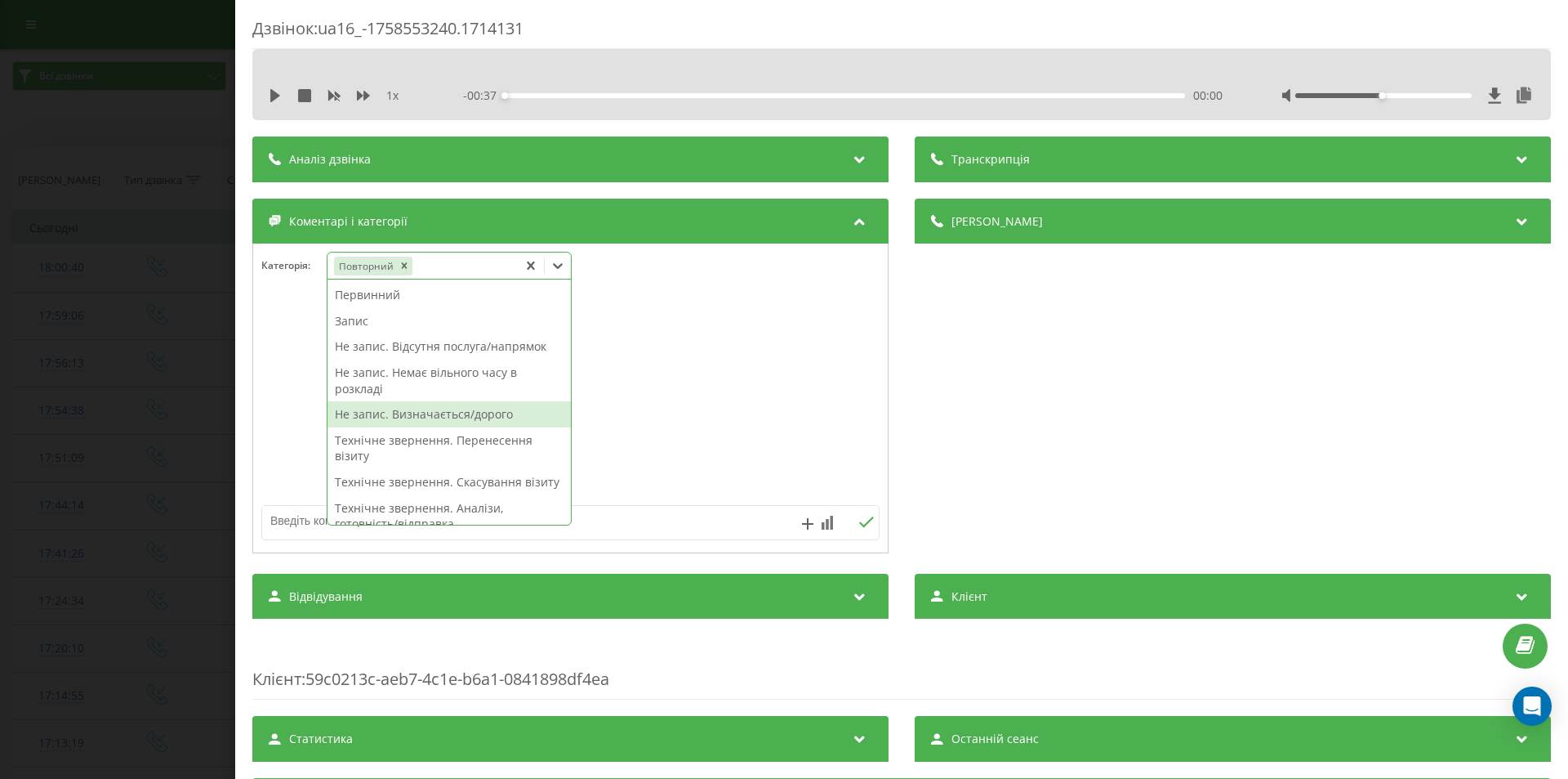
click at [414, 420] on div "Не запис. Визначається/дорого" at bounding box center [449, 414] width 244 height 27
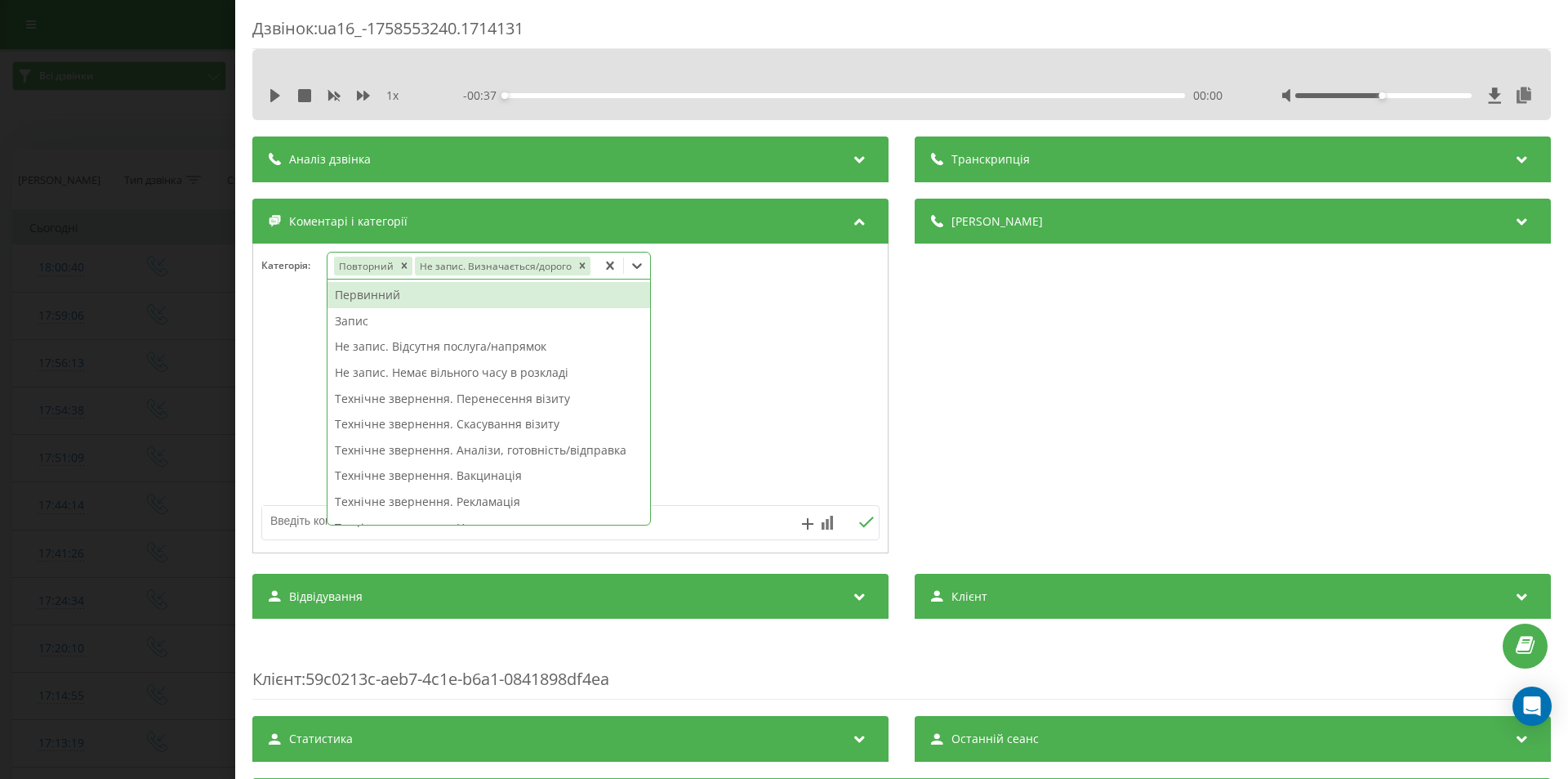
click at [141, 376] on div "Дзвінок : ua16_-1758553240.1714131 1 x - 00:37 00:00 00:00 Транскрипція Для AI-…" at bounding box center [784, 390] width 1568 height 779
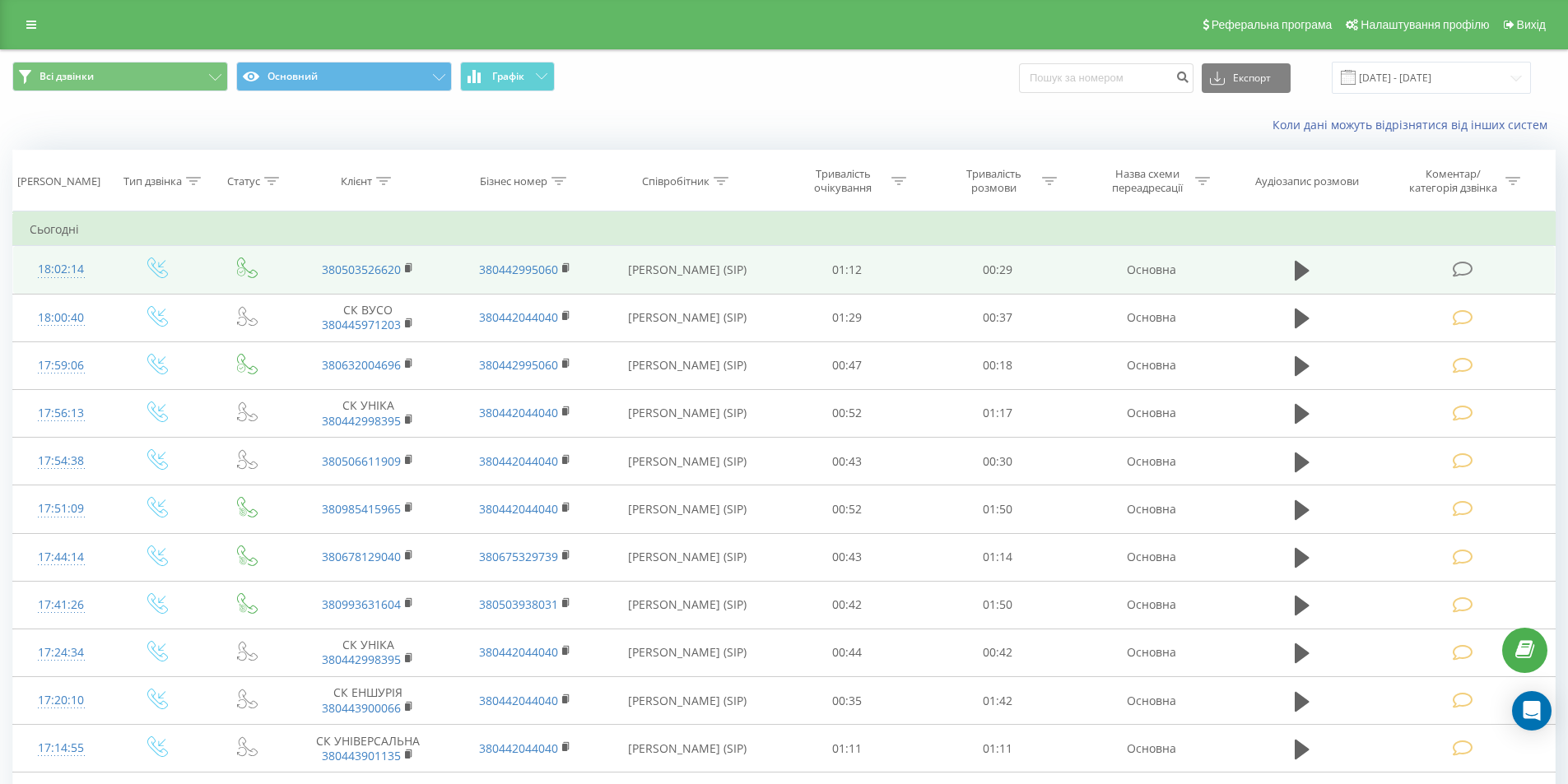
click at [1462, 272] on icon at bounding box center [1462, 269] width 21 height 18
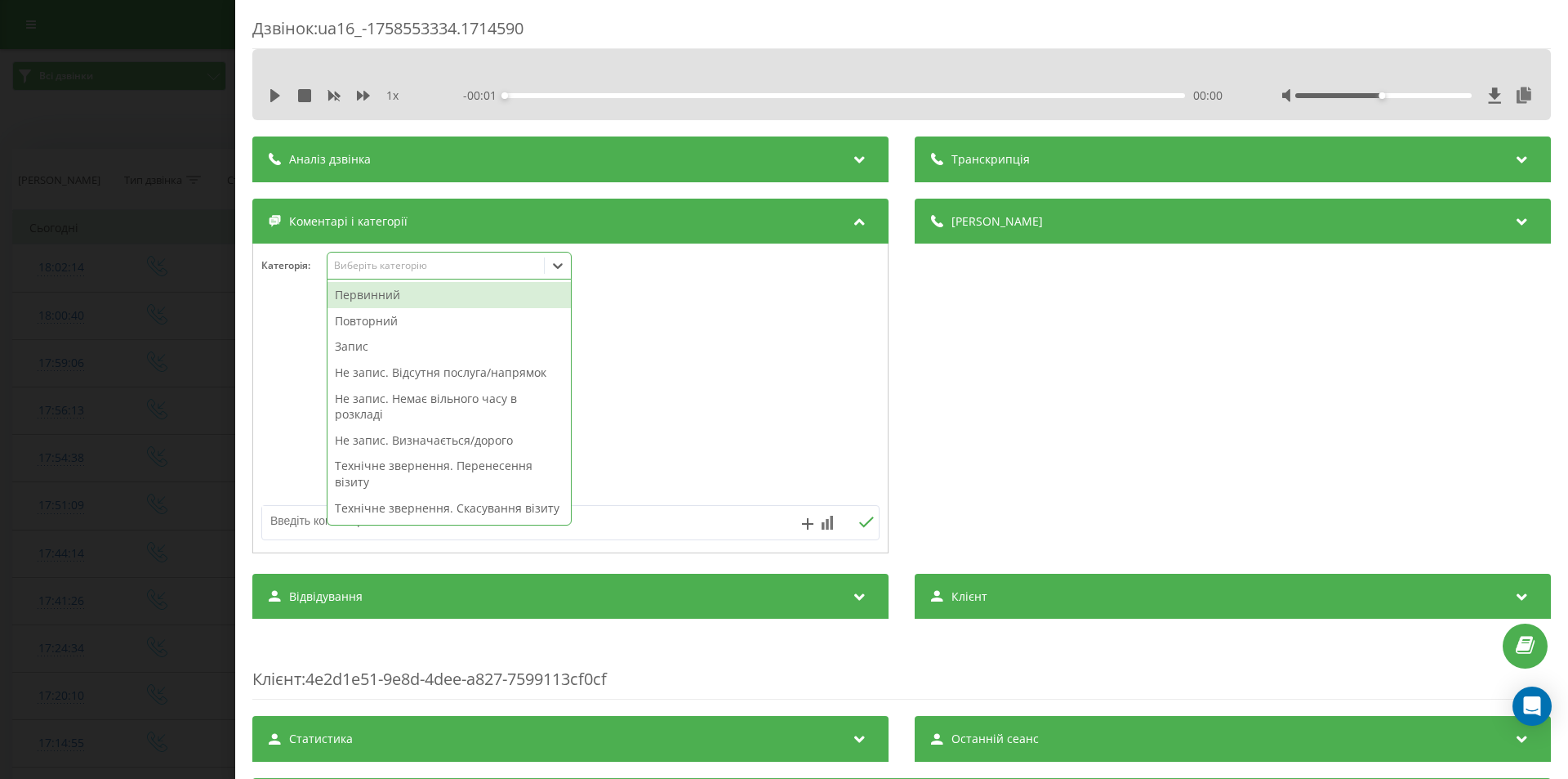
click at [553, 270] on icon at bounding box center [558, 266] width 17 height 17
click at [393, 321] on div "Повторний" at bounding box center [449, 322] width 244 height 27
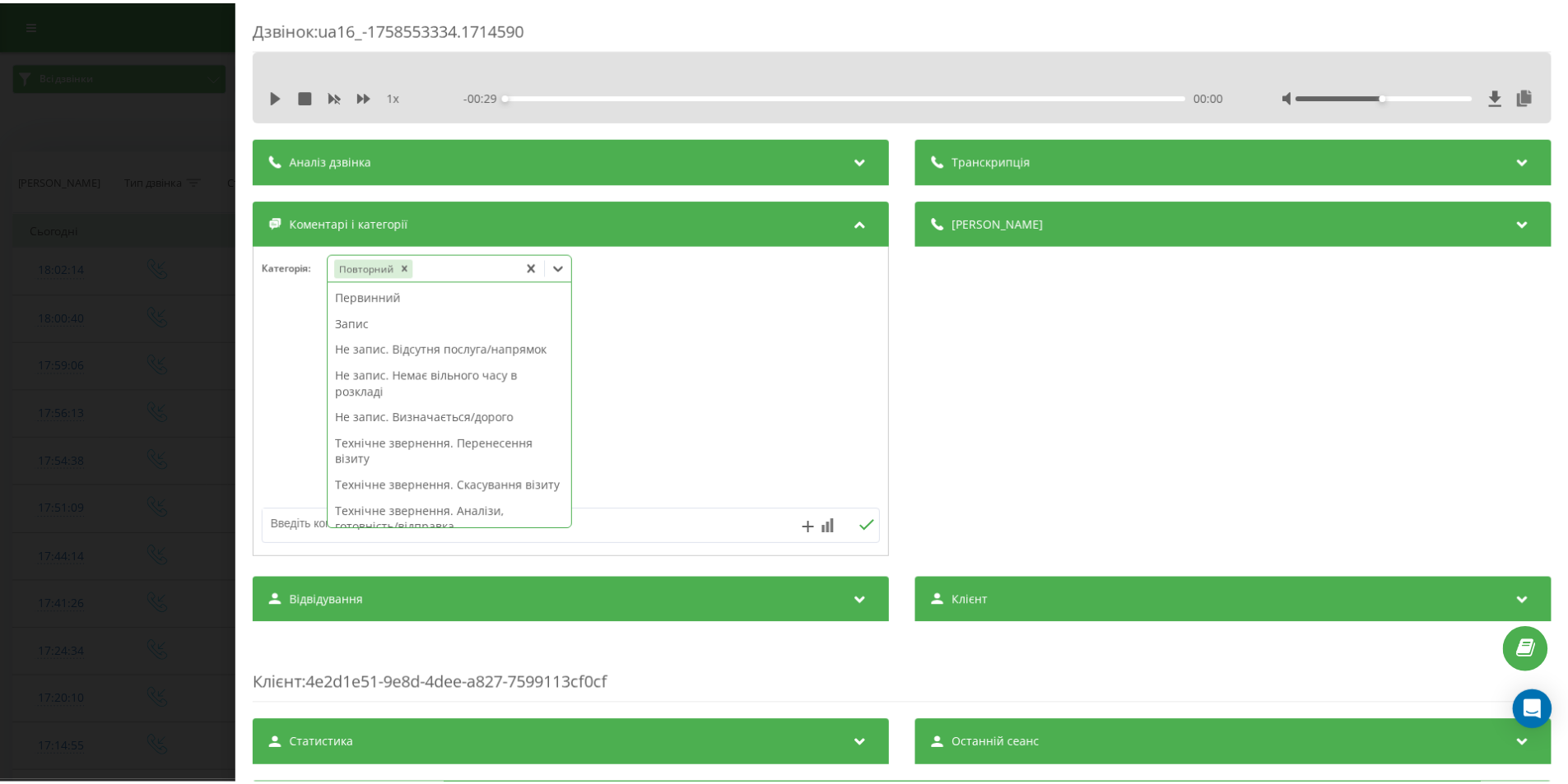
scroll to position [83, 0]
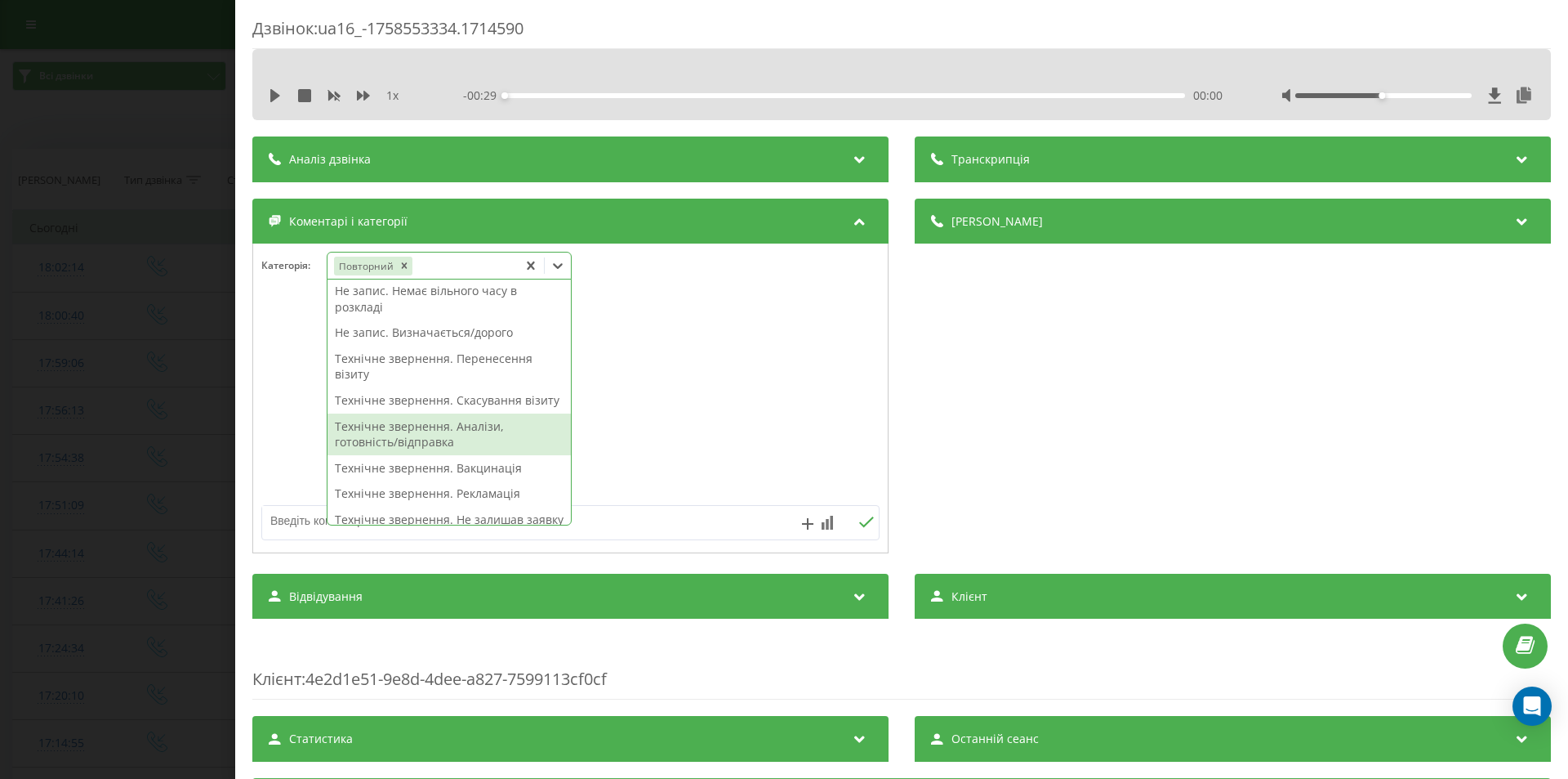
click at [425, 443] on div "Технічне звернення. Аналізи, готовність/відправка" at bounding box center [449, 434] width 244 height 41
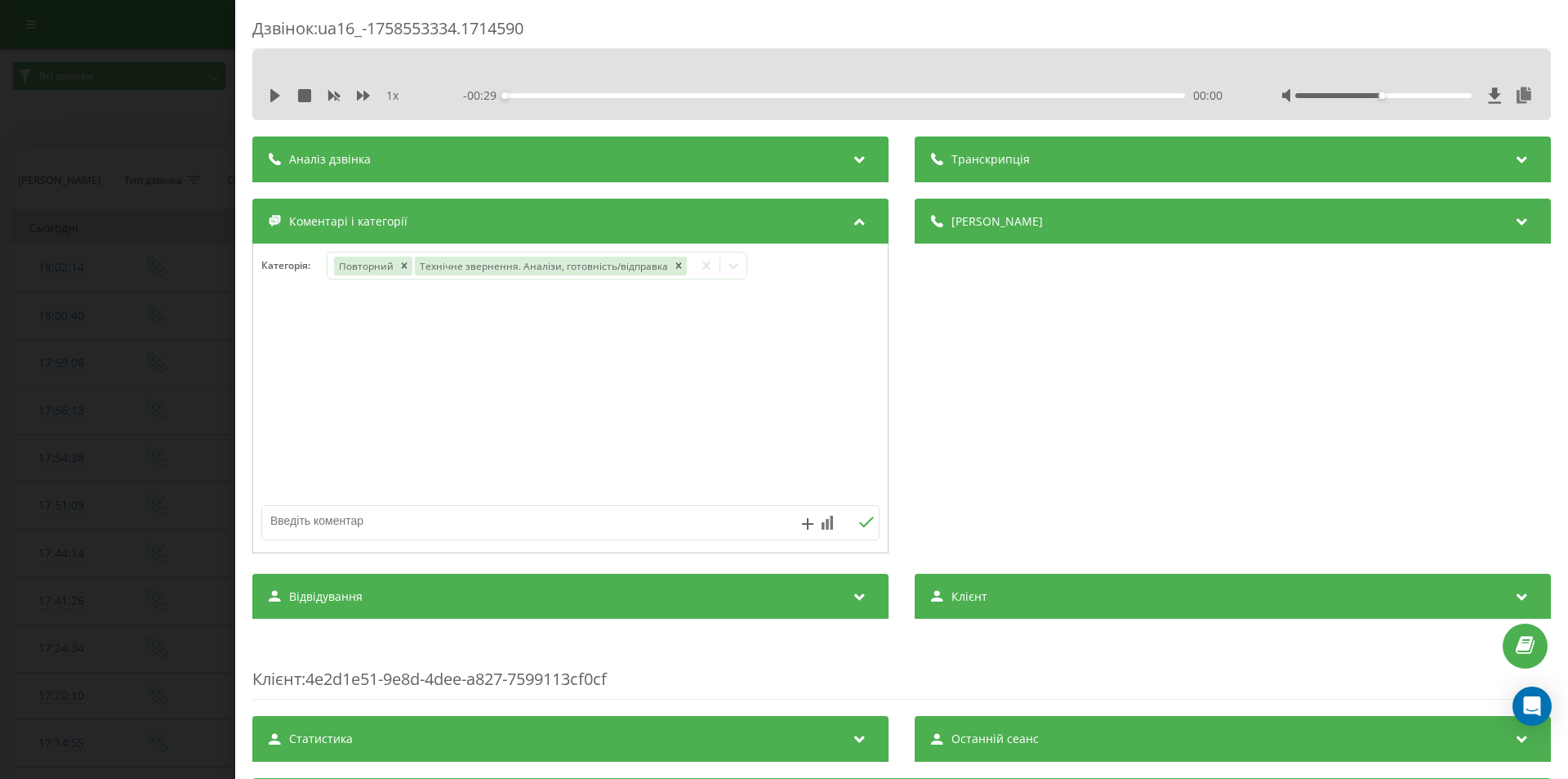
click at [131, 249] on div "Дзвінок : ua16_-1758553334.1714590 1 x - 00:29 00:00 00:00 Транскрипція Для AI-…" at bounding box center [784, 390] width 1568 height 779
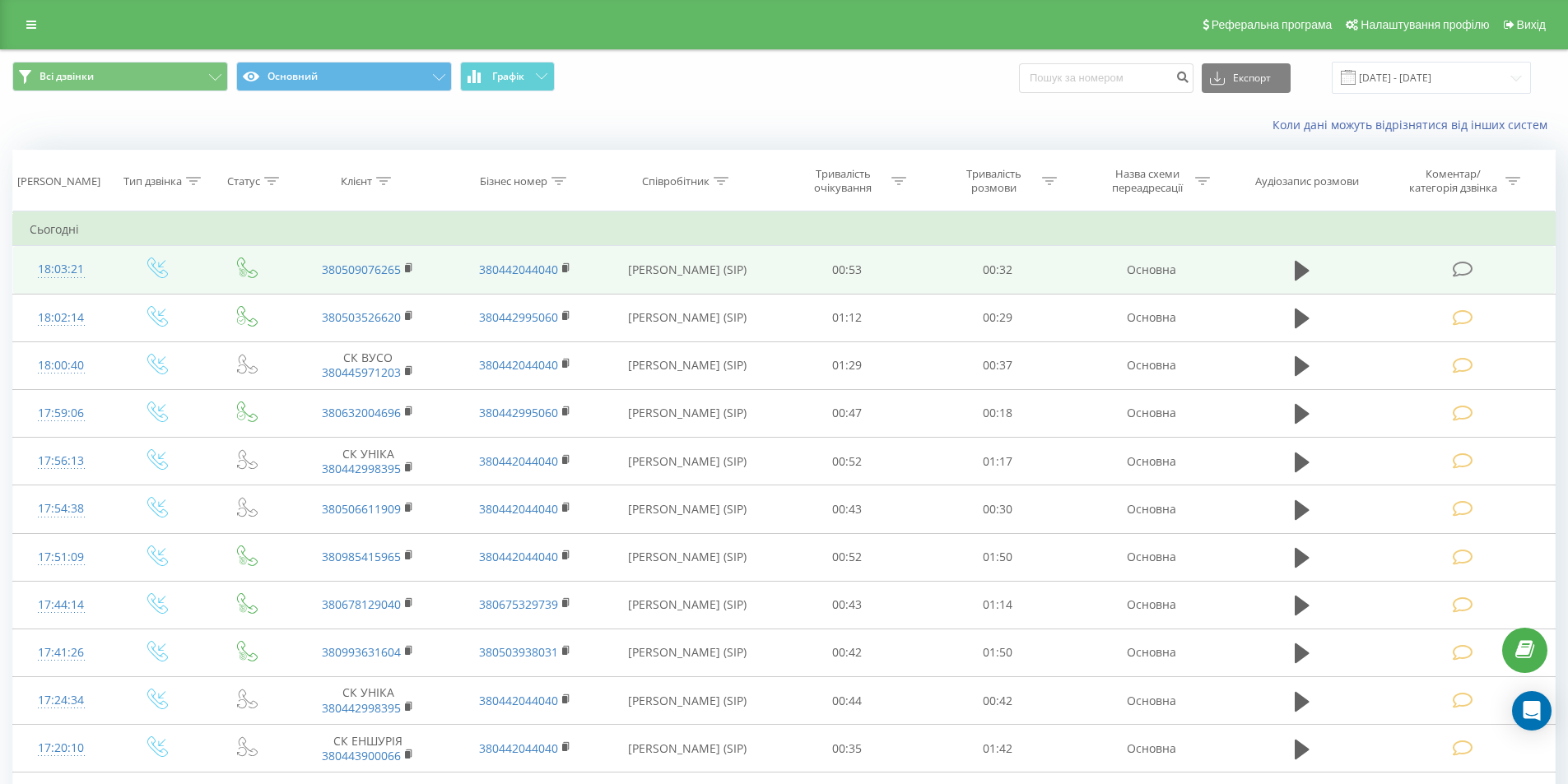
click at [1457, 269] on icon at bounding box center [1462, 269] width 21 height 18
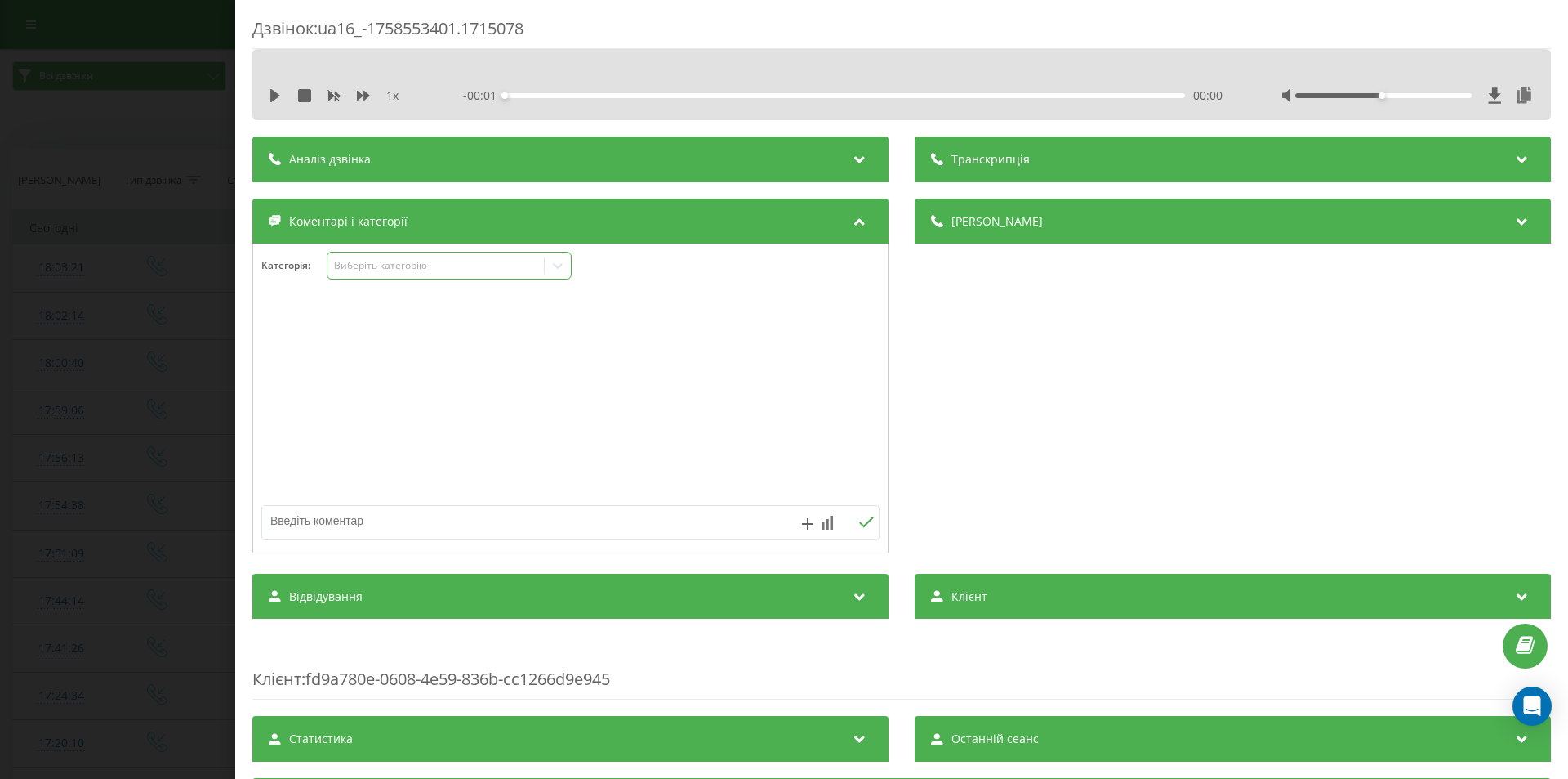
click at [470, 274] on div "Виберіть категорію" at bounding box center [449, 266] width 245 height 28
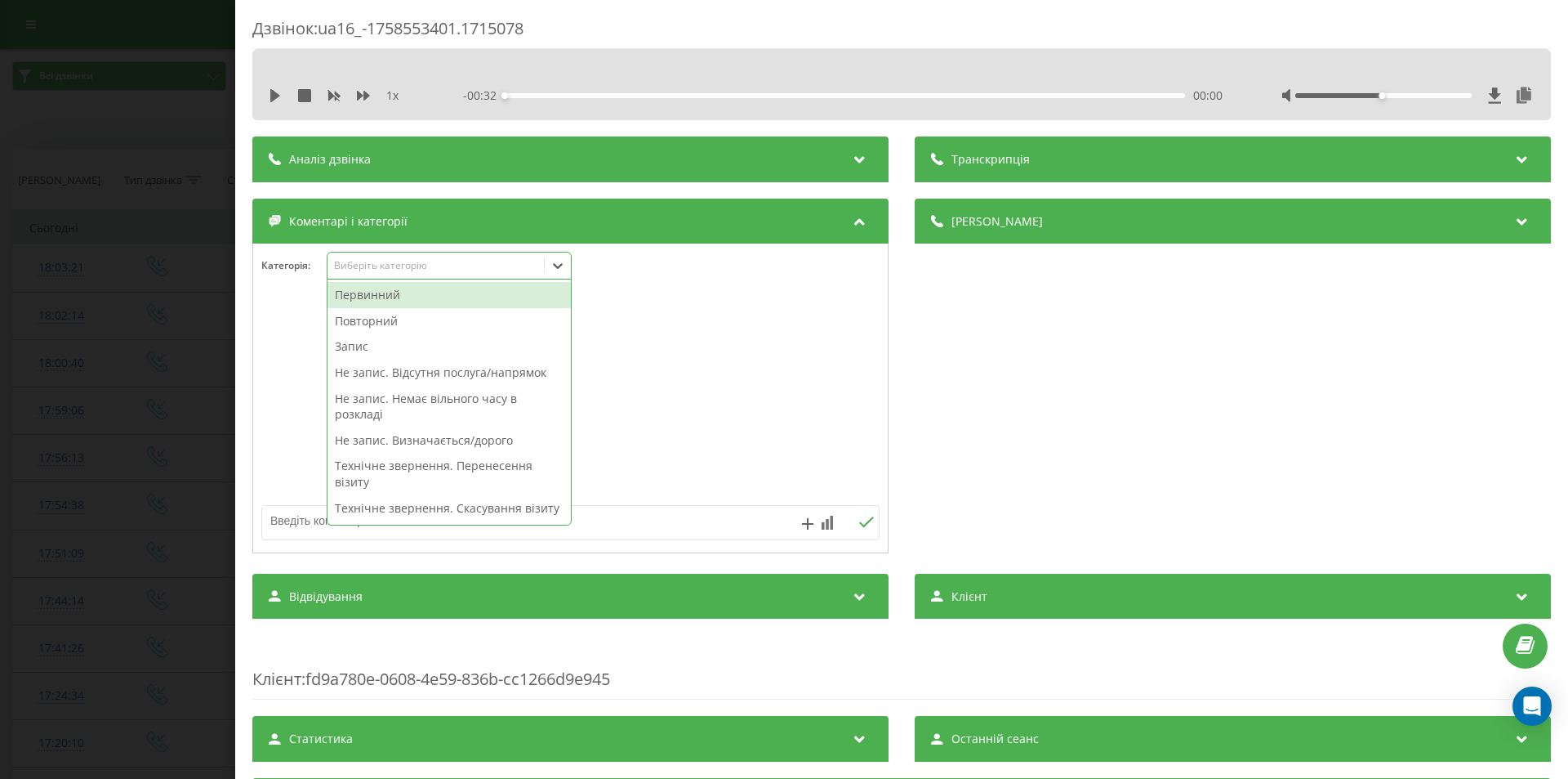
click at [351, 323] on div "Повторний" at bounding box center [449, 322] width 244 height 27
click at [384, 420] on div "Не запис. Визначається/дорого" at bounding box center [449, 414] width 244 height 27
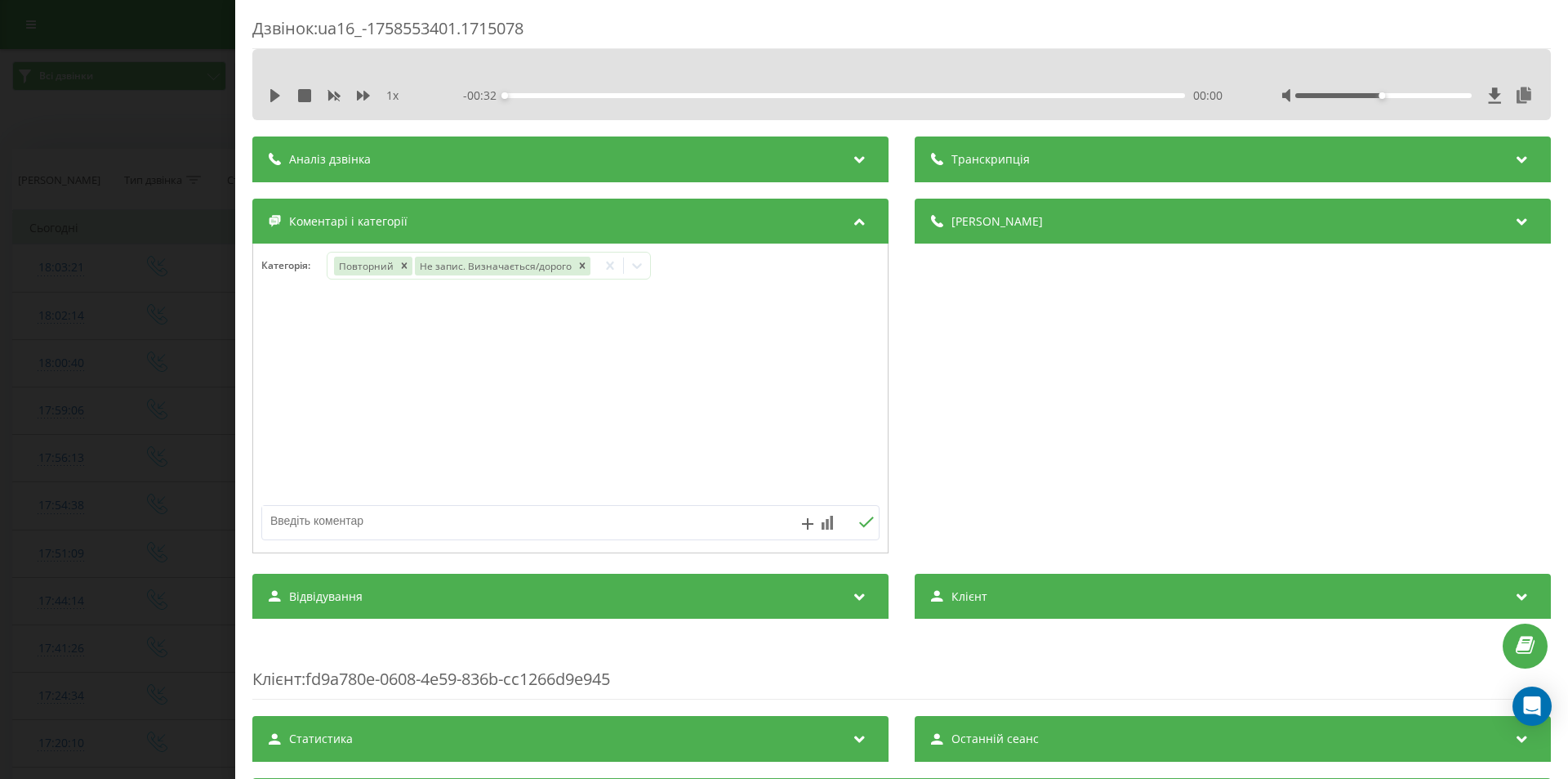
click at [136, 293] on div "Дзвінок : ua16_-1758553401.1715078 1 x - 00:32 00:00 00:00 Транскрипція Для AI-…" at bounding box center [784, 390] width 1568 height 779
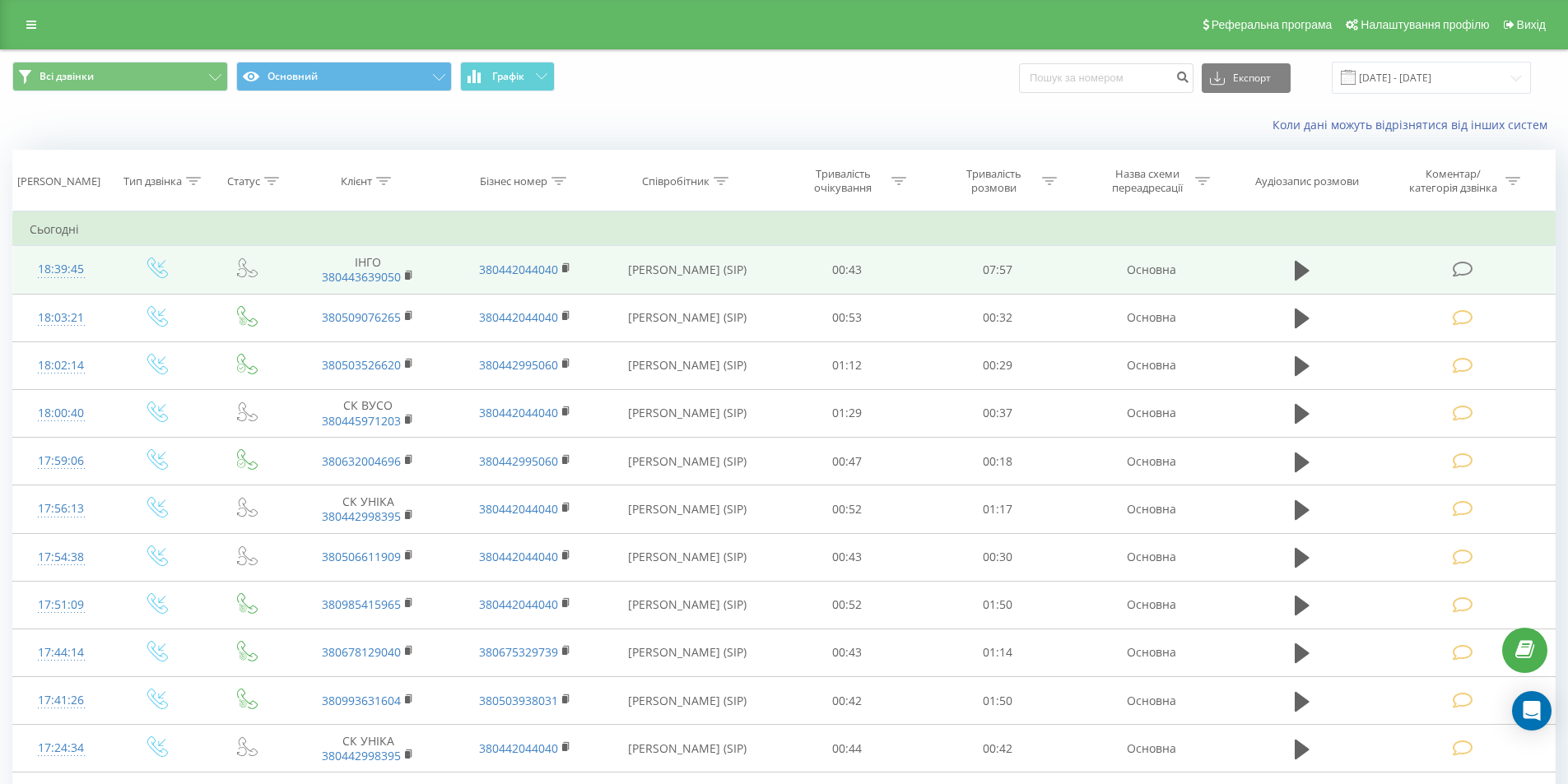
click at [1459, 273] on icon at bounding box center [1462, 269] width 21 height 18
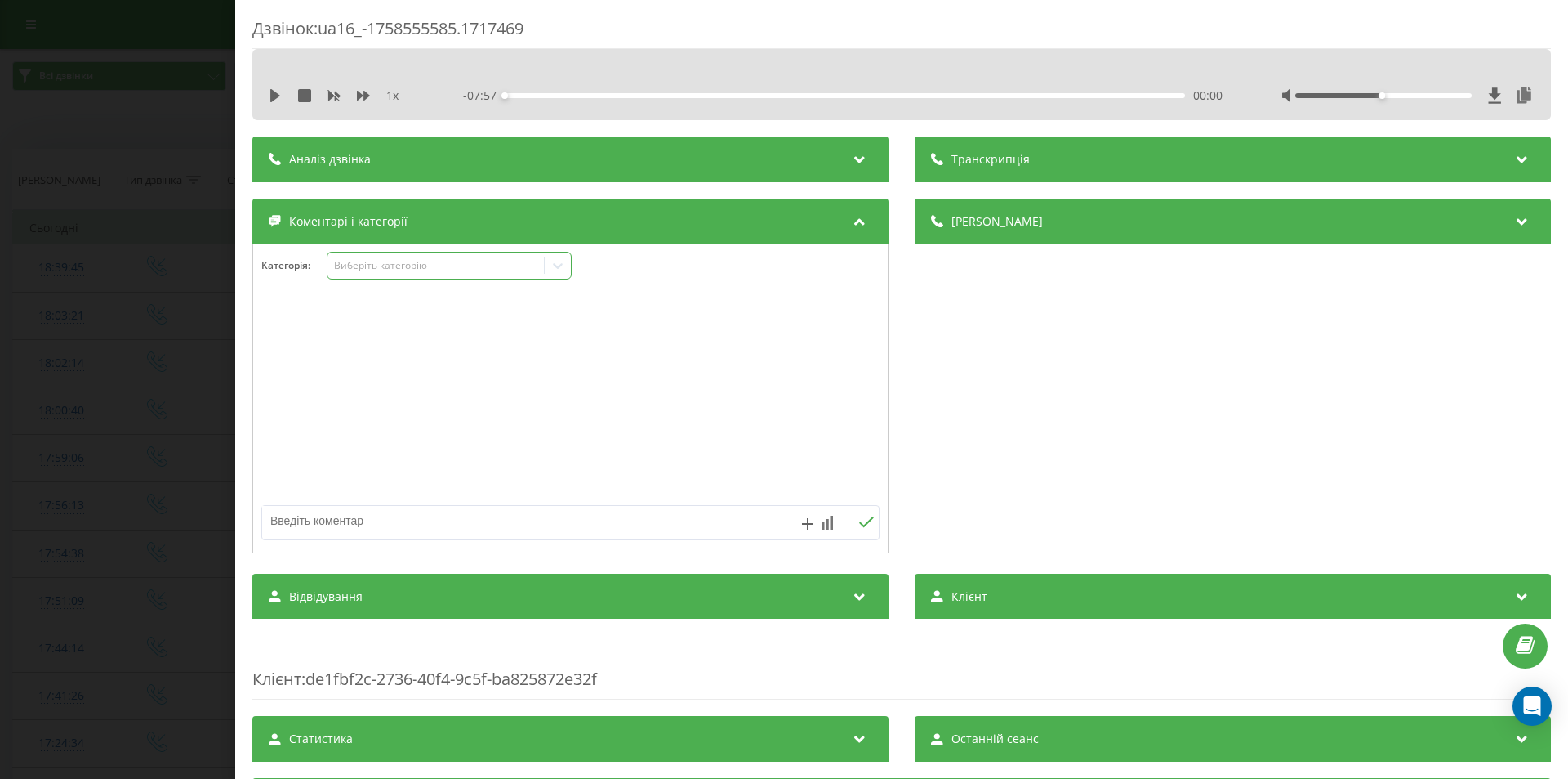
click at [526, 263] on div "Виберіть категорію" at bounding box center [436, 266] width 205 height 13
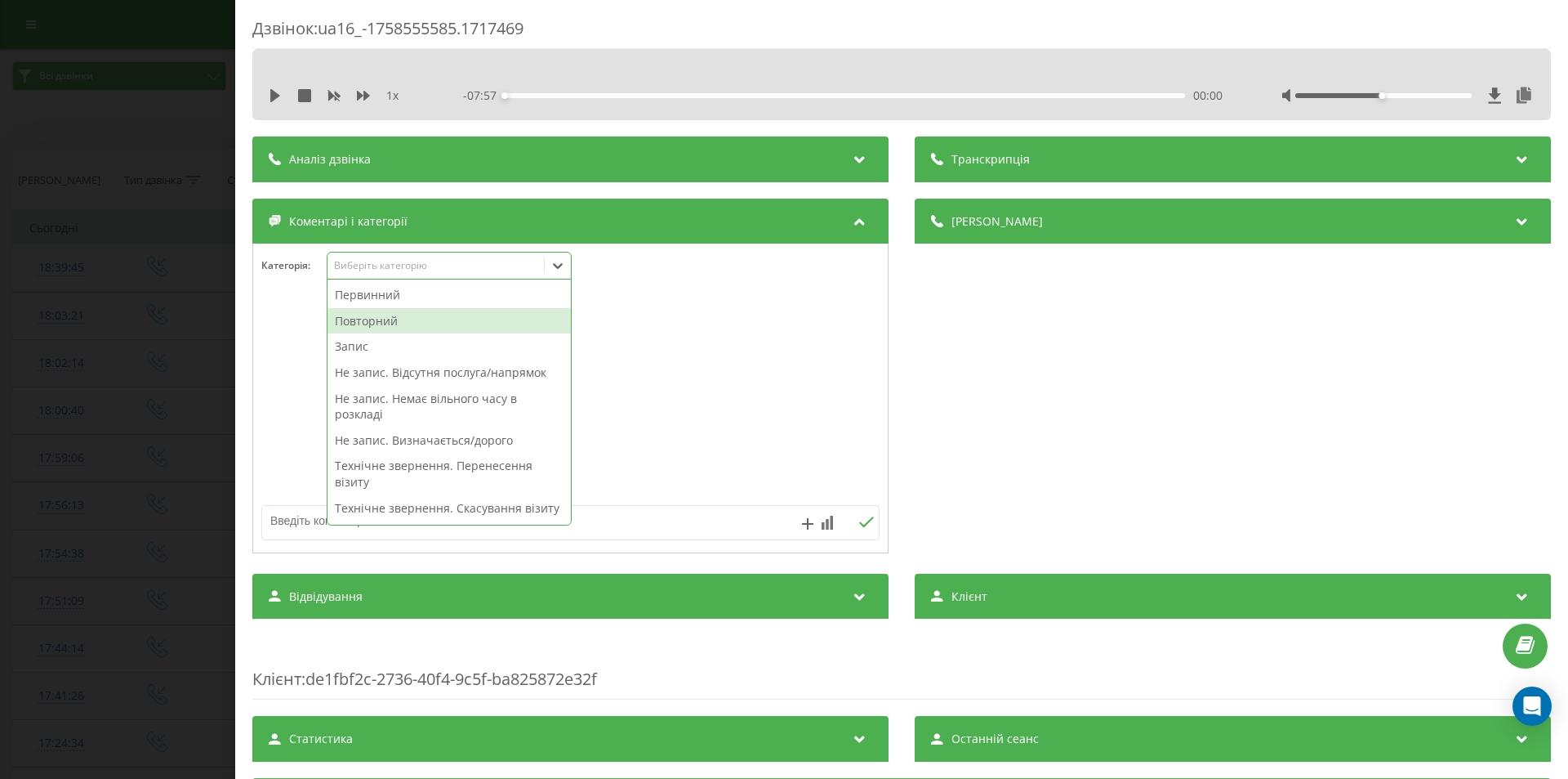
click at [416, 322] on div "Повторний" at bounding box center [449, 322] width 244 height 27
click at [407, 318] on div "Запис" at bounding box center [449, 322] width 244 height 27
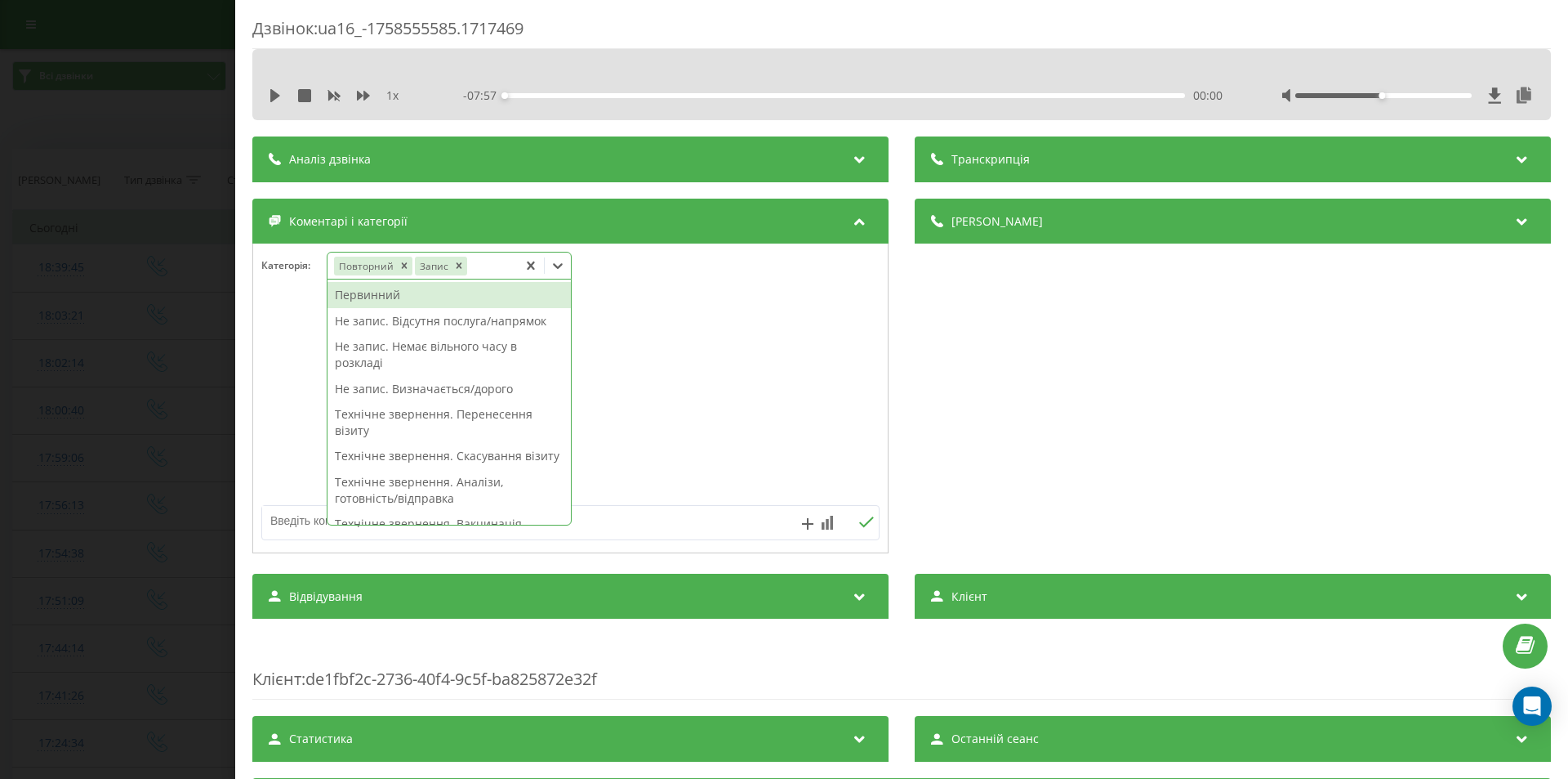
click at [157, 221] on div "Дзвінок : ua16_-1758555585.1717469 1 x - 07:57 00:00 00:00 Транскрипція Для AI-…" at bounding box center [784, 390] width 1568 height 779
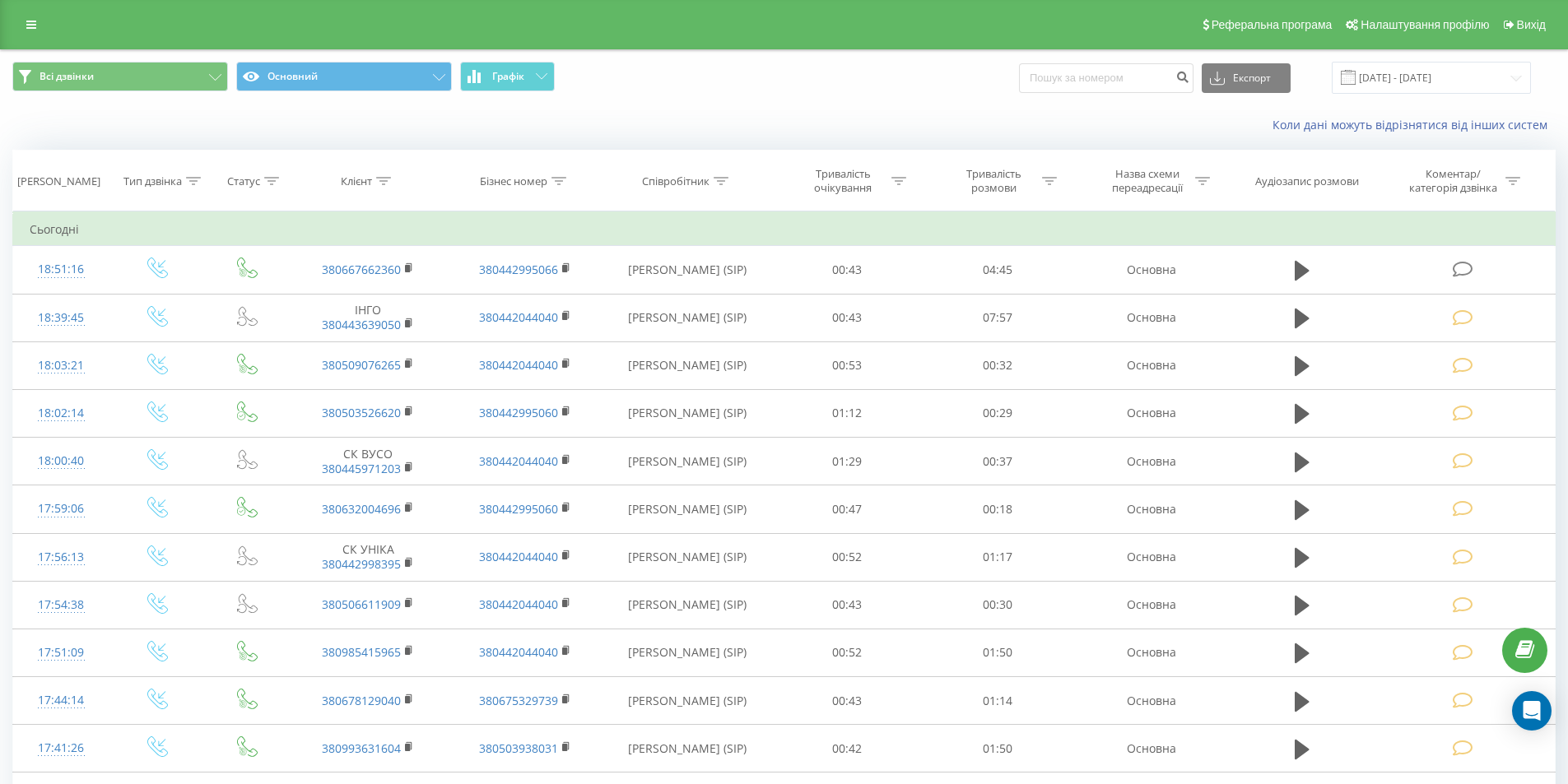
click at [1459, 267] on icon at bounding box center [1462, 269] width 21 height 18
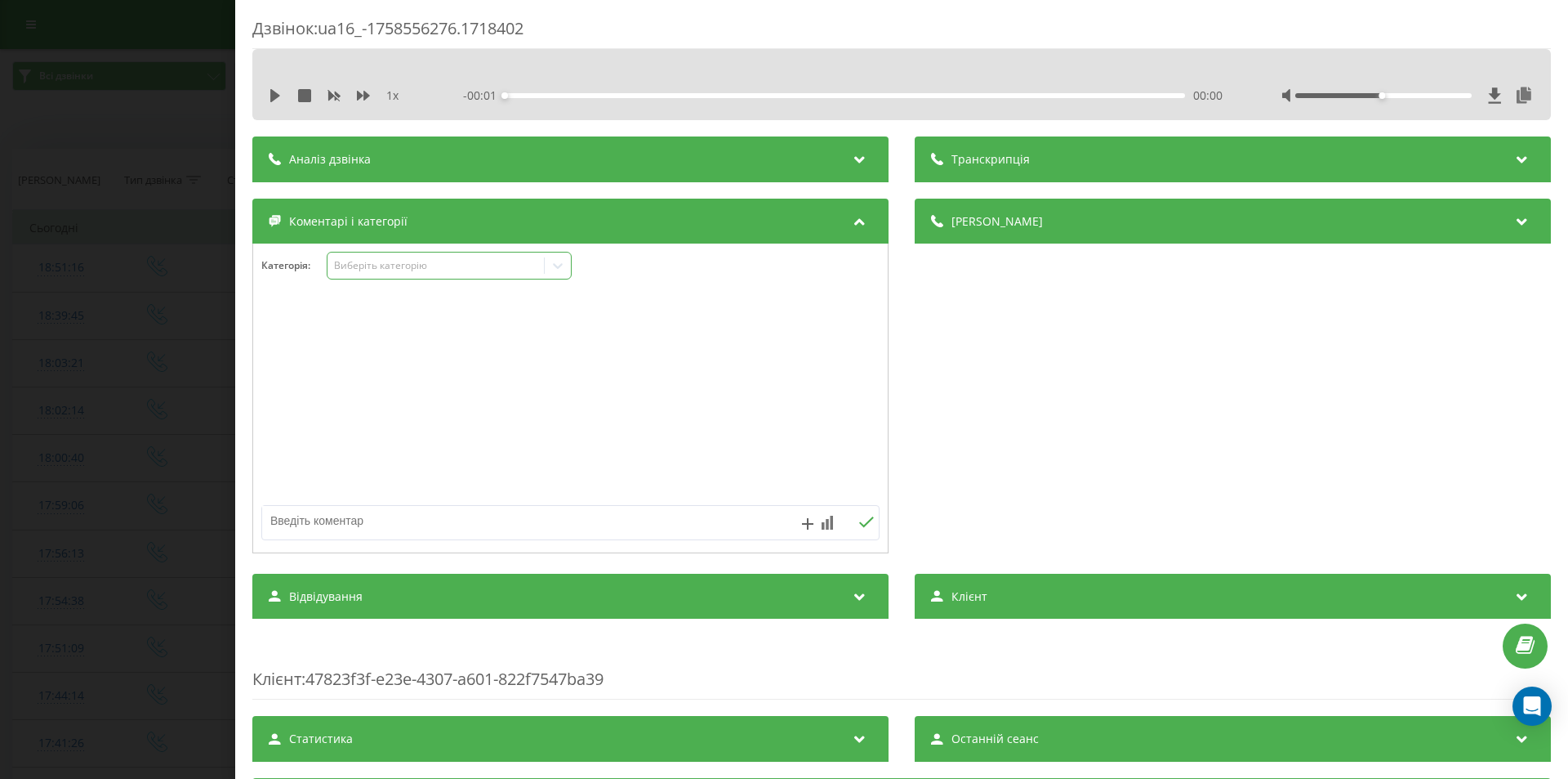
click at [519, 264] on div "Виберіть категорію" at bounding box center [436, 266] width 205 height 13
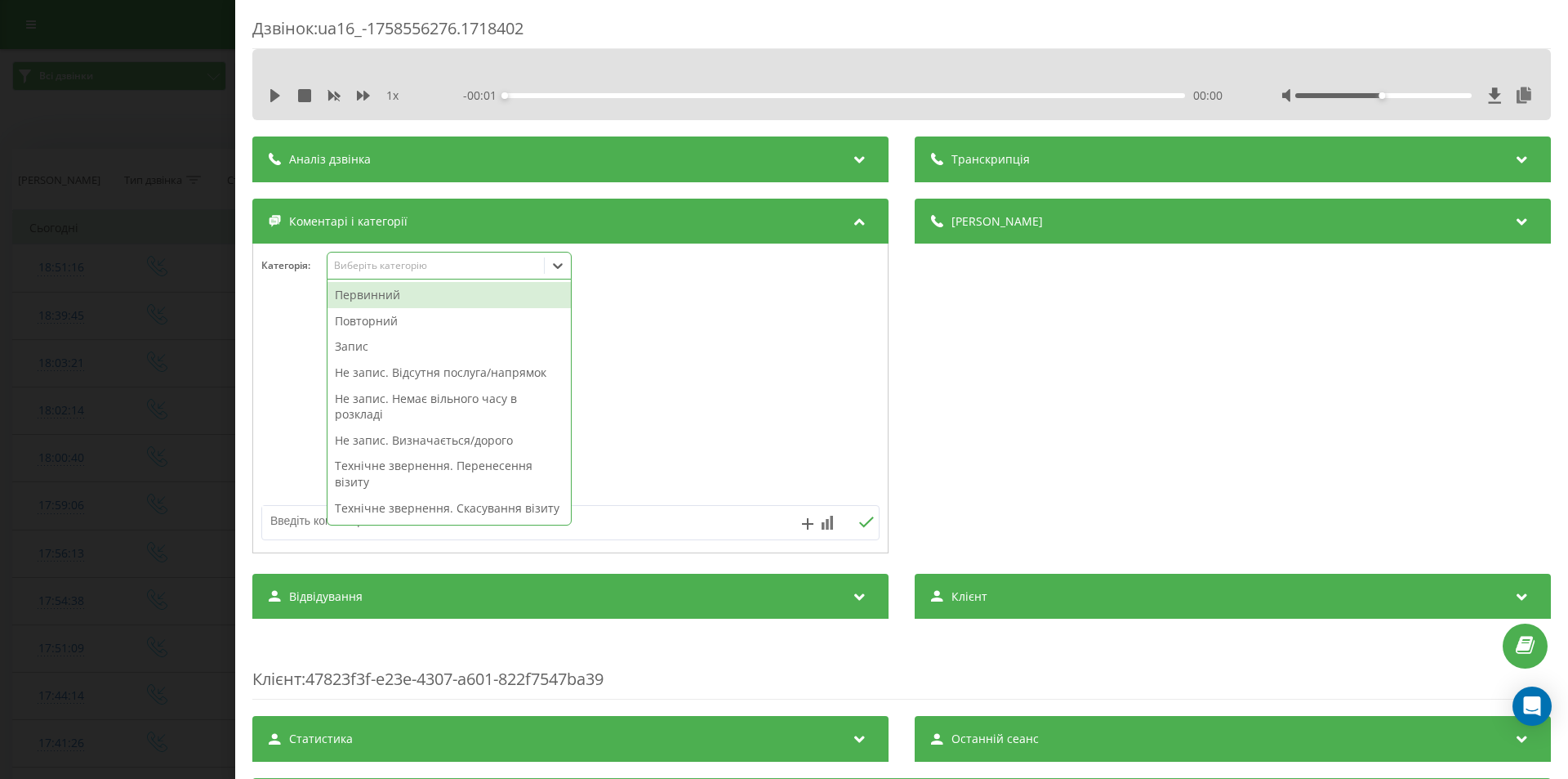
click at [350, 293] on div "Первинний" at bounding box center [449, 295] width 244 height 27
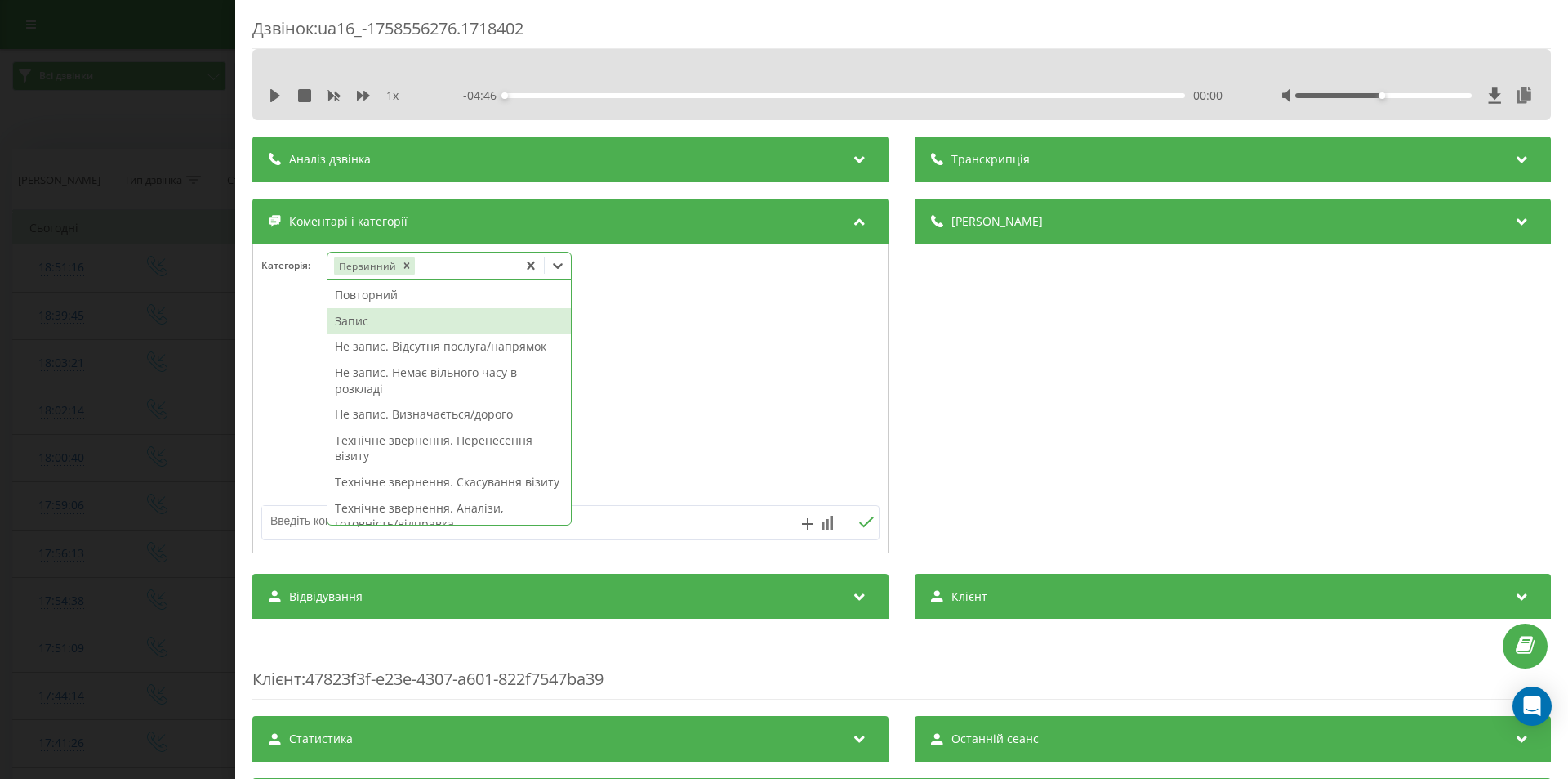
click at [345, 320] on div "Запис" at bounding box center [449, 322] width 244 height 27
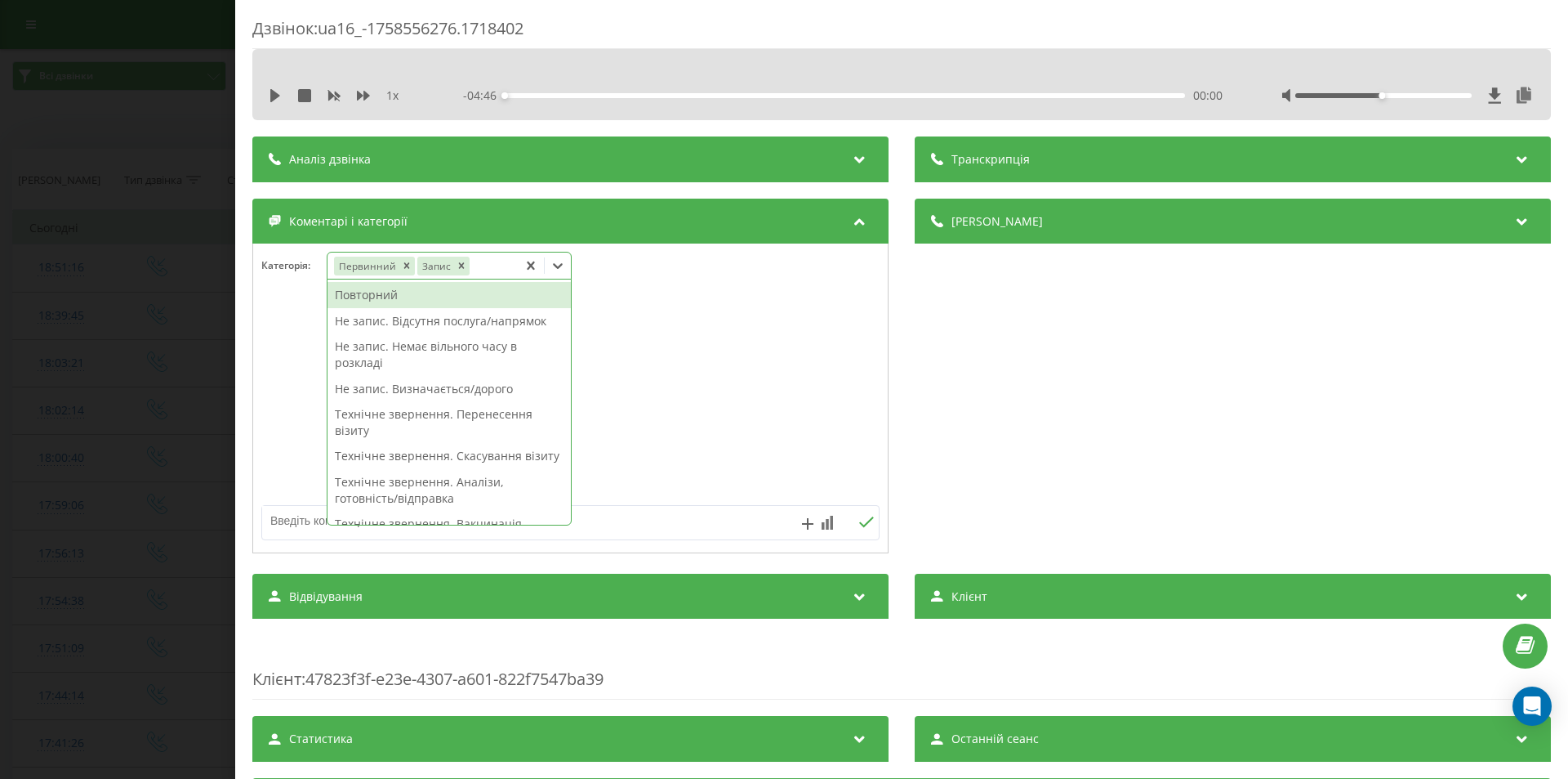
click at [95, 279] on div "Дзвінок : ua16_-1758556276.1718402 1 x - 04:46 00:00 00:00 Транскрипція Для AI-…" at bounding box center [784, 390] width 1568 height 779
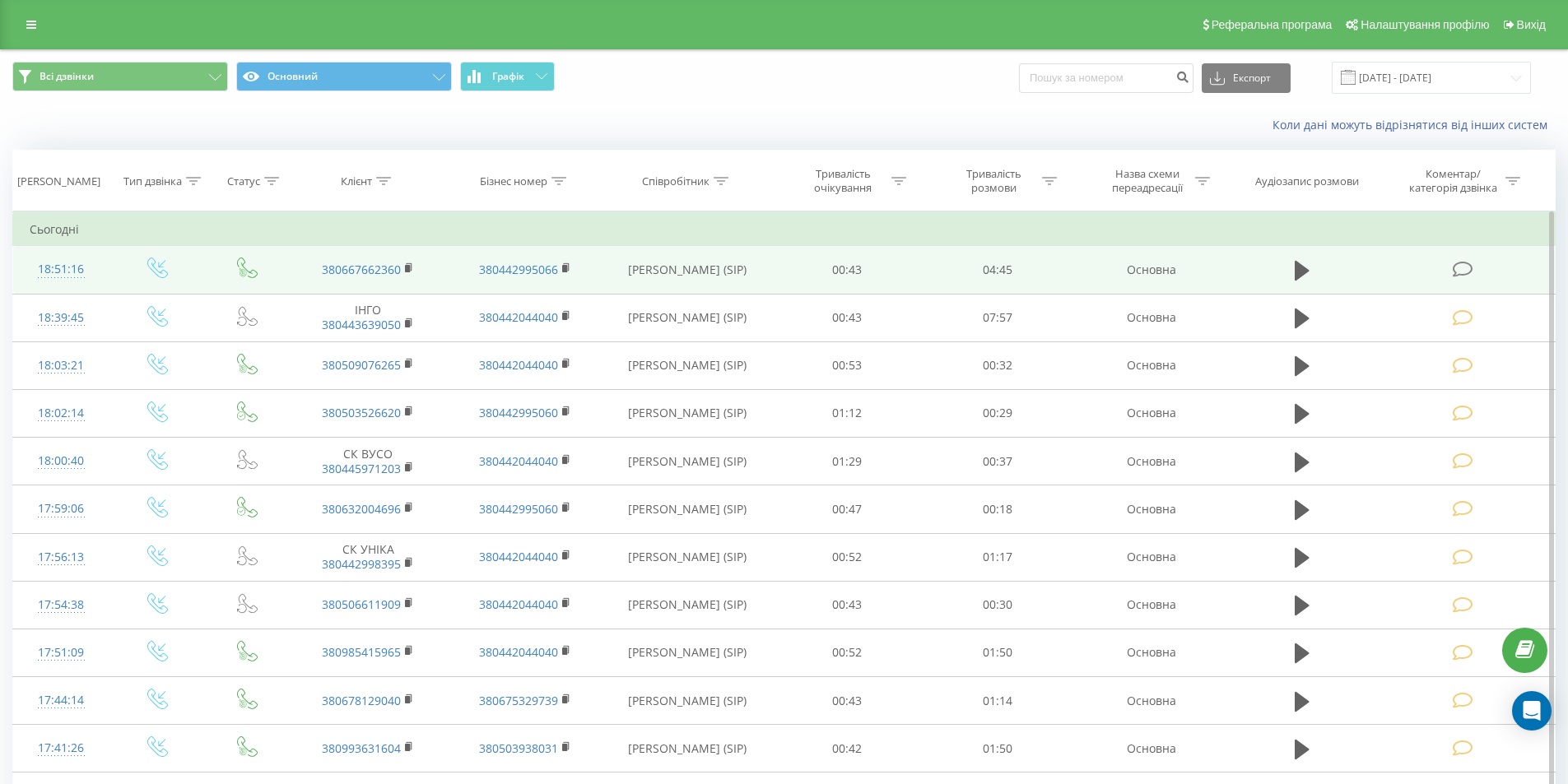
click at [1456, 270] on icon at bounding box center [1462, 269] width 21 height 18
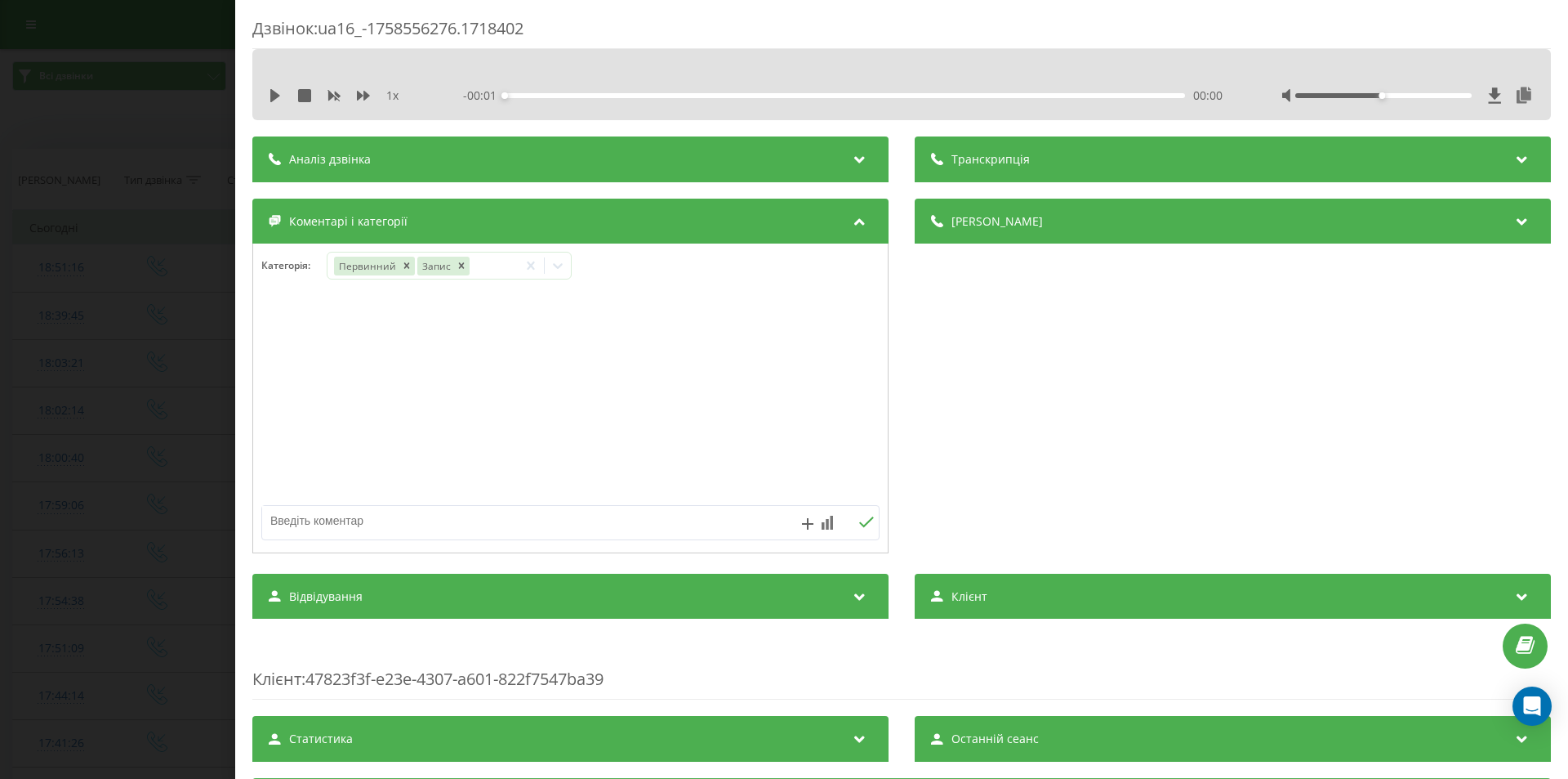
click at [169, 265] on div "Дзвінок : ua16_-1758556276.1718402 1 x - 00:01 00:00 00:00 Транскрипція Для AI-…" at bounding box center [784, 390] width 1568 height 779
